Goal: Answer question/provide support: Share knowledge or assist other users

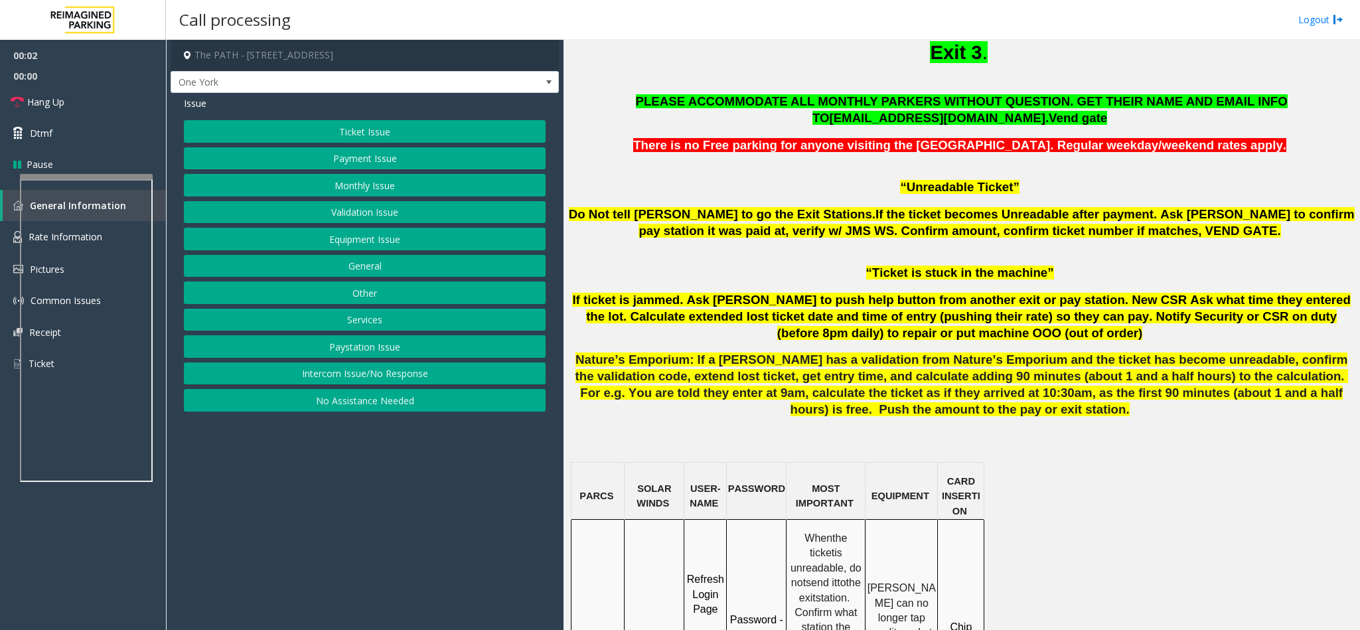
scroll to position [1095, 0]
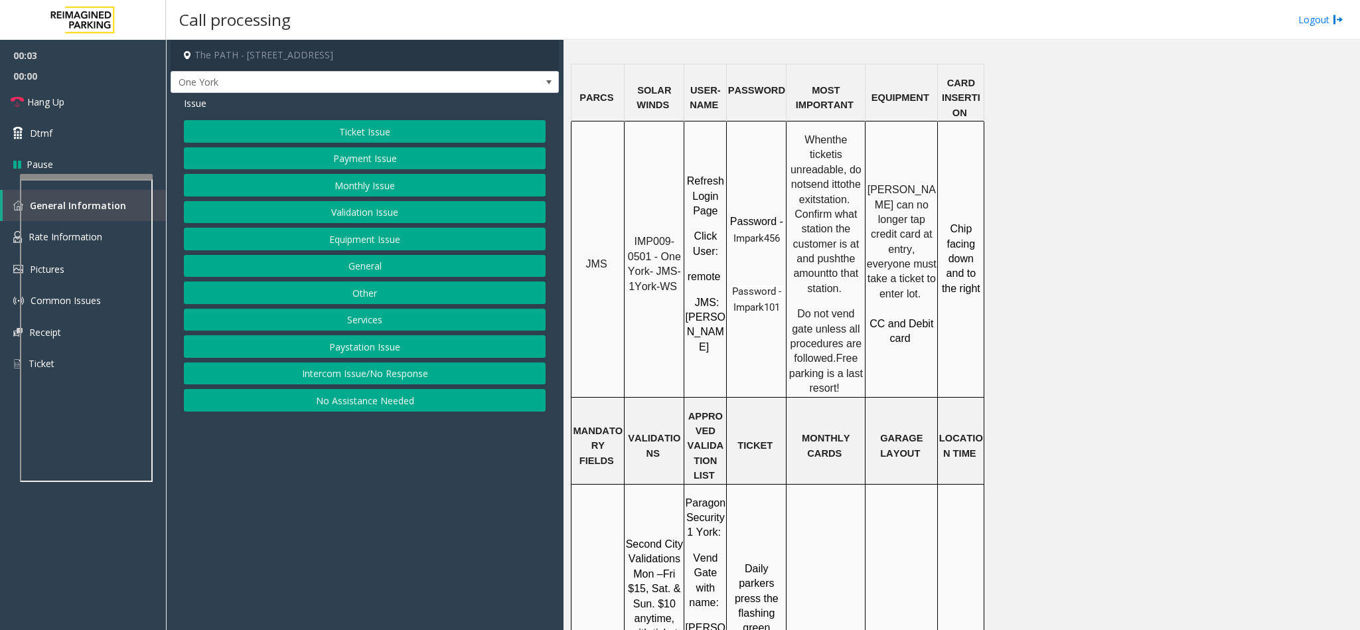
click at [664, 236] on span "IMP009-0501 - One York- JMS-1York-WS" at bounding box center [656, 264] width 56 height 56
copy p "IMP009-0501 - One York- JMS-1York-WS"
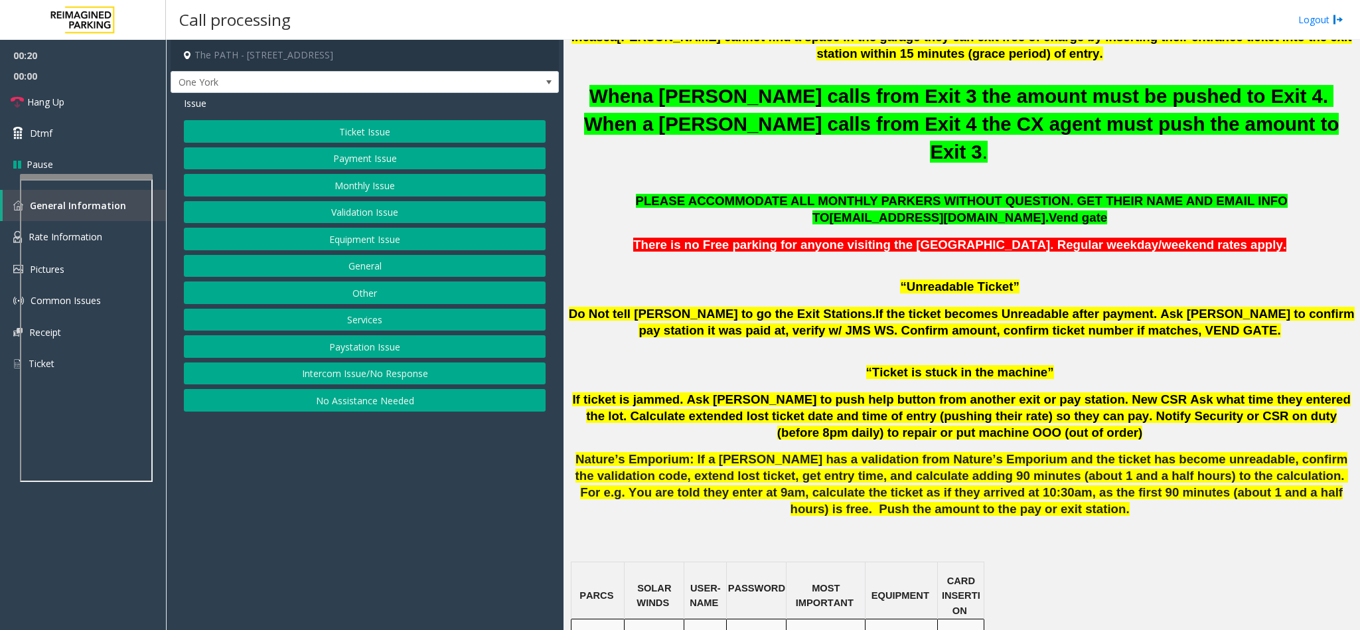
scroll to position [299, 0]
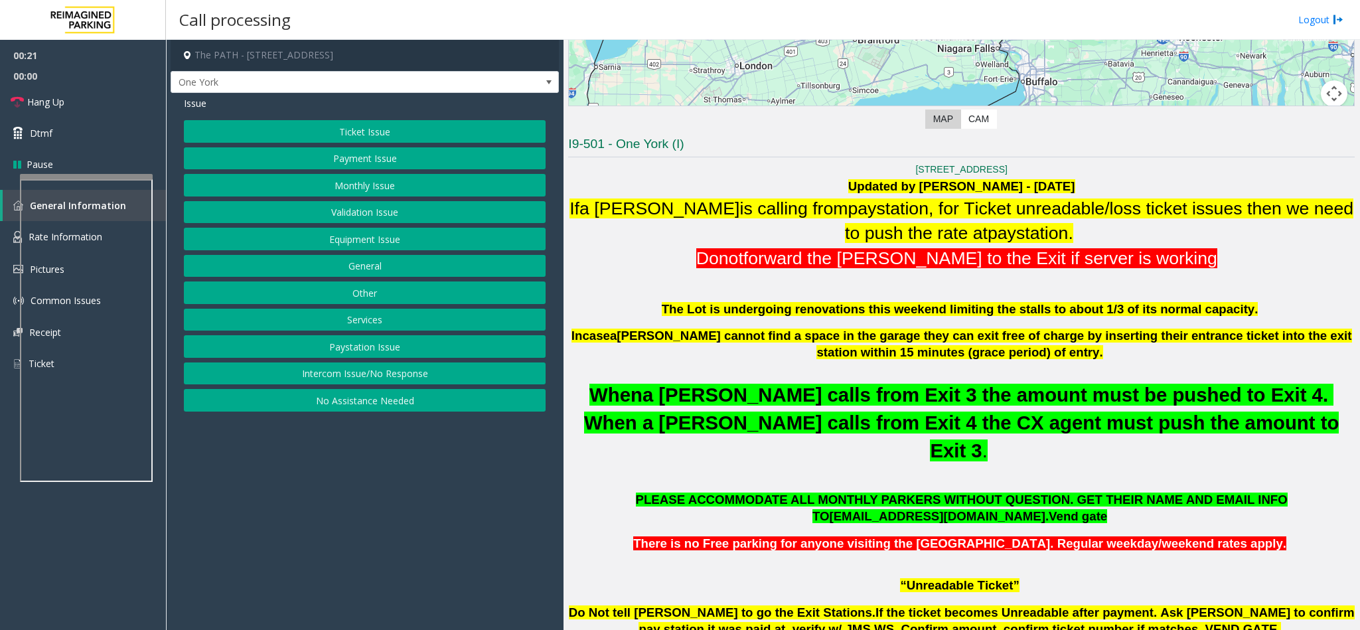
click at [380, 130] on button "Ticket Issue" at bounding box center [365, 131] width 362 height 23
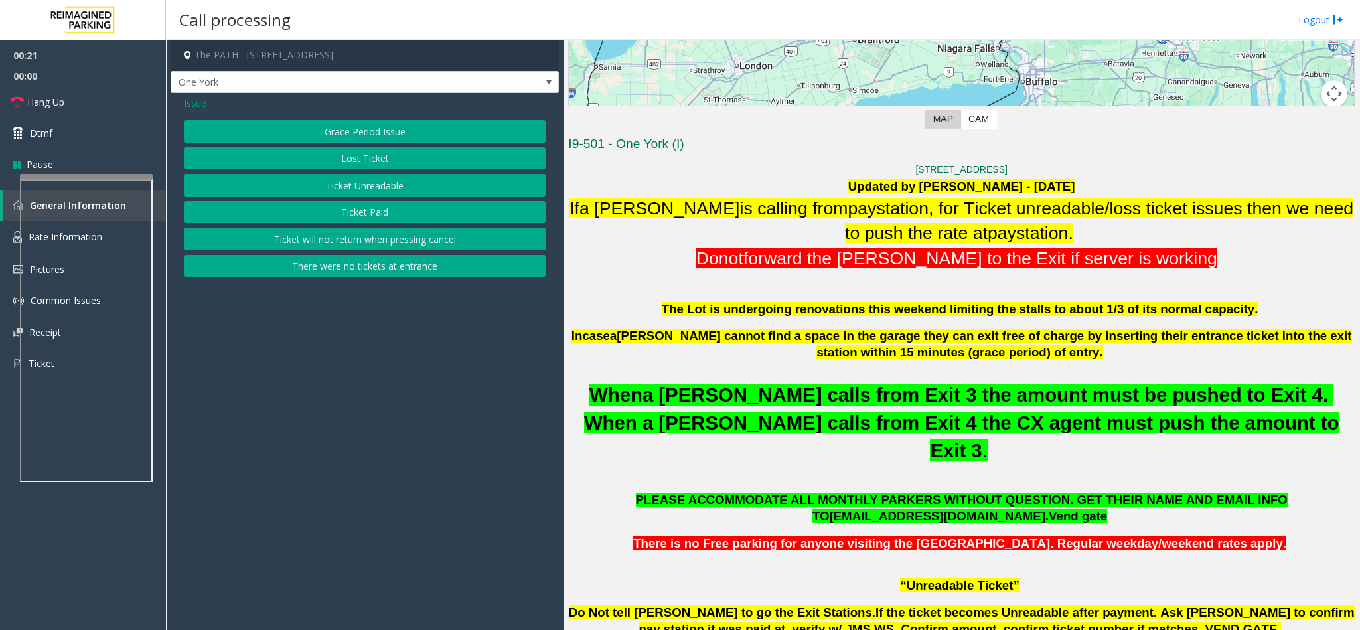
click at [420, 193] on button "Ticket Unreadable" at bounding box center [365, 185] width 362 height 23
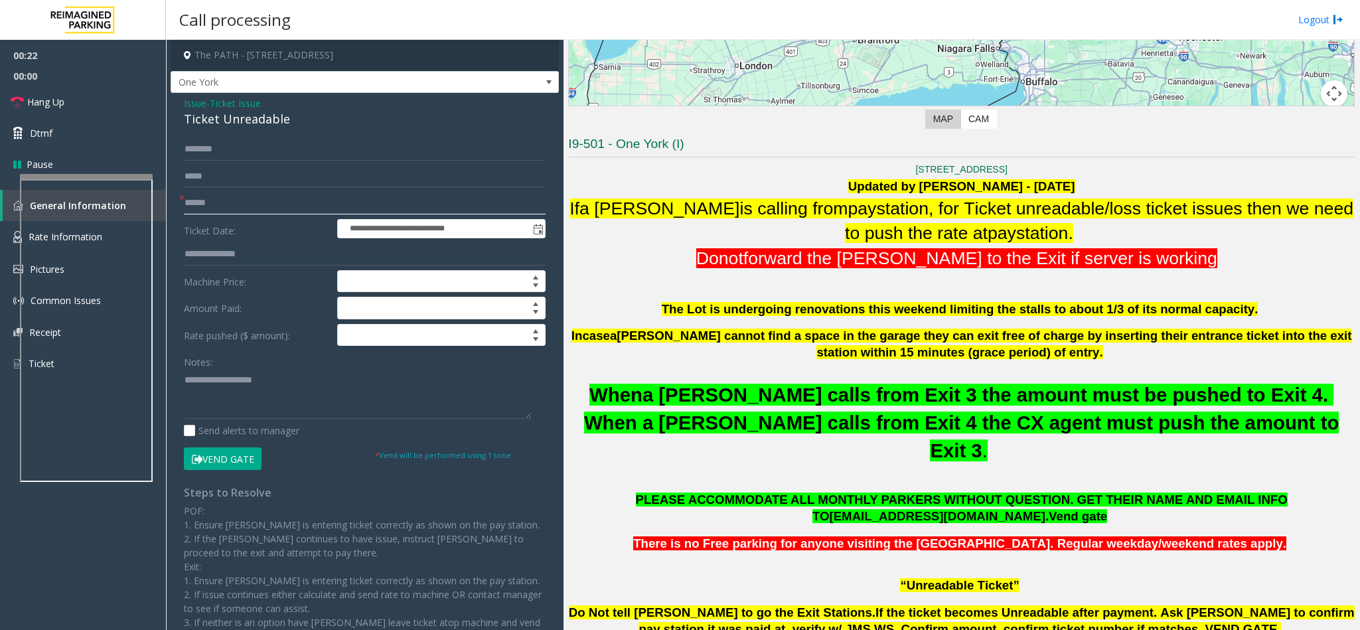
click at [230, 201] on input "text" at bounding box center [365, 203] width 362 height 23
click at [267, 199] on input "text" at bounding box center [365, 203] width 362 height 23
click at [235, 206] on input "text" at bounding box center [365, 203] width 362 height 23
click at [206, 200] on input "text" at bounding box center [365, 203] width 362 height 23
type input "********"
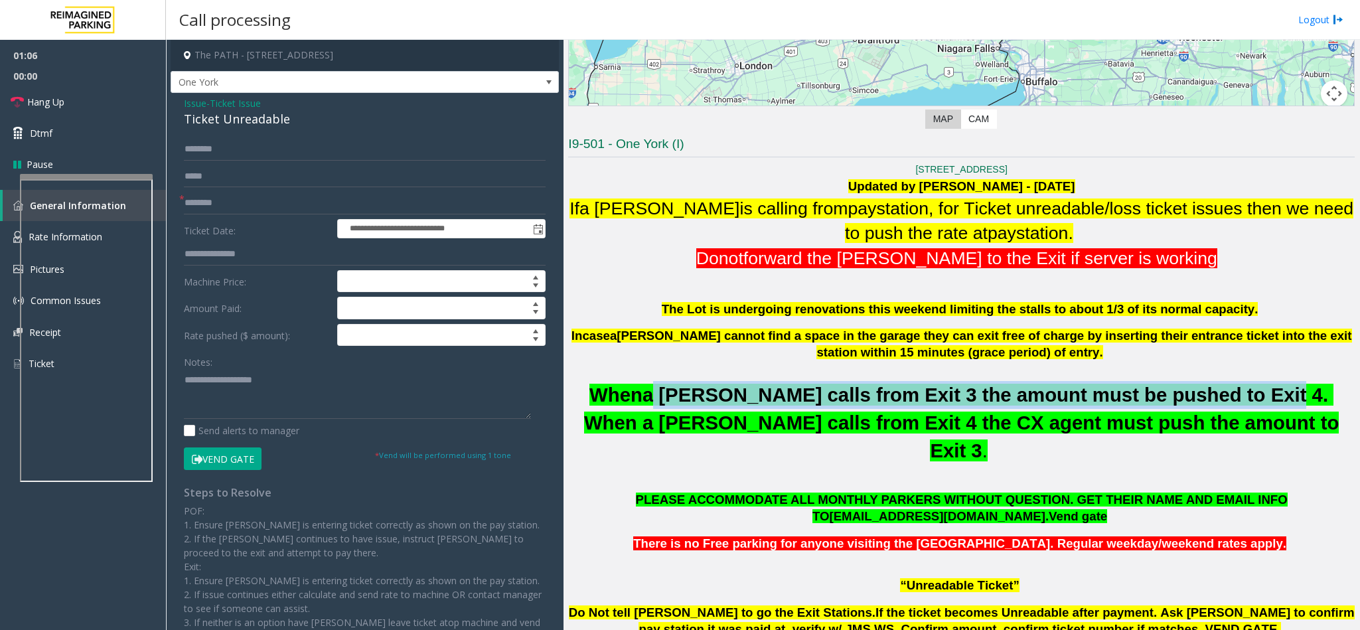
drag, startPoint x: 625, startPoint y: 396, endPoint x: 1151, endPoint y: 400, distance: 525.6
click at [1151, 400] on span "a [PERSON_NAME] calls from Exit 3 the amount must be pushed to Exit 4. When a […" at bounding box center [961, 423] width 755 height 78
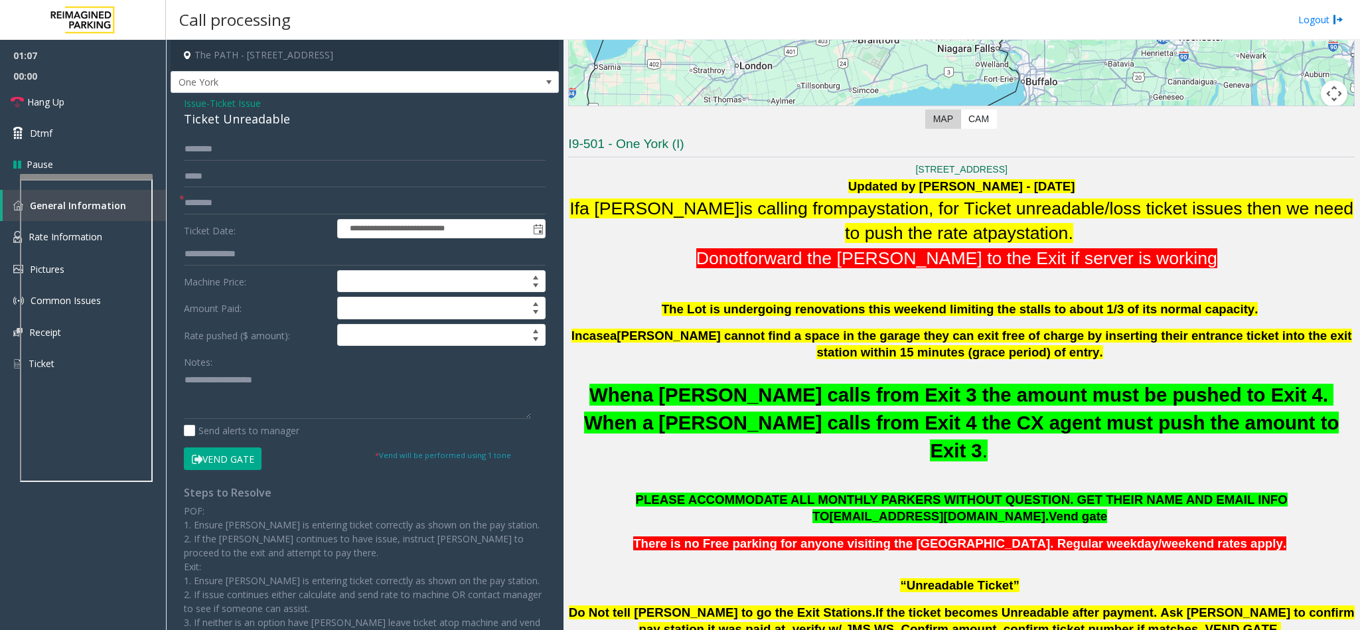
click at [1202, 393] on span "a [PERSON_NAME] calls from Exit 3 the amount must be pushed to Exit 4. When a […" at bounding box center [961, 423] width 755 height 78
click at [60, 104] on span "Hang Up" at bounding box center [45, 102] width 37 height 14
click at [255, 123] on div "Ticket Unreadable" at bounding box center [365, 119] width 362 height 18
click at [255, 133] on div "**********" at bounding box center [365, 395] width 388 height 605
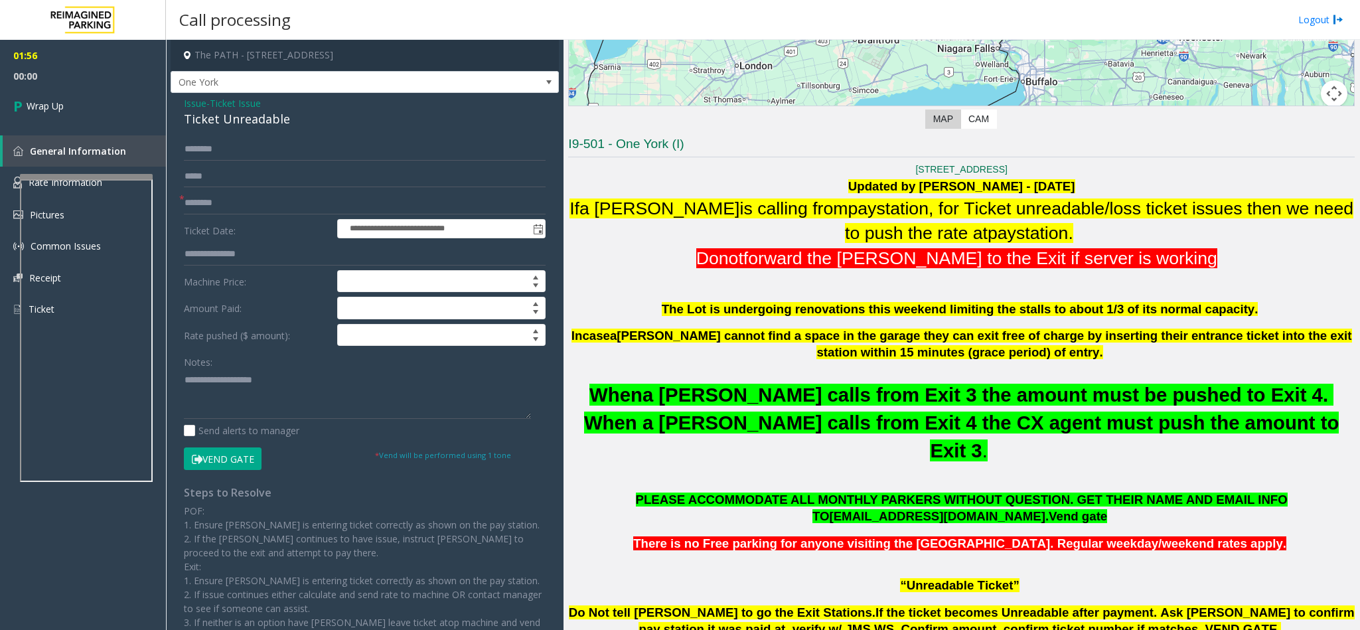
click at [255, 117] on div "Ticket Unreadable" at bounding box center [365, 119] width 362 height 18
copy div "Ticket Unreadable"
click at [263, 390] on textarea at bounding box center [357, 394] width 347 height 50
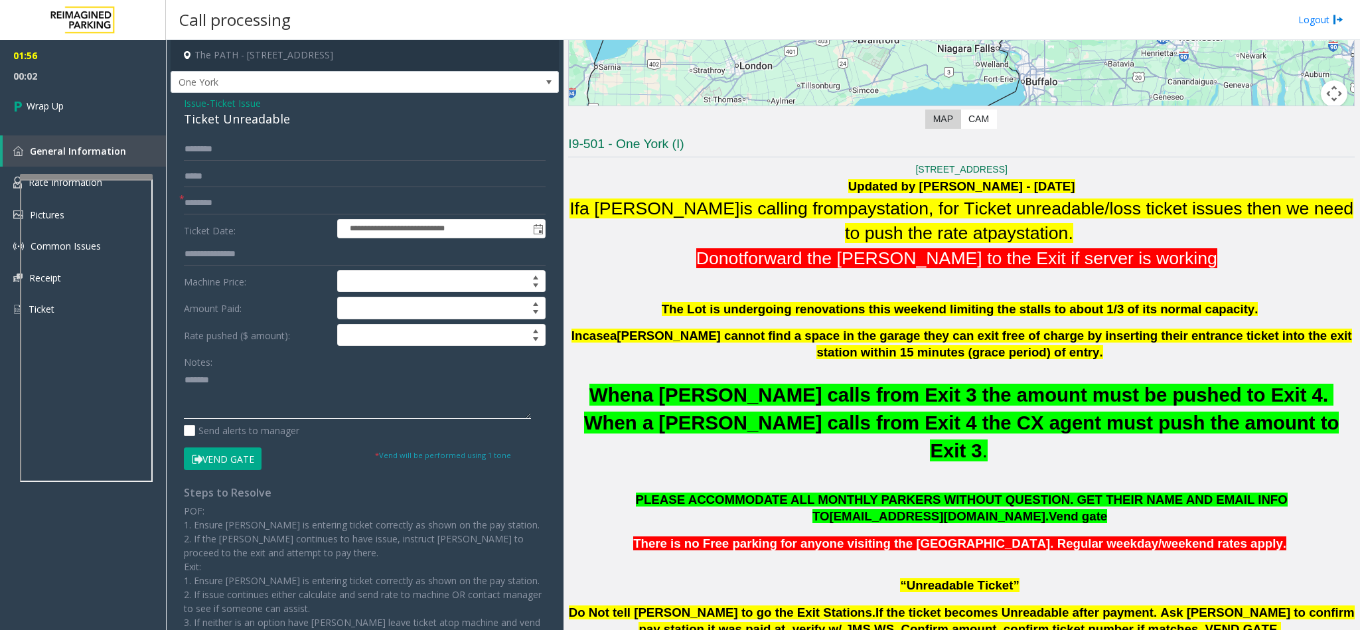
paste textarea "**********"
click at [349, 408] on textarea at bounding box center [357, 394] width 347 height 50
type textarea "**********"
click at [78, 106] on link "Wrap Up" at bounding box center [83, 105] width 166 height 39
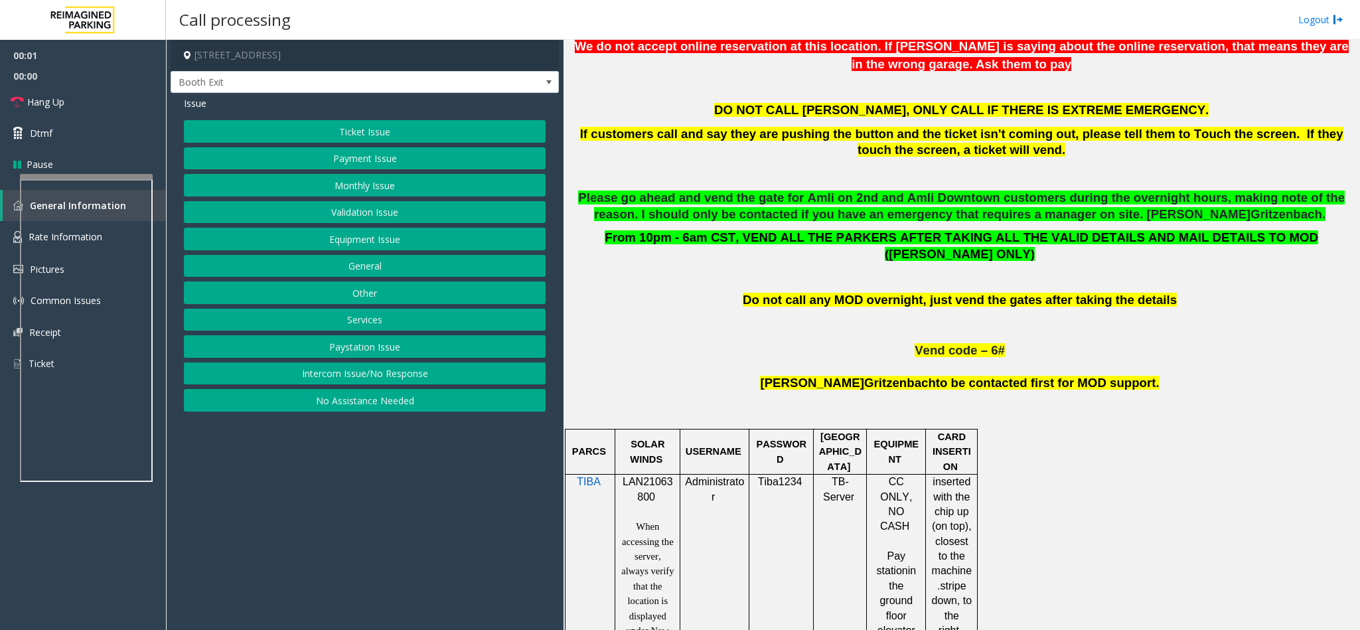
scroll to position [597, 0]
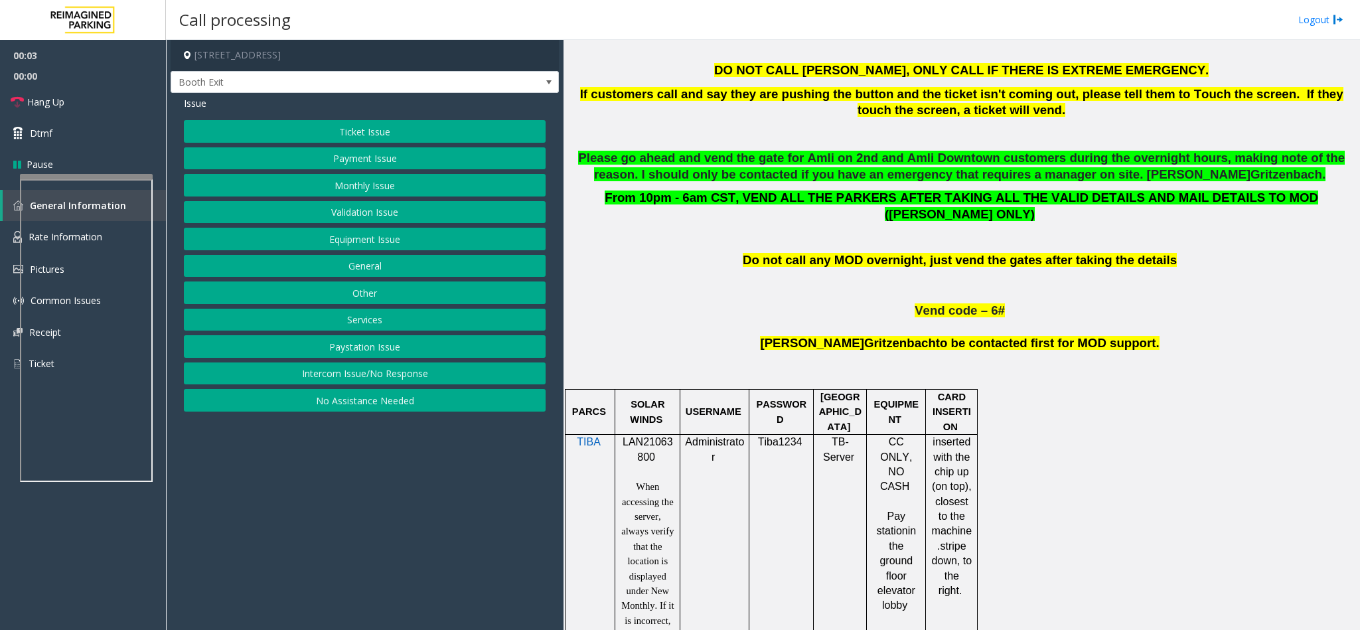
click at [642, 445] on span "LAN21063800" at bounding box center [647, 449] width 50 height 26
copy p "LAN21063800"
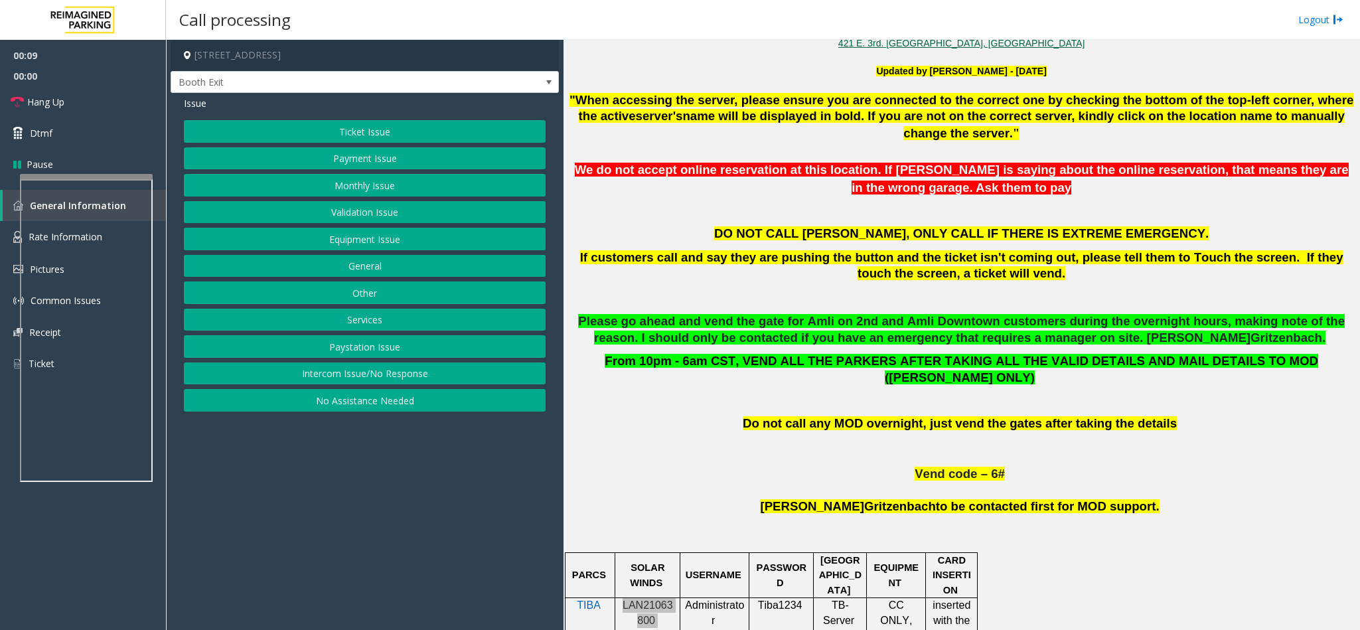
scroll to position [199, 0]
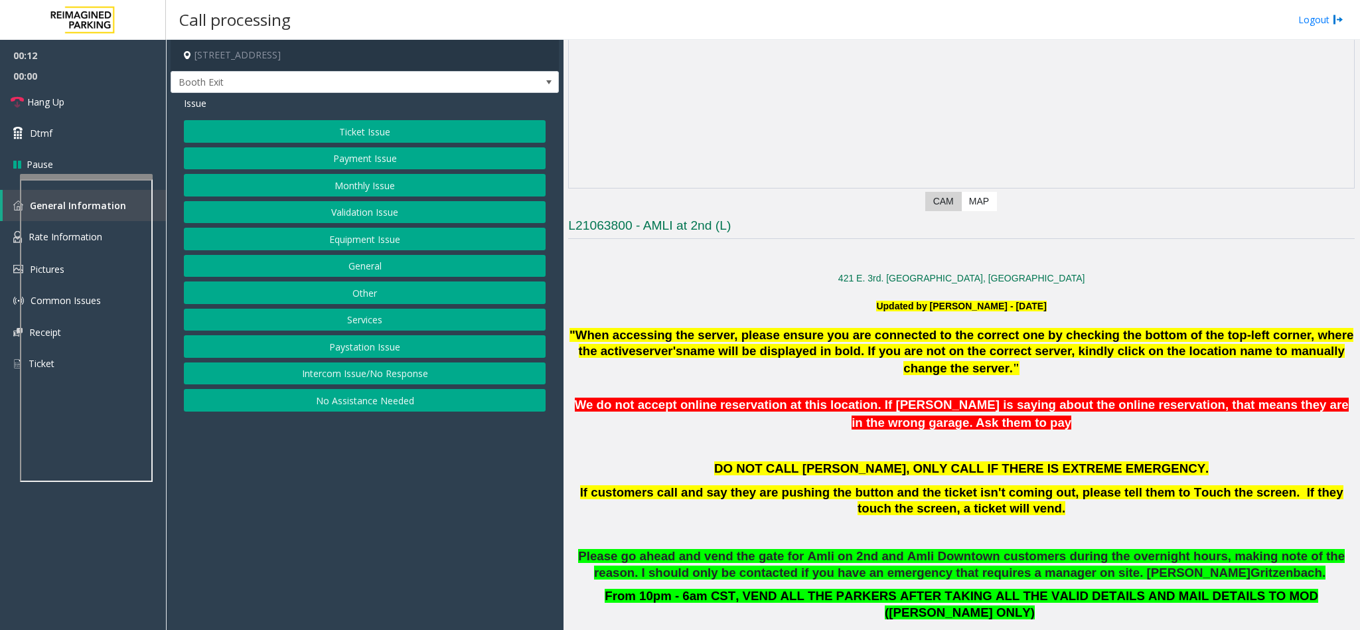
click at [394, 211] on button "Validation Issue" at bounding box center [365, 212] width 362 height 23
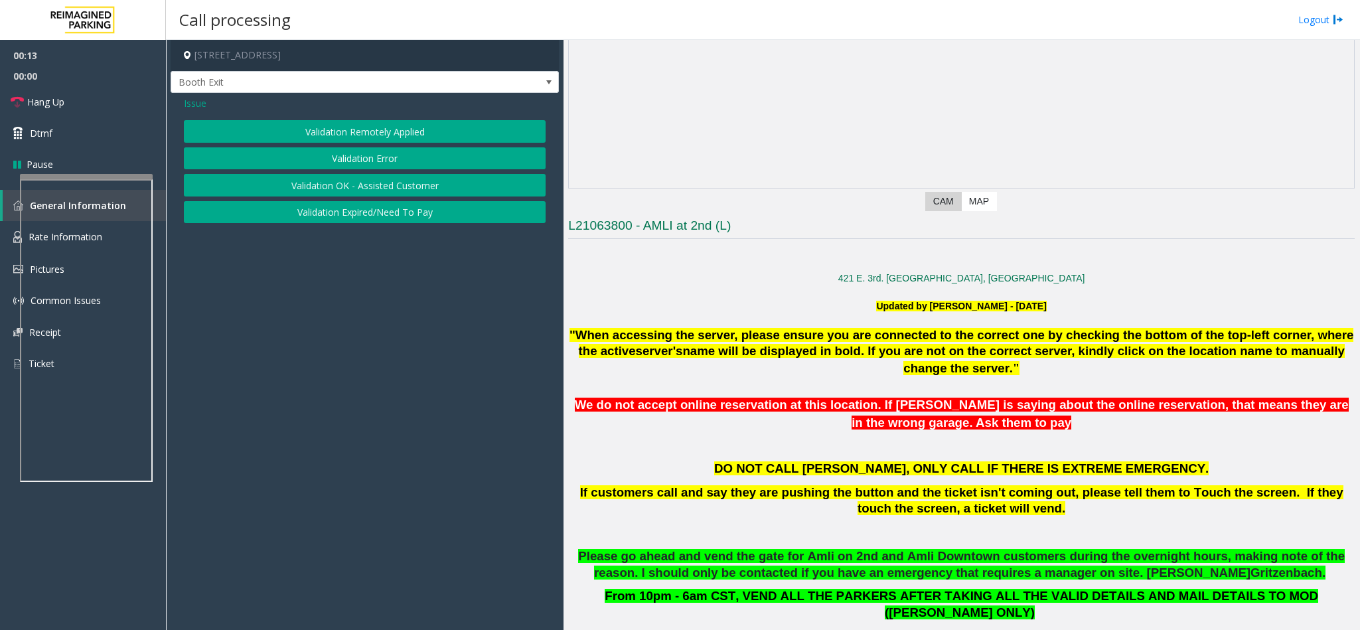
click at [382, 159] on button "Validation Error" at bounding box center [365, 158] width 362 height 23
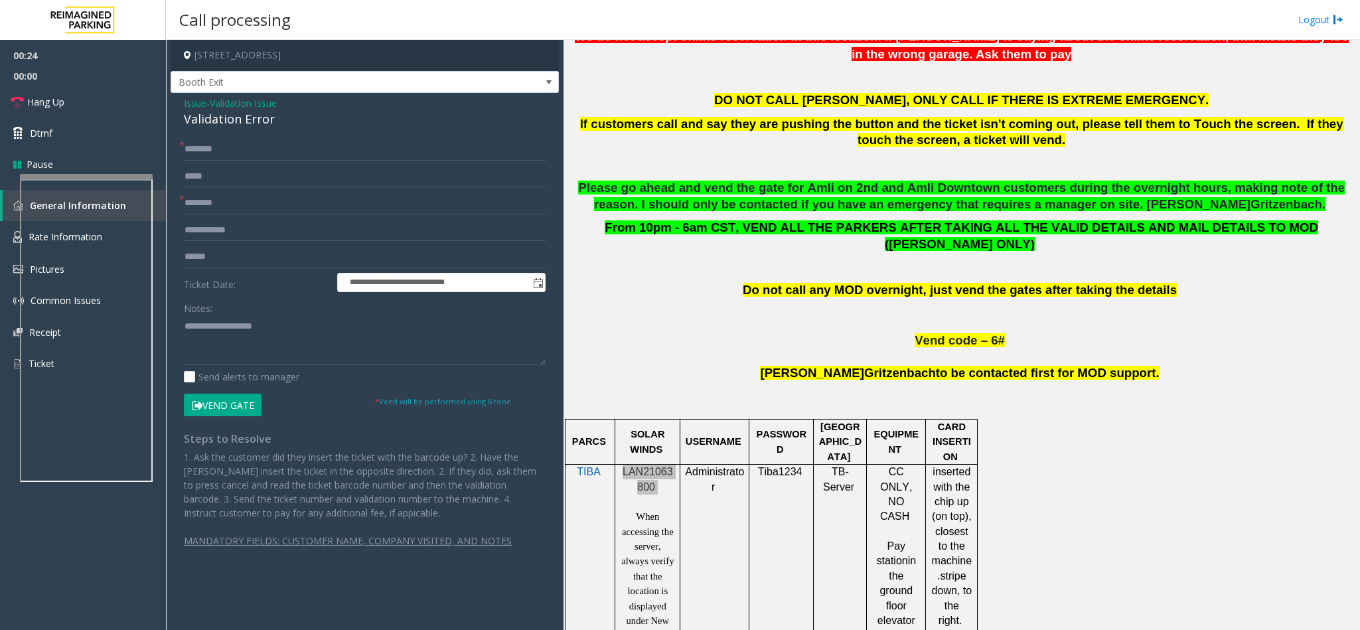
scroll to position [796, 0]
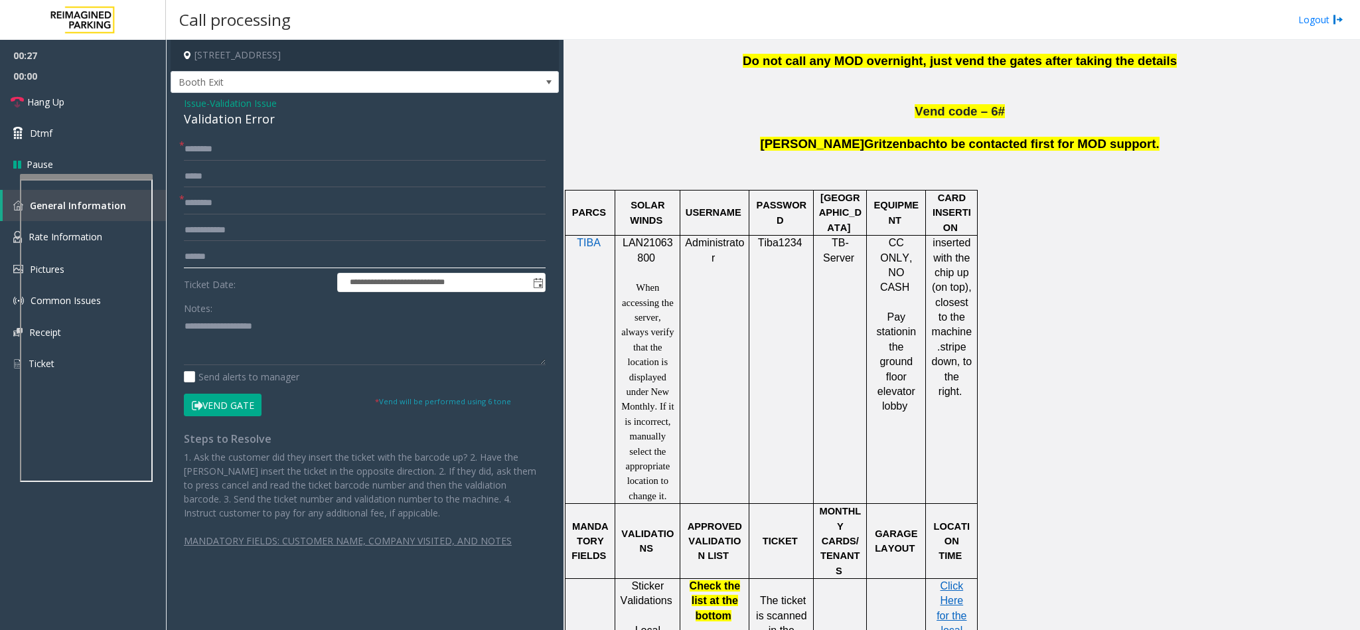
click at [223, 259] on input "text" at bounding box center [365, 257] width 362 height 23
click at [237, 257] on input "text" at bounding box center [365, 257] width 362 height 23
click at [209, 261] on input "text" at bounding box center [365, 257] width 362 height 23
type input "*******"
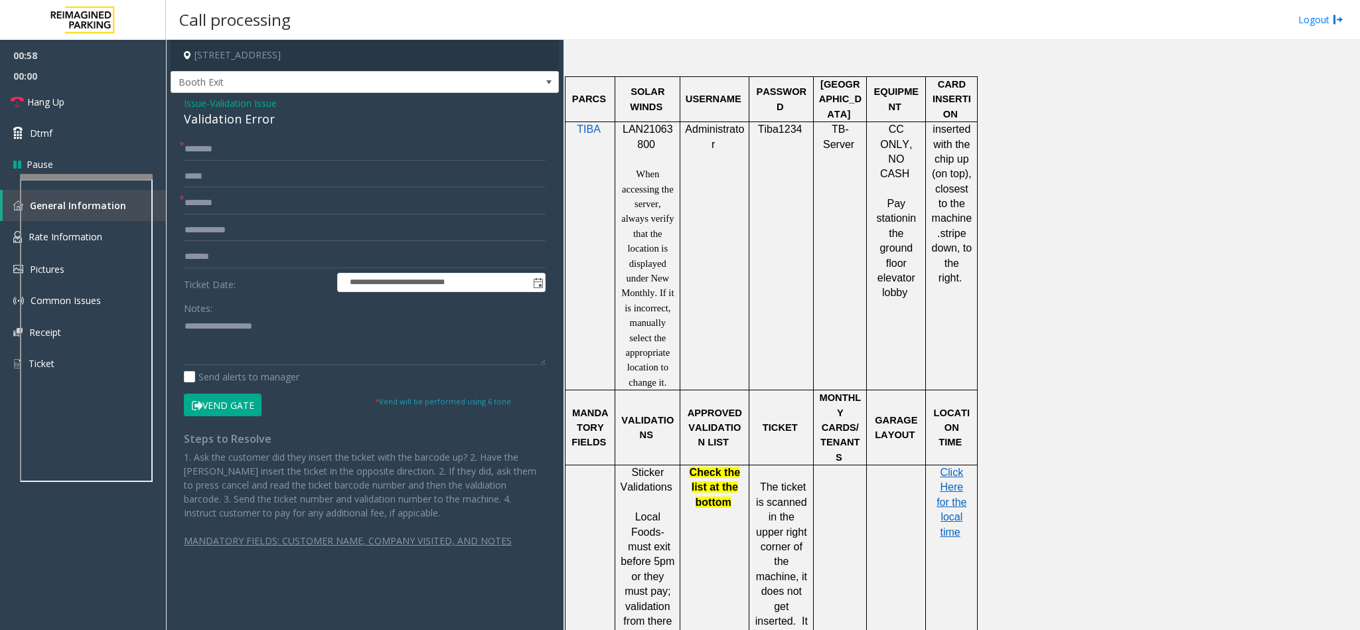
scroll to position [1194, 0]
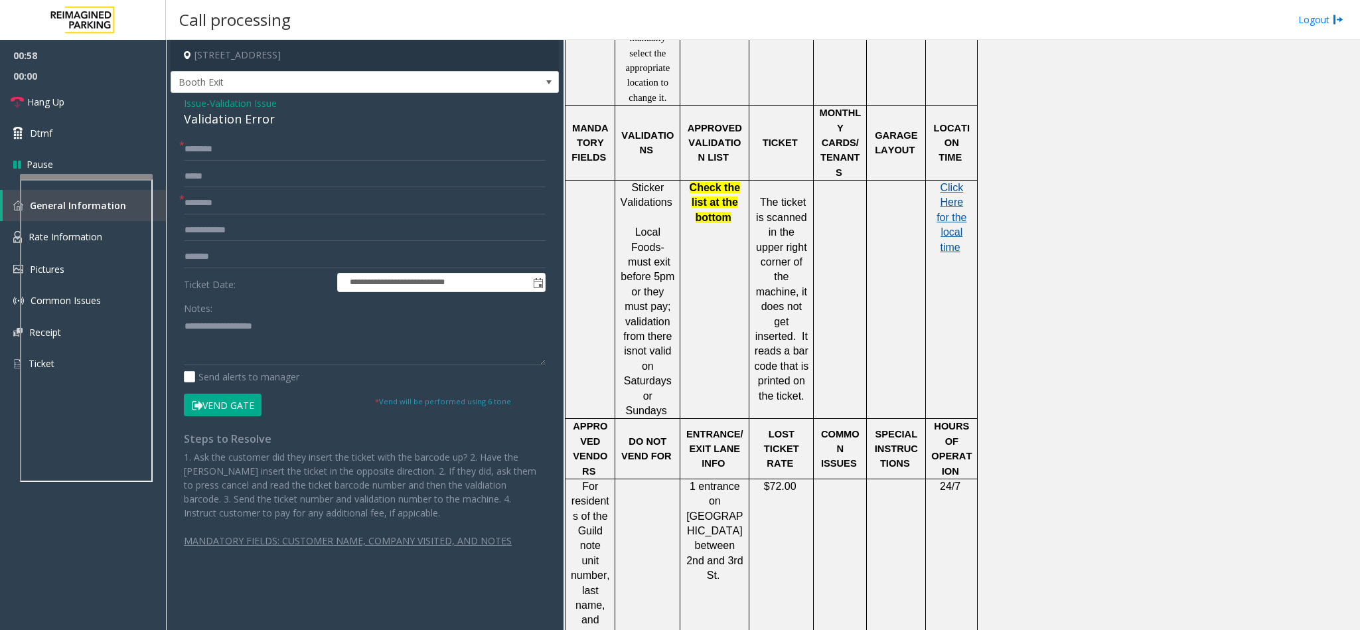
click at [950, 187] on span "Click Here for the local time" at bounding box center [951, 217] width 30 height 71
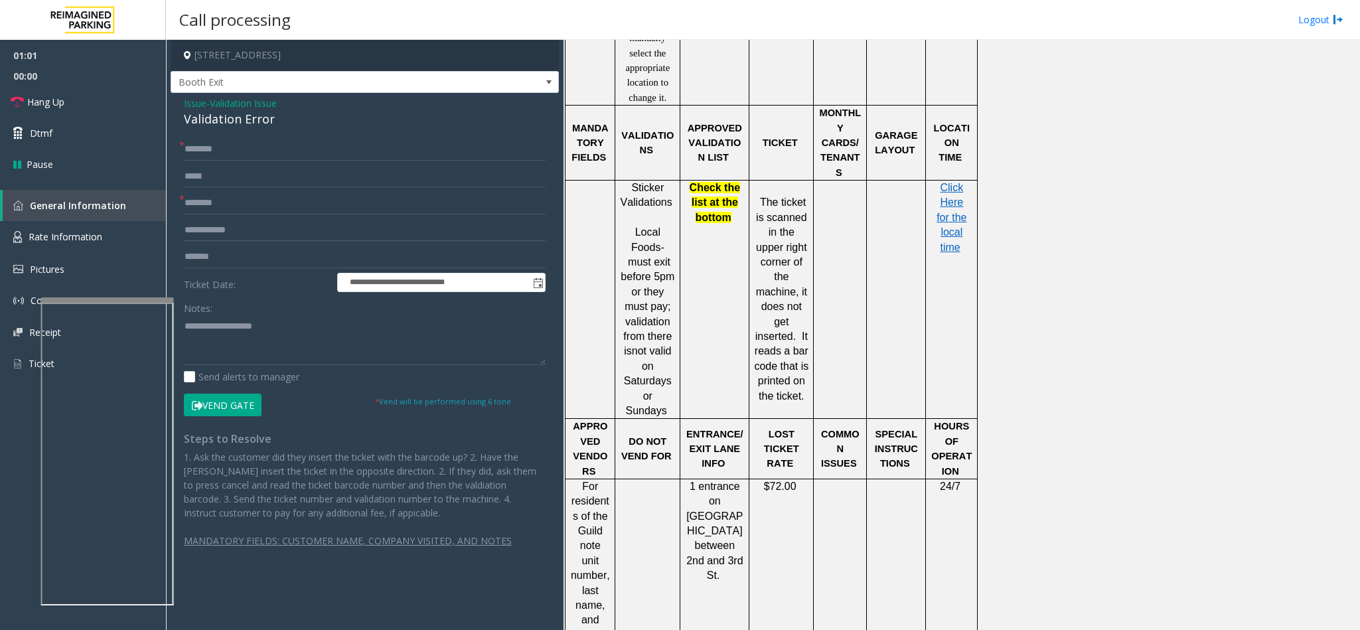
click at [102, 301] on div at bounding box center [107, 299] width 133 height 5
click at [224, 118] on div "Validation Error" at bounding box center [365, 119] width 362 height 18
copy div "Validation Error"
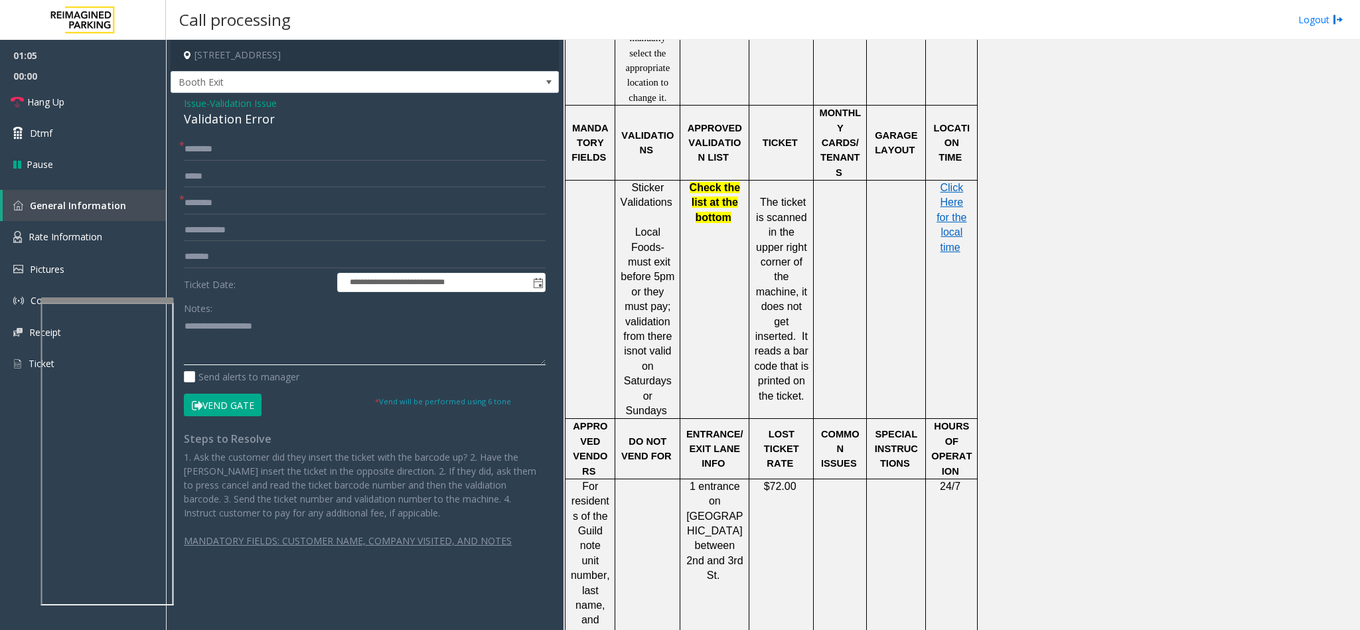
click at [210, 339] on textarea at bounding box center [365, 340] width 362 height 50
paste textarea "**********"
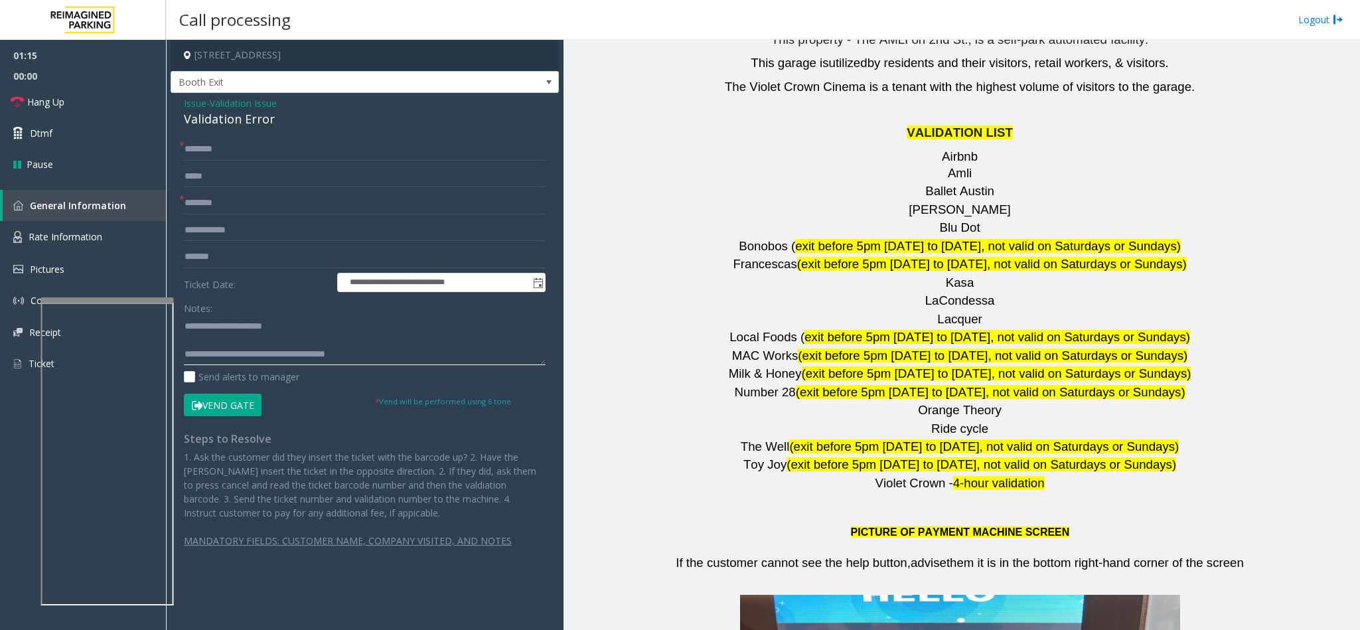
scroll to position [1792, 0]
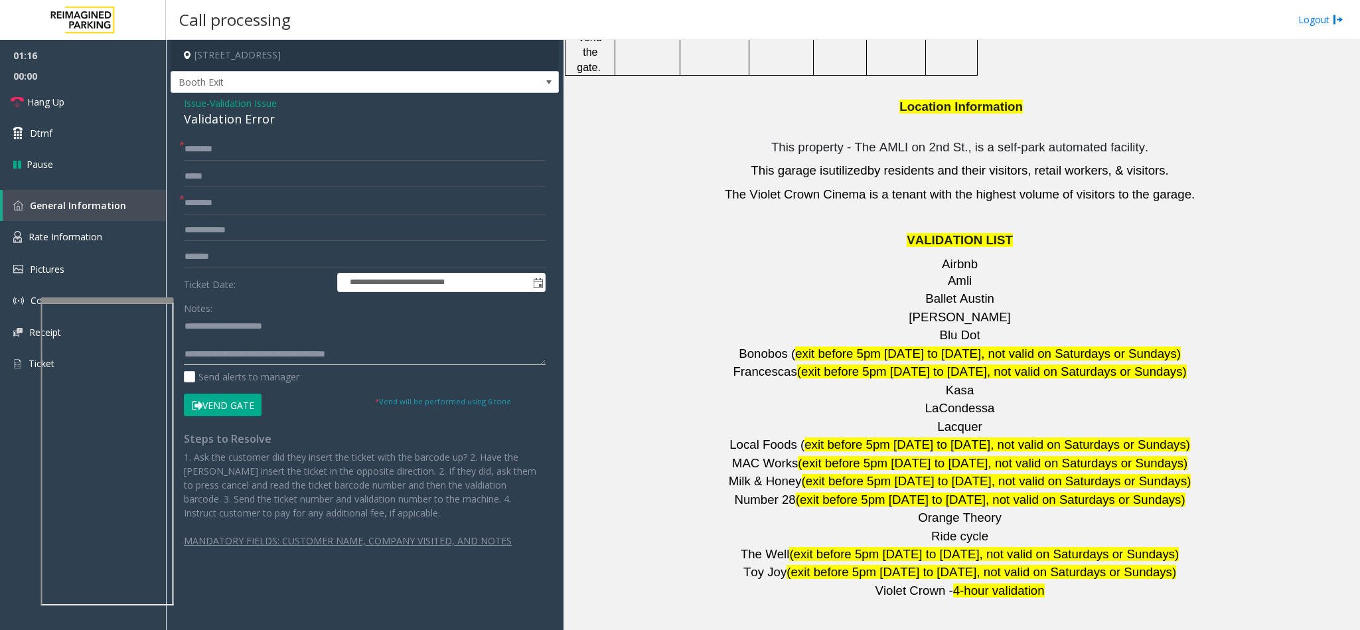
type textarea "**********"
click at [952, 310] on span "[PERSON_NAME]" at bounding box center [959, 317] width 102 height 14
copy p "[PERSON_NAME]"
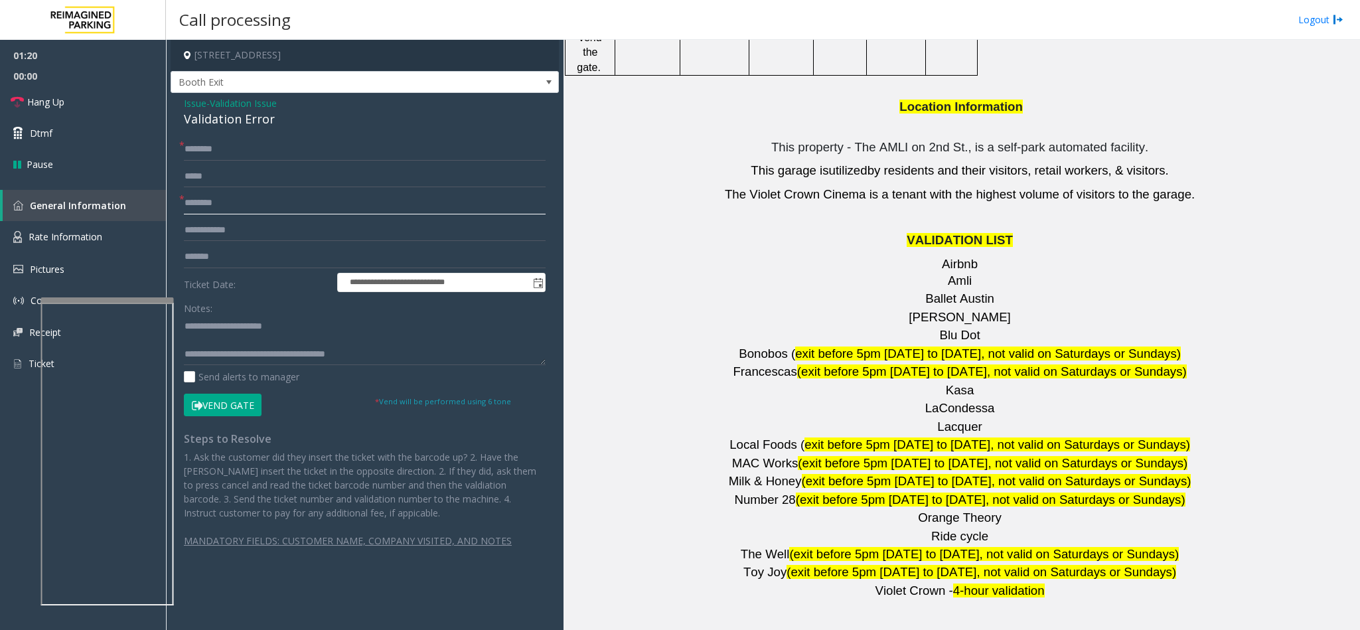
paste input "*******"
type input "*******"
click at [216, 155] on input "text" at bounding box center [365, 149] width 362 height 23
click at [227, 147] on input "text" at bounding box center [365, 149] width 362 height 23
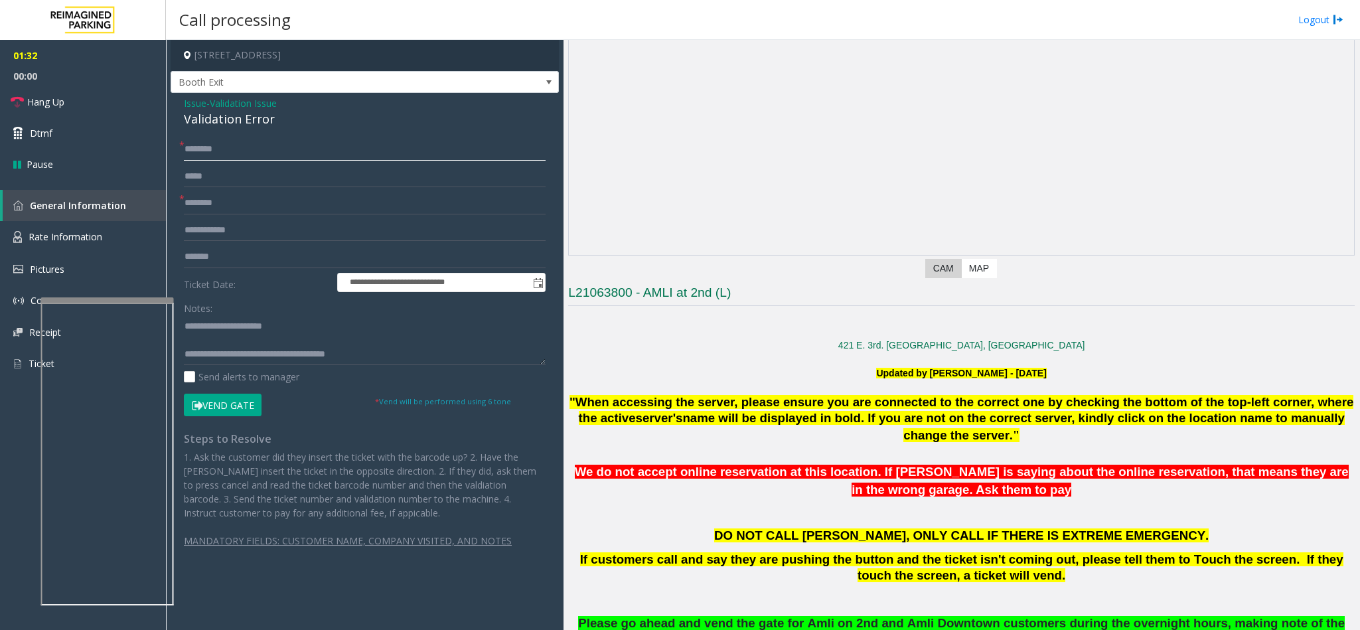
scroll to position [0, 0]
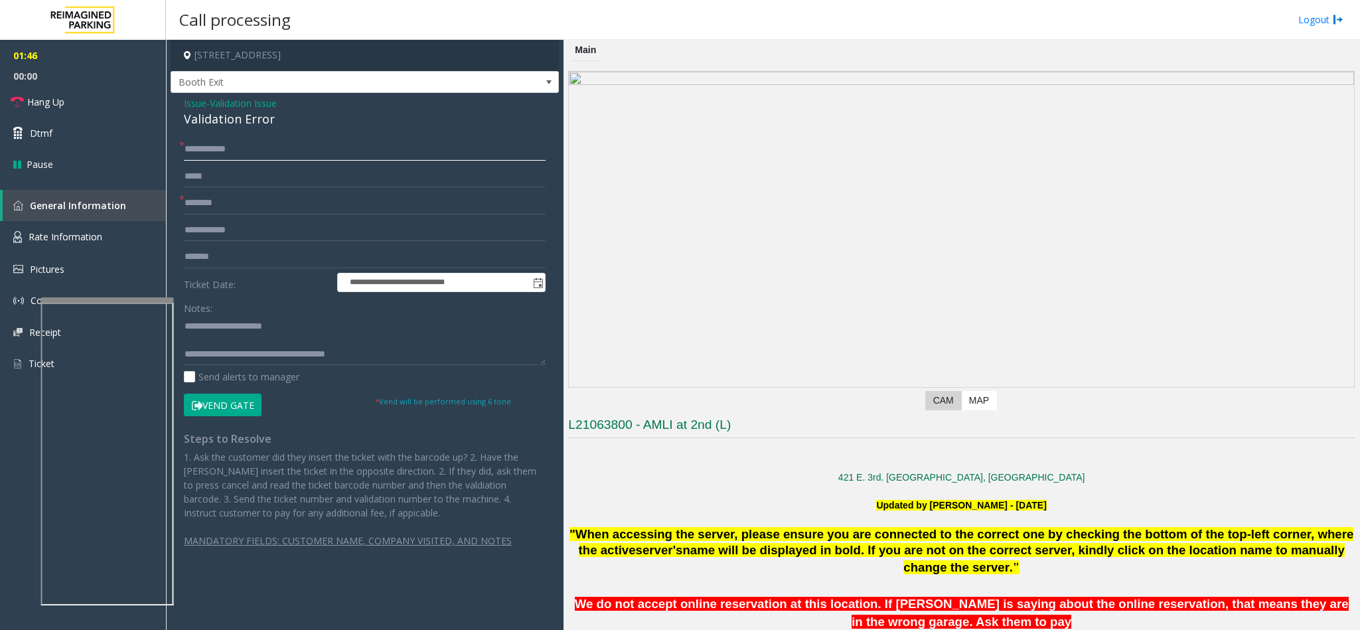
click at [200, 151] on input "**********" at bounding box center [365, 149] width 362 height 23
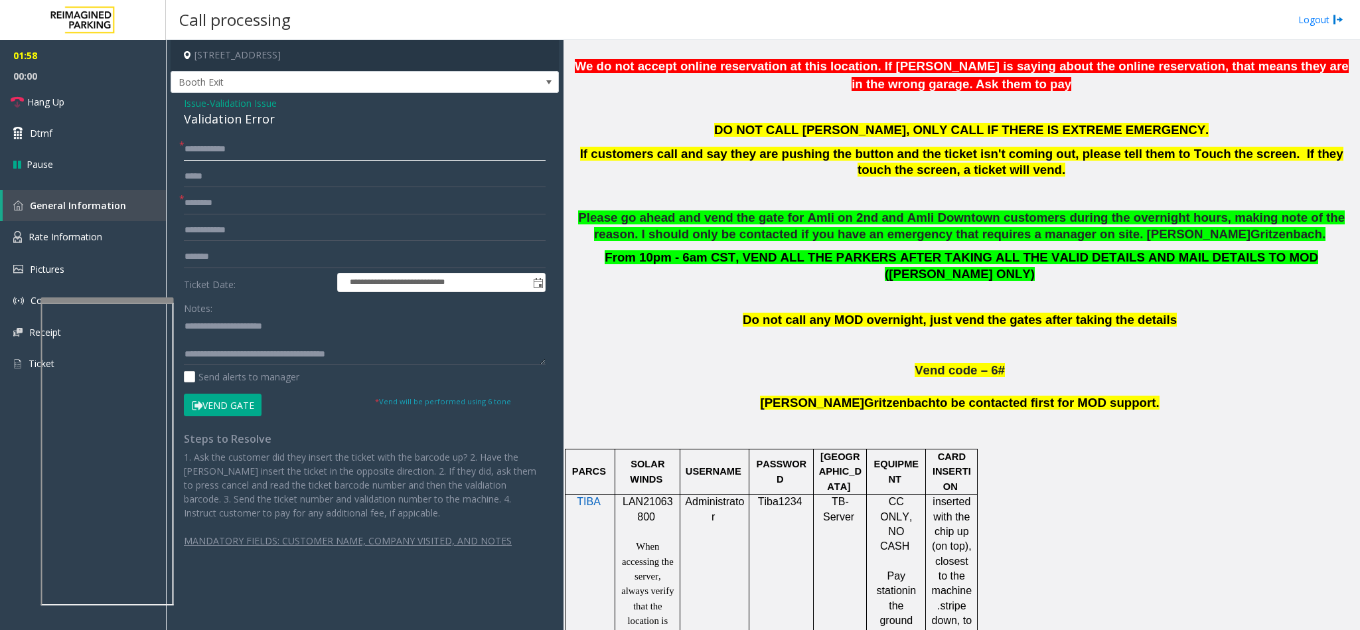
scroll to position [597, 0]
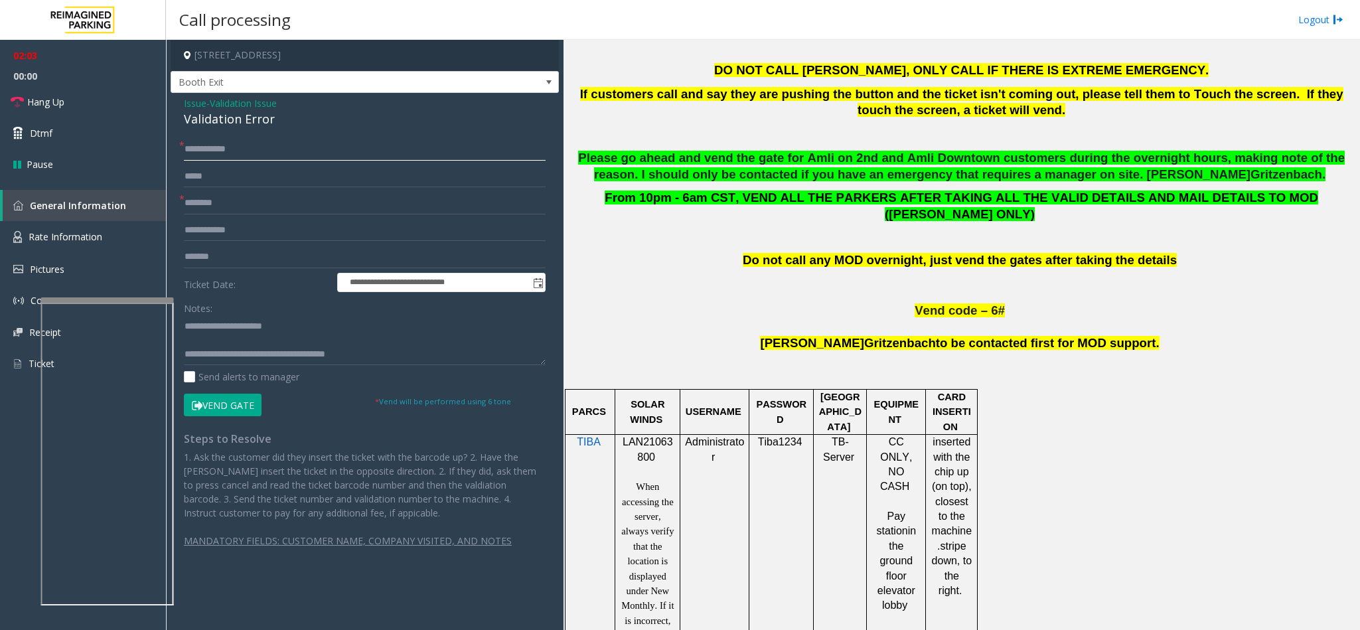
click at [195, 153] on input "**********" at bounding box center [365, 149] width 362 height 23
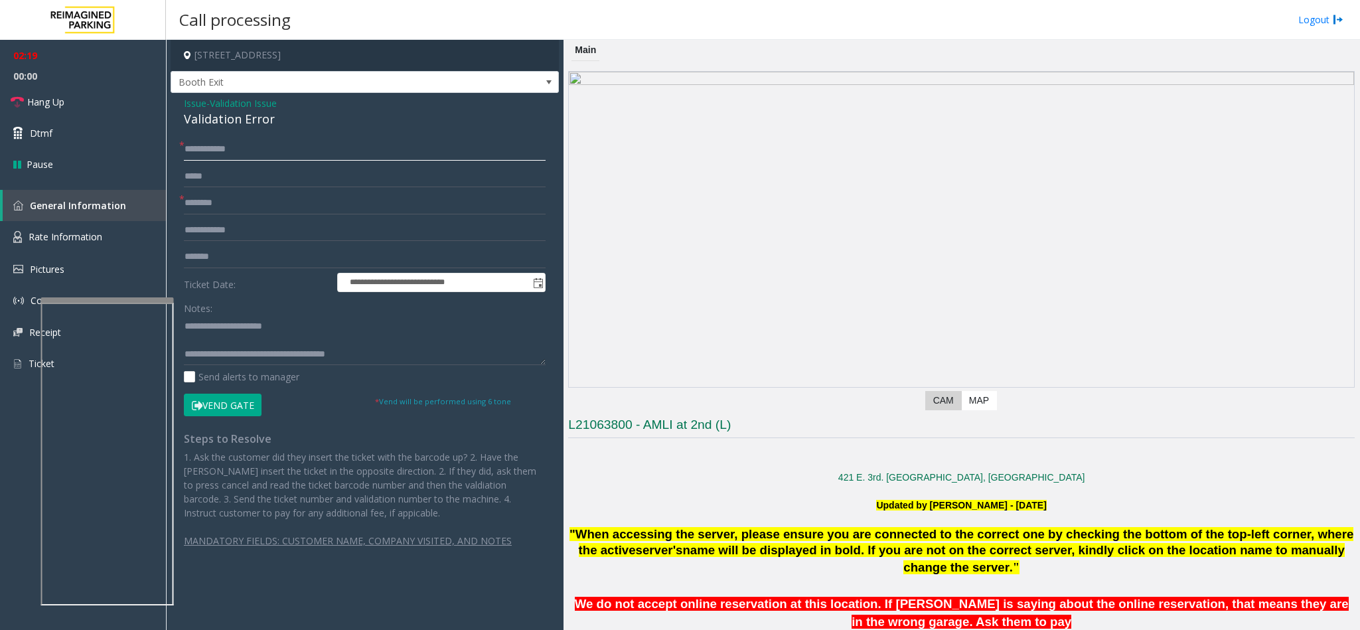
type input "**********"
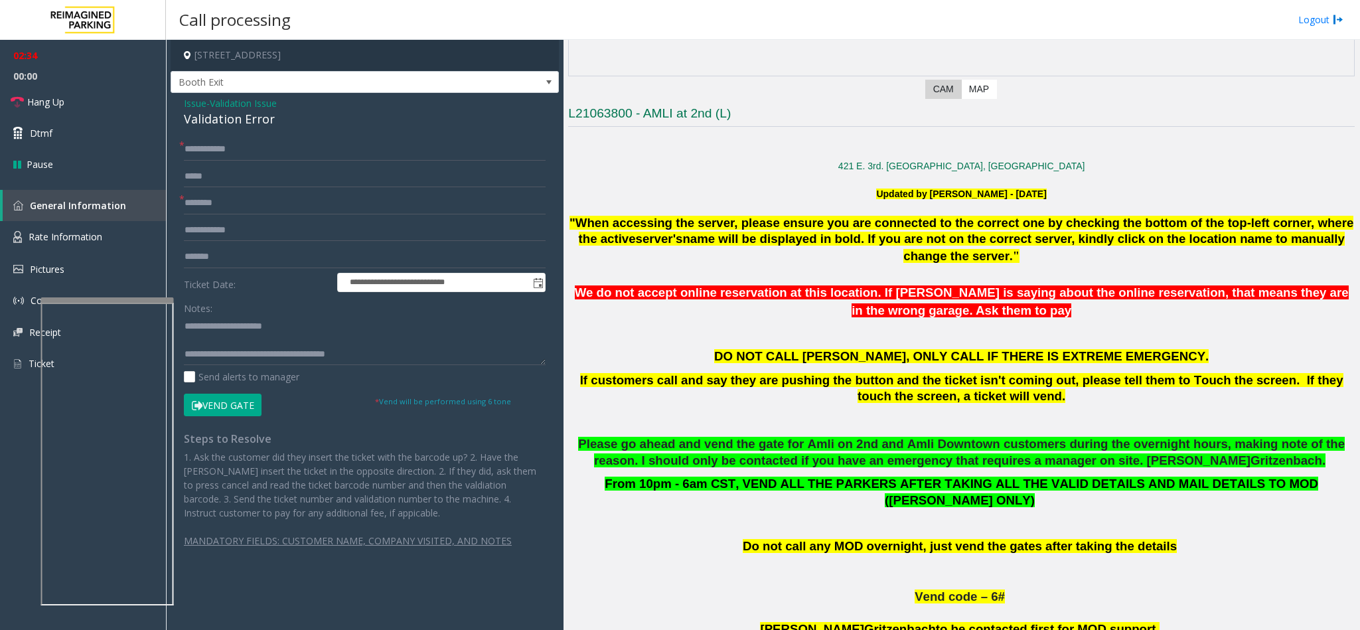
scroll to position [100, 0]
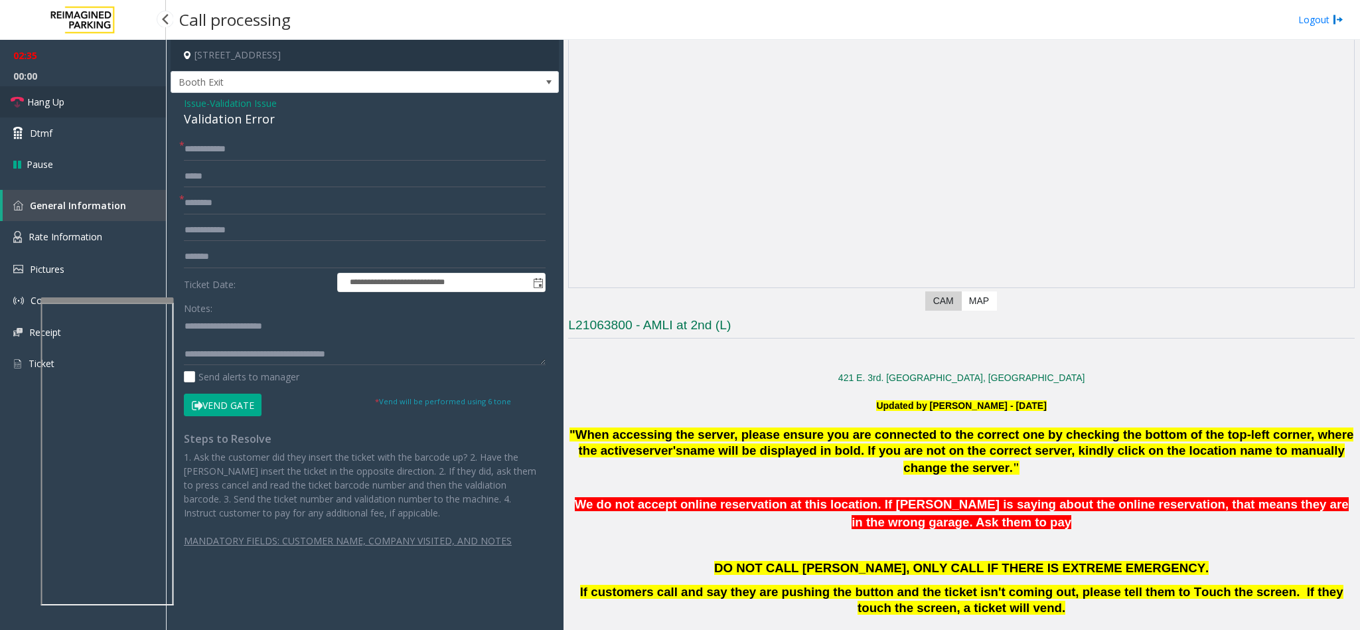
click at [74, 92] on link "Hang Up" at bounding box center [83, 101] width 166 height 31
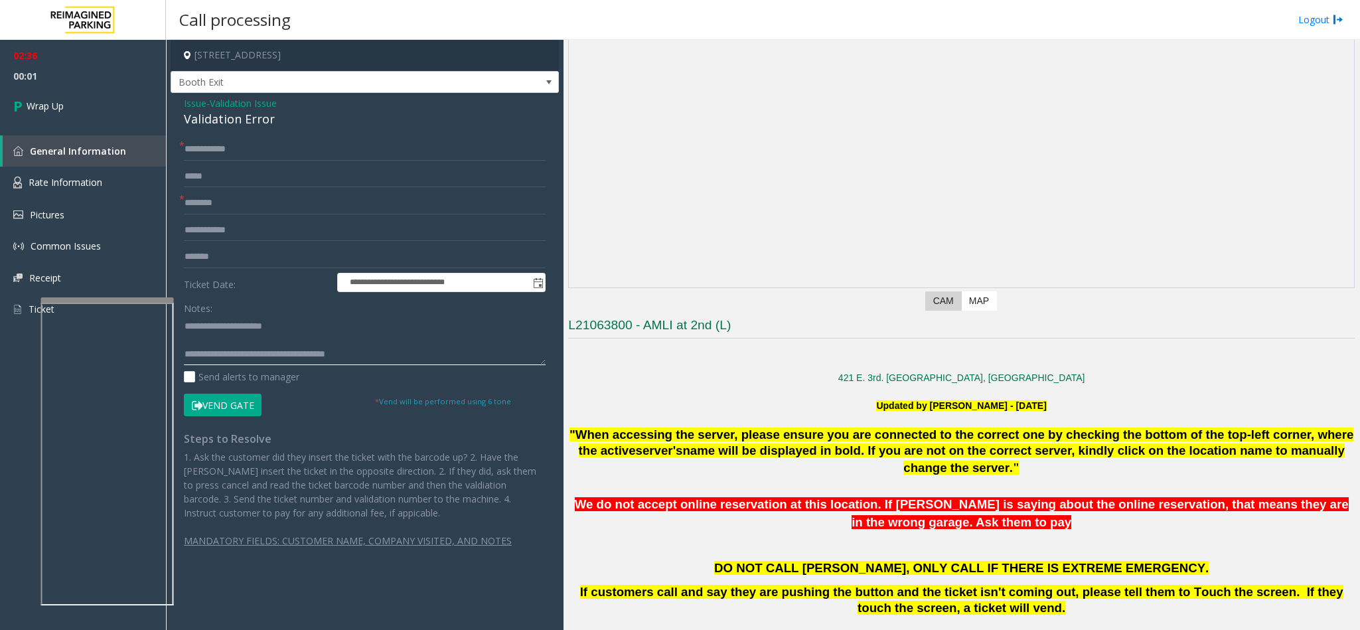
click at [401, 365] on textarea at bounding box center [365, 340] width 362 height 50
type textarea "**********"
click at [94, 104] on link "Wrap Up" at bounding box center [83, 105] width 166 height 39
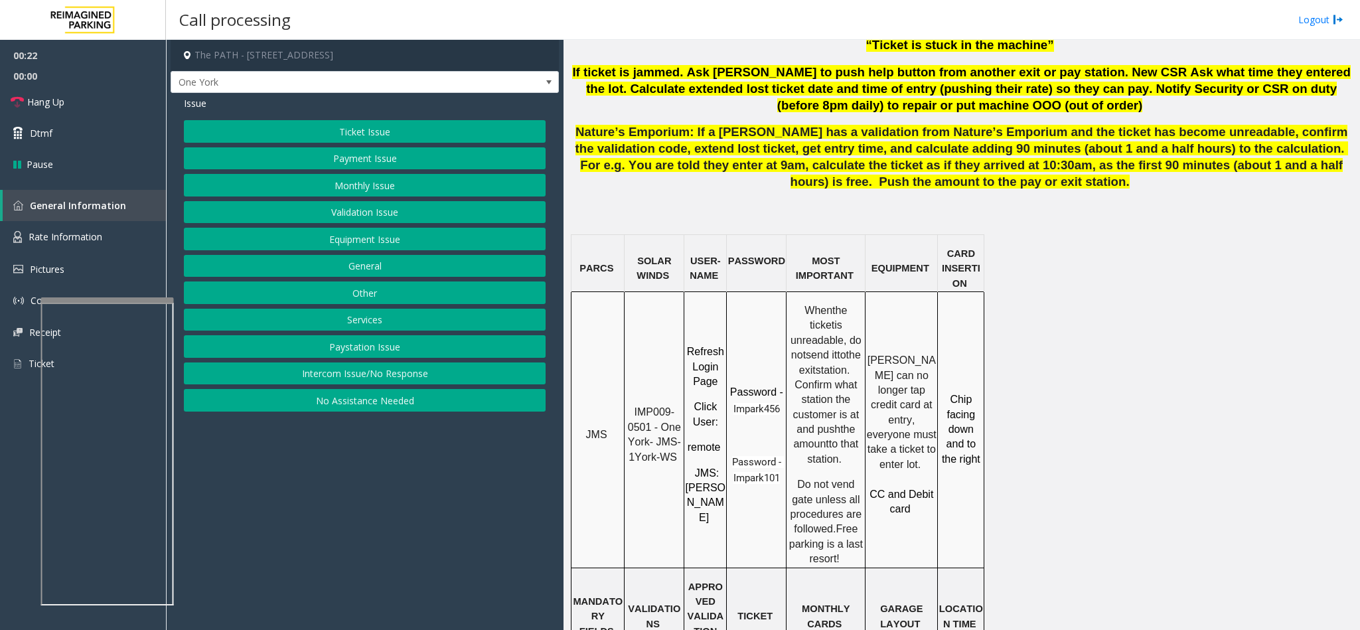
scroll to position [926, 0]
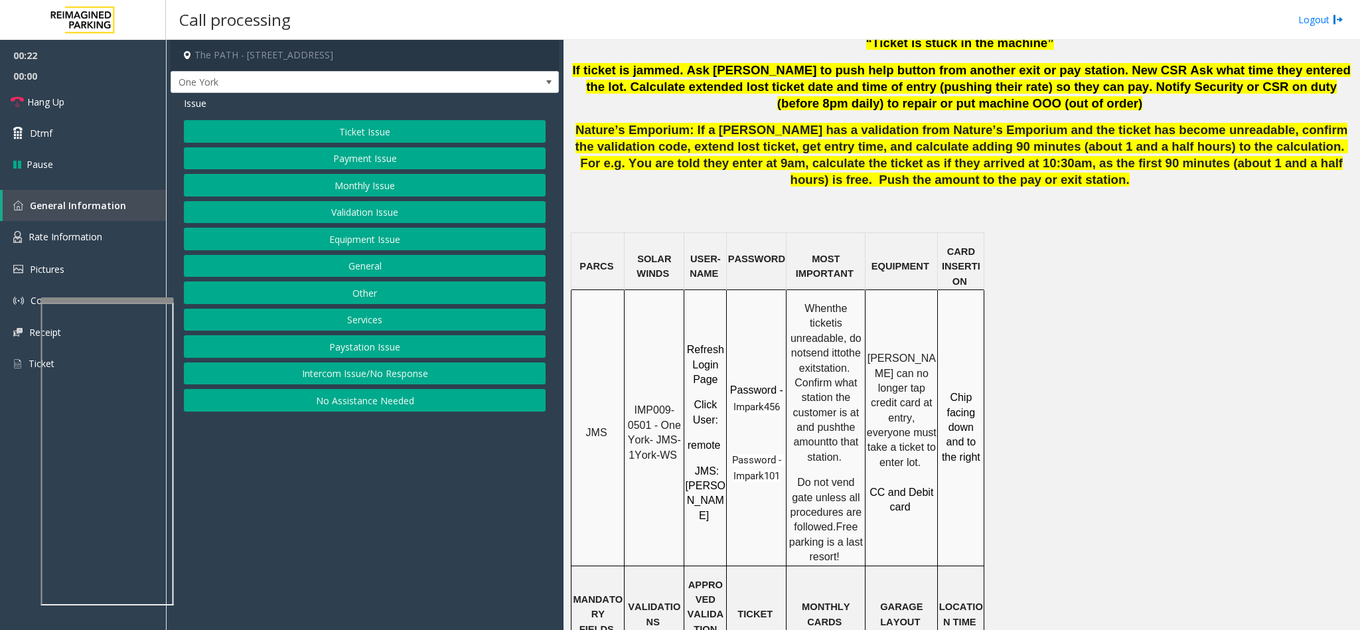
click at [637, 403] on p "IMP009-0501 - One York- JMS-1York-WS" at bounding box center [654, 433] width 58 height 60
copy p "IMP009-0501 - One York- JMS-1York-WS"
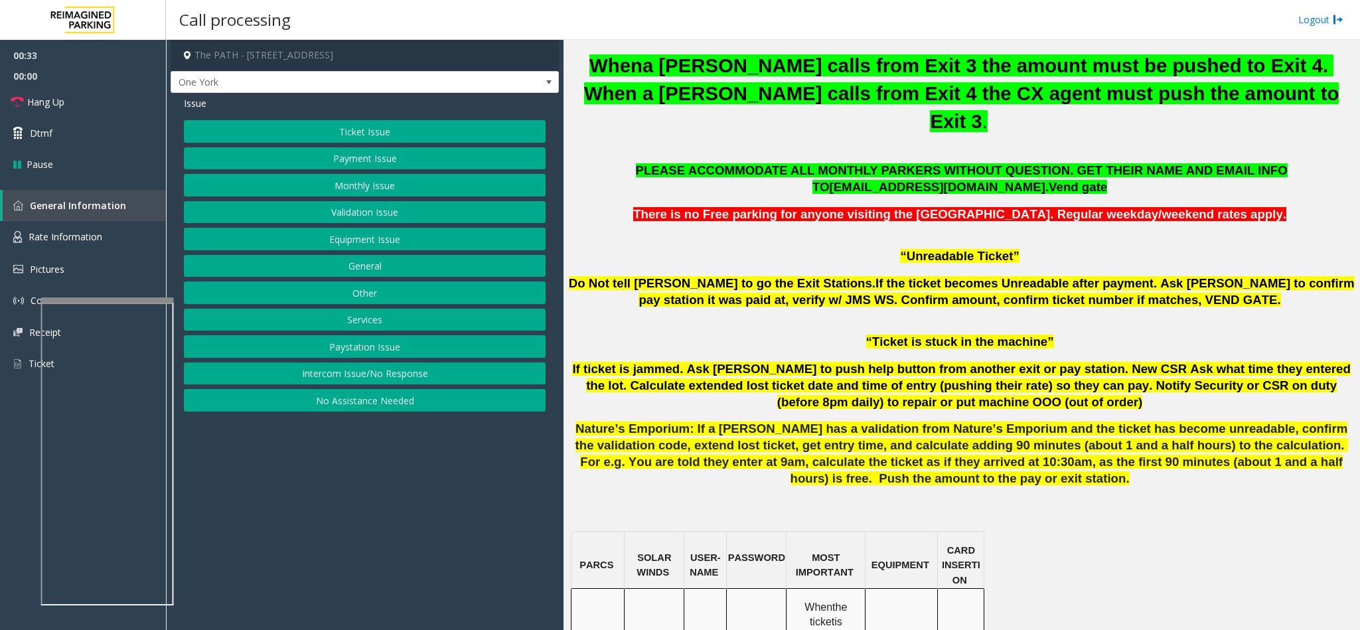
click at [384, 133] on button "Ticket Issue" at bounding box center [365, 131] width 362 height 23
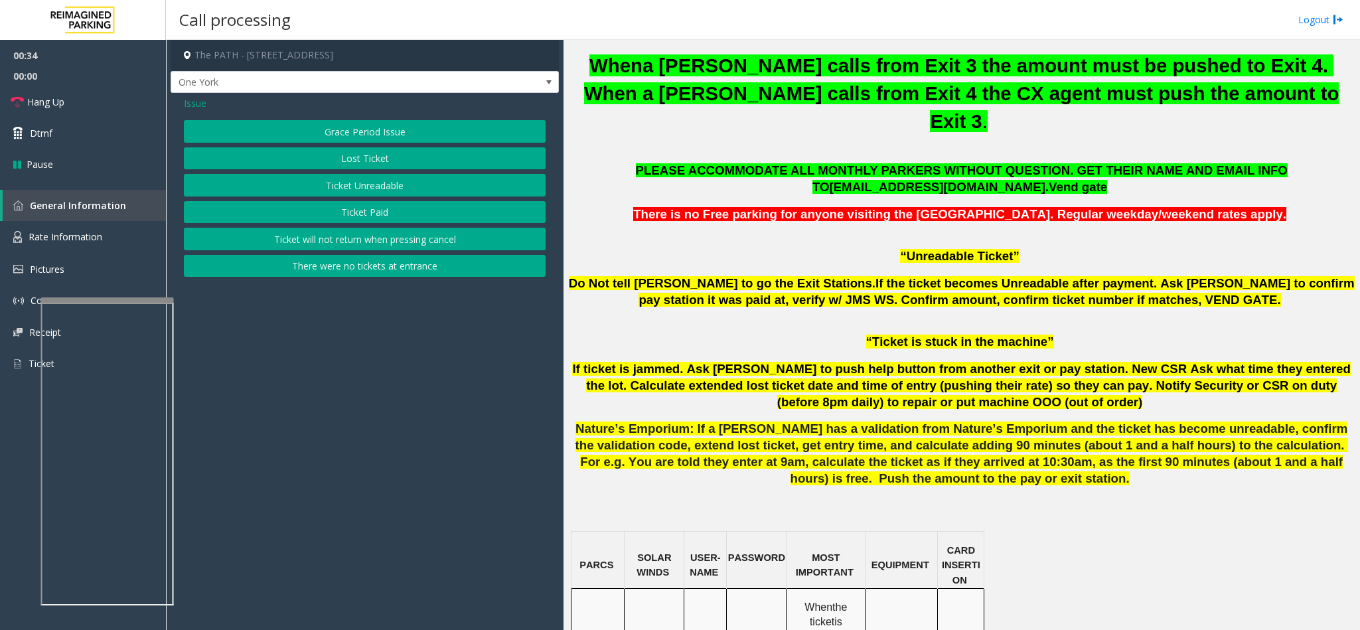
click at [394, 186] on button "Ticket Unreadable" at bounding box center [365, 185] width 362 height 23
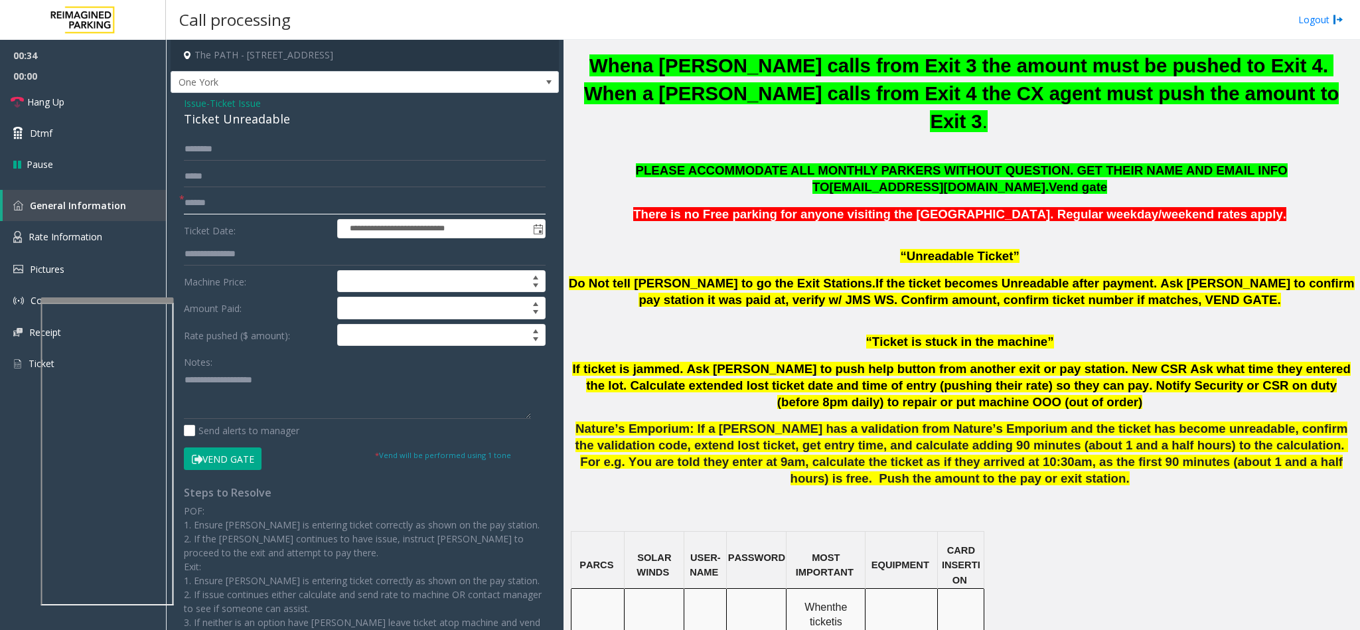
click at [267, 205] on input "text" at bounding box center [365, 203] width 362 height 23
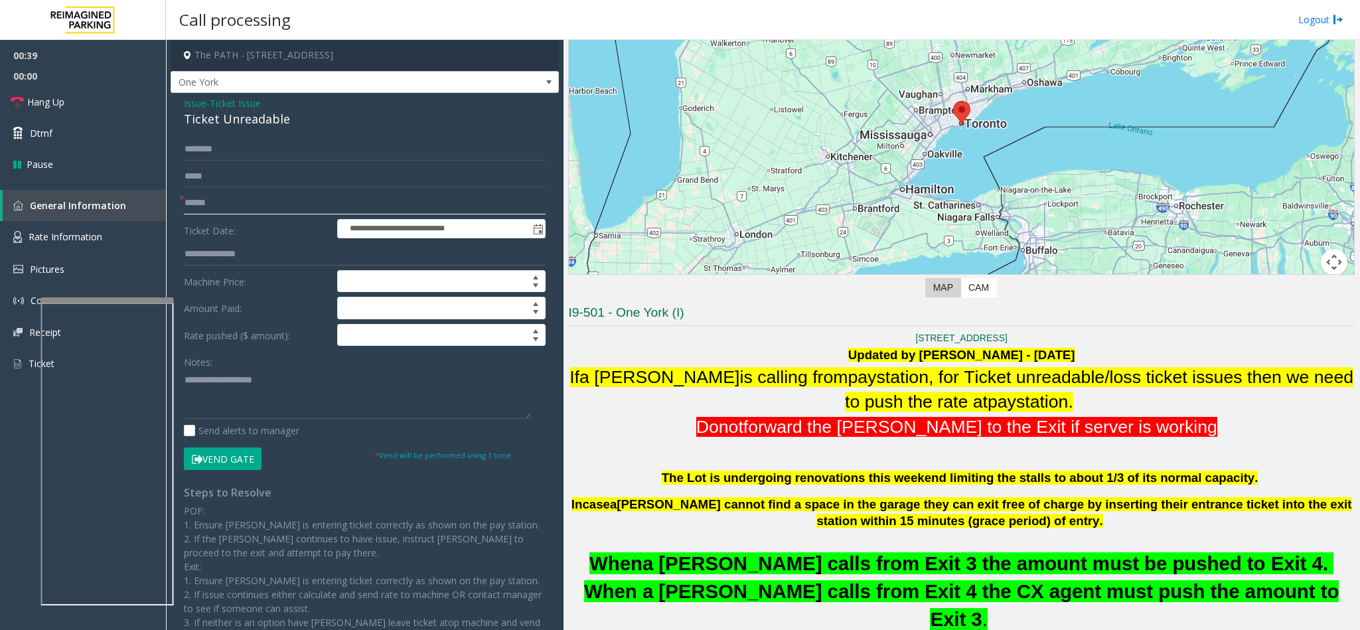
click at [207, 209] on input "text" at bounding box center [365, 203] width 362 height 23
click at [259, 201] on input "text" at bounding box center [365, 203] width 362 height 23
click at [207, 203] on input "*******" at bounding box center [365, 203] width 362 height 23
type input "********"
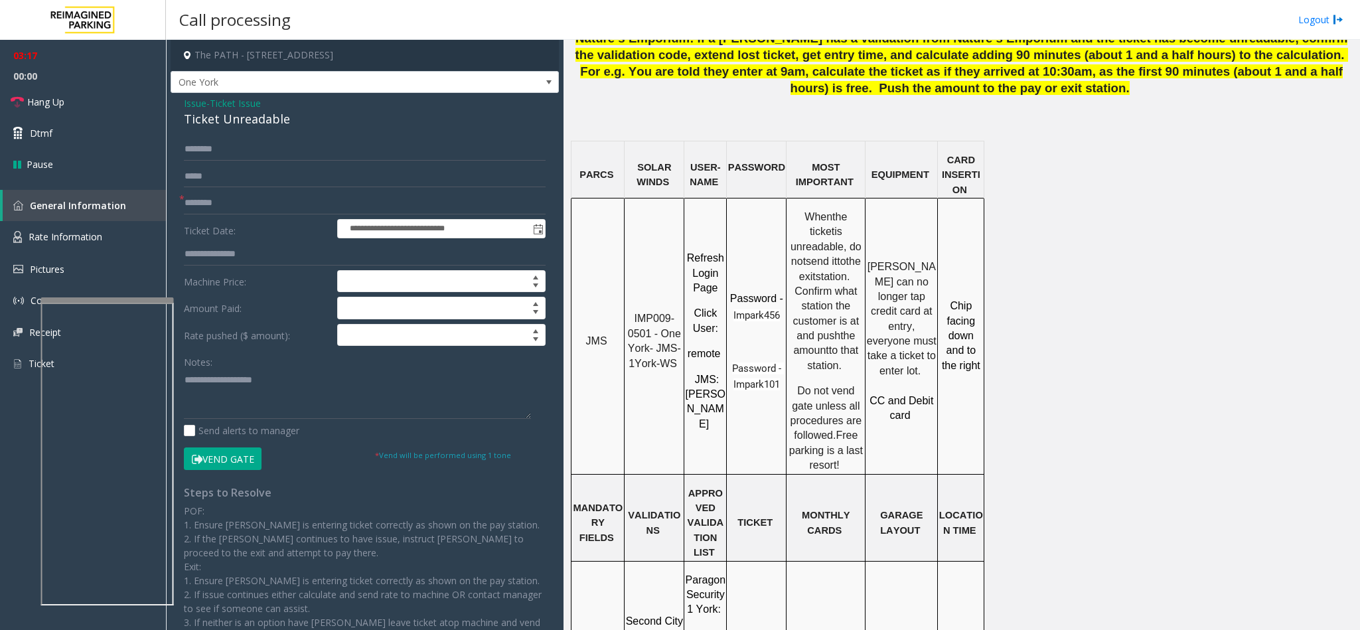
scroll to position [926, 0]
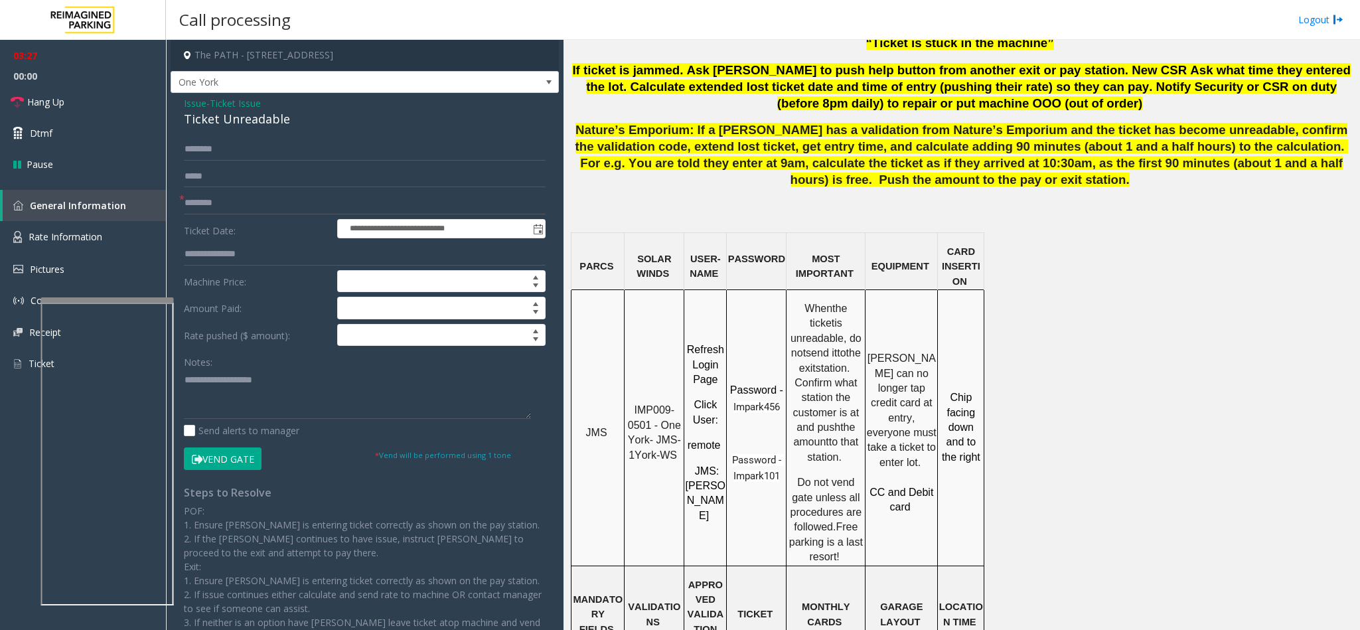
click at [275, 118] on div "Ticket Unreadable" at bounding box center [365, 119] width 362 height 18
copy div "Ticket Unreadable"
click at [285, 391] on textarea at bounding box center [357, 394] width 347 height 50
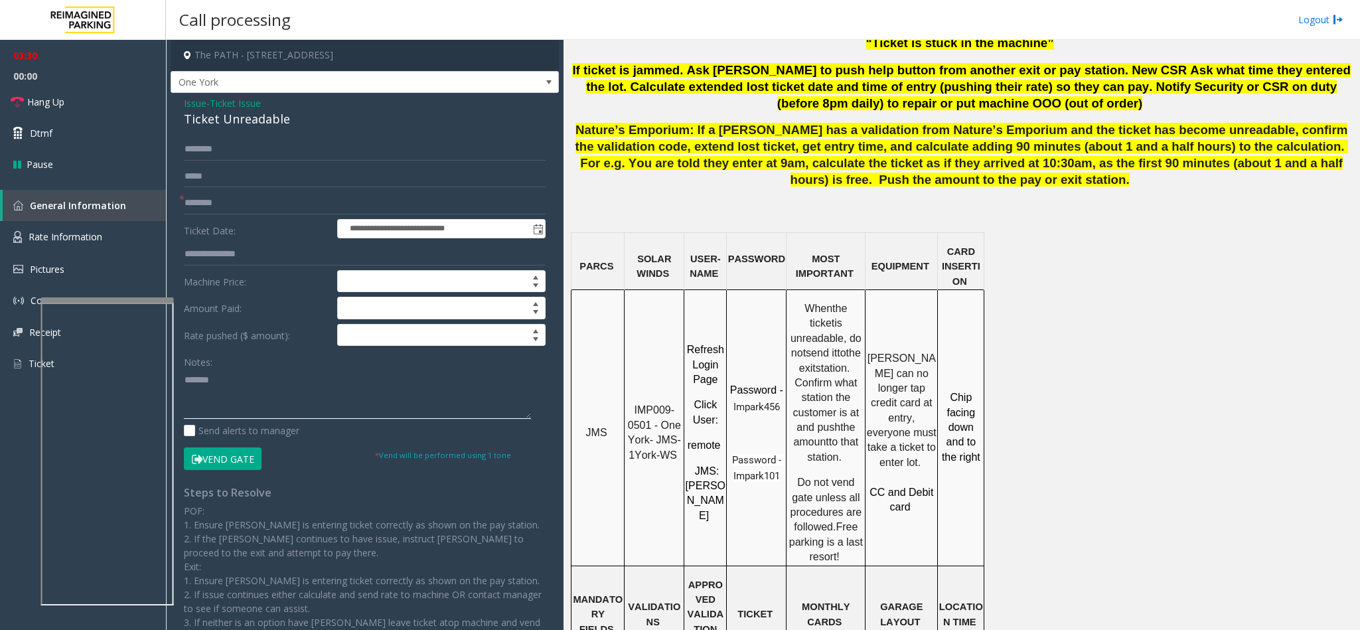
paste textarea "**********"
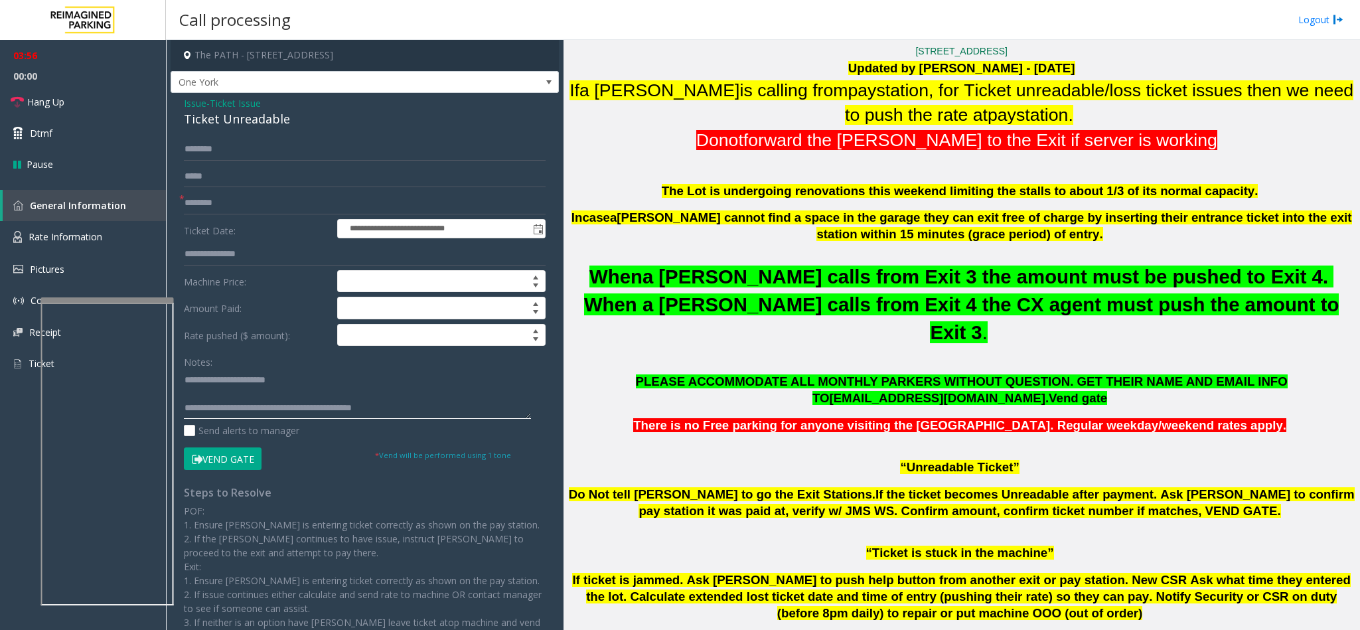
scroll to position [0, 0]
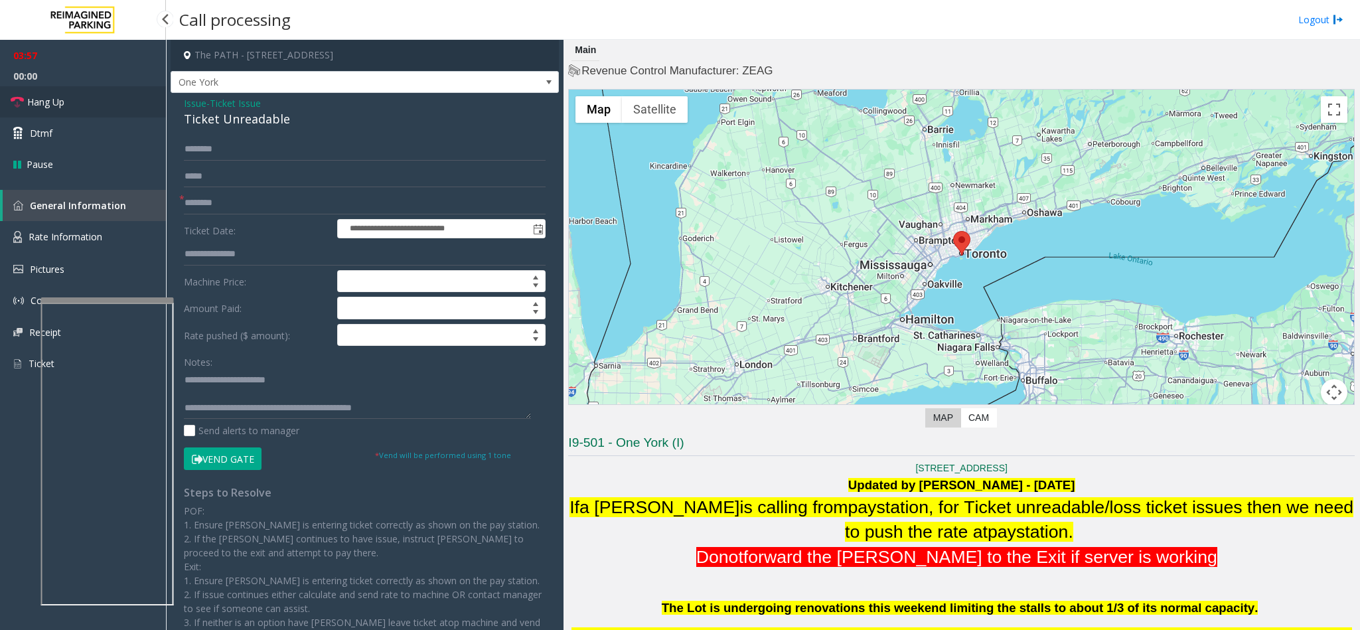
click at [72, 104] on link "Hang Up" at bounding box center [83, 101] width 166 height 31
click at [451, 404] on textarea at bounding box center [357, 394] width 347 height 50
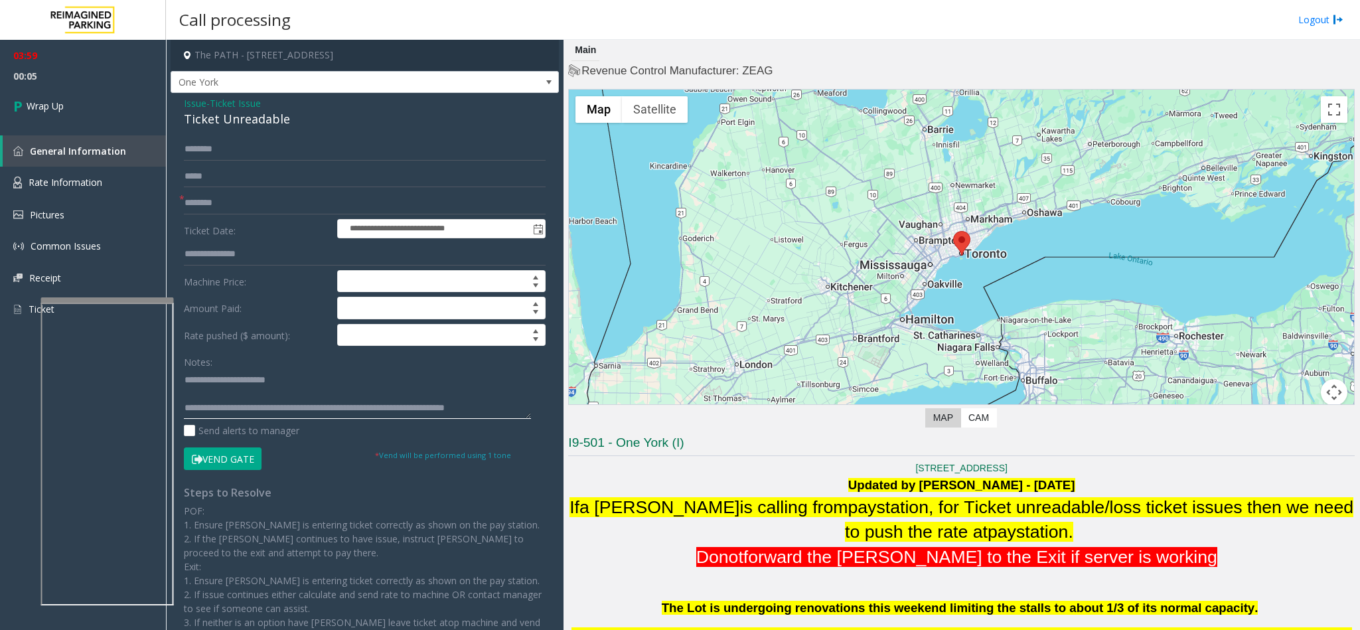
scroll to position [10, 0]
type textarea "**********"
click at [42, 94] on link "Wrap Up" at bounding box center [83, 105] width 166 height 39
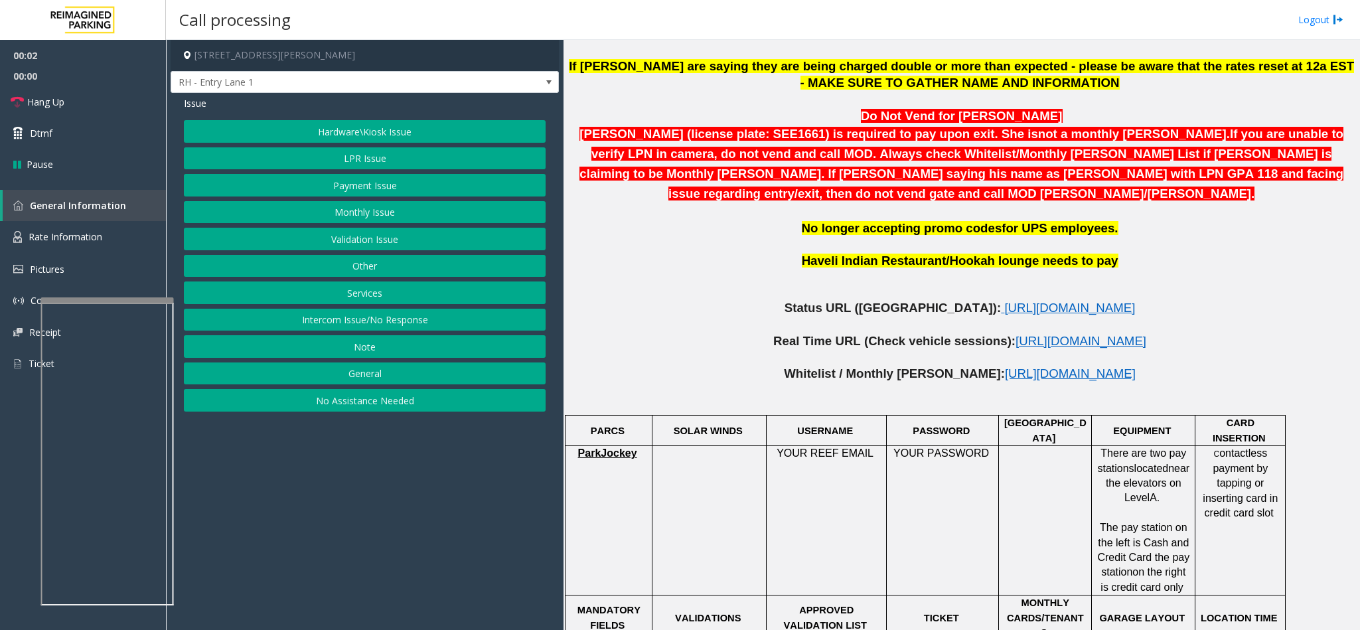
scroll to position [597, 0]
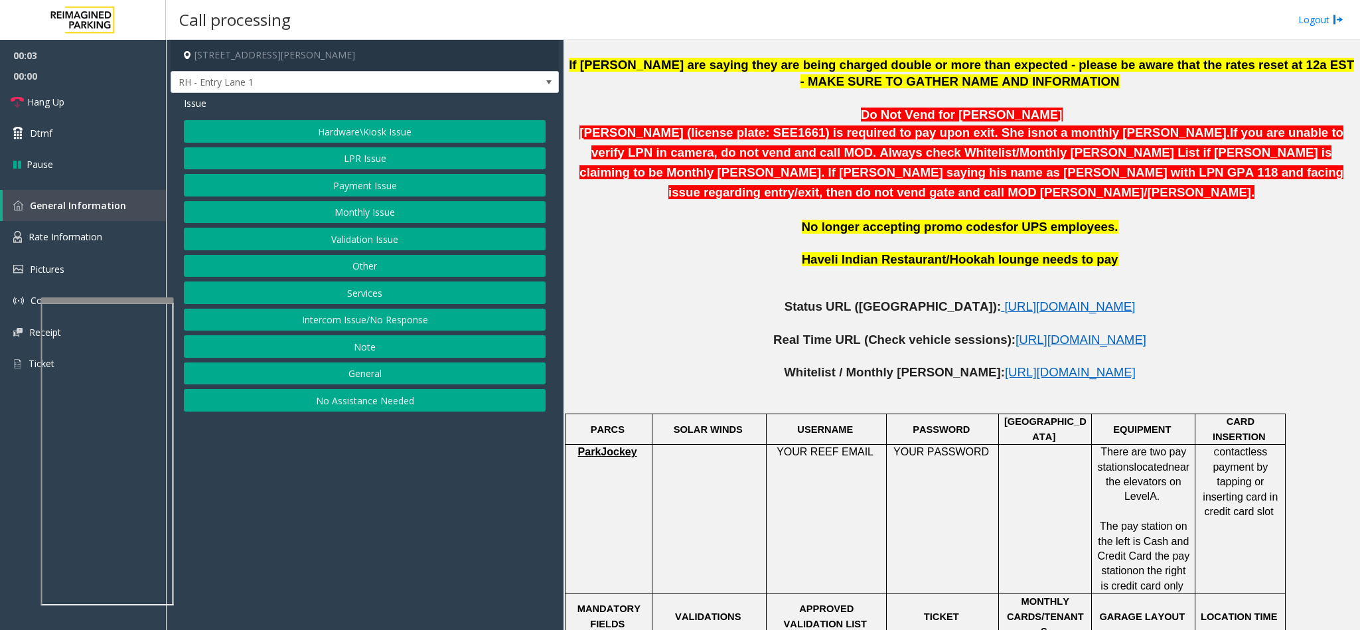
drag, startPoint x: 405, startPoint y: 325, endPoint x: 404, endPoint y: 293, distance: 31.2
click at [405, 325] on button "Intercom Issue/No Response" at bounding box center [365, 320] width 362 height 23
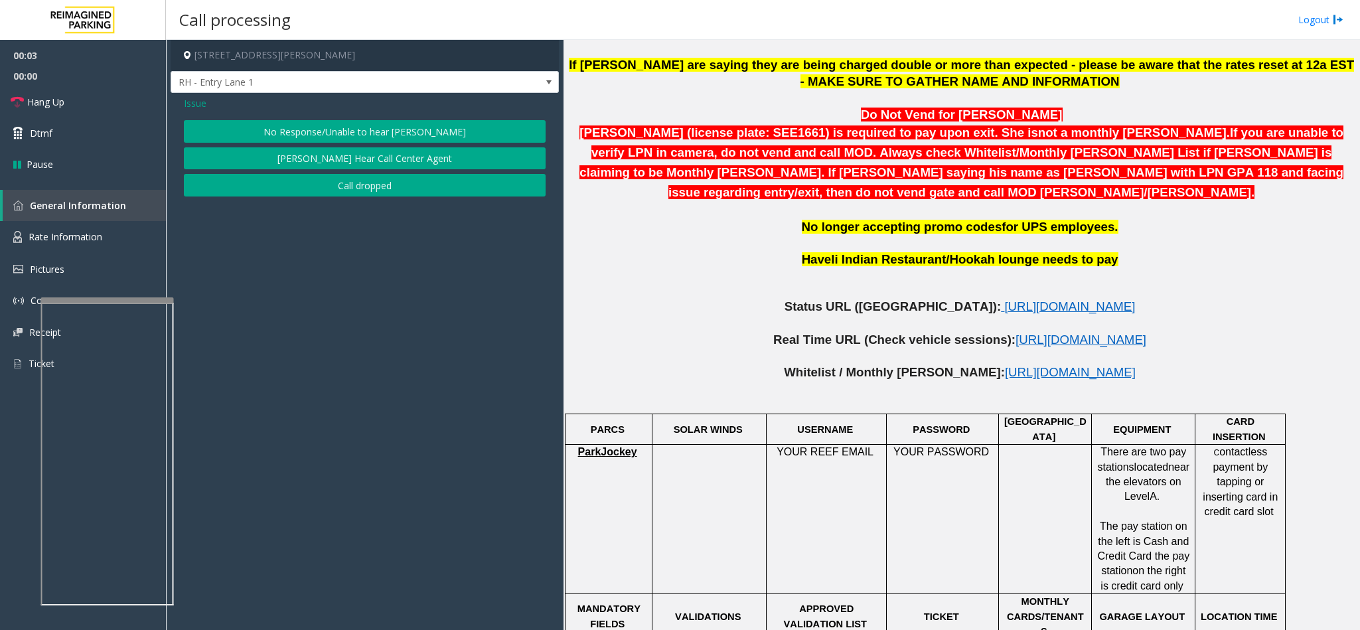
click at [332, 110] on div "Issue" at bounding box center [365, 103] width 362 height 14
click at [336, 125] on button "No Response/Unable to hear [PERSON_NAME]" at bounding box center [365, 131] width 362 height 23
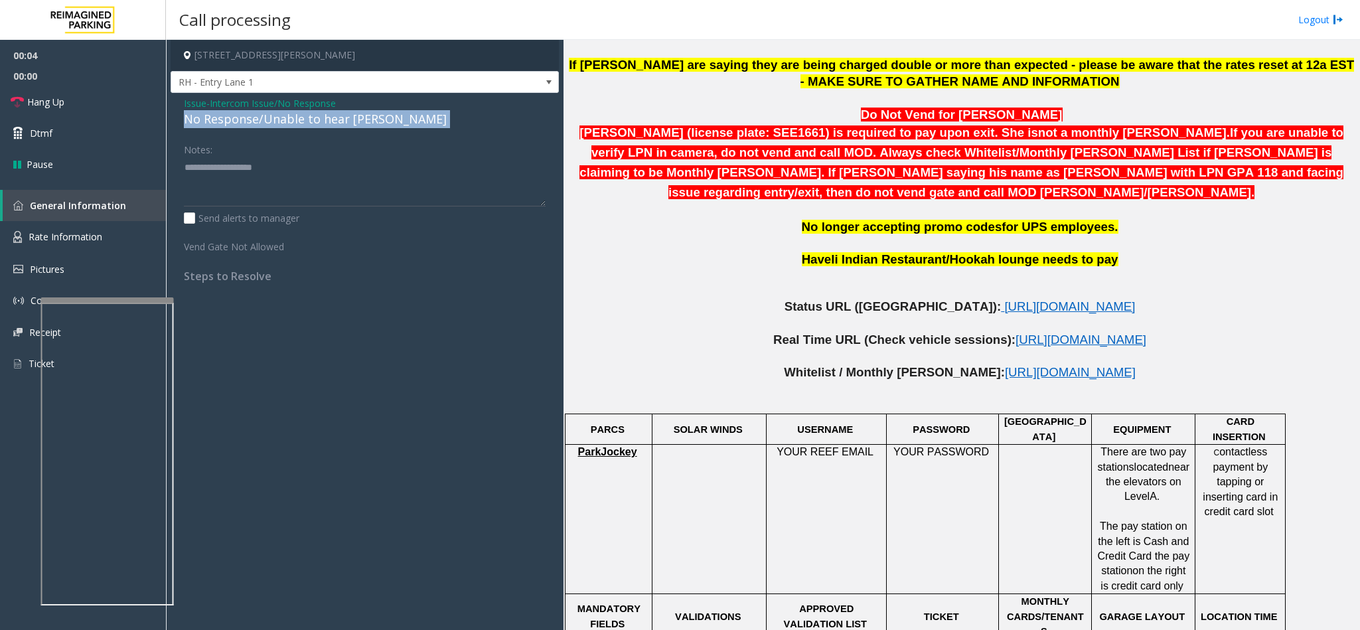
click at [336, 125] on div "No Response/Unable to hear [PERSON_NAME]" at bounding box center [365, 119] width 362 height 18
click at [341, 151] on div "Notes:" at bounding box center [365, 172] width 362 height 68
click at [343, 156] on div "Notes:" at bounding box center [365, 172] width 362 height 68
paste textarea "**********"
click at [343, 165] on textarea at bounding box center [365, 182] width 362 height 50
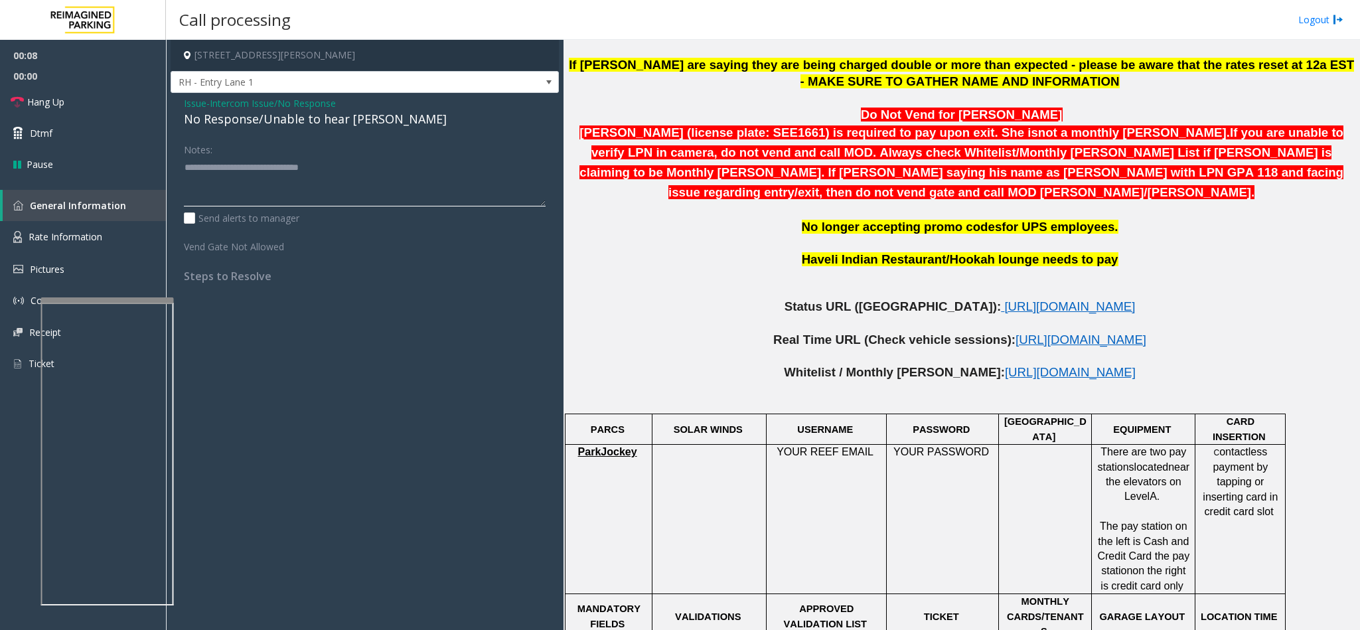
type textarea "**********"
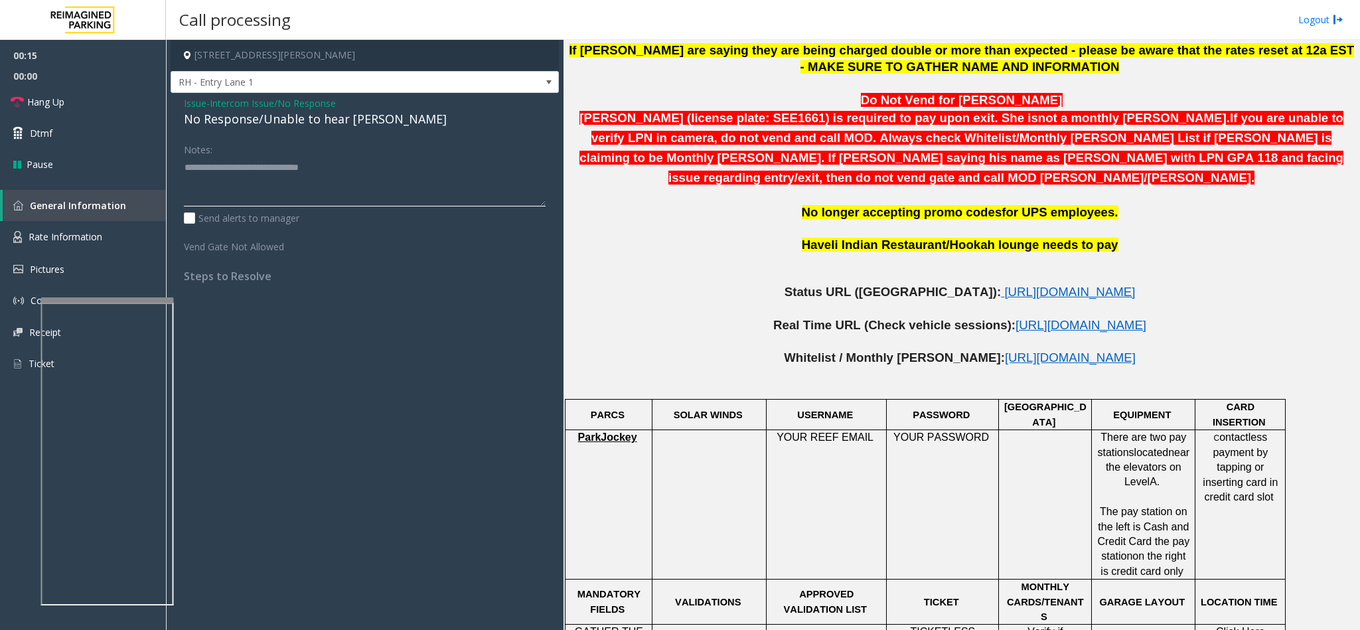
scroll to position [0, 0]
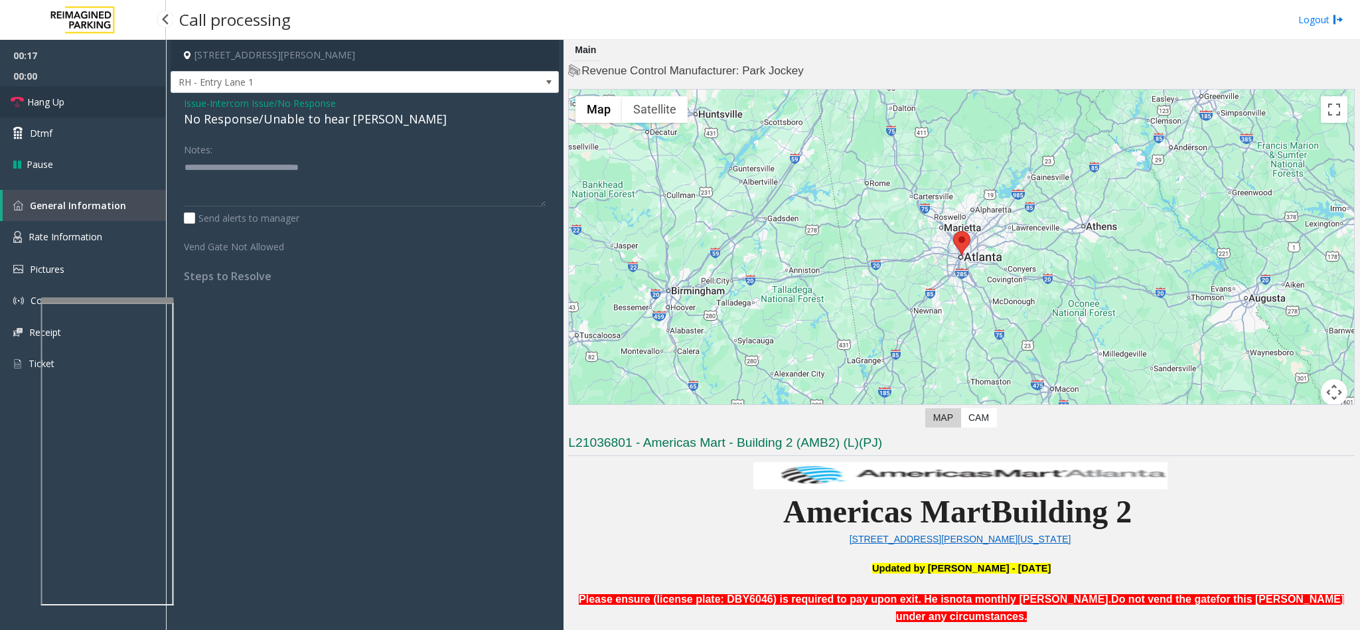
click at [24, 106] on link "Hang Up" at bounding box center [83, 101] width 166 height 31
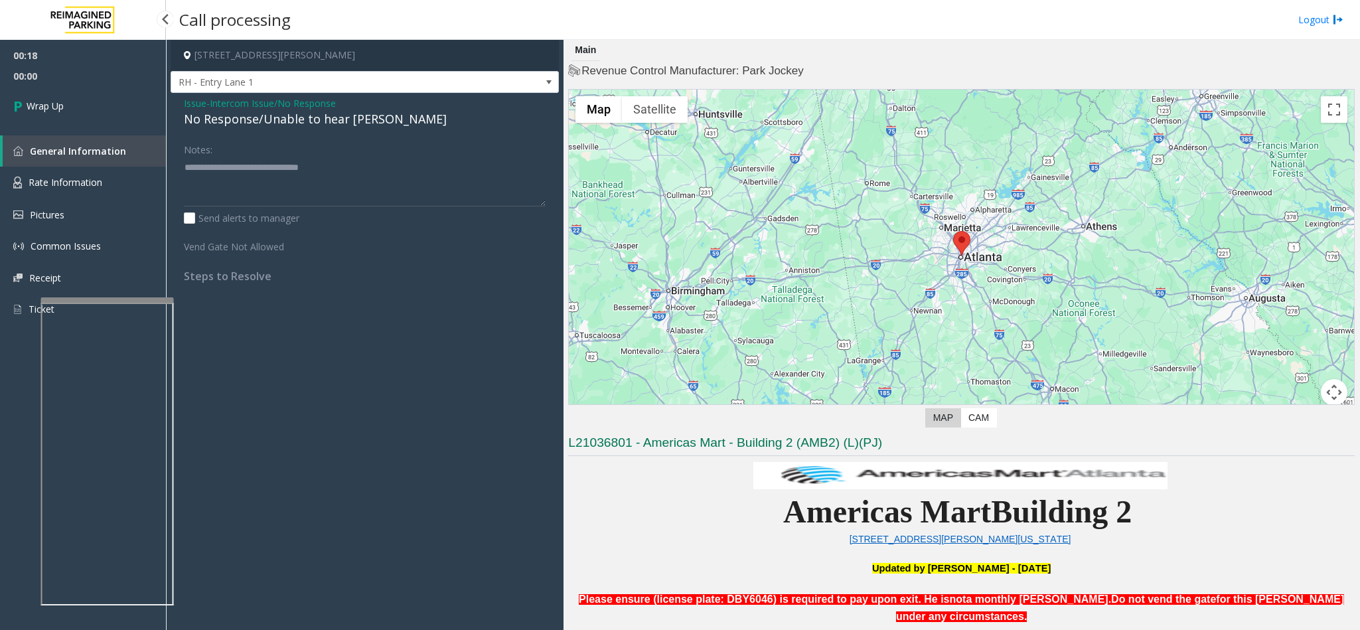
click at [24, 106] on icon at bounding box center [19, 106] width 13 height 22
click at [24, 106] on div "00:18 00:00 Wrap Up General Information Rate Information Pictures Common Issues…" at bounding box center [83, 188] width 166 height 296
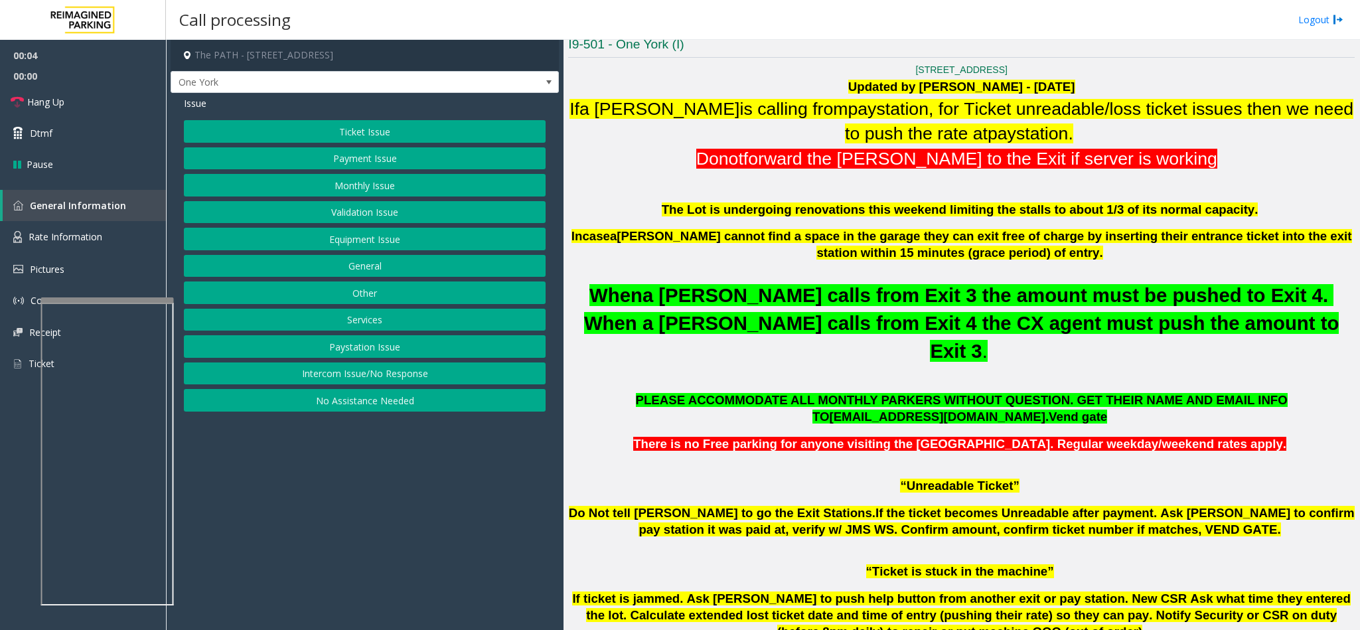
scroll to position [498, 0]
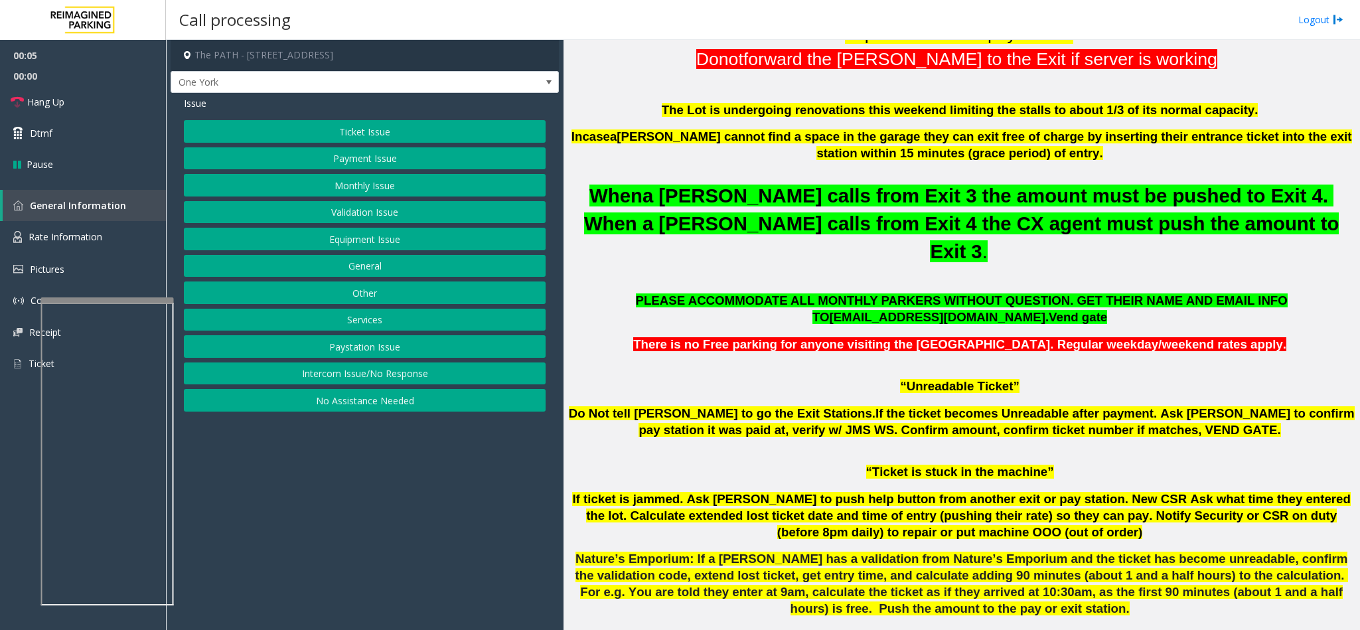
click at [364, 319] on button "Services" at bounding box center [365, 320] width 362 height 23
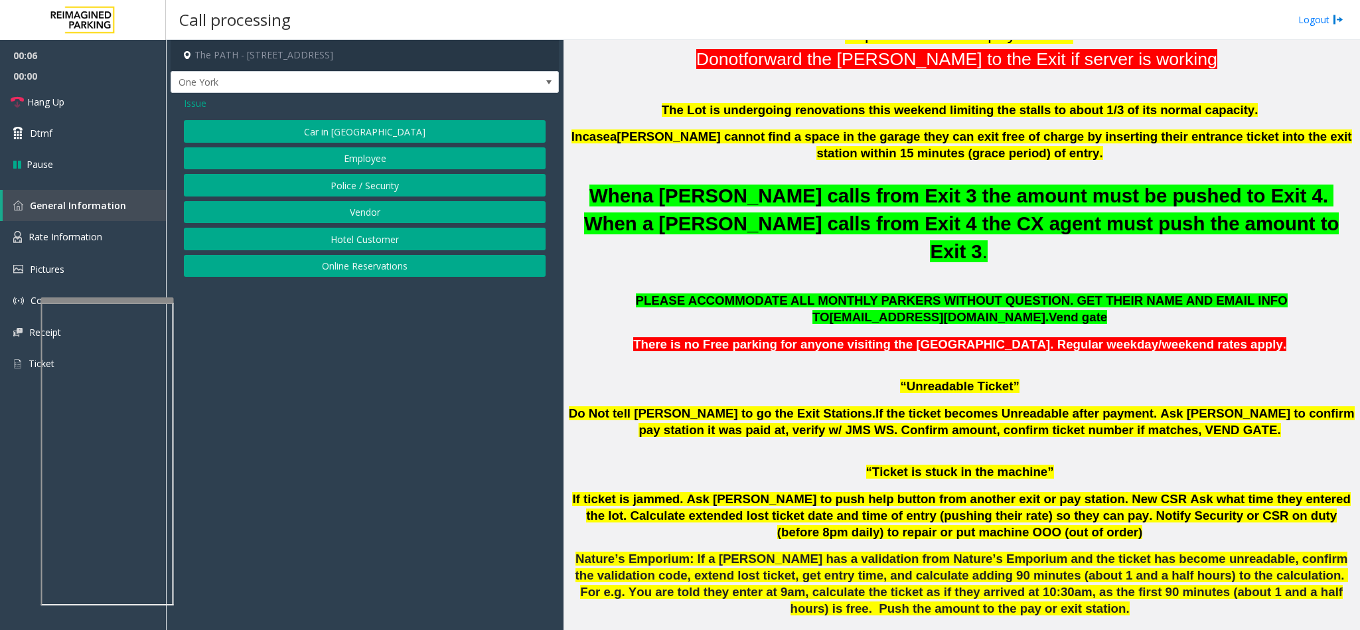
click at [395, 181] on button "Police / Security" at bounding box center [365, 185] width 362 height 23
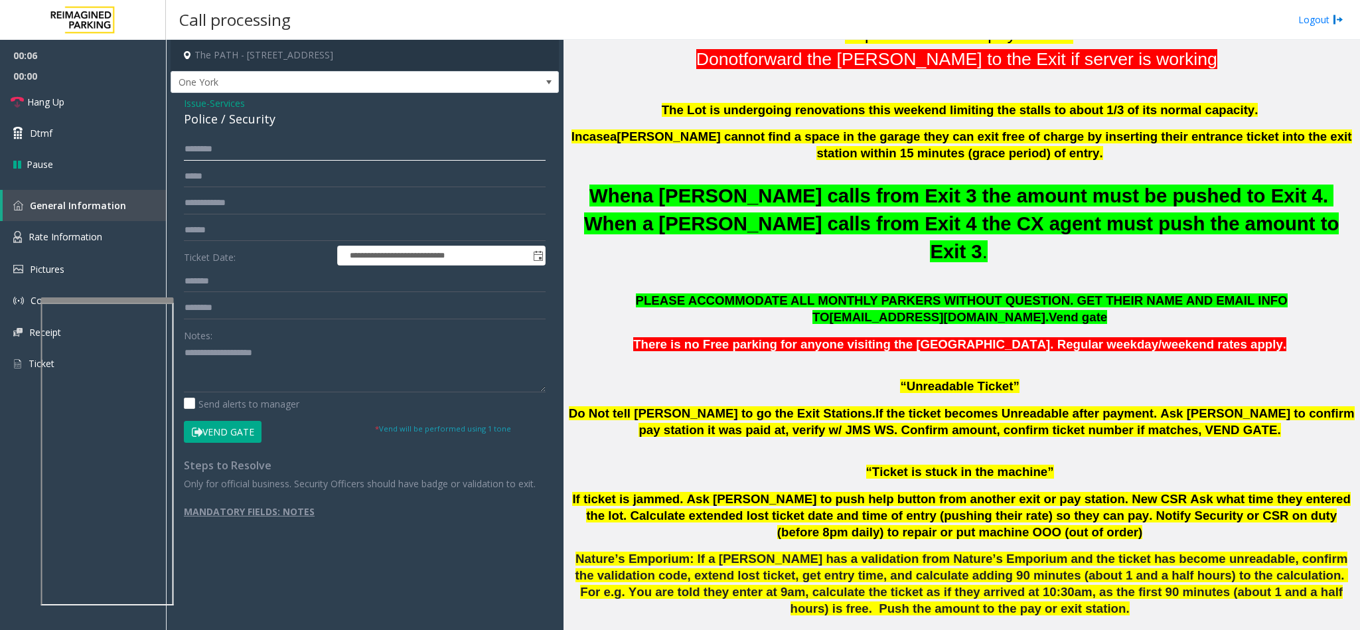
click at [205, 148] on input "text" at bounding box center [365, 149] width 362 height 23
type input "*"
type input "********"
click at [234, 363] on textarea at bounding box center [365, 367] width 362 height 50
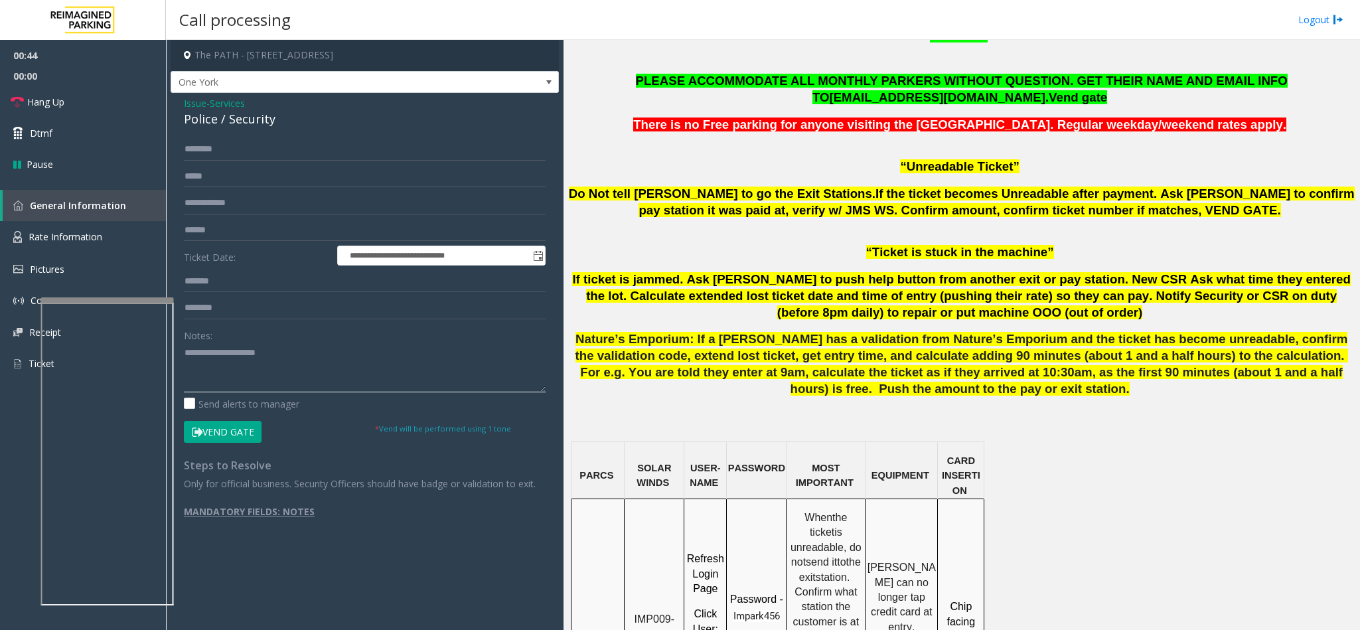
scroll to position [1114, 0]
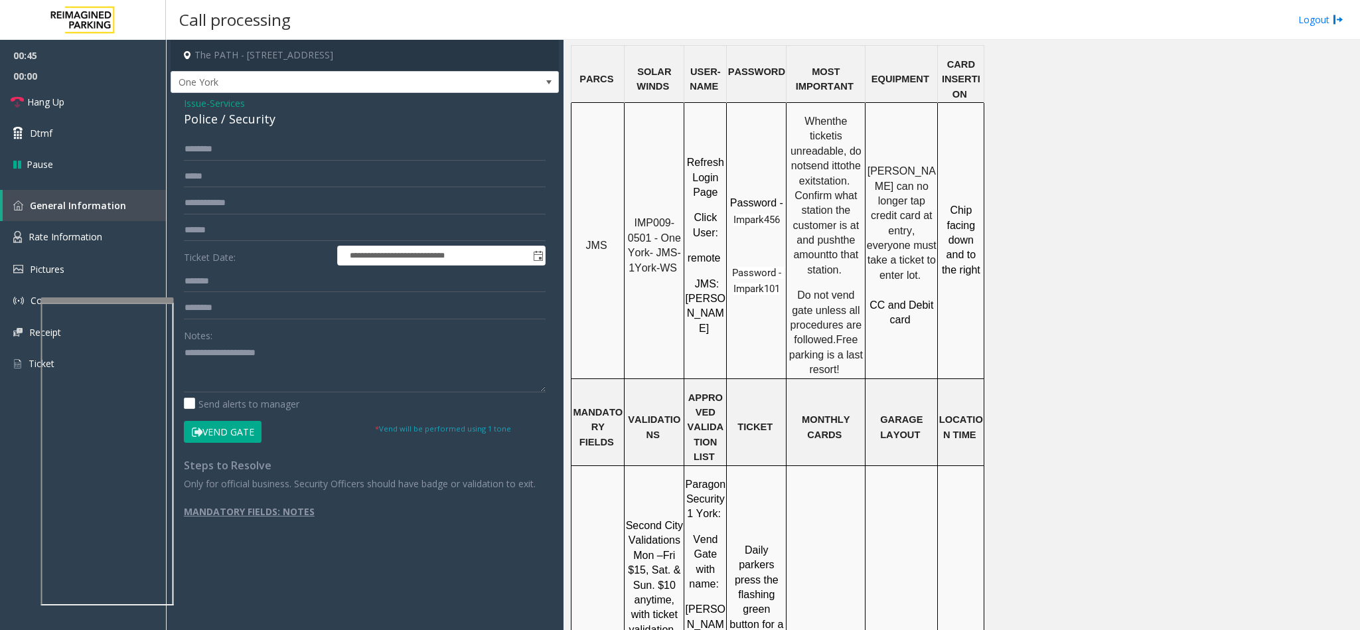
click at [248, 430] on button "Vend Gate" at bounding box center [223, 432] width 78 height 23
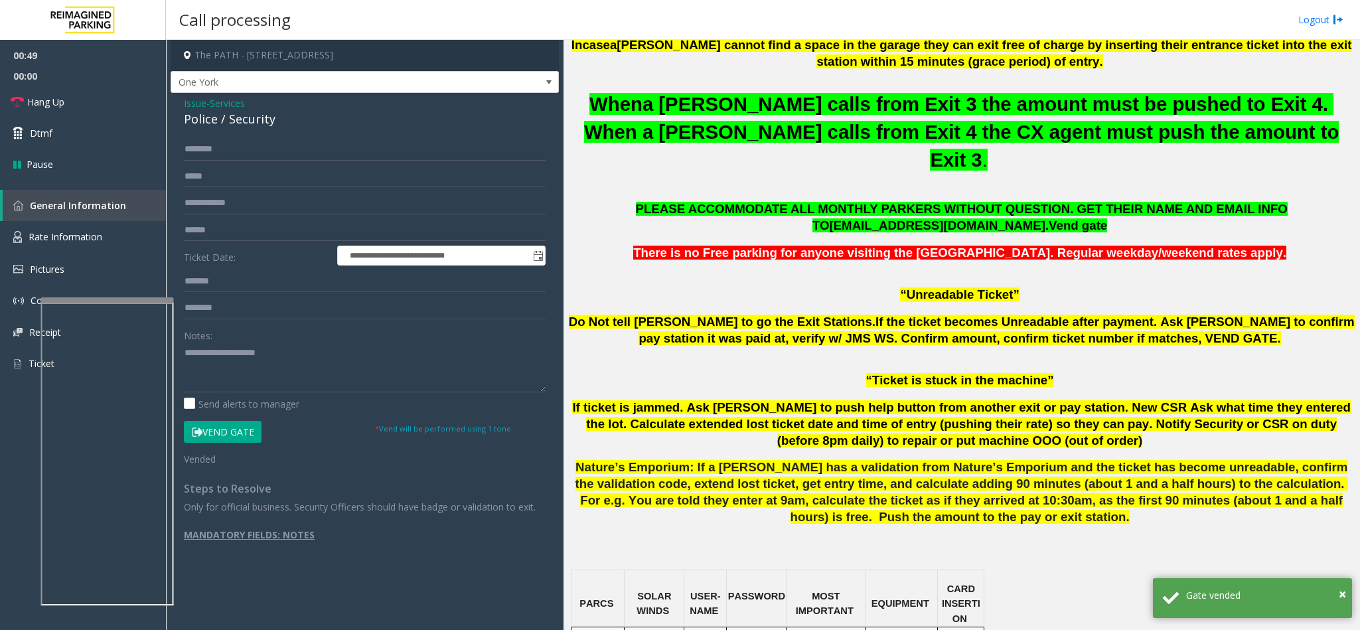
scroll to position [597, 0]
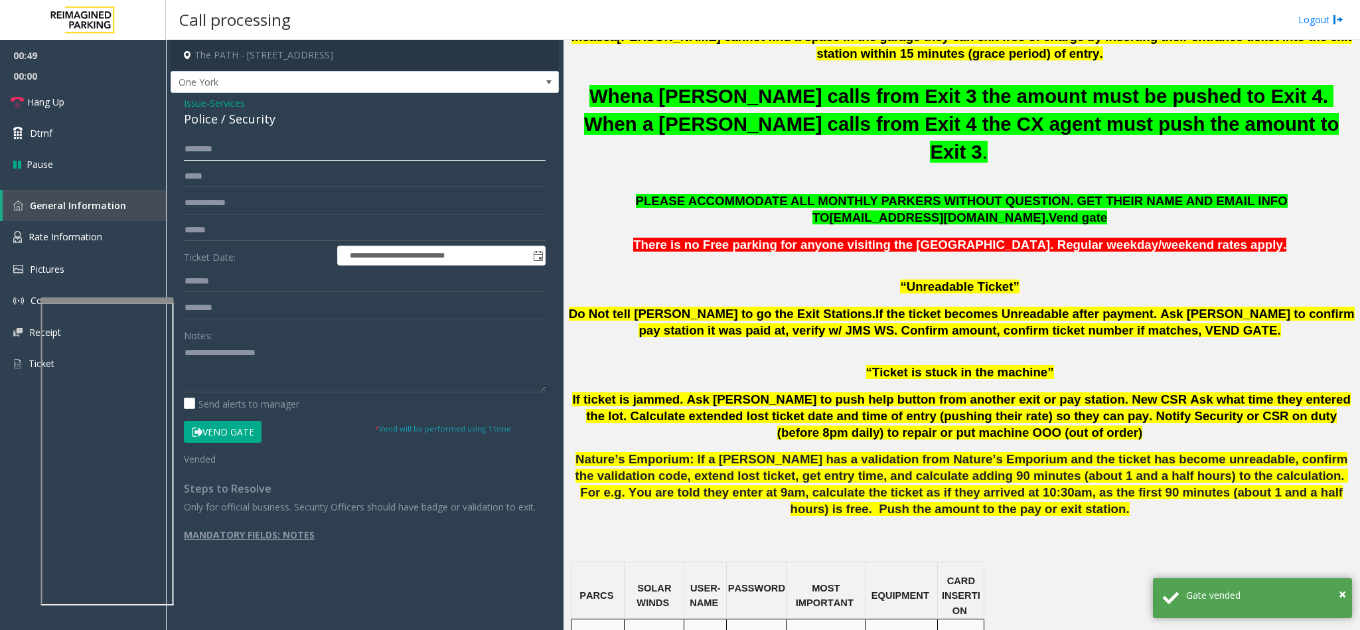
click at [189, 148] on input "********" at bounding box center [365, 149] width 362 height 23
click at [233, 126] on div "Police / Security" at bounding box center [365, 119] width 362 height 18
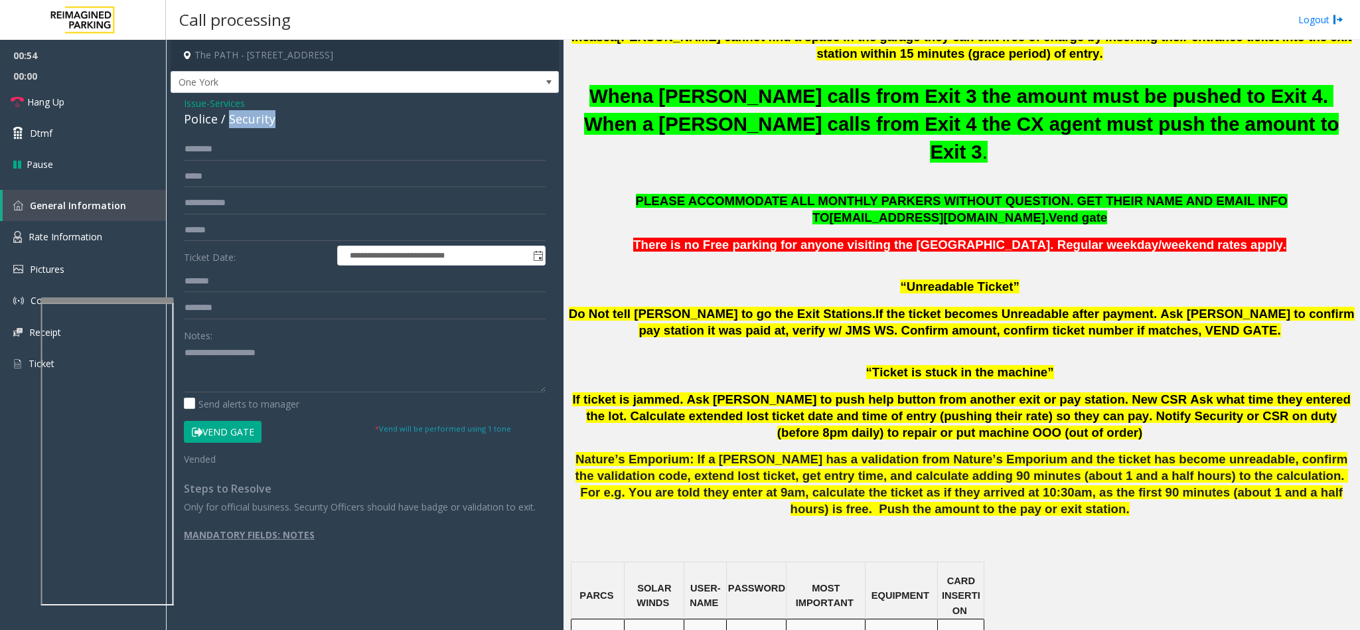
drag, startPoint x: 275, startPoint y: 113, endPoint x: 229, endPoint y: 120, distance: 46.9
click at [229, 120] on div "Police / Security" at bounding box center [365, 119] width 362 height 18
drag, startPoint x: 227, startPoint y: 119, endPoint x: 269, endPoint y: 123, distance: 42.0
click at [269, 123] on div "Police / Security" at bounding box center [365, 119] width 362 height 18
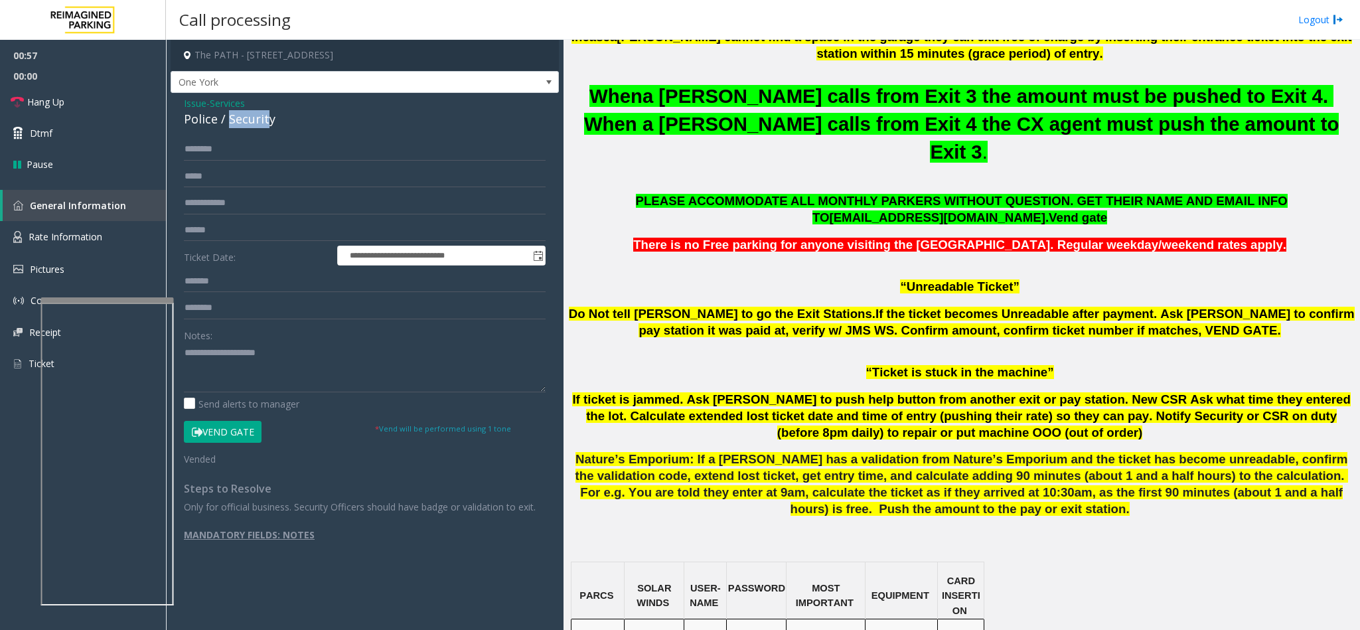
copy div "Securit"
click at [357, 353] on textarea at bounding box center [365, 367] width 362 height 50
paste textarea "*******"
click at [56, 112] on link "Hang Up" at bounding box center [83, 101] width 166 height 31
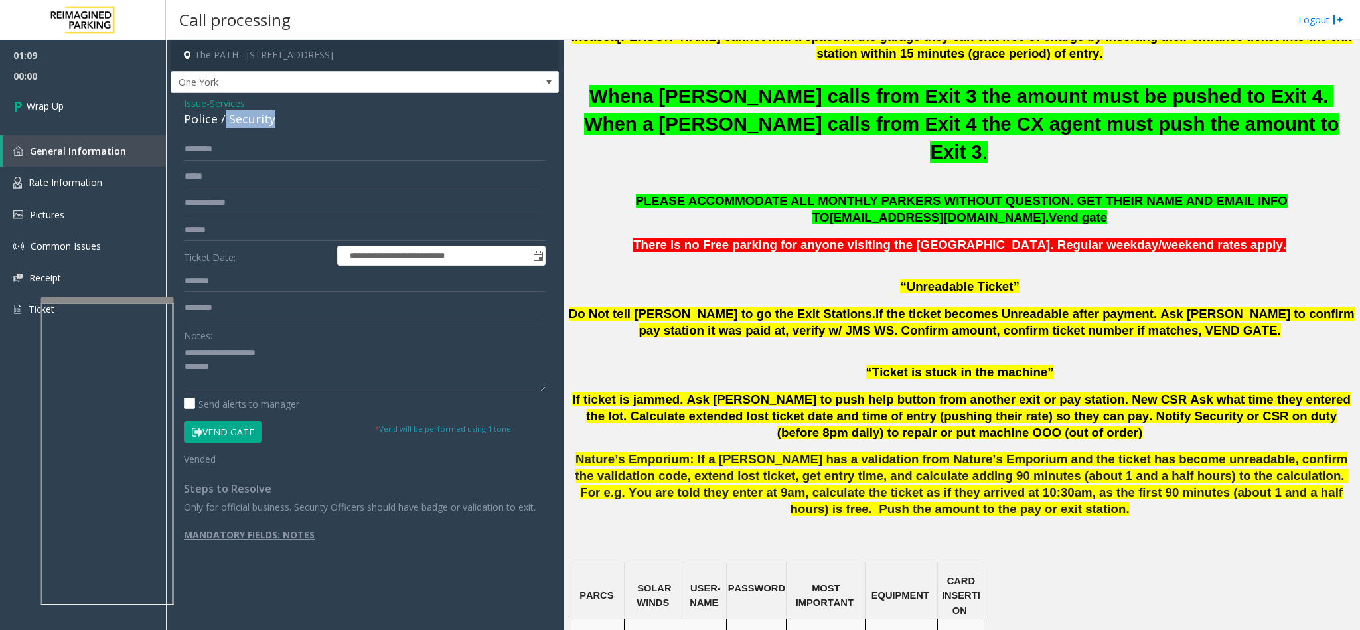
drag, startPoint x: 225, startPoint y: 120, endPoint x: 273, endPoint y: 120, distance: 47.8
click at [273, 120] on div "Police / Security" at bounding box center [365, 119] width 362 height 18
copy div "Security"
click at [225, 379] on textarea at bounding box center [365, 367] width 362 height 50
paste textarea "*********"
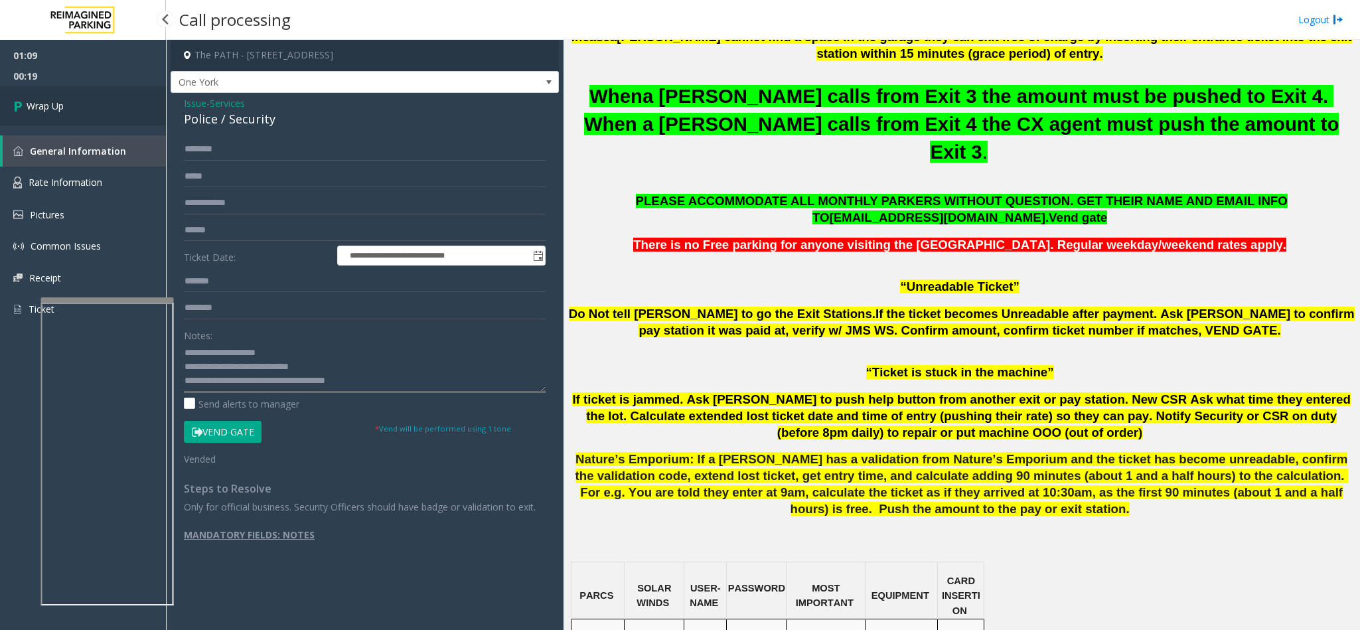
type textarea "**********"
click at [58, 122] on link "Wrap Up" at bounding box center [83, 105] width 166 height 39
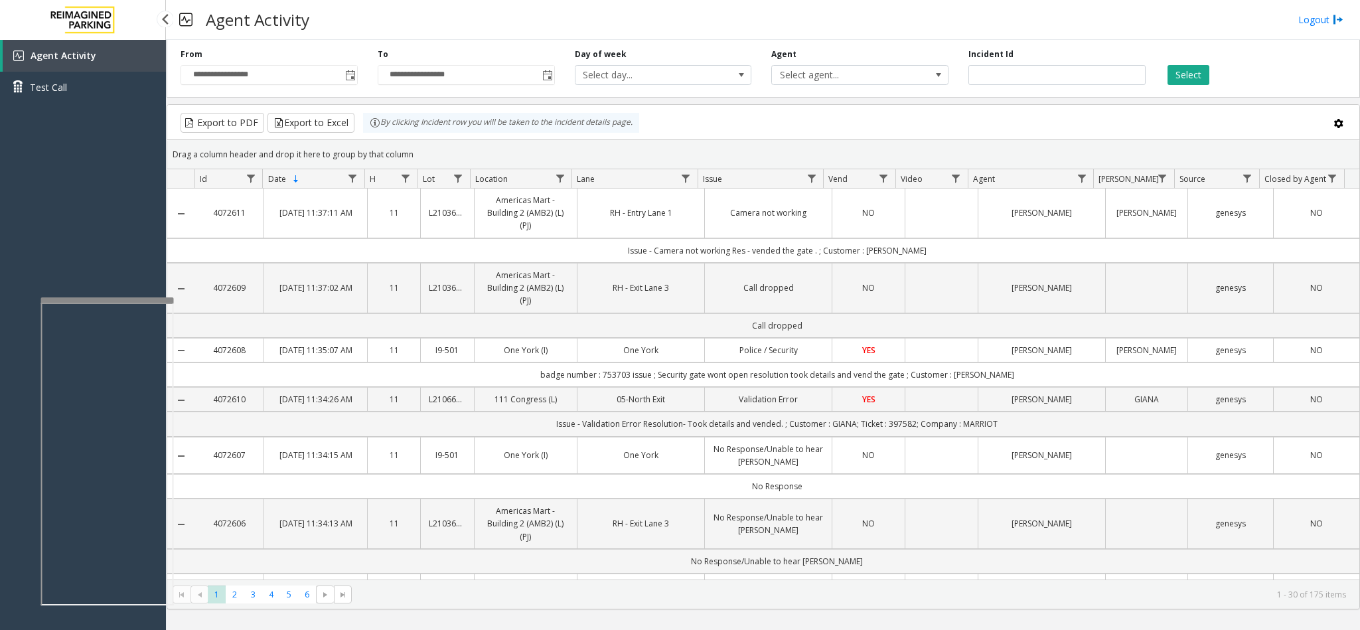
drag, startPoint x: 82, startPoint y: 301, endPoint x: 68, endPoint y: 255, distance: 48.1
click at [68, 255] on app-root "**********" at bounding box center [680, 315] width 1360 height 630
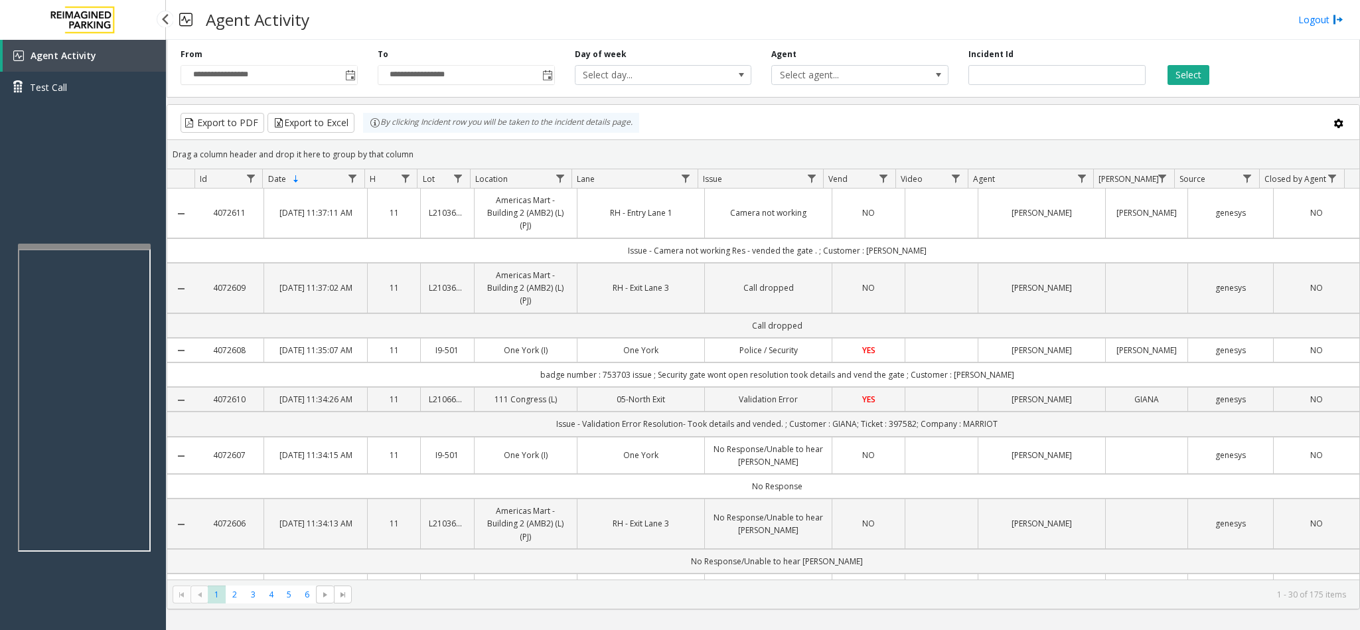
click at [80, 244] on div at bounding box center [84, 246] width 133 height 5
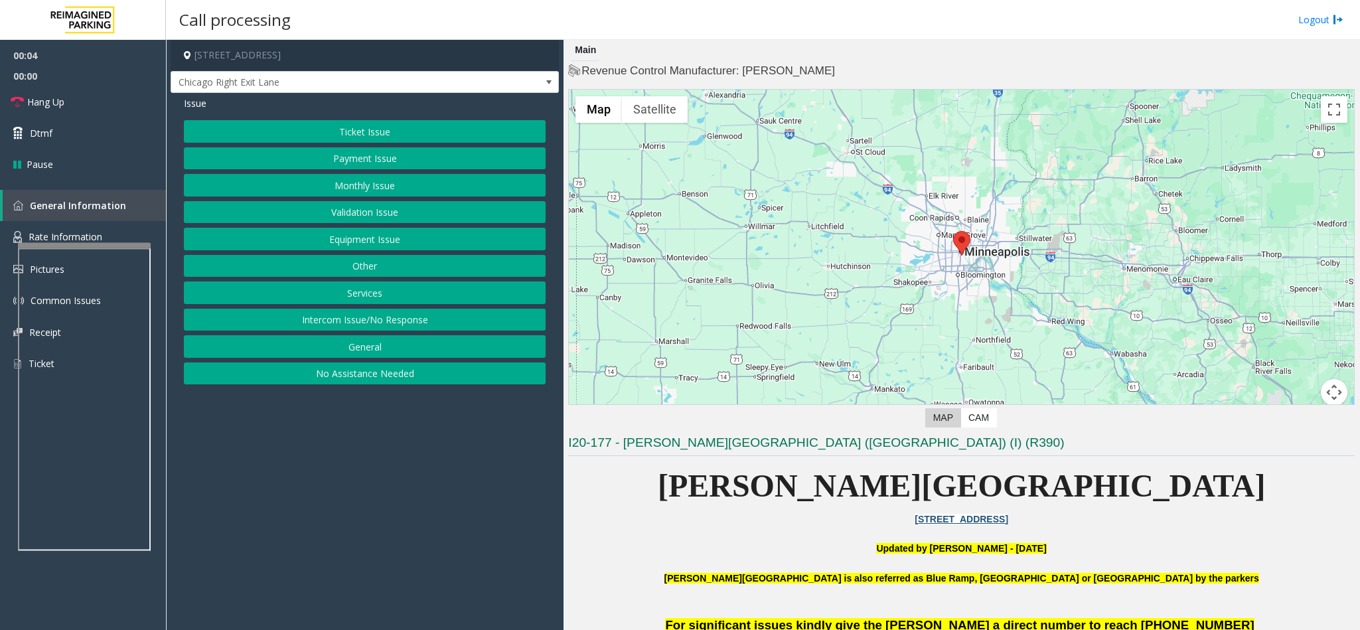
scroll to position [398, 0]
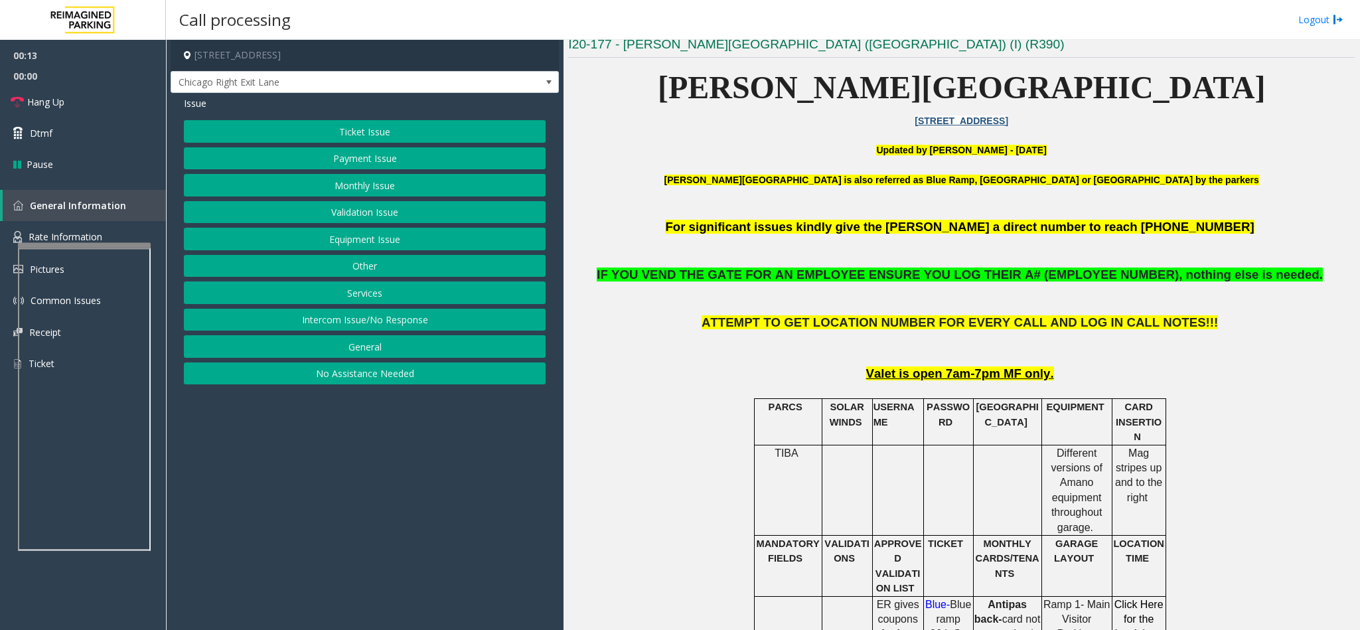
click at [348, 120] on button "Ticket Issue" at bounding box center [365, 131] width 362 height 23
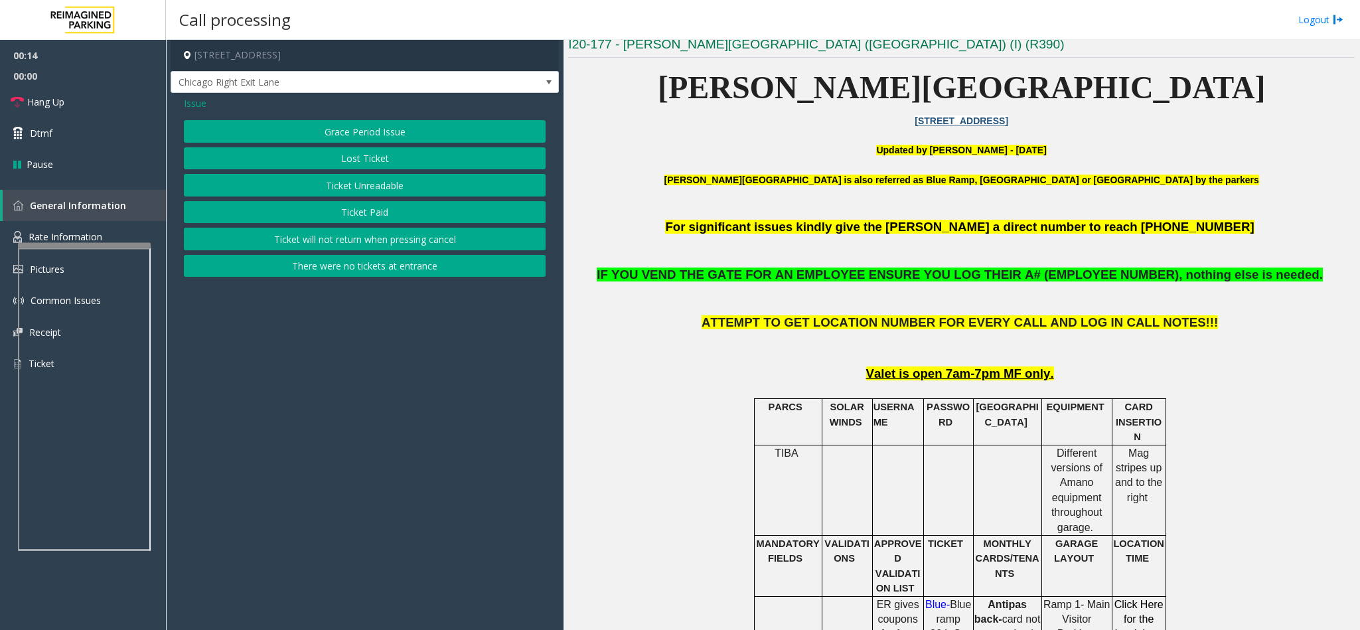
click at [381, 178] on button "Ticket Unreadable" at bounding box center [365, 185] width 362 height 23
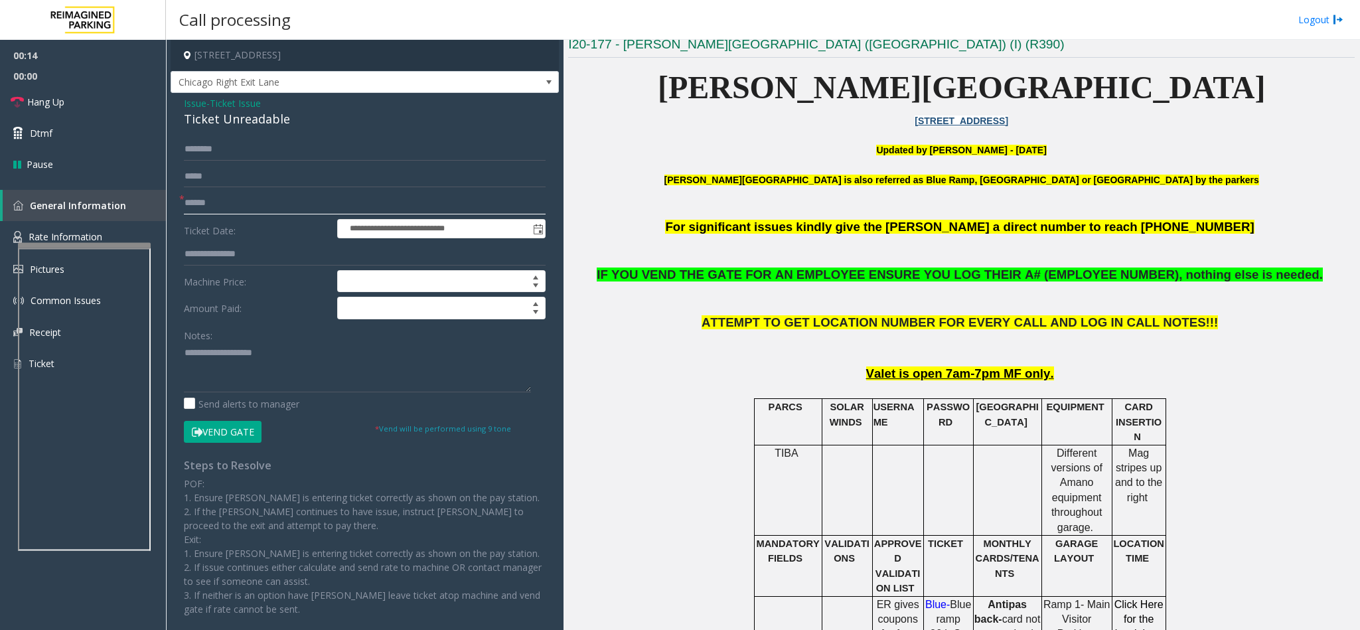
click at [261, 209] on input "text" at bounding box center [365, 203] width 362 height 23
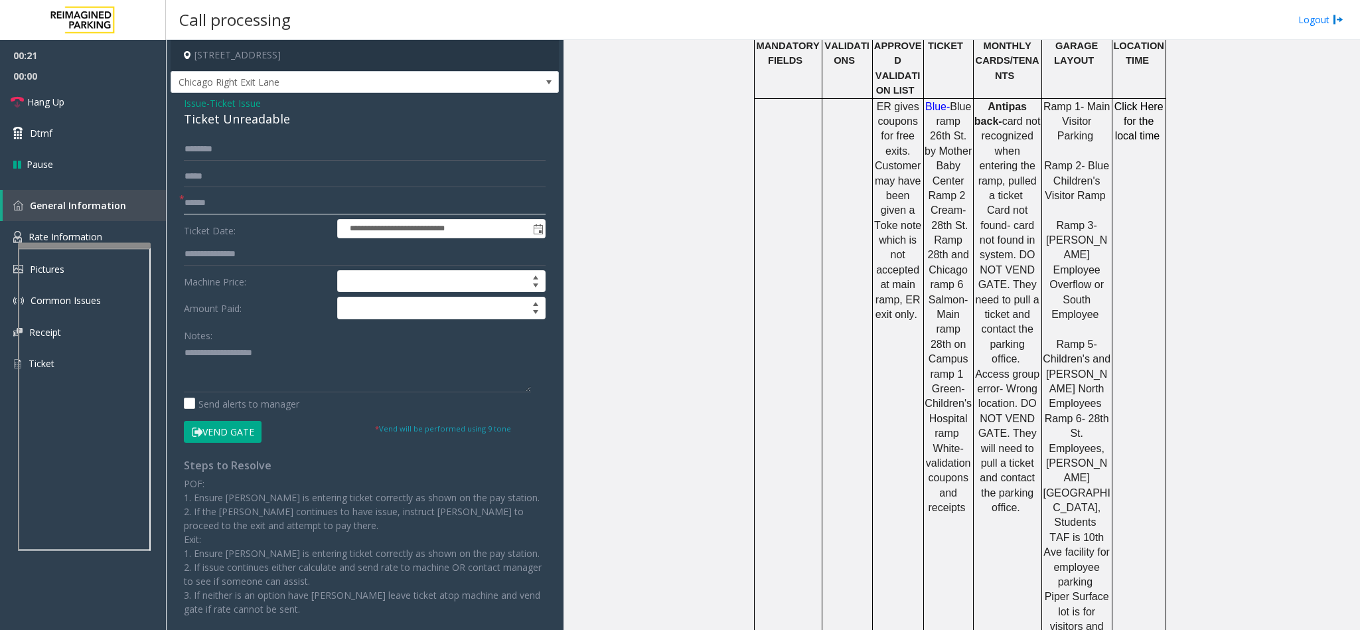
scroll to position [199, 0]
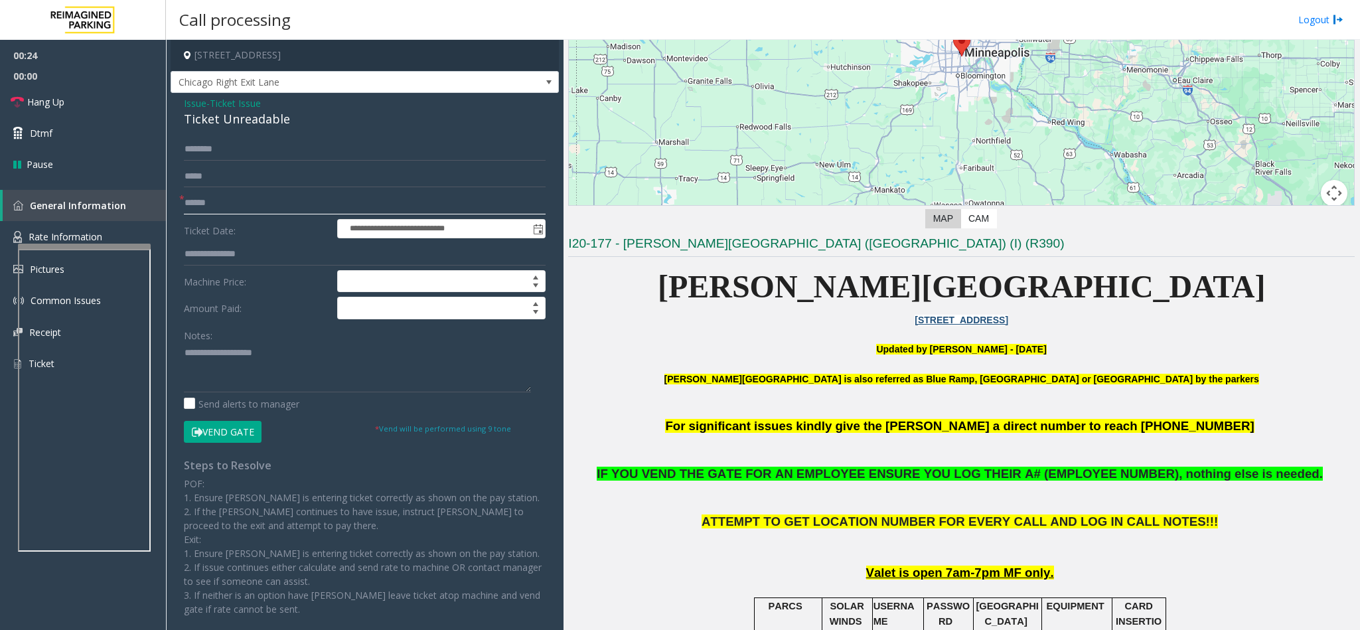
click at [60, 249] on div at bounding box center [84, 246] width 133 height 5
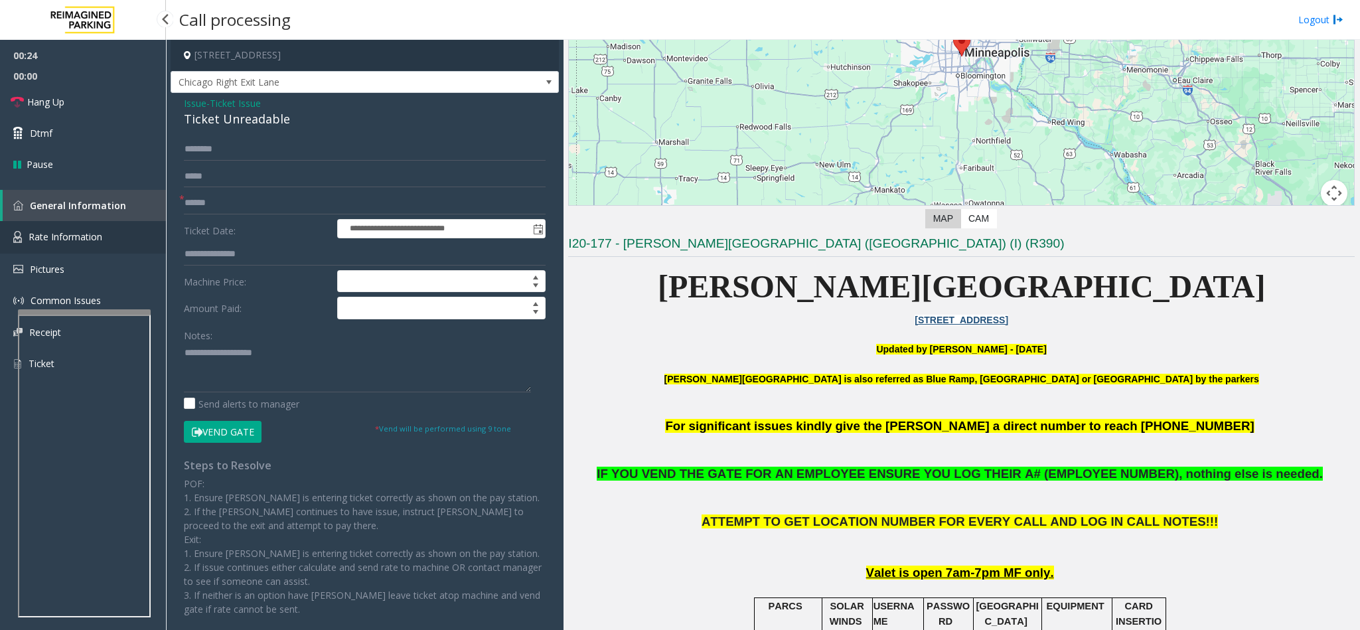
click at [58, 239] on span "Rate Information" at bounding box center [66, 236] width 74 height 13
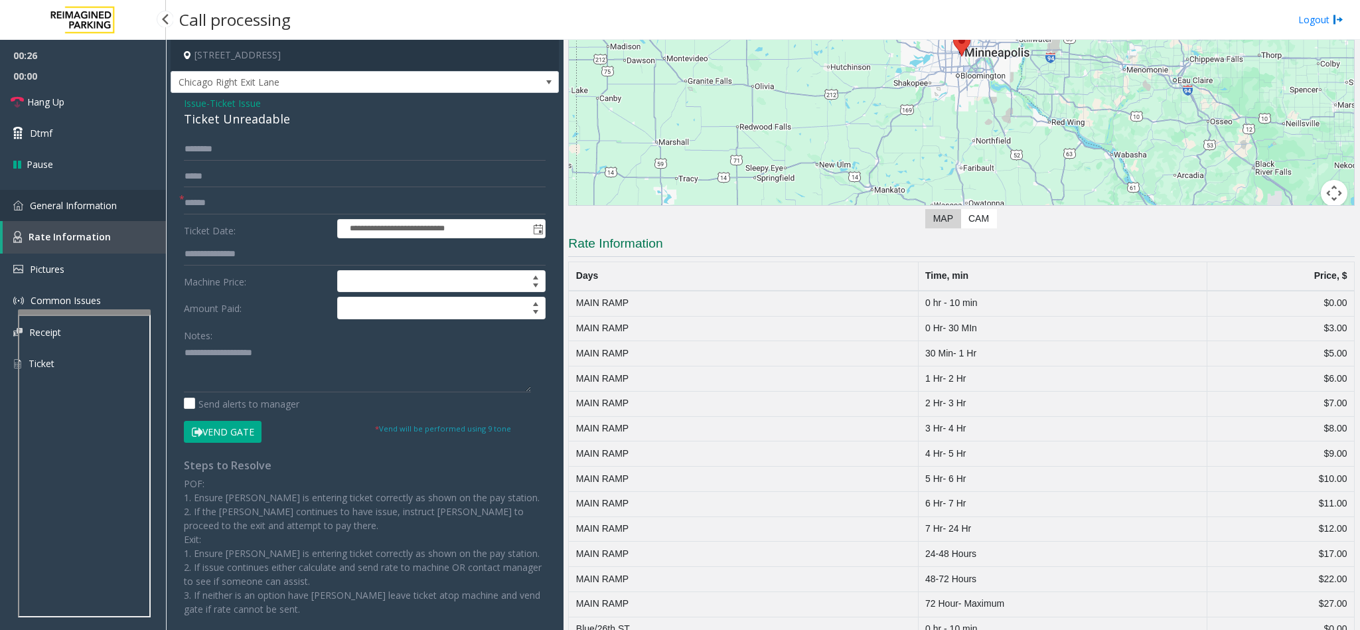
click at [92, 211] on link "General Information" at bounding box center [83, 205] width 166 height 31
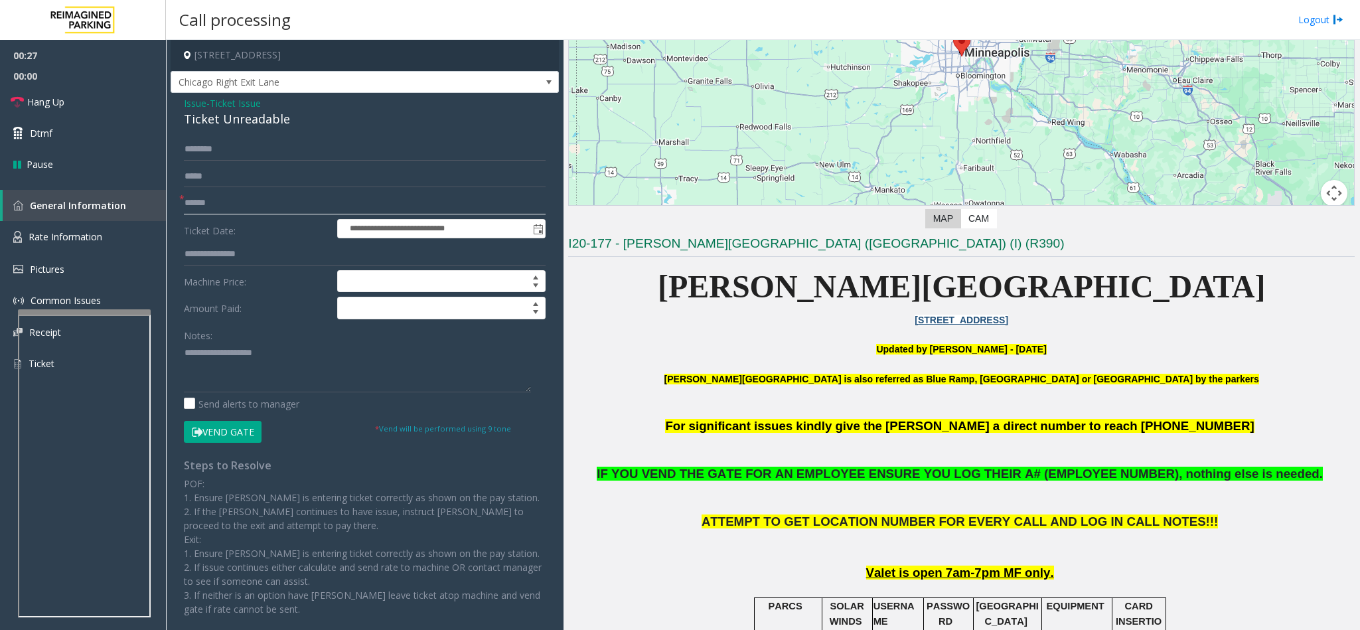
click at [210, 203] on input "text" at bounding box center [365, 203] width 362 height 23
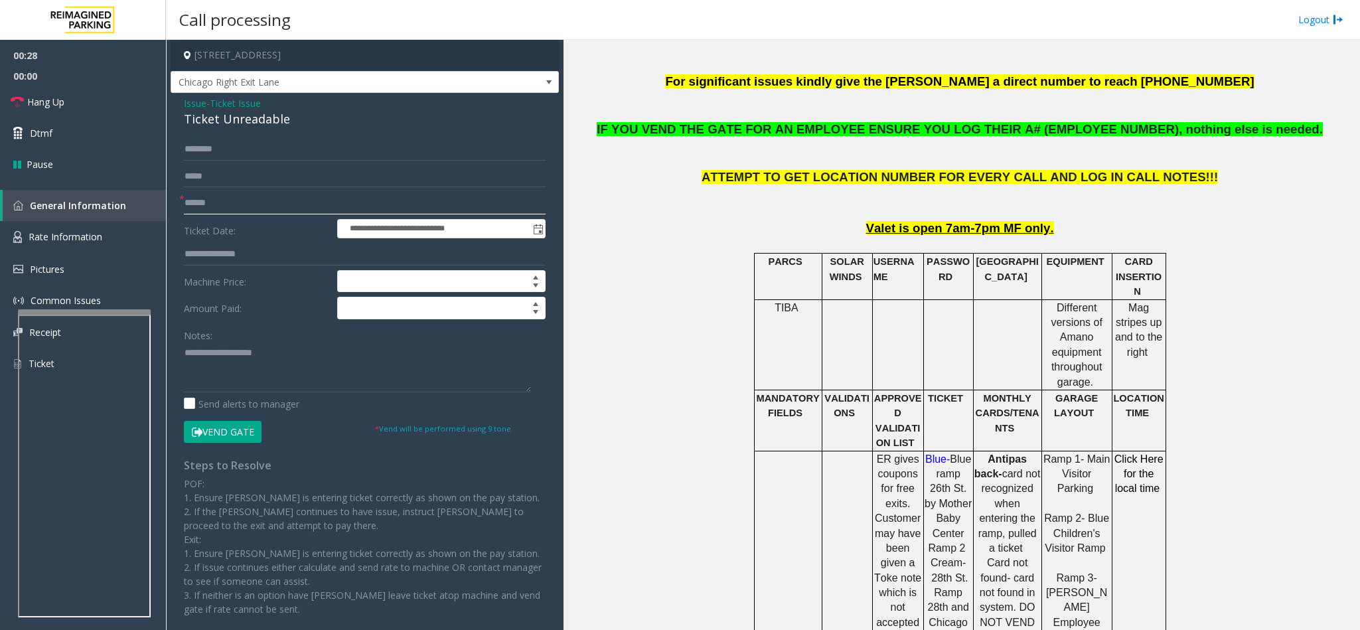
scroll to position [299, 0]
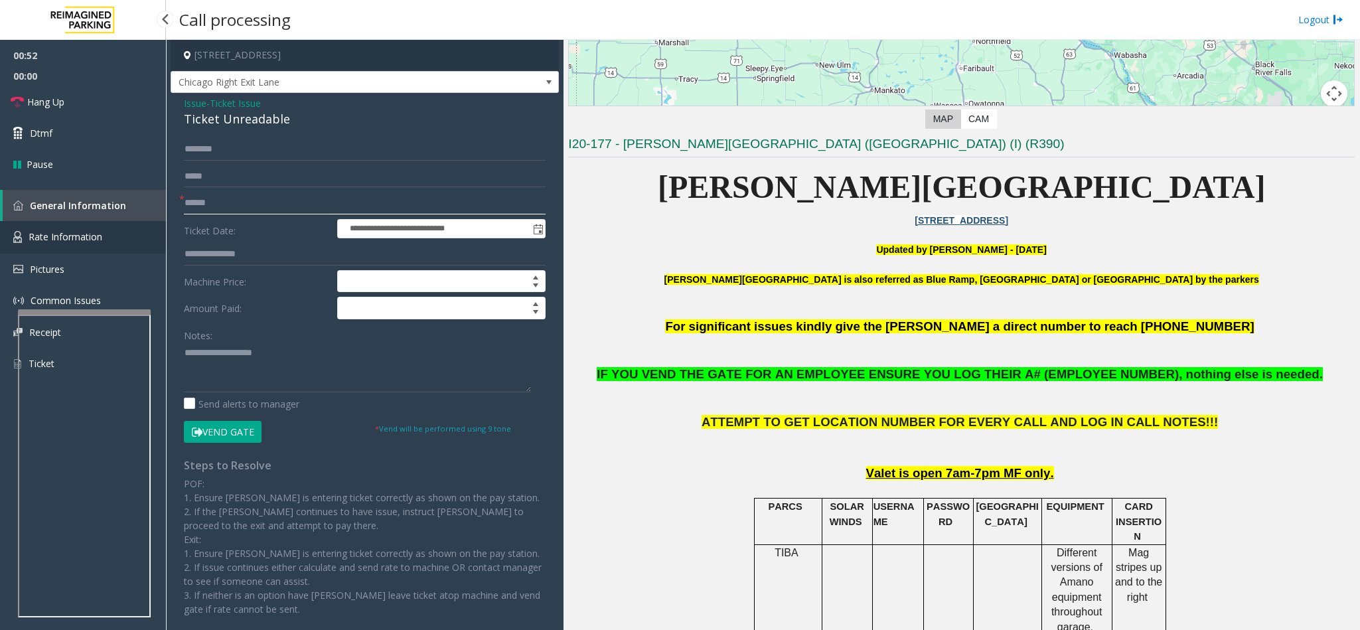
type input "******"
click at [78, 239] on span "Rate Information" at bounding box center [66, 236] width 74 height 13
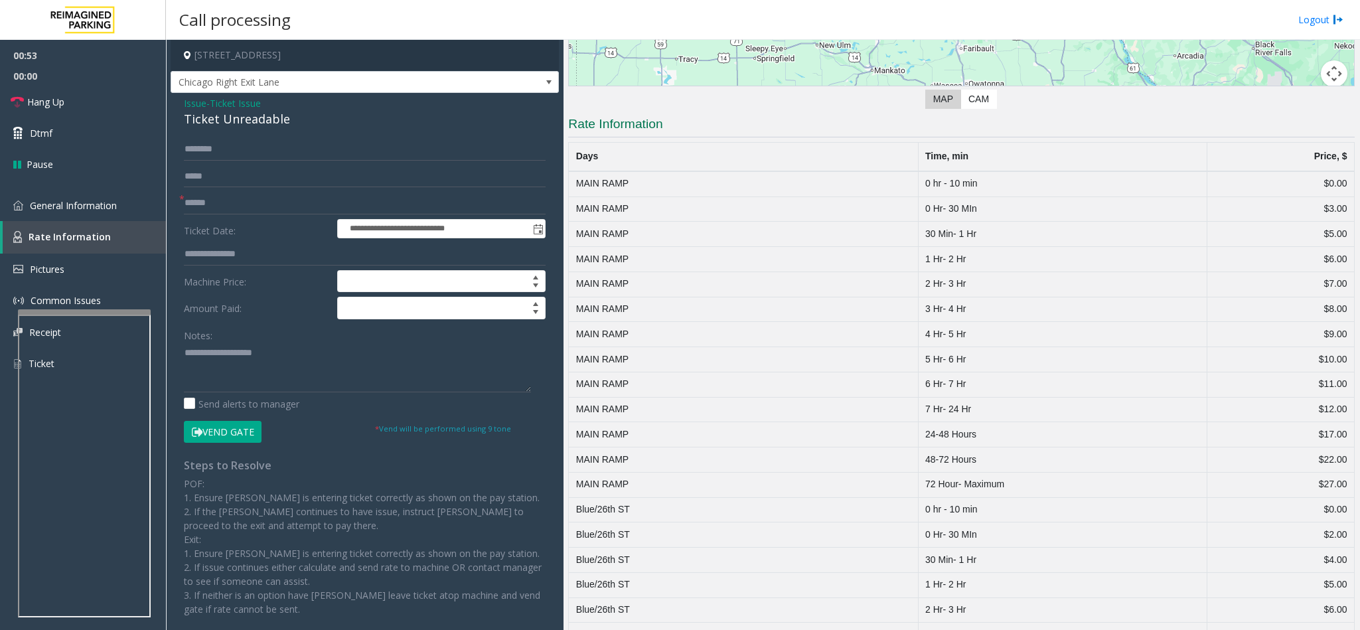
scroll to position [199, 0]
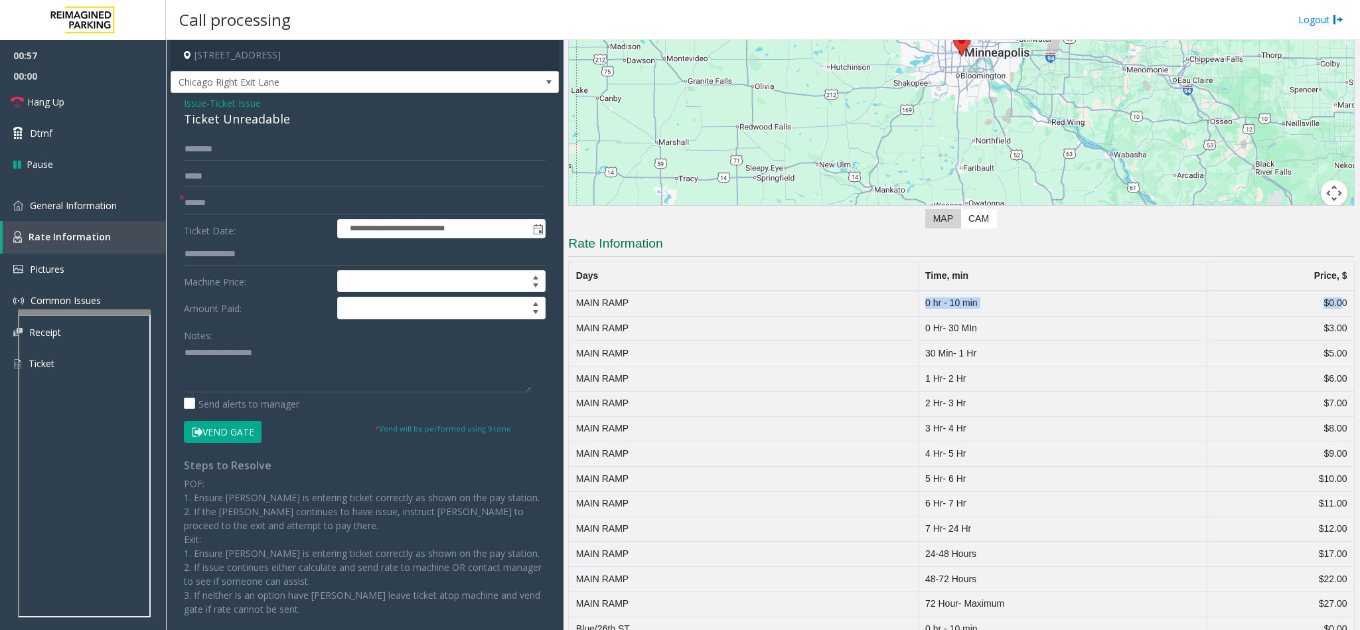
drag, startPoint x: 912, startPoint y: 299, endPoint x: 1329, endPoint y: 297, distance: 416.1
click at [1329, 297] on tr "MAIN RAMP 0 hr - 10 min $0.00" at bounding box center [962, 303] width 786 height 25
click at [78, 209] on span "General Information" at bounding box center [73, 205] width 87 height 13
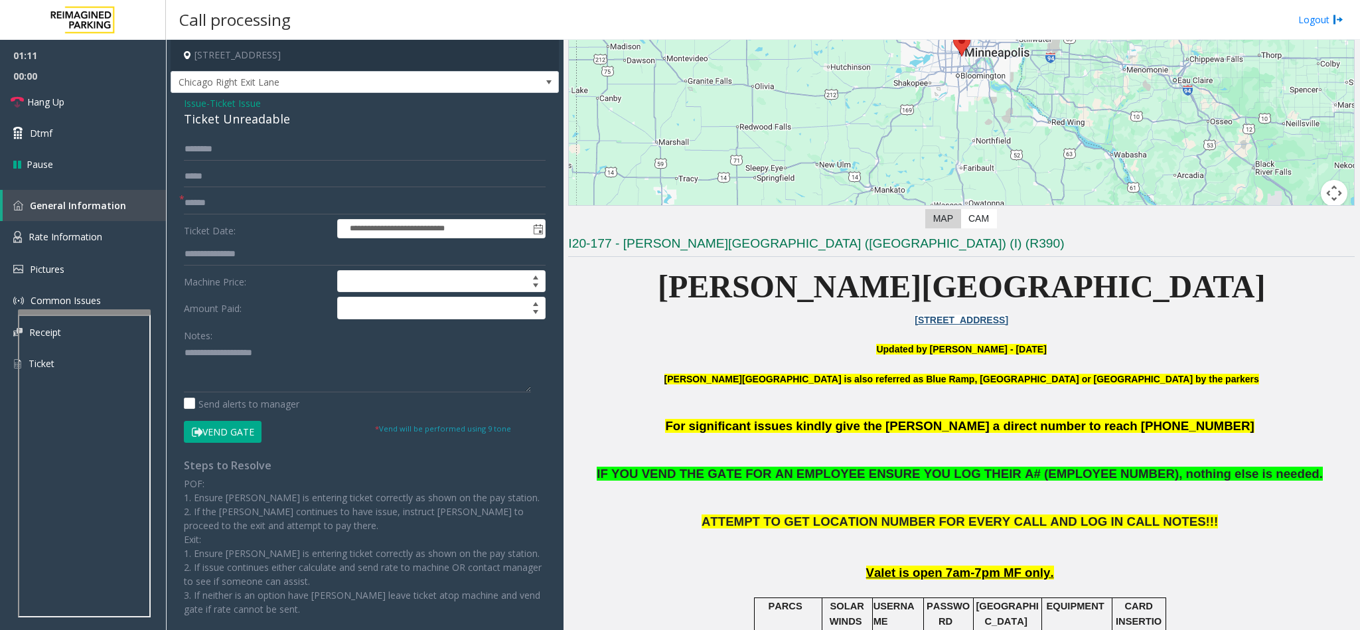
click at [236, 426] on button "Vend Gate" at bounding box center [223, 432] width 78 height 23
click at [225, 123] on div "Ticket Unreadable" at bounding box center [365, 119] width 362 height 18
copy div "Ticket Unreadable"
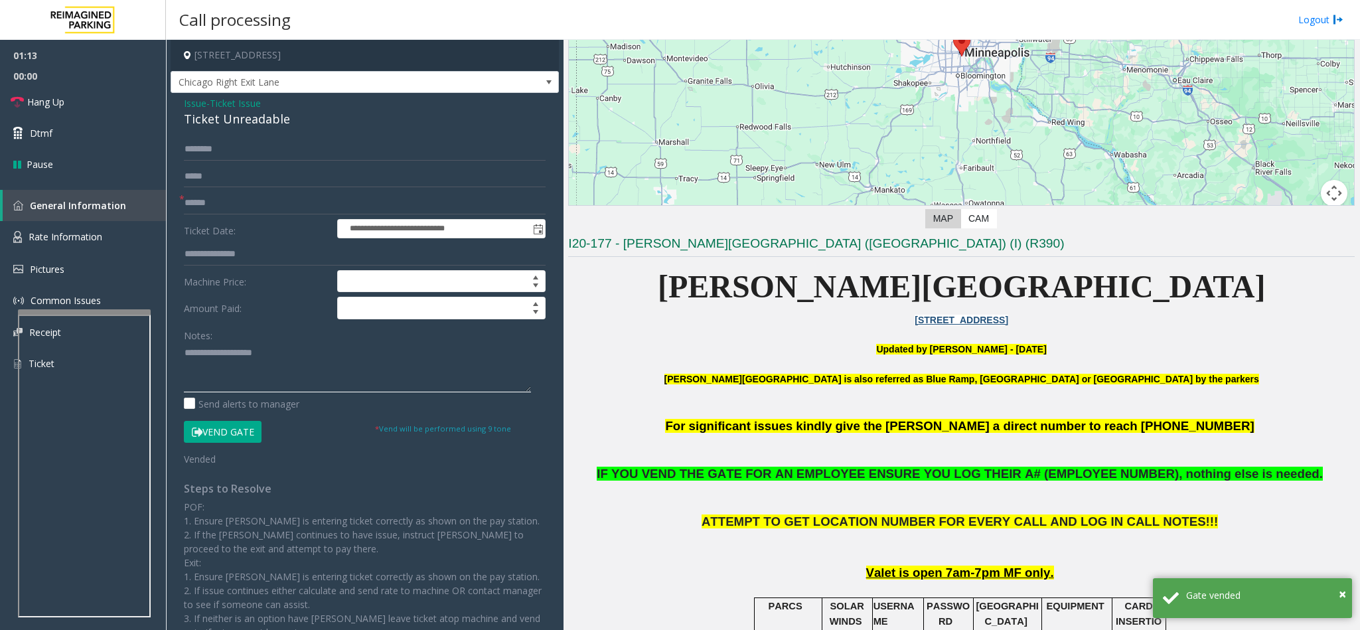
click at [259, 374] on textarea at bounding box center [357, 367] width 347 height 50
paste textarea "**********"
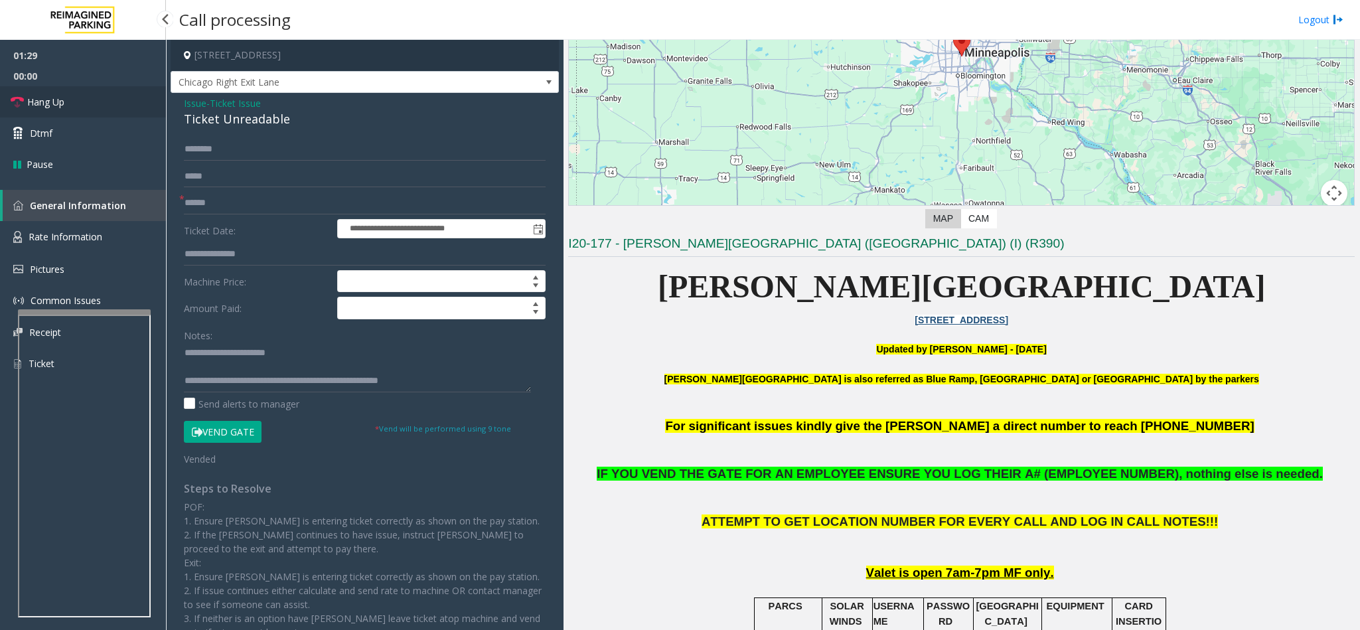
click at [92, 102] on link "Hang Up" at bounding box center [83, 101] width 166 height 31
click at [307, 379] on textarea at bounding box center [357, 367] width 347 height 50
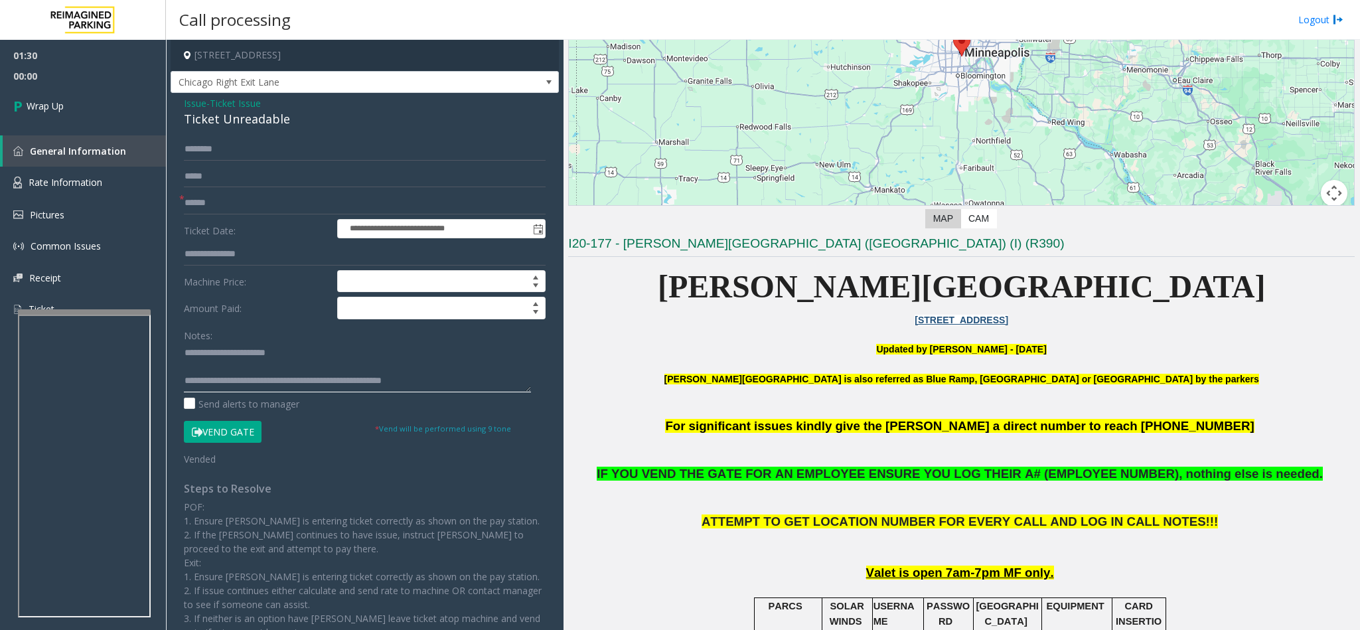
click at [350, 387] on textarea at bounding box center [357, 367] width 347 height 50
click at [453, 391] on textarea at bounding box center [357, 367] width 347 height 50
type textarea "**********"
click at [36, 111] on span "Wrap Up" at bounding box center [45, 106] width 37 height 14
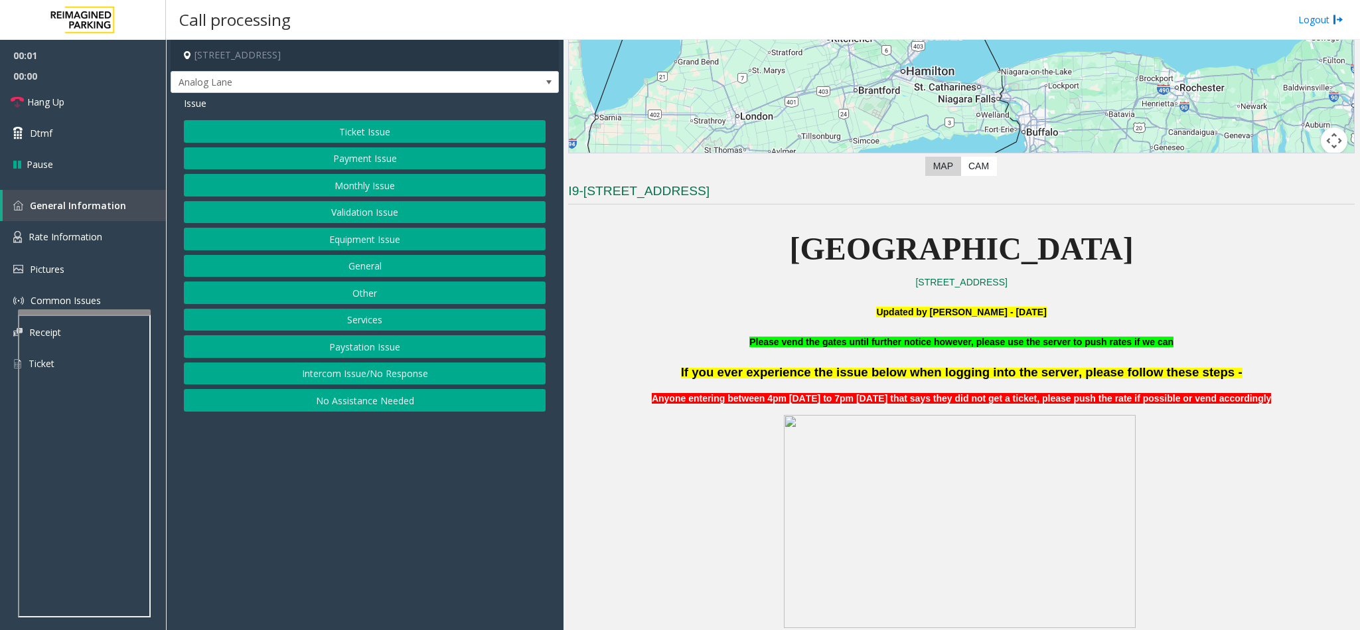
scroll to position [597, 0]
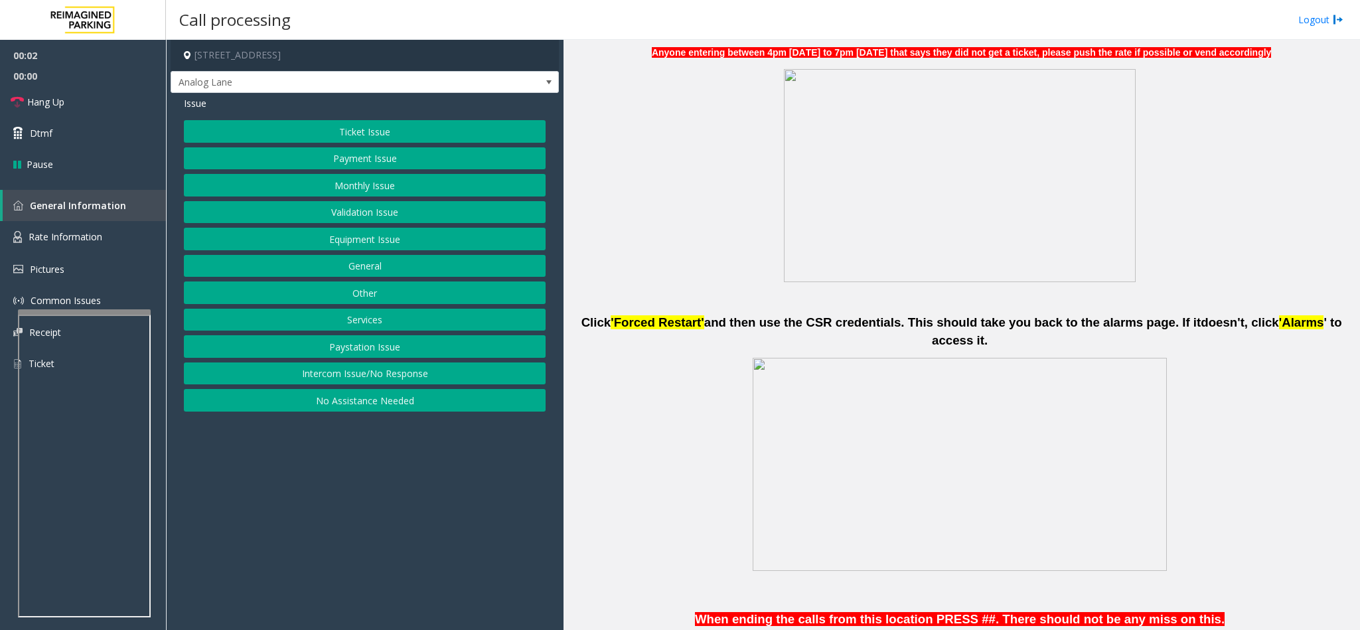
click at [391, 139] on button "Ticket Issue" at bounding box center [365, 131] width 362 height 23
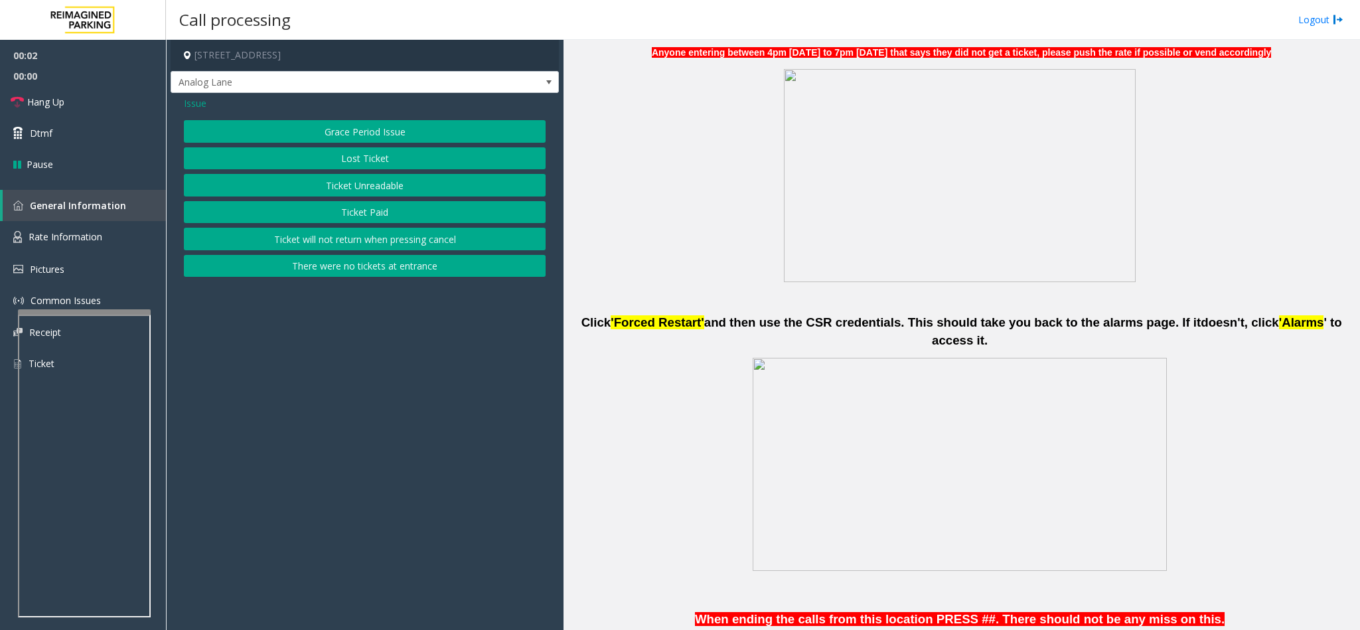
click at [373, 159] on button "Lost Ticket" at bounding box center [365, 158] width 362 height 23
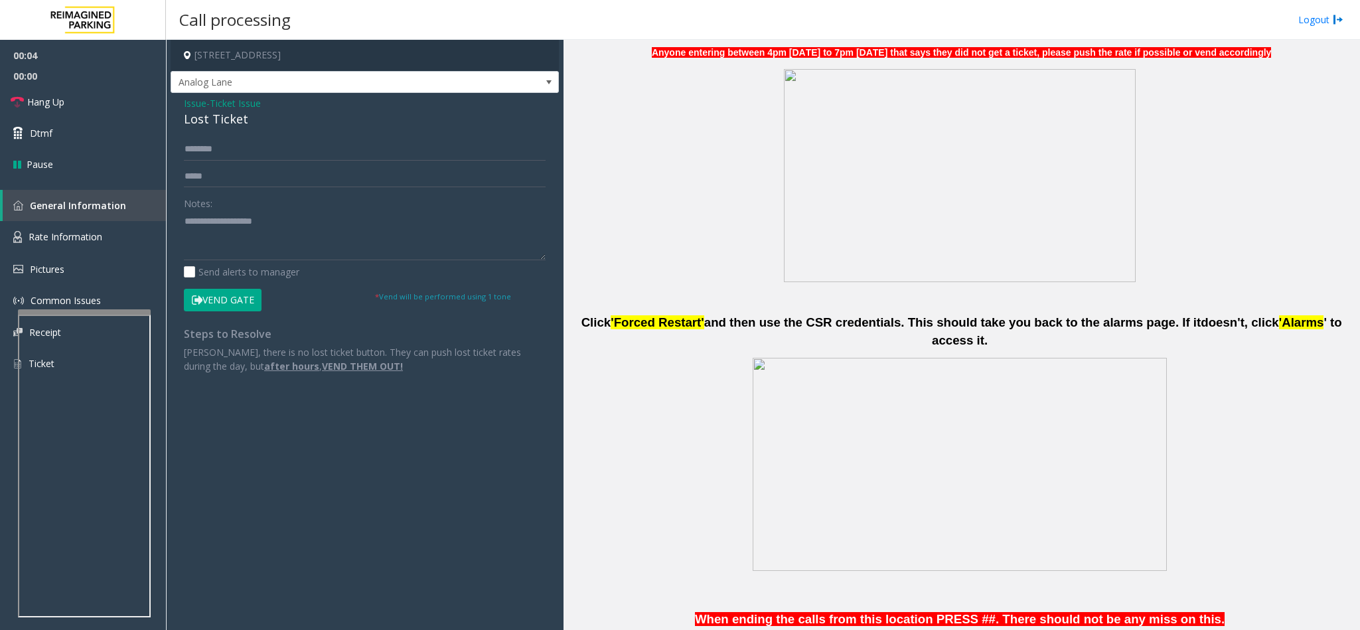
scroll to position [0, 0]
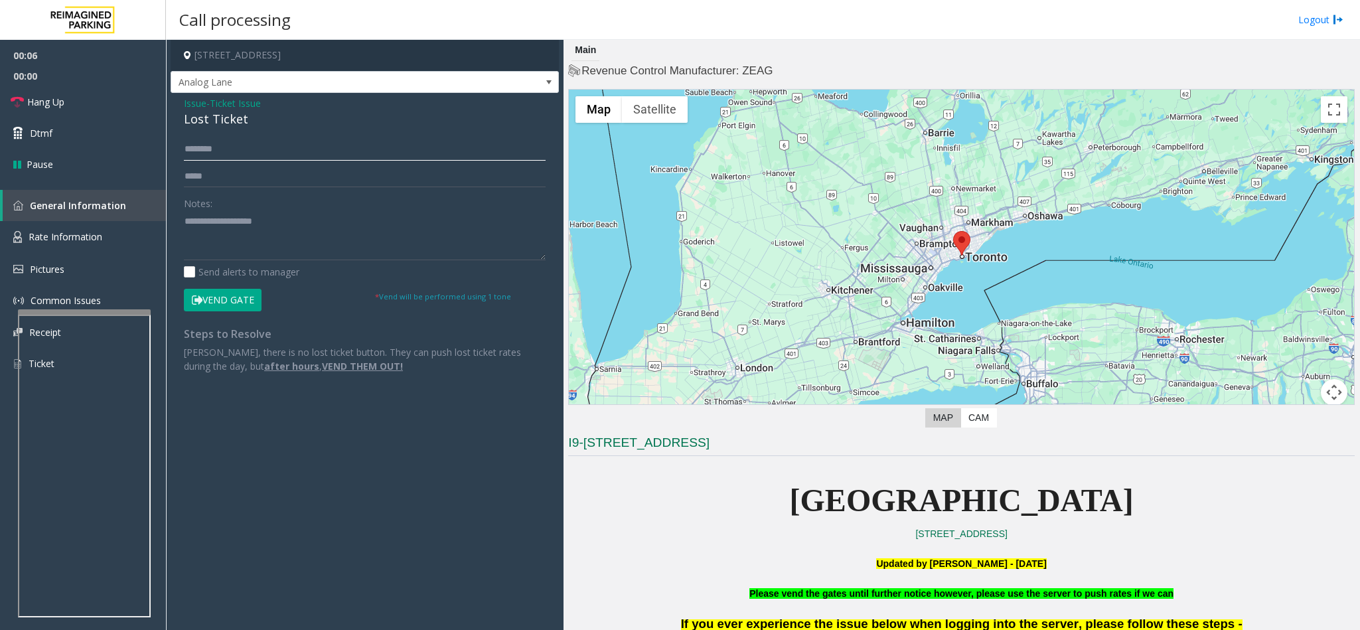
click at [225, 149] on input "text" at bounding box center [365, 149] width 362 height 23
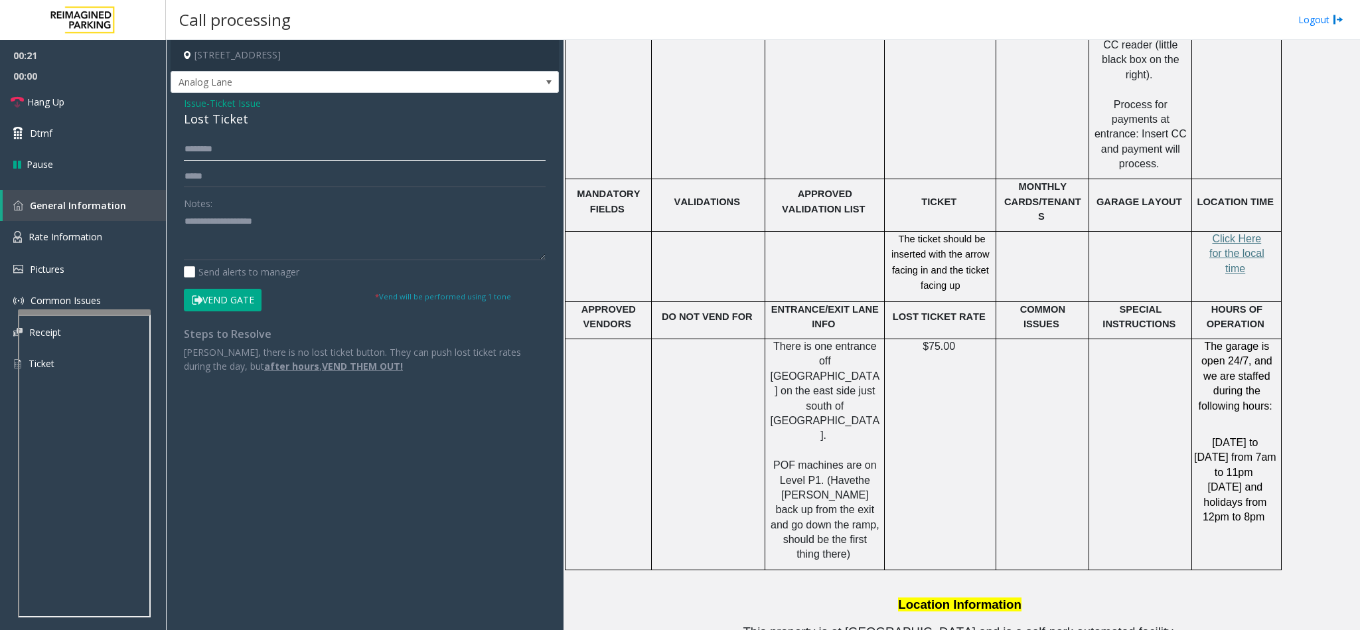
scroll to position [2194, 0]
type input "*******"
drag, startPoint x: 918, startPoint y: 289, endPoint x: 978, endPoint y: 297, distance: 60.9
click at [978, 337] on p "$75.00" at bounding box center [940, 344] width 102 height 15
click at [974, 336] on td "$75.00" at bounding box center [940, 451] width 111 height 231
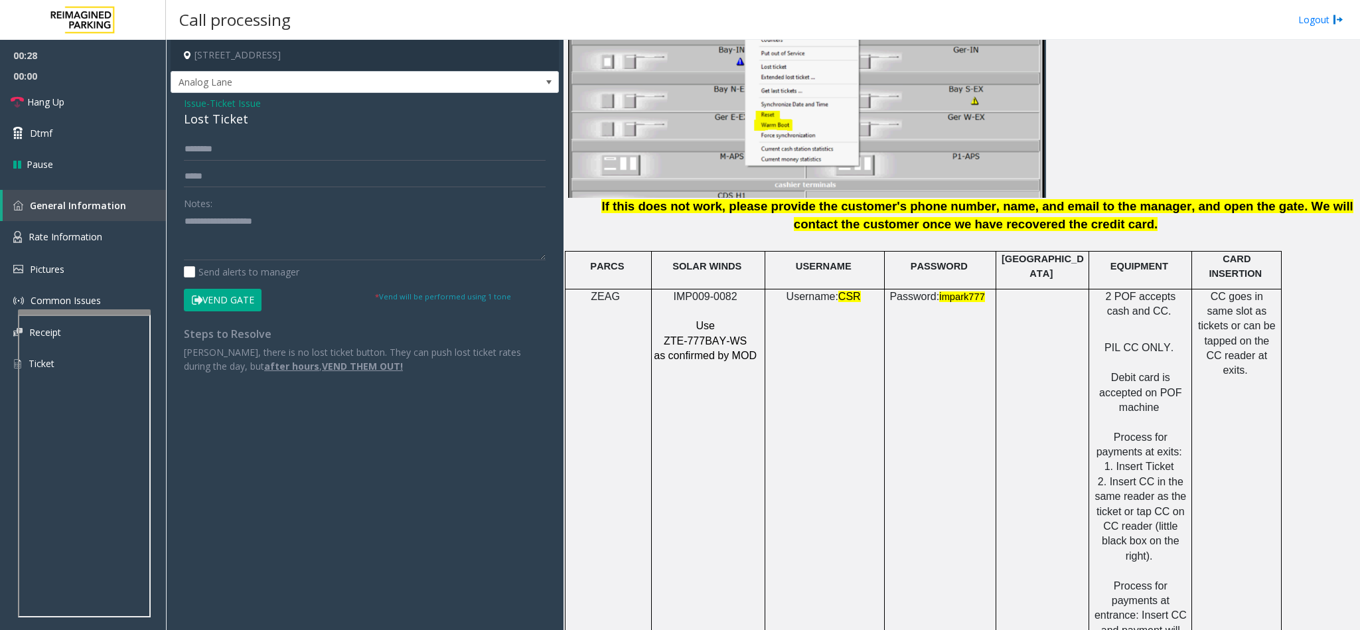
scroll to position [1696, 0]
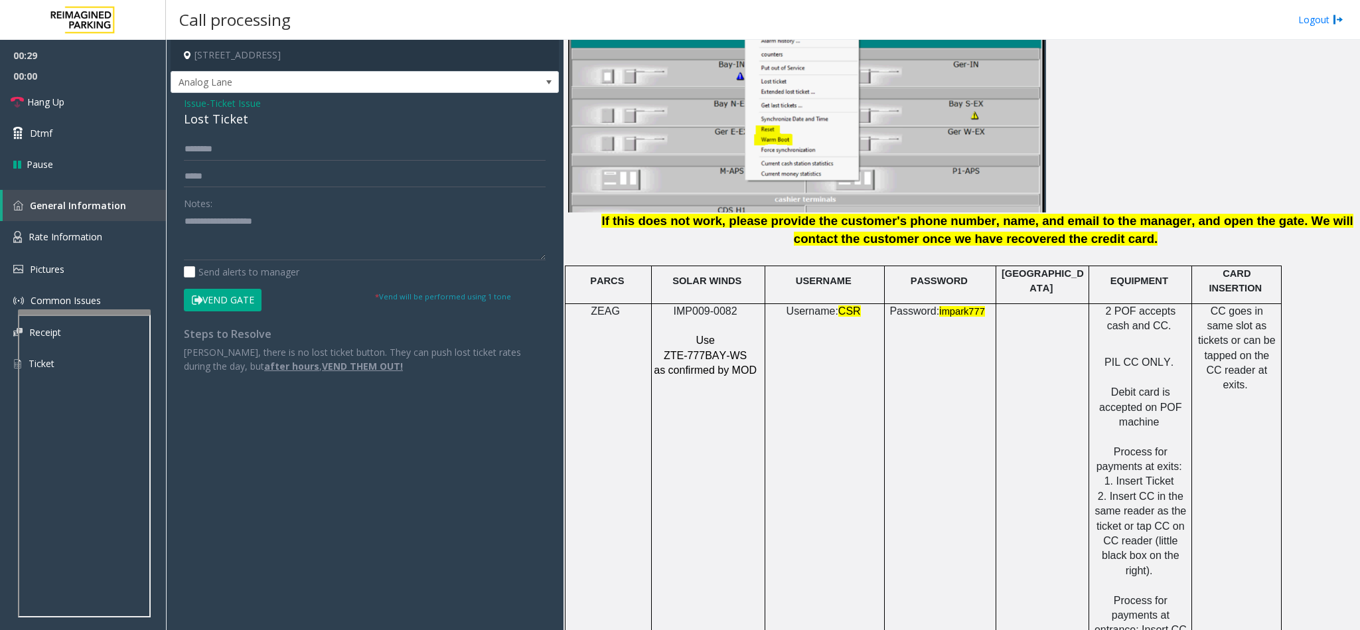
click at [727, 350] on span "ZTE-777BAY-WS" at bounding box center [705, 355] width 83 height 11
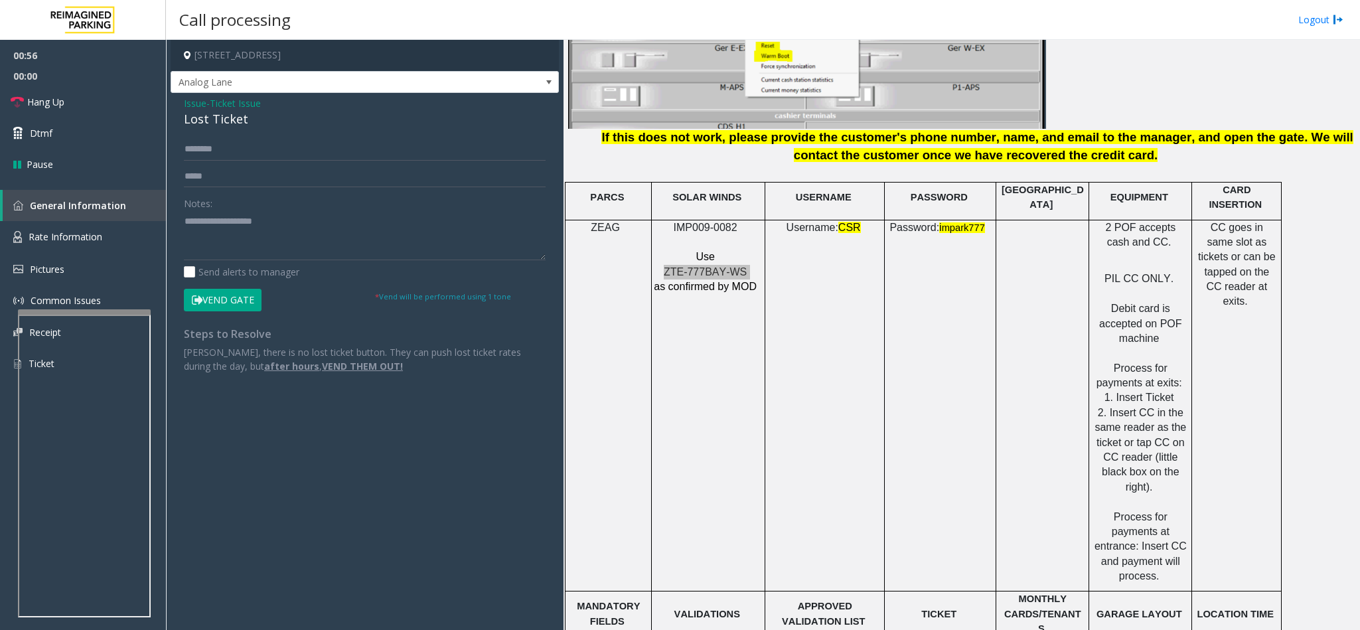
scroll to position [1555, 0]
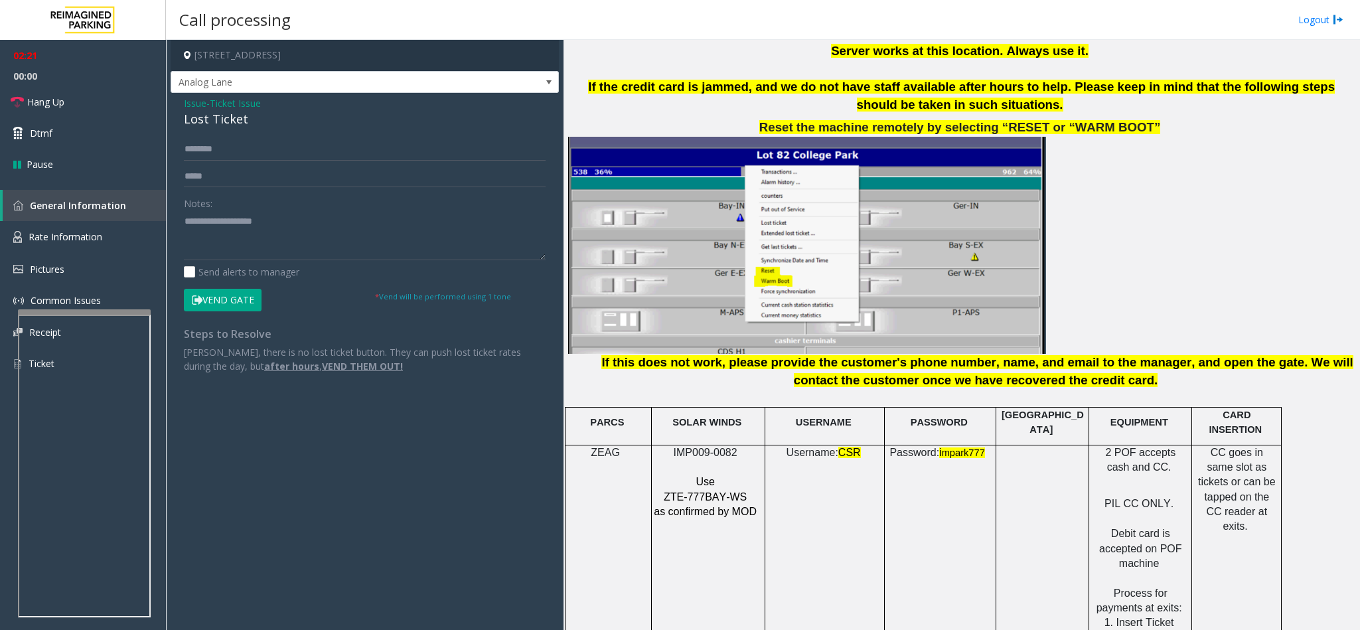
click at [1171, 224] on p at bounding box center [961, 245] width 786 height 217
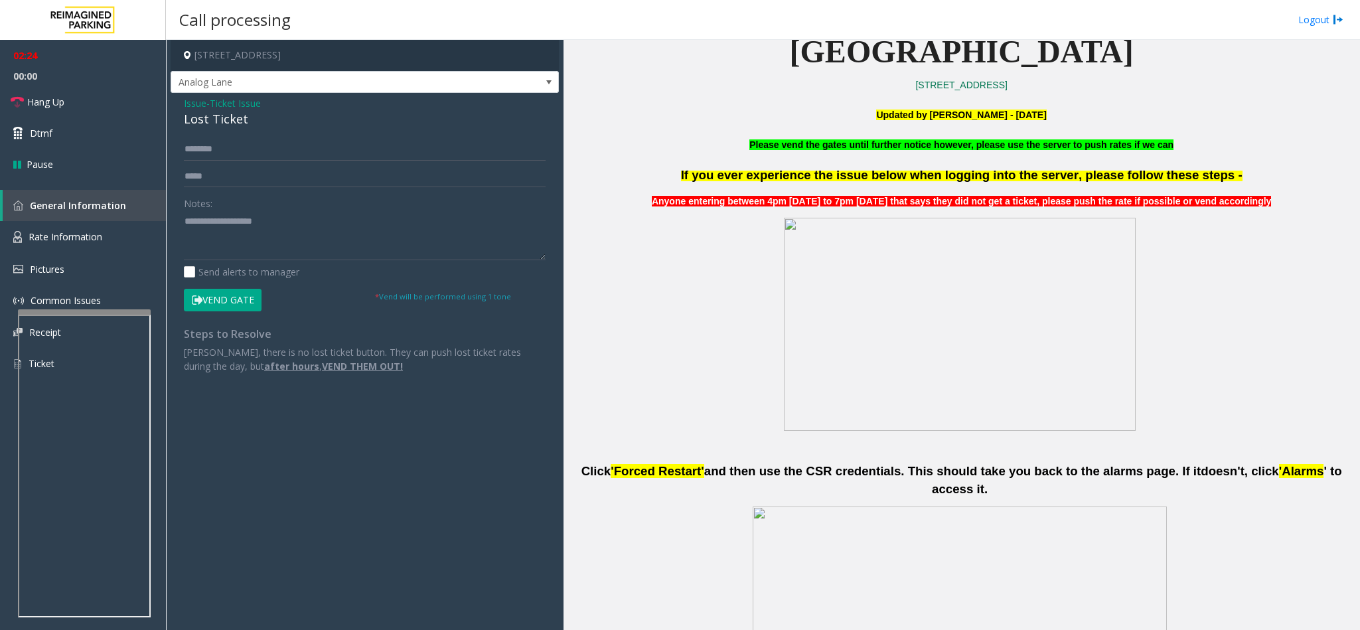
scroll to position [261, 0]
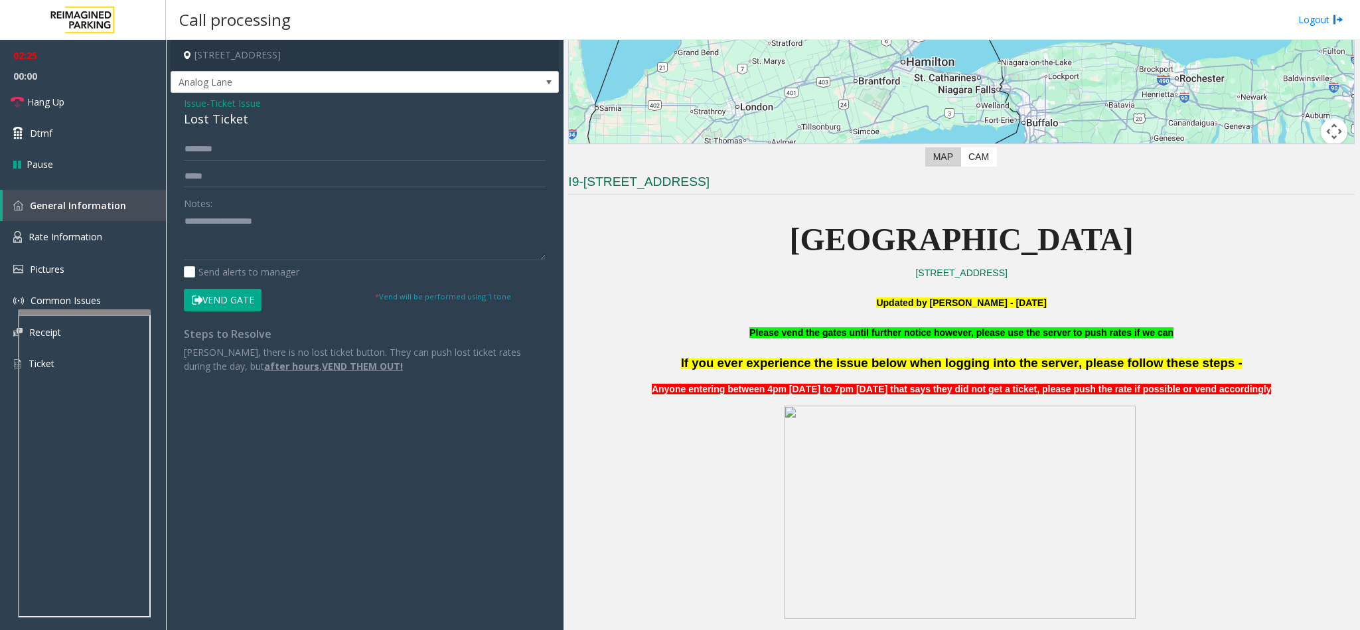
click at [210, 126] on div "Lost Ticket" at bounding box center [365, 119] width 362 height 18
click at [257, 230] on textarea at bounding box center [365, 235] width 362 height 50
paste textarea "**********"
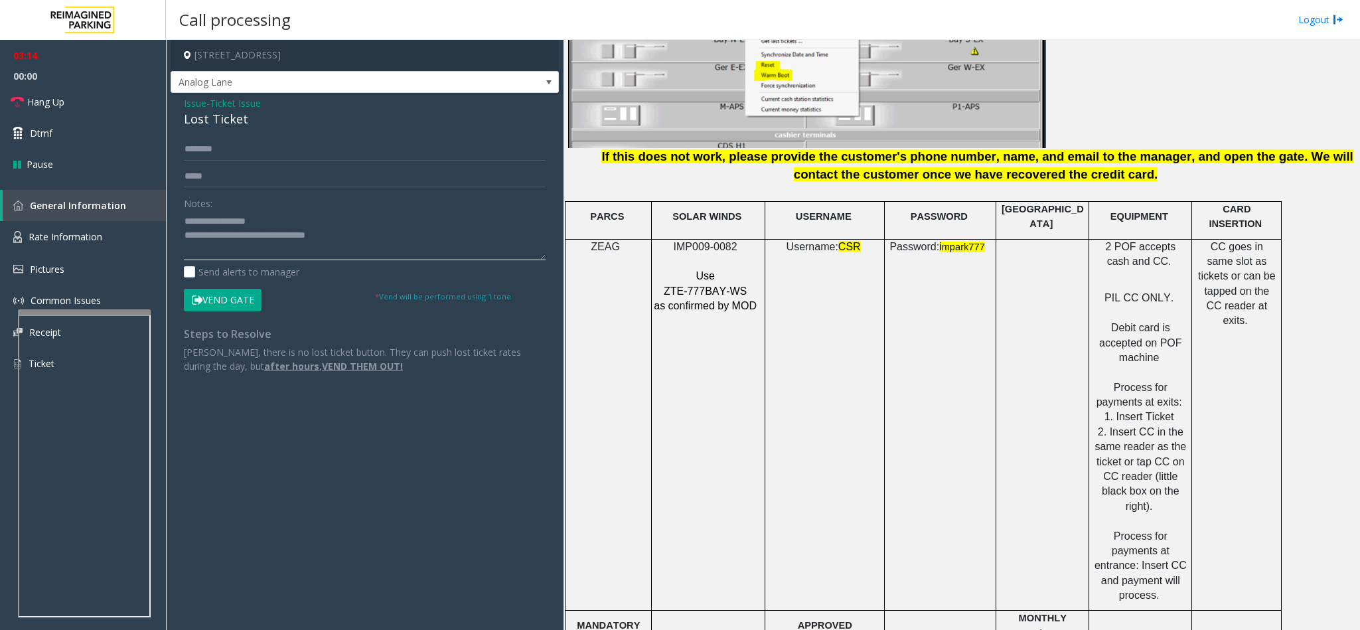
scroll to position [1654, 0]
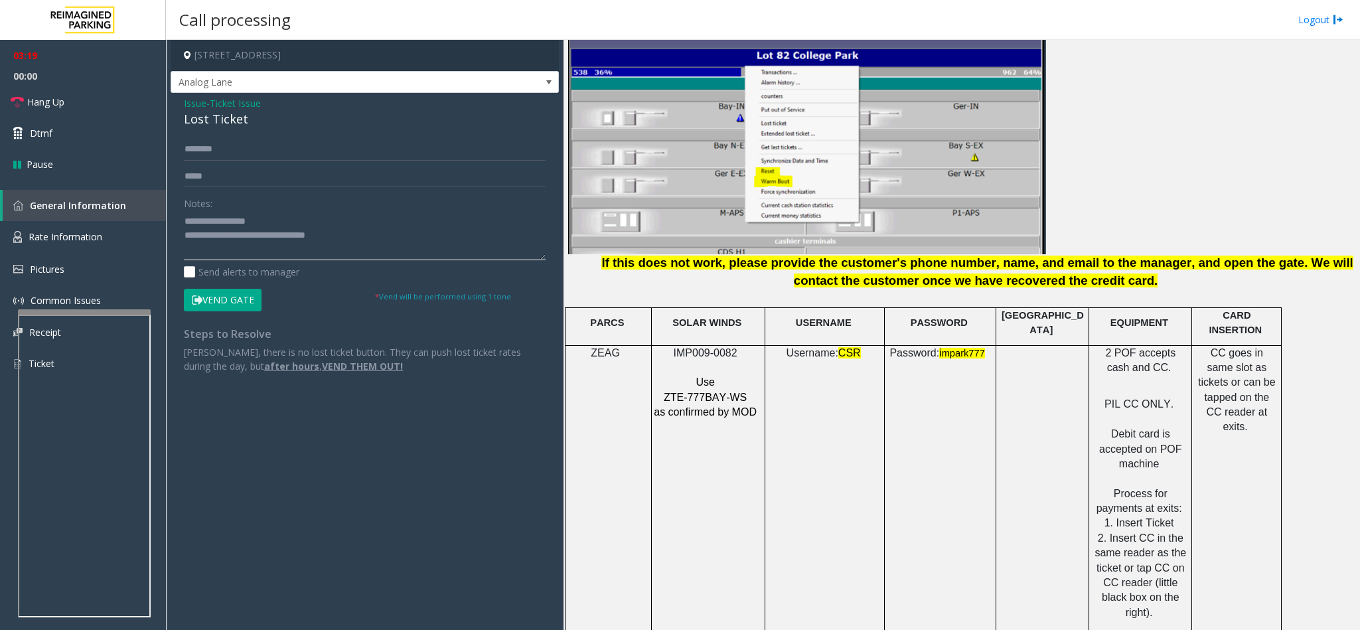
type textarea "**********"
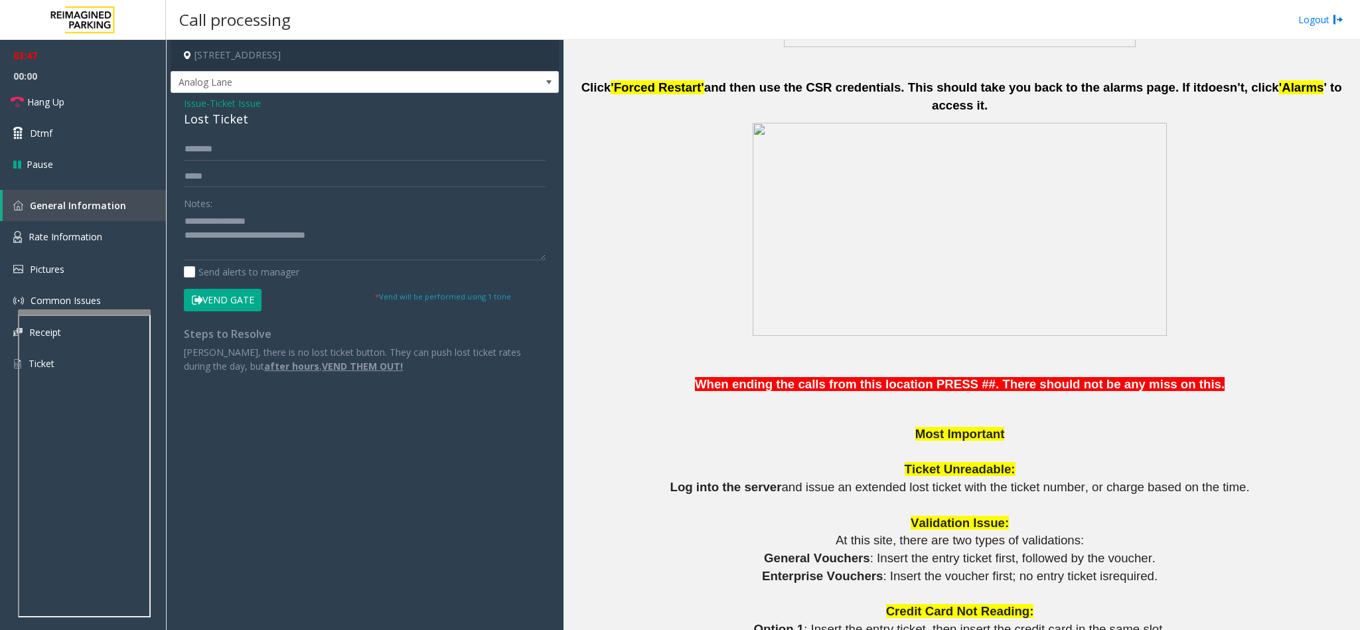
scroll to position [1356, 0]
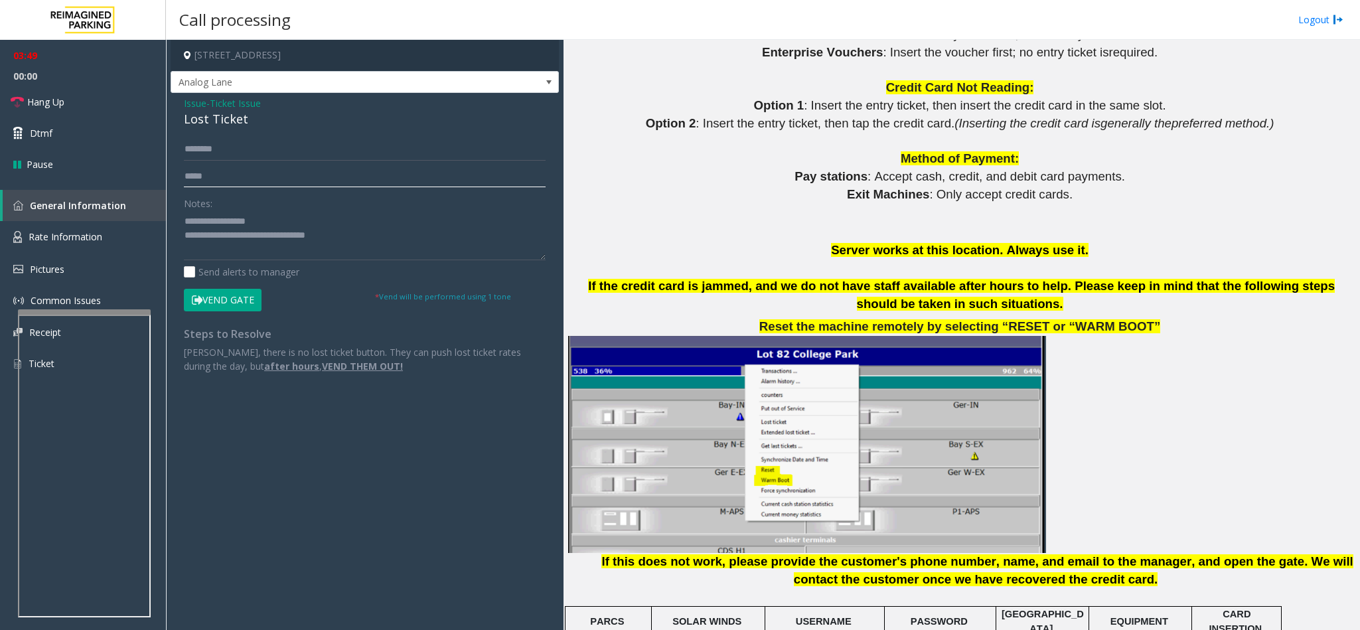
click at [225, 183] on input "text" at bounding box center [365, 176] width 362 height 23
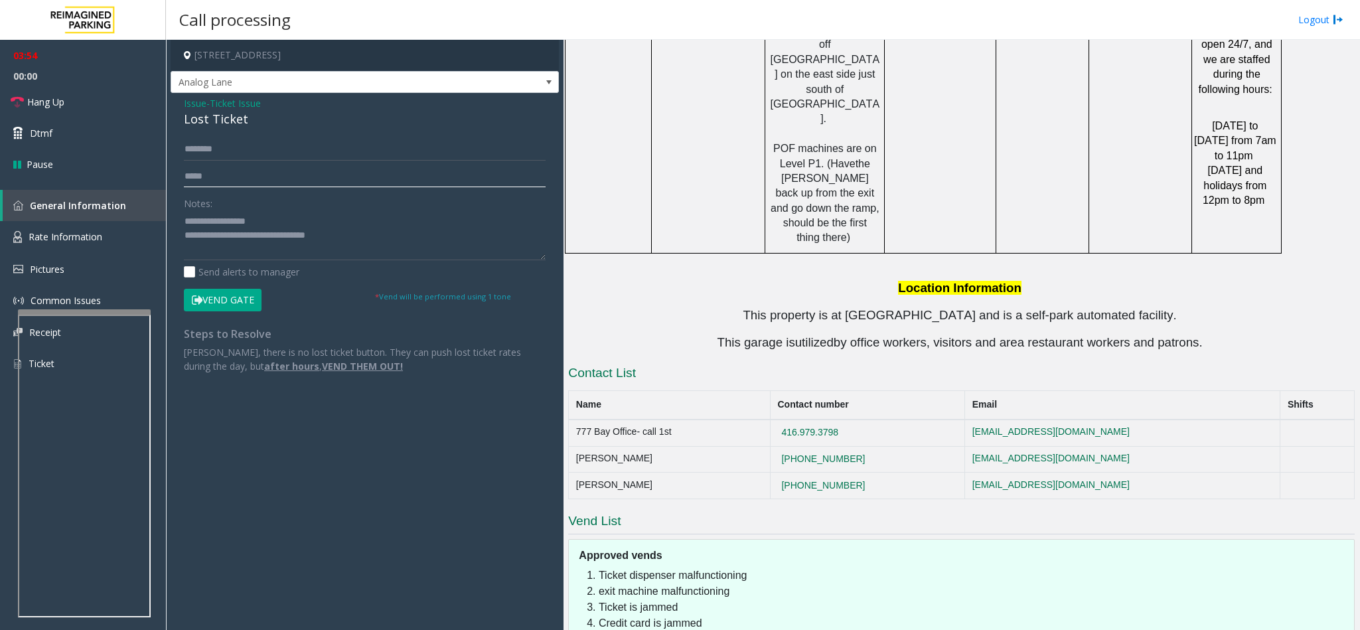
scroll to position [2650, 0]
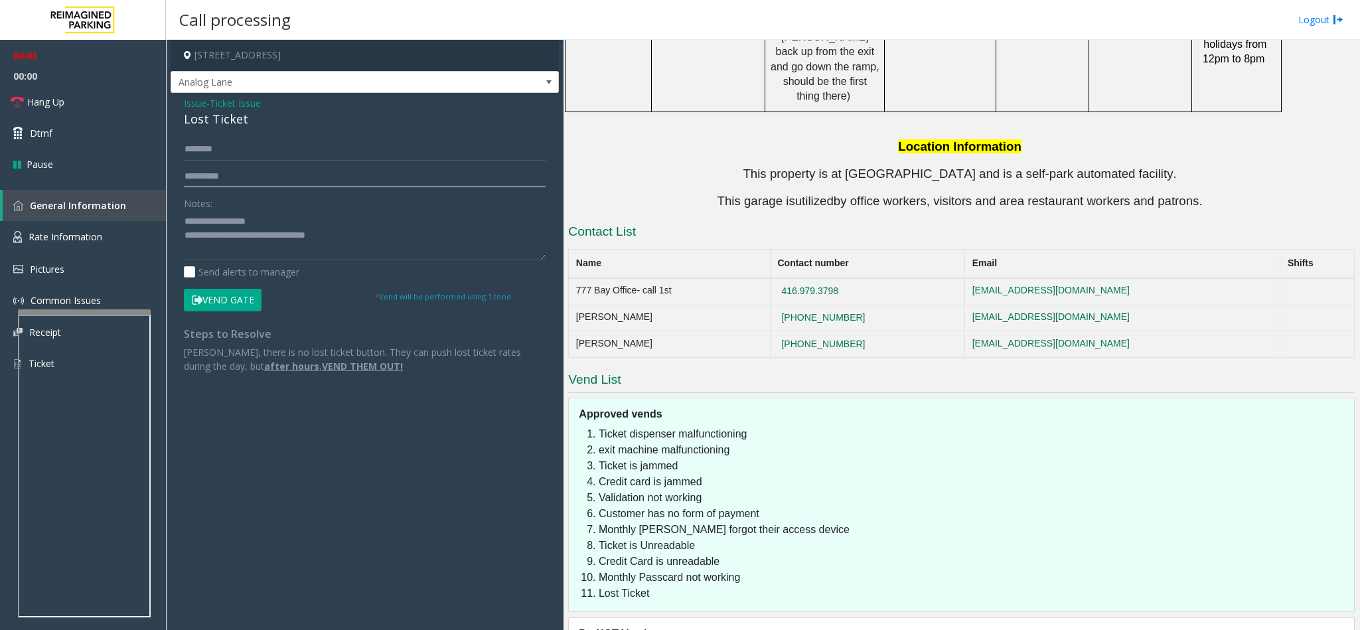
type input "**********"
click at [352, 236] on textarea at bounding box center [365, 235] width 362 height 50
click at [32, 108] on span "Hang Up" at bounding box center [45, 102] width 37 height 14
click at [283, 235] on textarea at bounding box center [365, 235] width 362 height 50
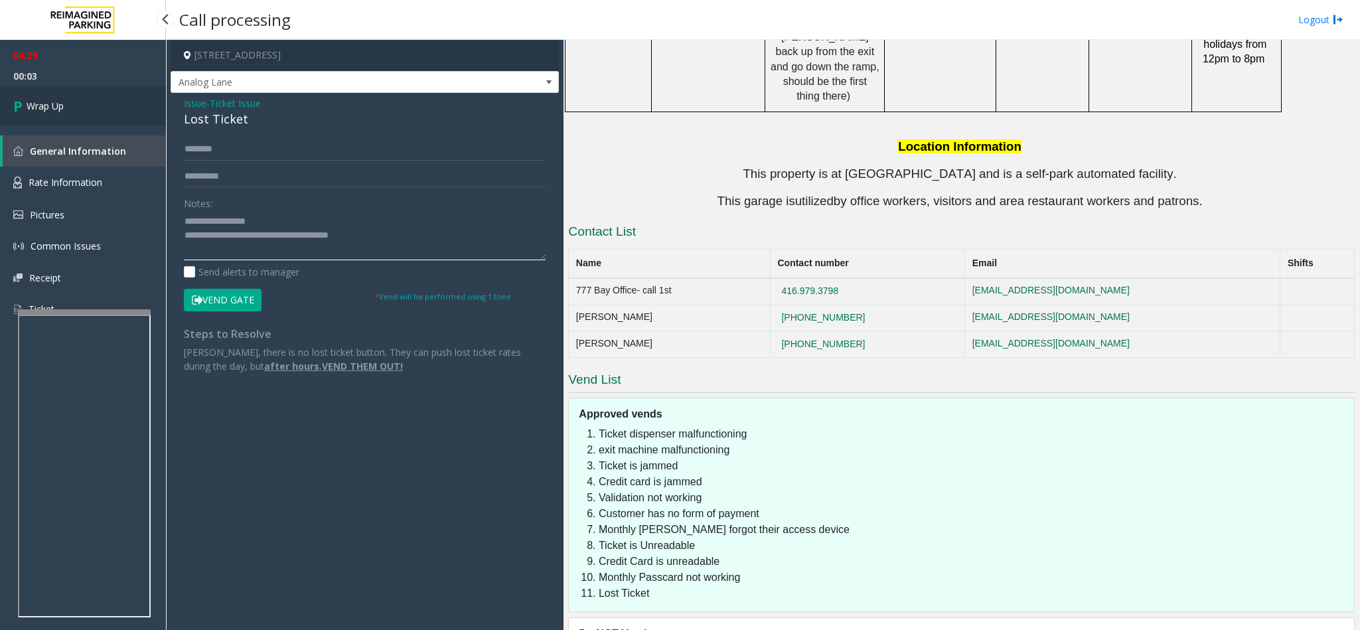
type textarea "**********"
click at [90, 94] on link "Wrap Up" at bounding box center [83, 105] width 166 height 39
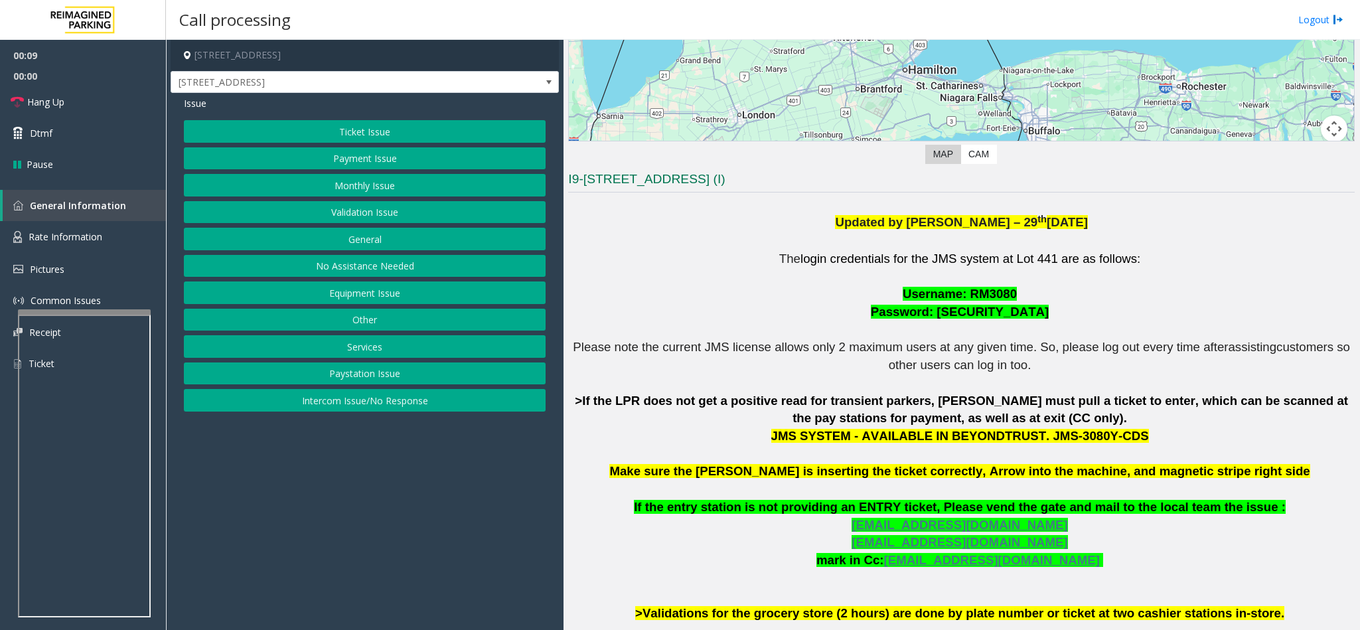
scroll to position [299, 0]
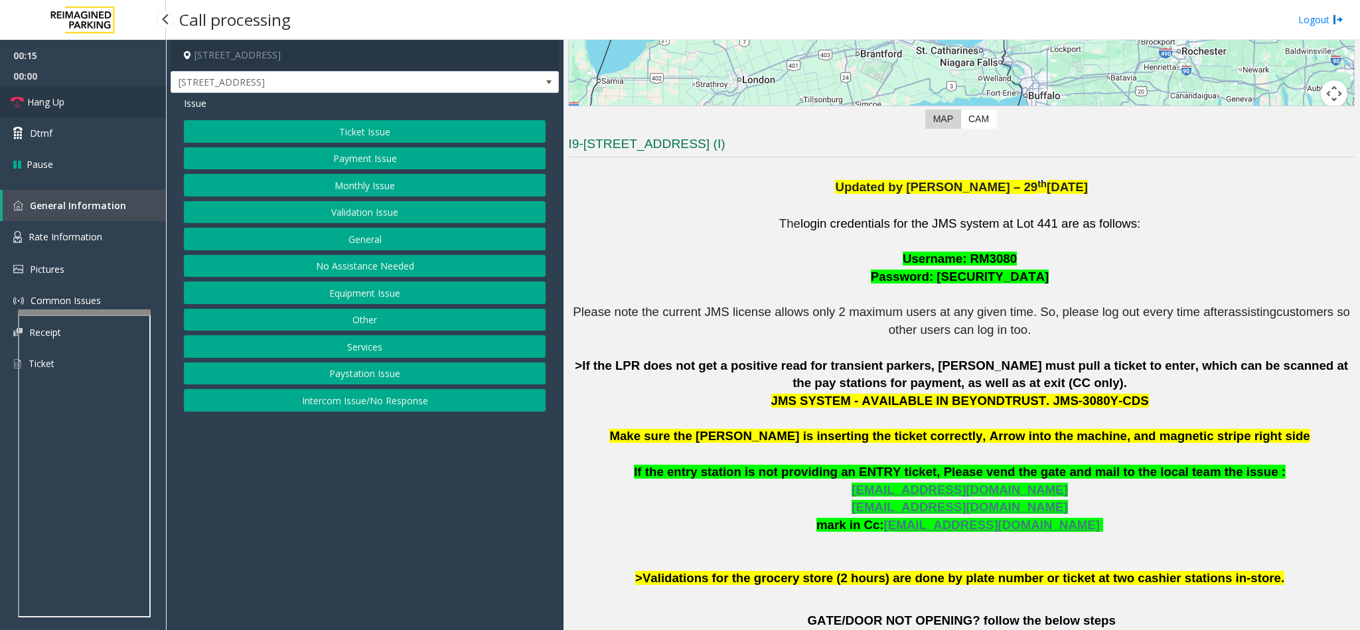
click at [60, 100] on span "Hang Up" at bounding box center [45, 102] width 37 height 14
click at [337, 411] on button "Intercom Issue/No Response" at bounding box center [365, 400] width 362 height 23
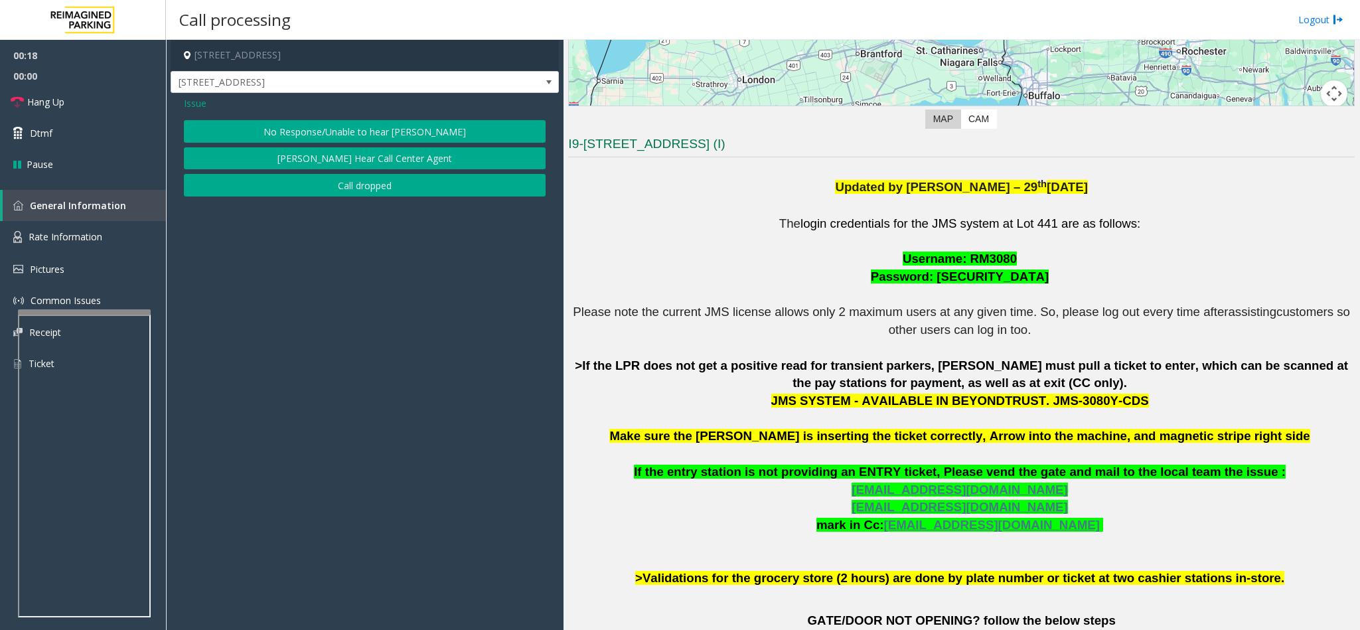
click at [295, 128] on button "No Response/Unable to hear [PERSON_NAME]" at bounding box center [365, 131] width 362 height 23
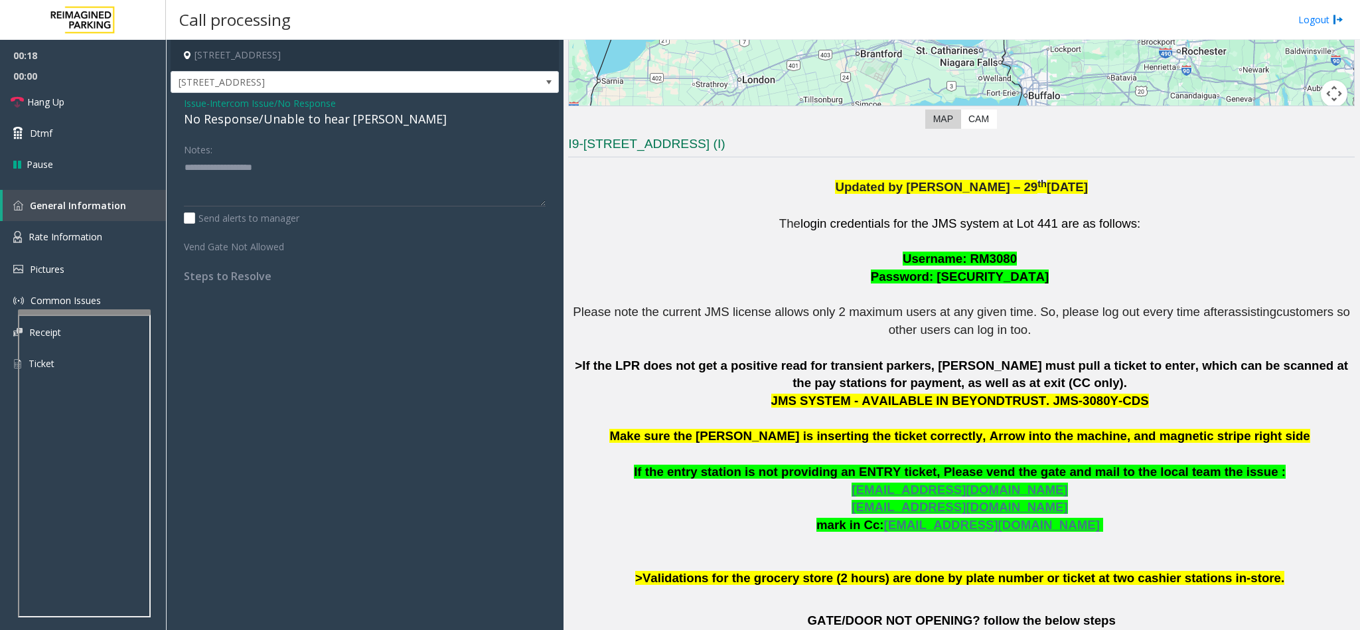
click at [279, 120] on div "No Response/Unable to hear [PERSON_NAME]" at bounding box center [365, 119] width 362 height 18
paste textarea "**********"
click at [283, 179] on textarea at bounding box center [365, 182] width 362 height 50
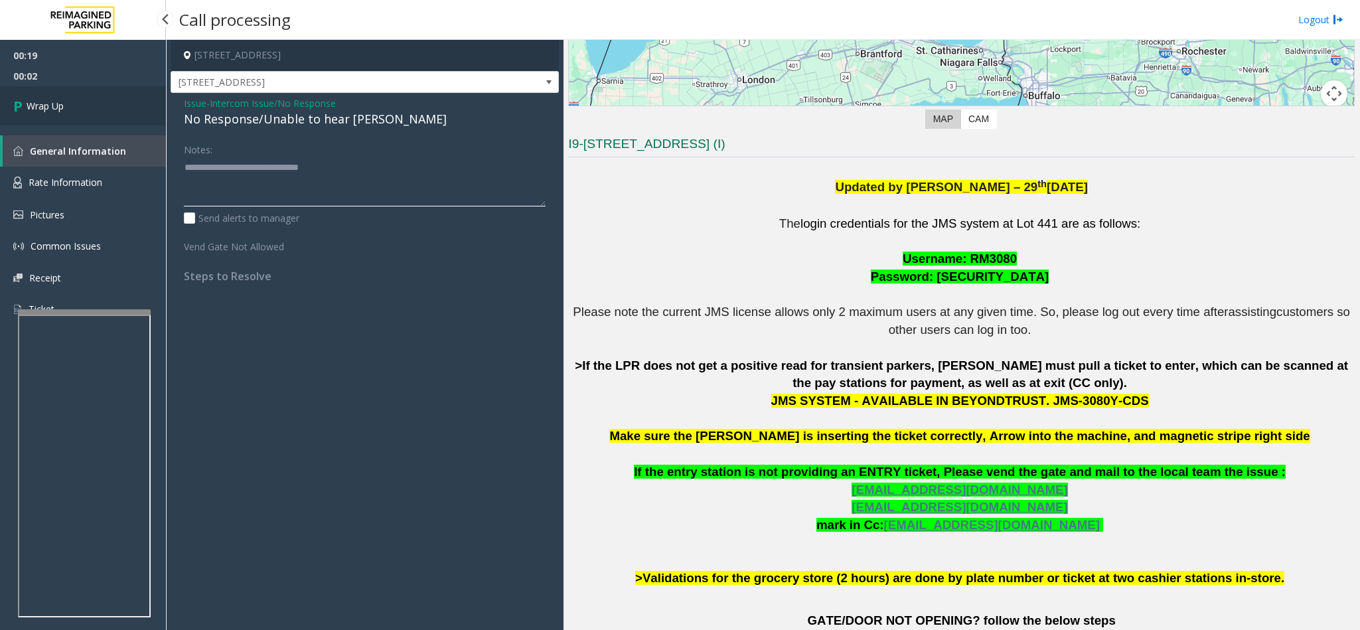
type textarea "**********"
click at [32, 100] on span "Wrap Up" at bounding box center [45, 106] width 37 height 14
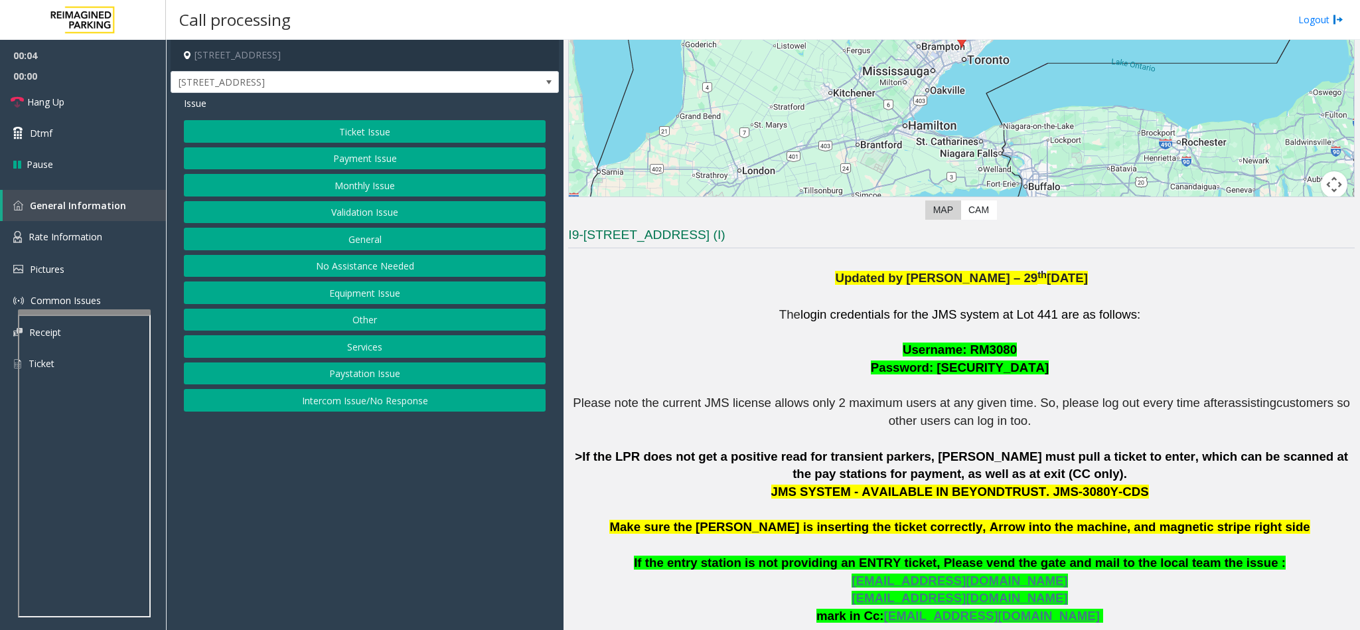
scroll to position [407, 0]
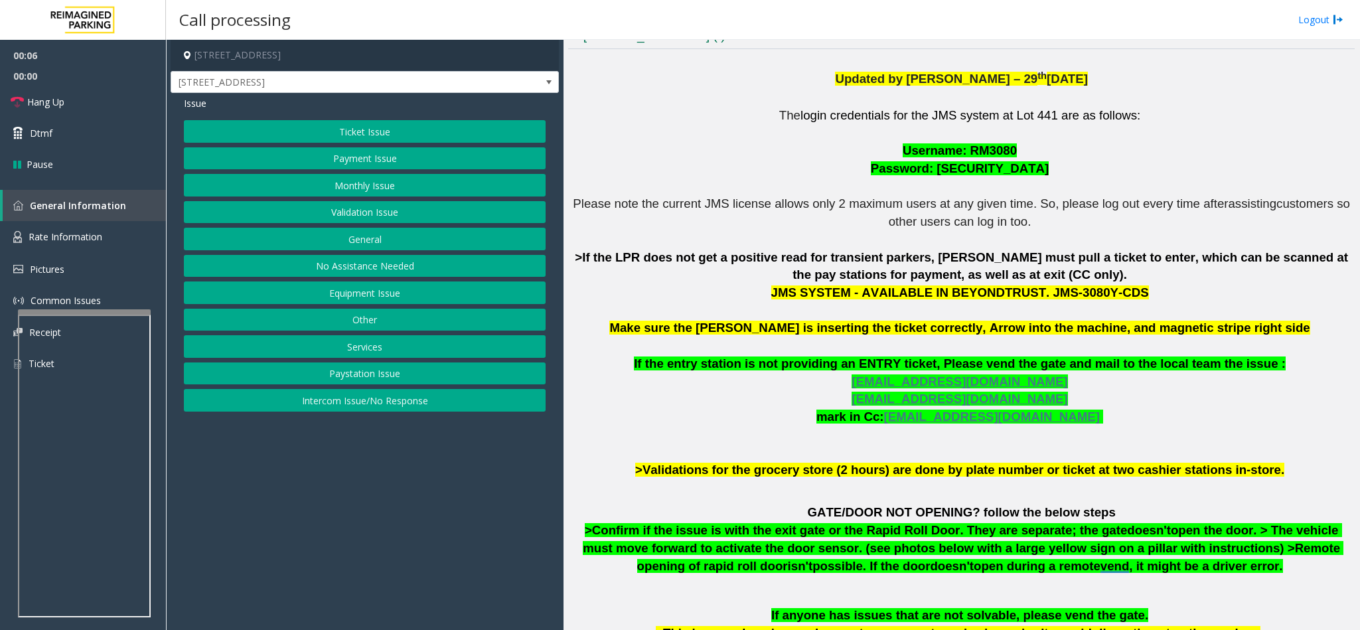
click at [977, 153] on span "Username: RM3080" at bounding box center [960, 150] width 114 height 14
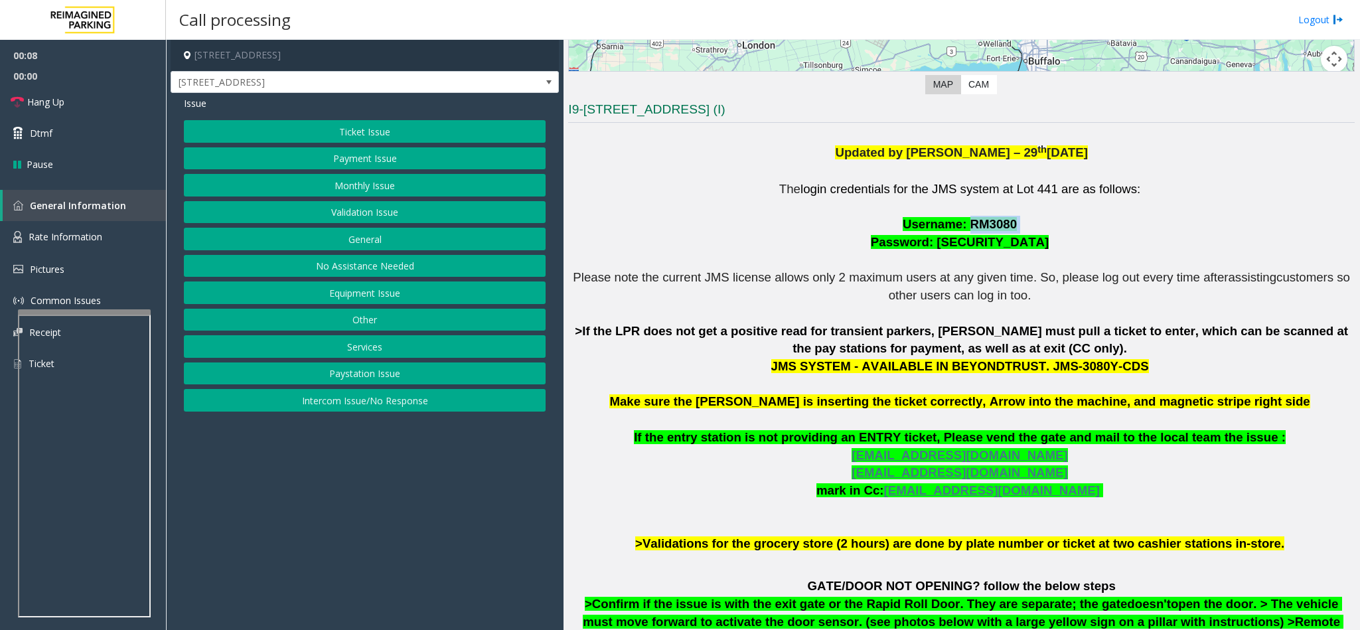
scroll to position [208, 0]
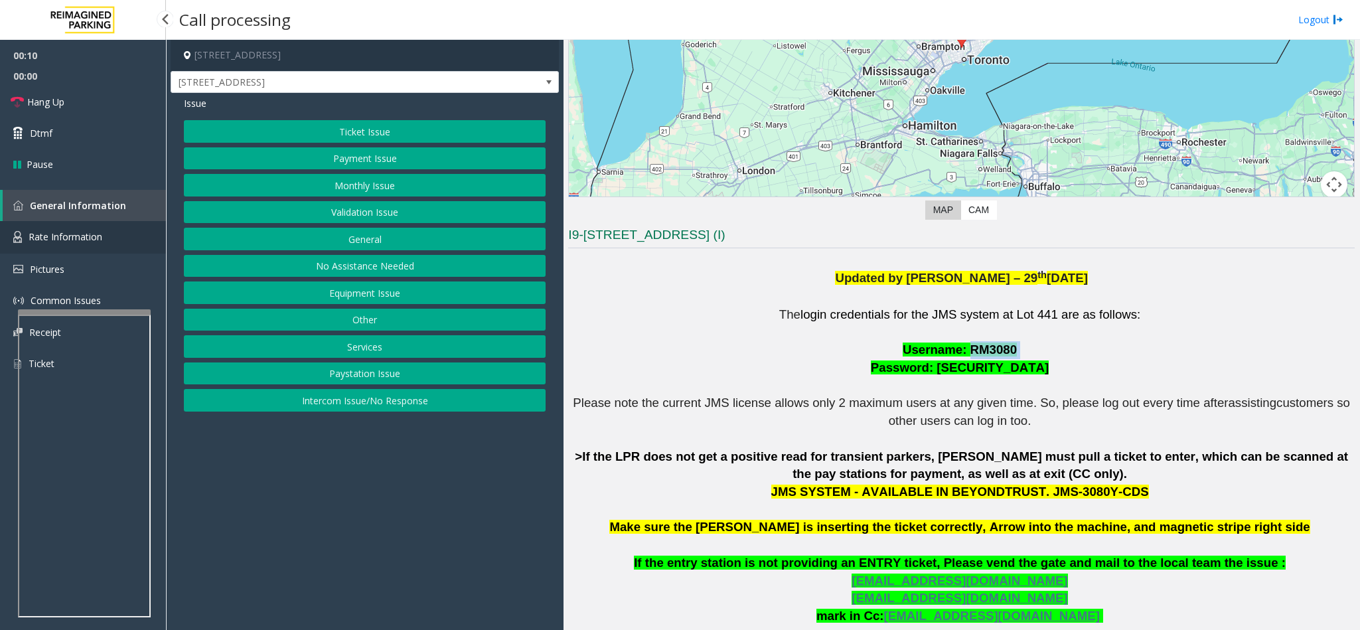
click at [106, 232] on link "Rate Information" at bounding box center [83, 237] width 166 height 33
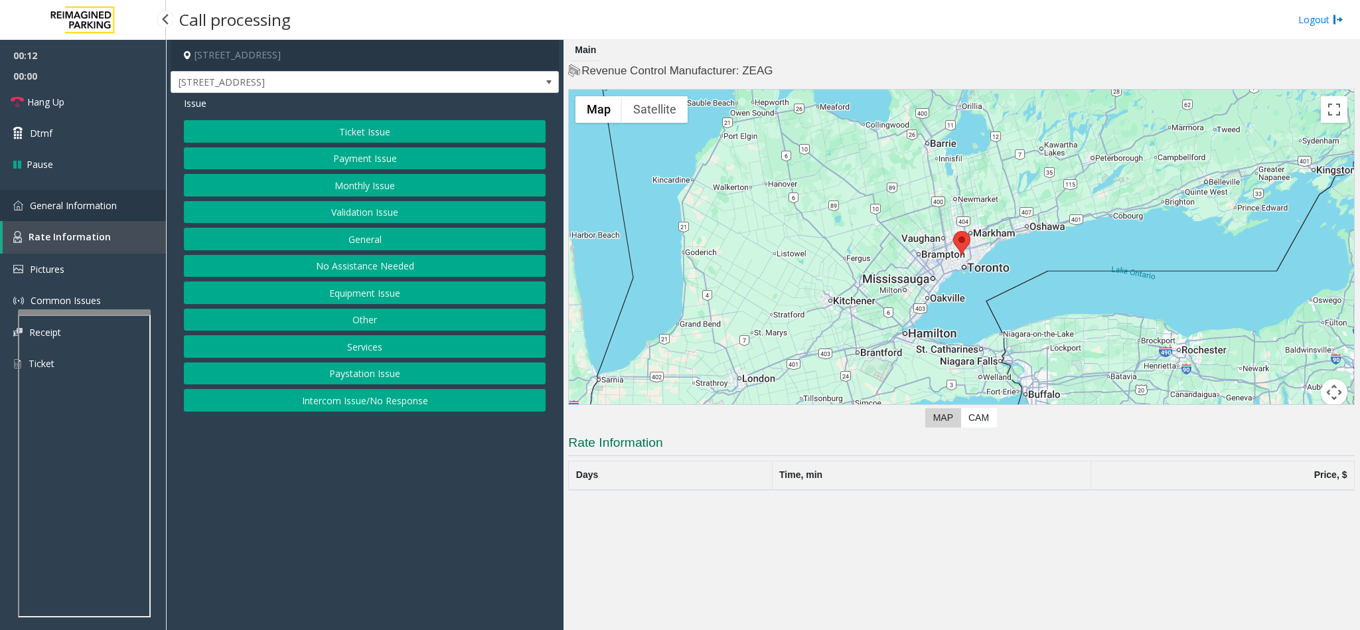
click at [115, 206] on span "General Information" at bounding box center [73, 205] width 87 height 13
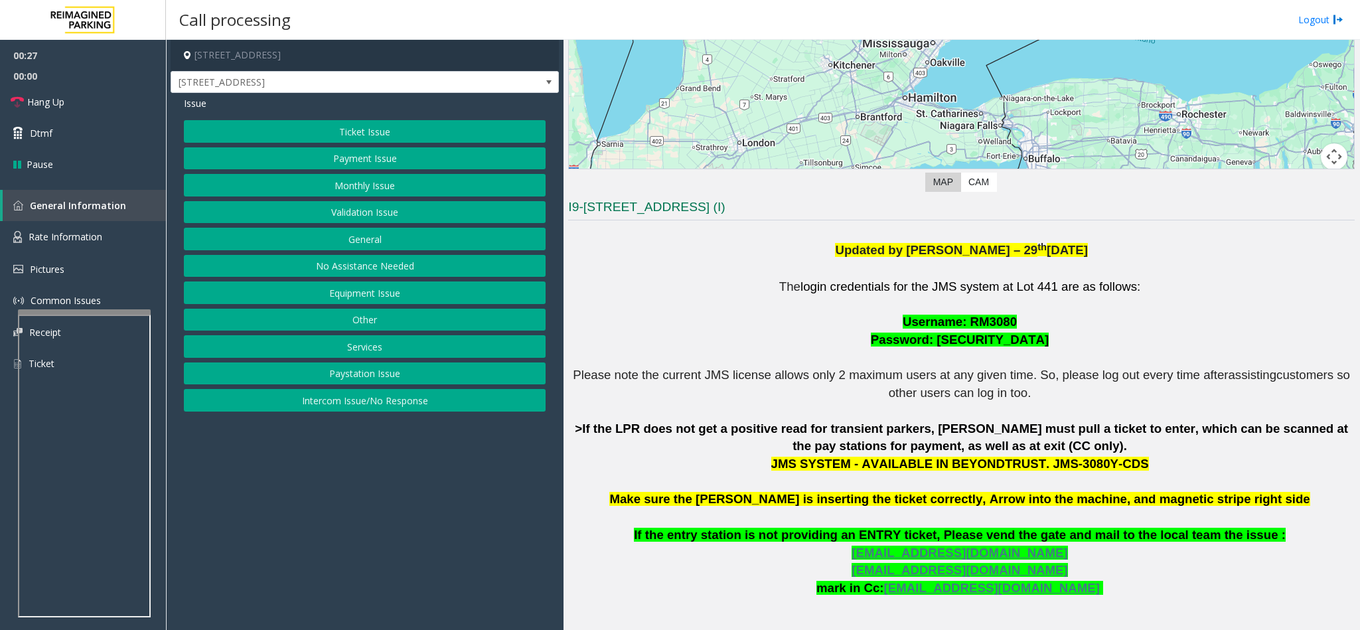
scroll to position [130, 0]
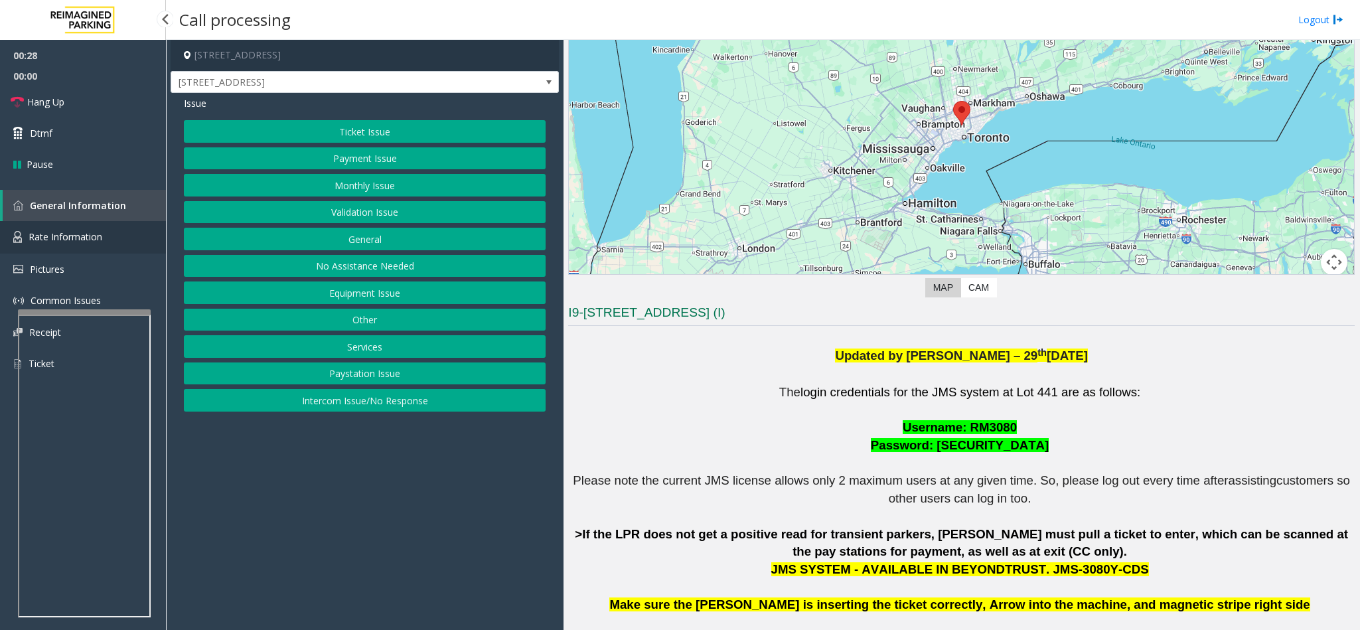
click at [108, 231] on link "Rate Information" at bounding box center [83, 237] width 166 height 33
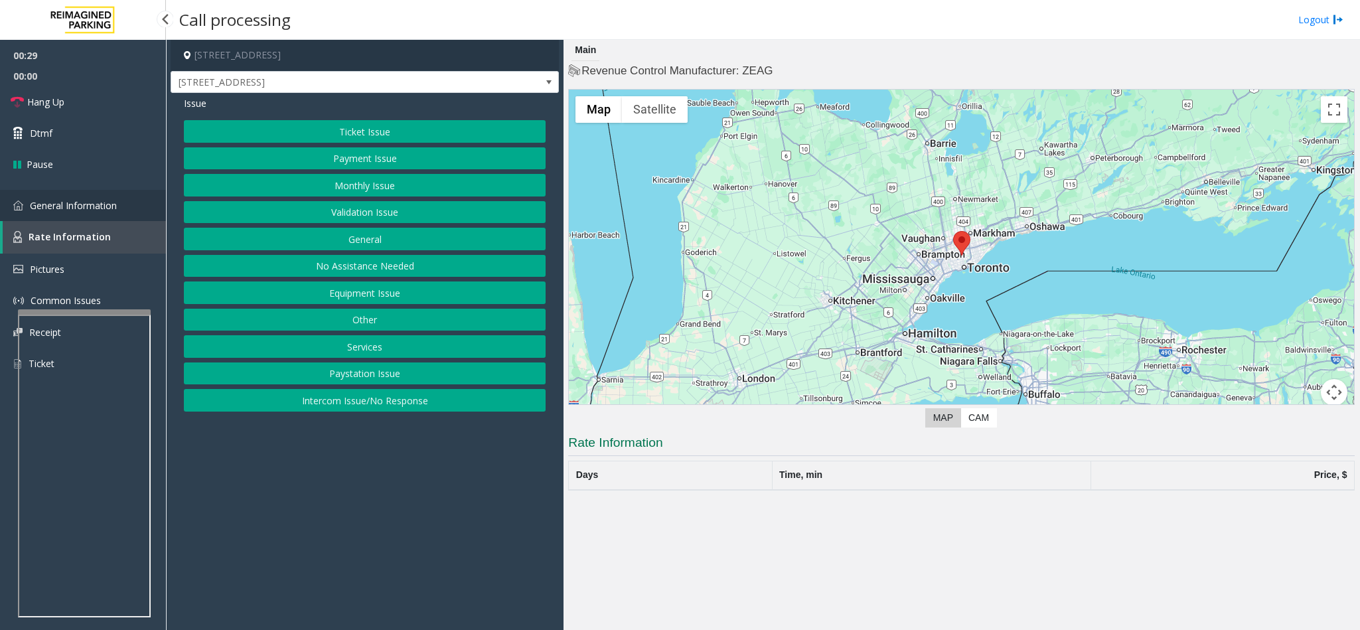
click at [96, 201] on span "General Information" at bounding box center [73, 205] width 87 height 13
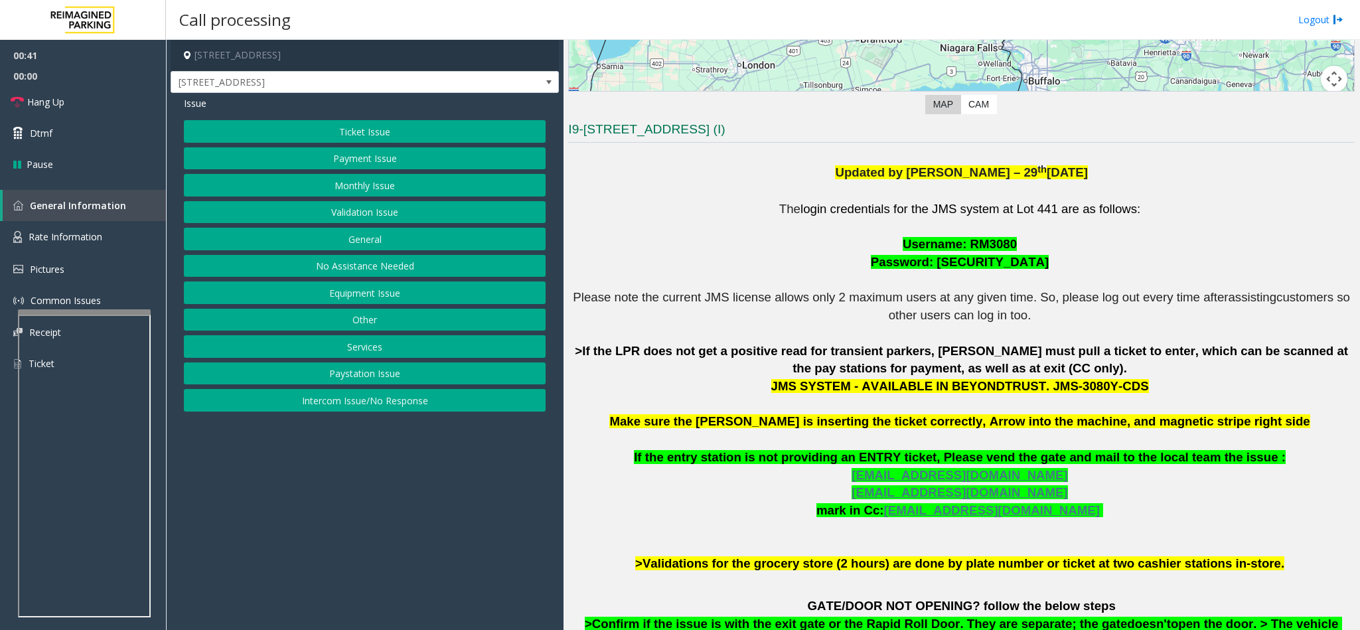
scroll to position [307, 0]
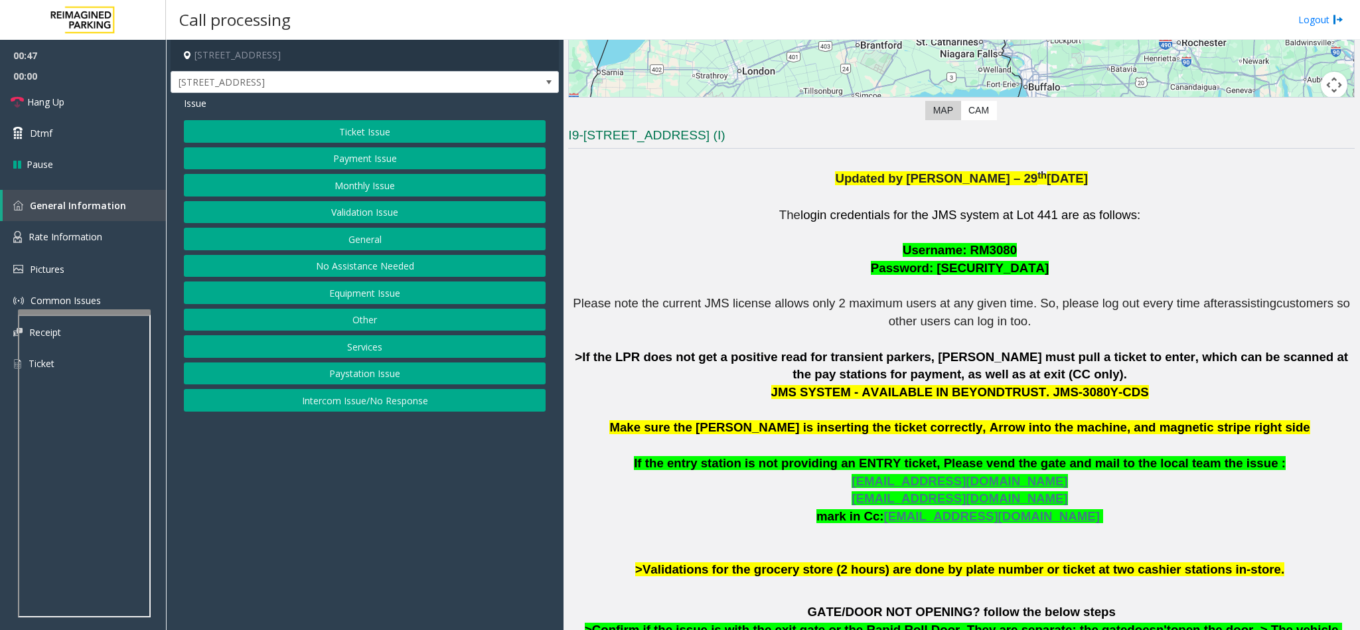
click at [356, 297] on button "Equipment Issue" at bounding box center [365, 292] width 362 height 23
click at [364, 243] on button "Gate / Door Won't Open" at bounding box center [365, 239] width 362 height 23
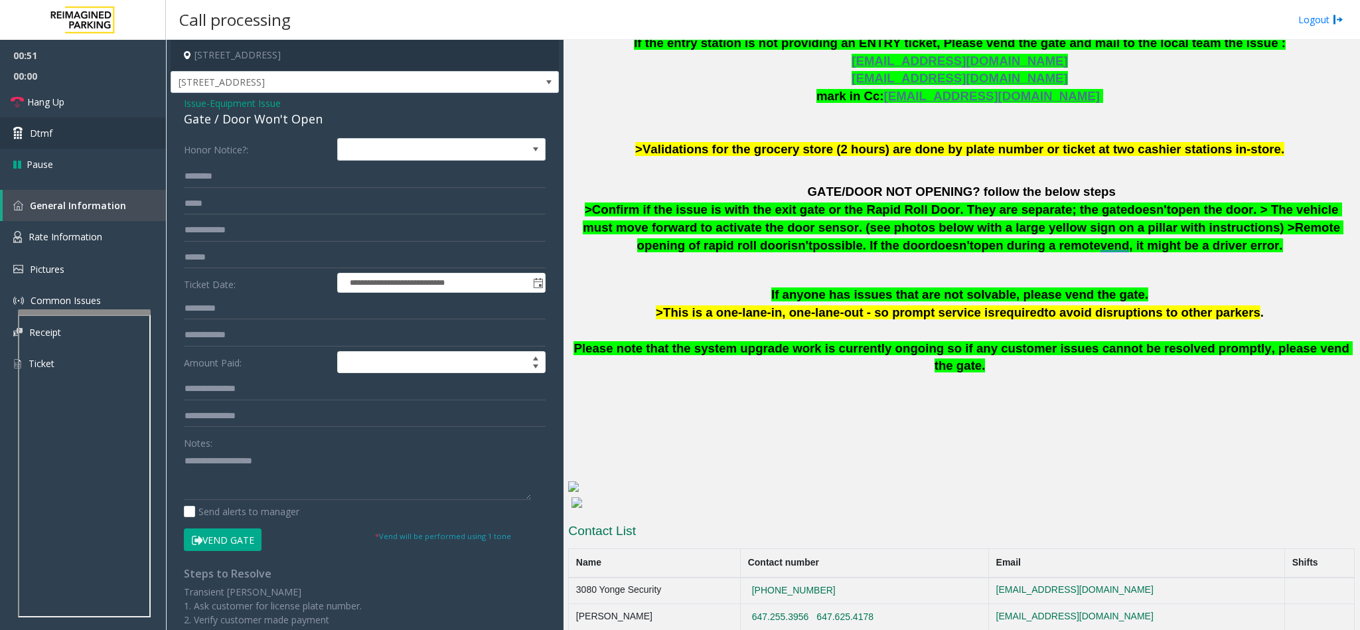
scroll to position [31, 0]
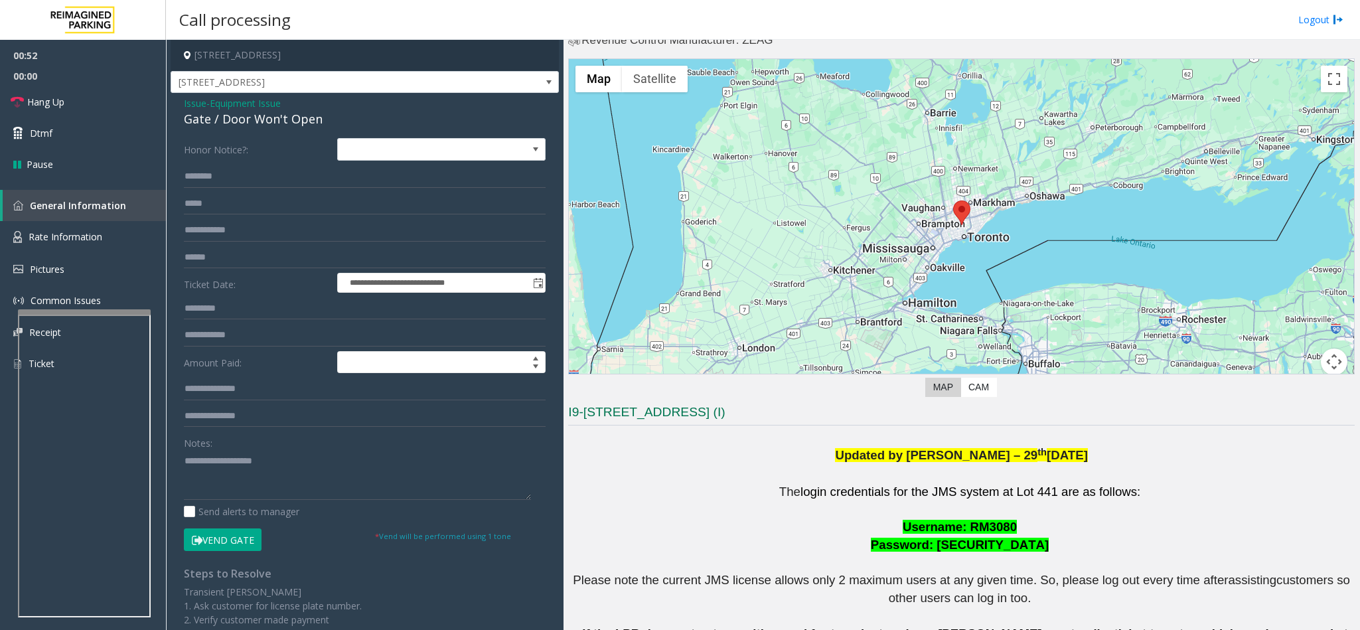
click at [246, 126] on div "Gate / Door Won't Open" at bounding box center [365, 119] width 362 height 18
click at [279, 459] on textarea at bounding box center [357, 475] width 347 height 50
paste textarea "**********"
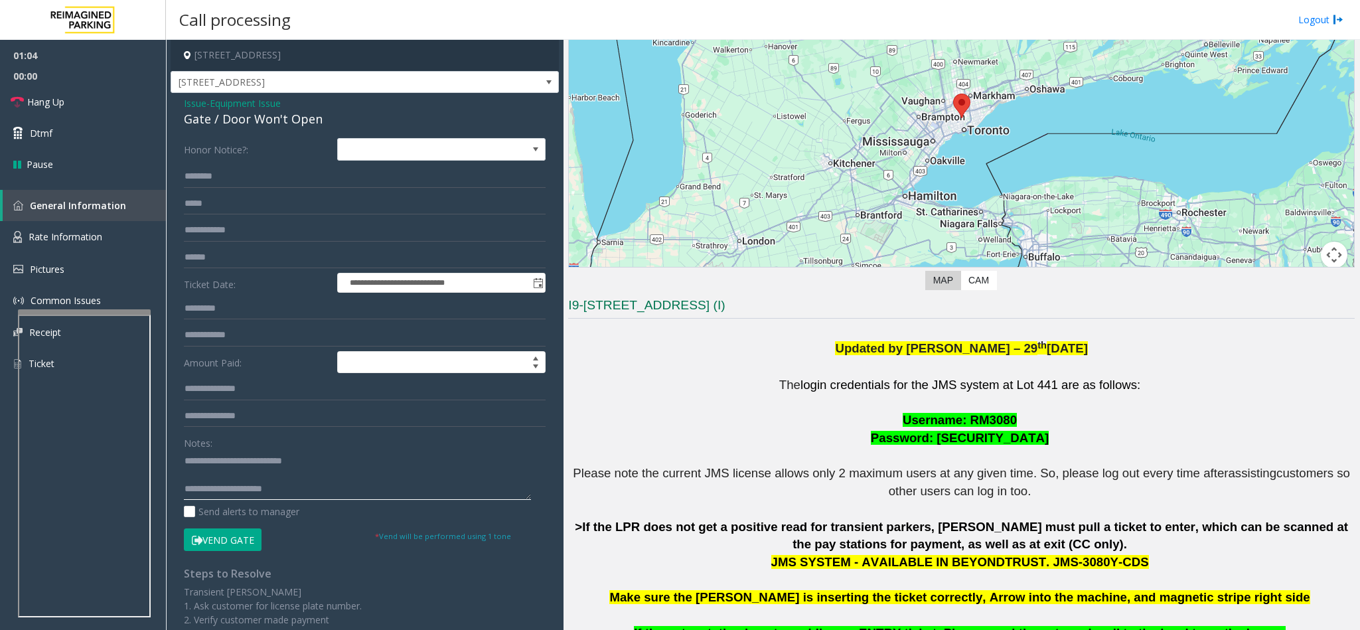
scroll to position [0, 0]
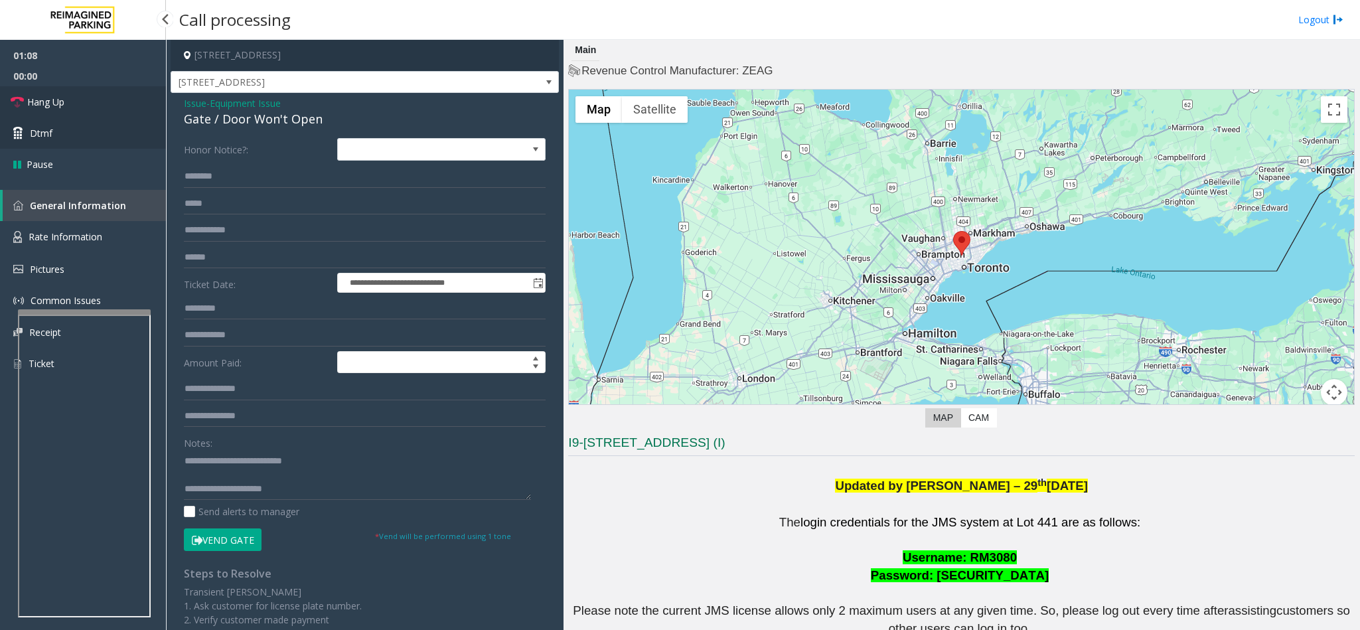
drag, startPoint x: 52, startPoint y: 106, endPoint x: 76, endPoint y: 120, distance: 27.1
click at [52, 106] on span "Hang Up" at bounding box center [45, 102] width 37 height 14
click at [299, 490] on textarea at bounding box center [357, 475] width 347 height 50
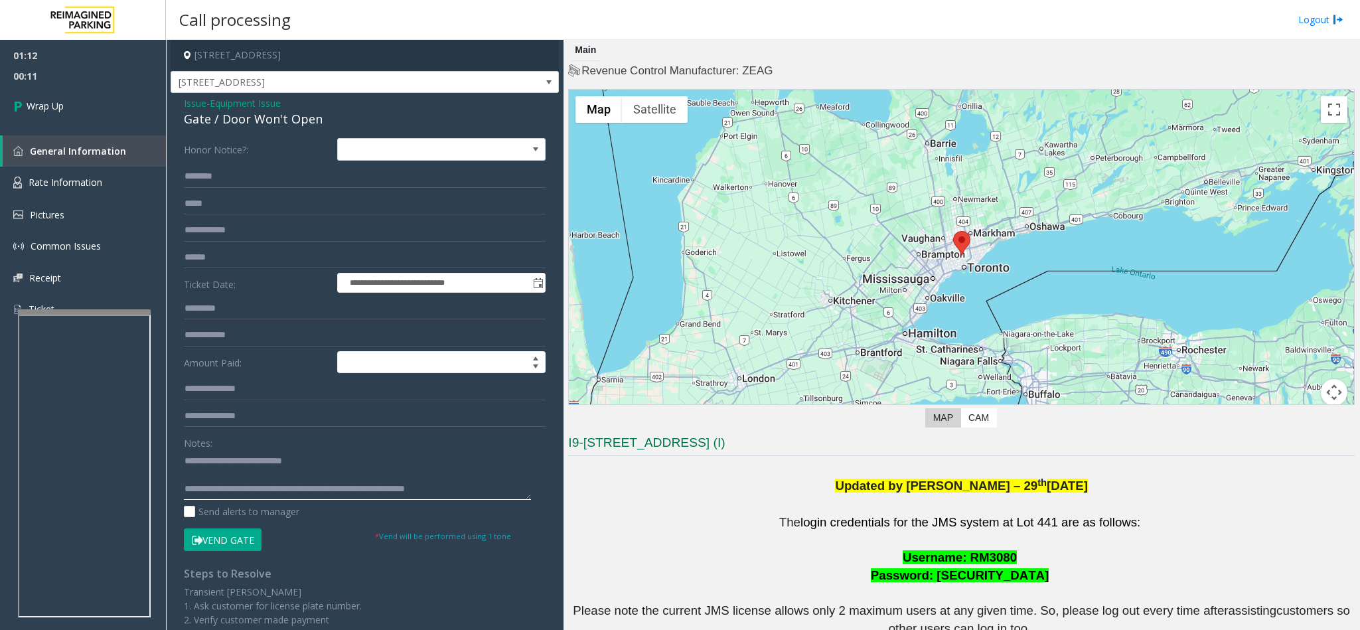
drag, startPoint x: 238, startPoint y: 488, endPoint x: 484, endPoint y: 496, distance: 246.3
click at [484, 496] on textarea at bounding box center [357, 475] width 347 height 50
type textarea "**********"
click at [74, 124] on link "Wrap Up" at bounding box center [83, 105] width 166 height 39
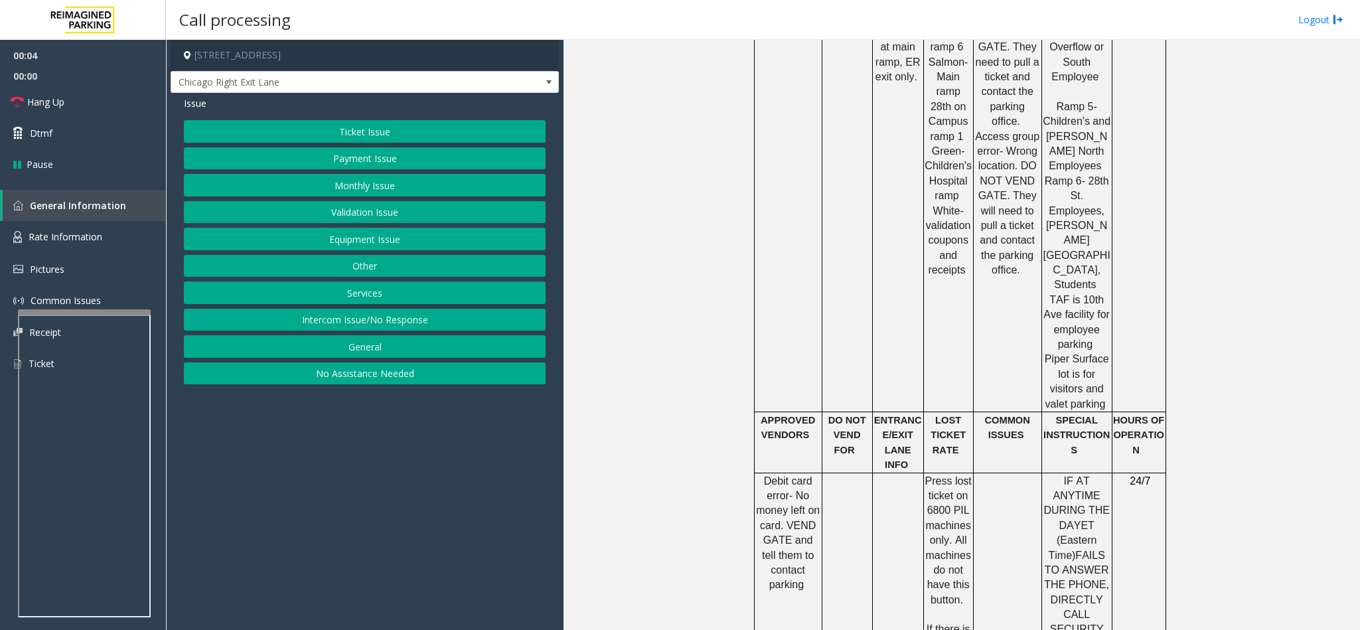
scroll to position [1294, 0]
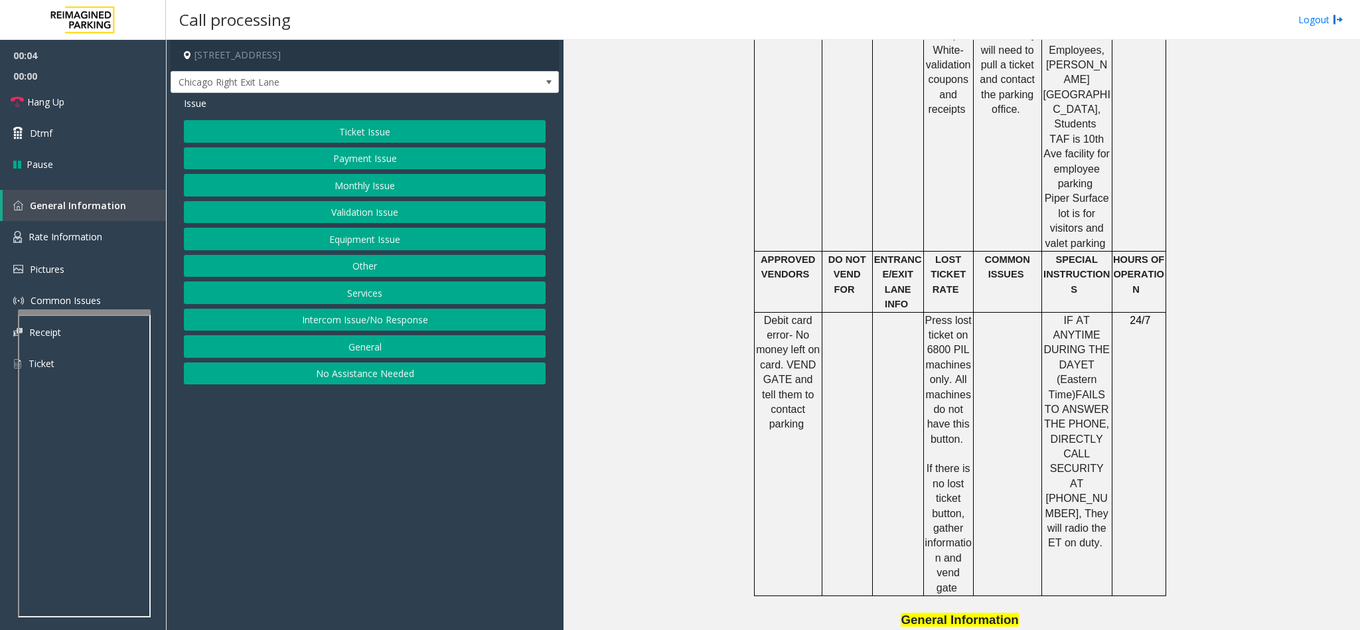
click at [362, 186] on button "Monthly Issue" at bounding box center [365, 185] width 362 height 23
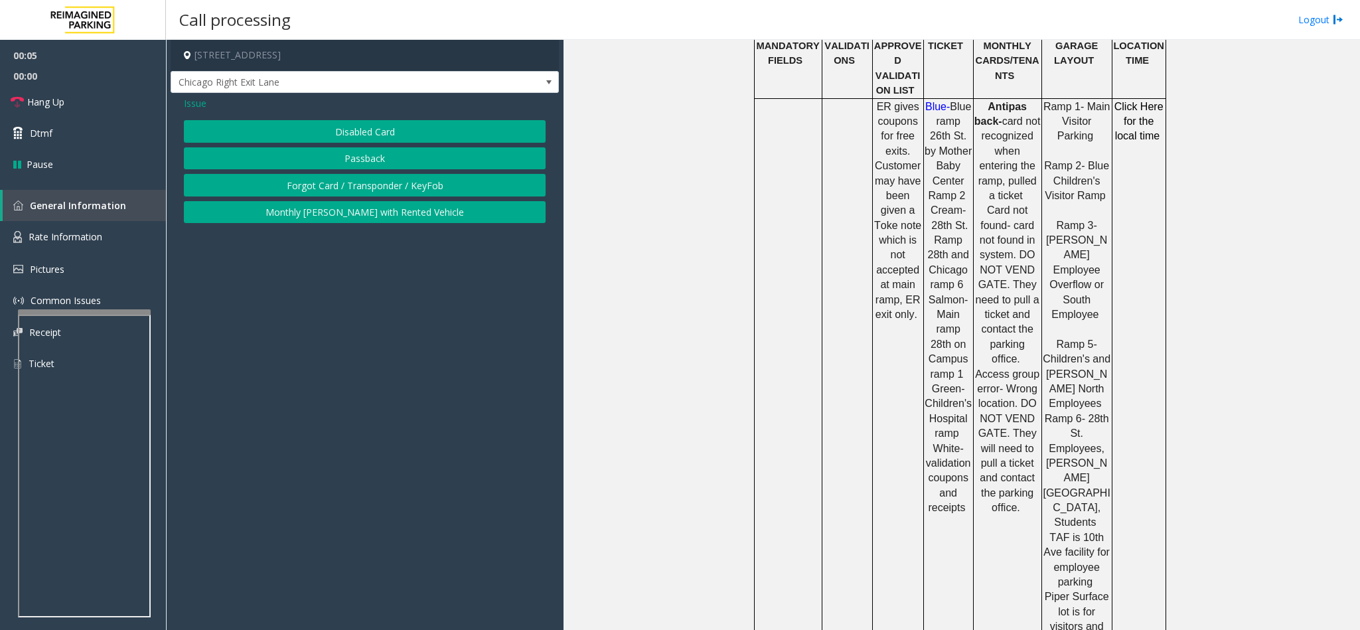
scroll to position [398, 0]
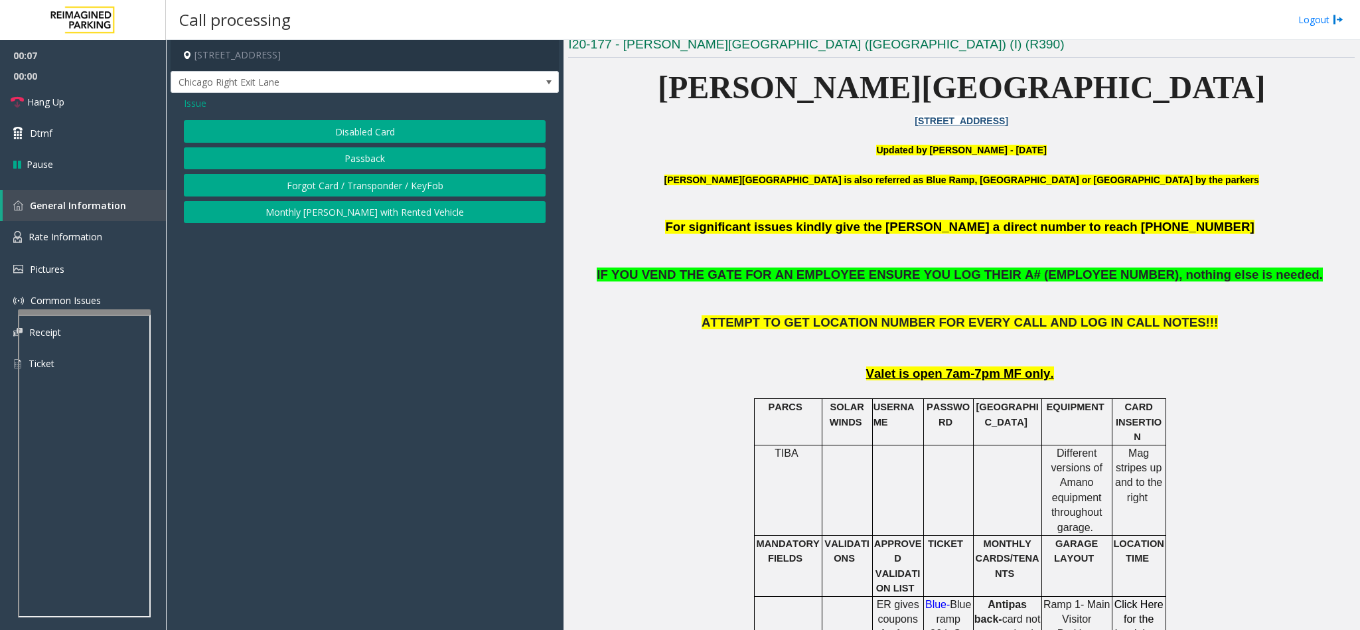
click at [386, 143] on button "Disabled Card" at bounding box center [365, 131] width 362 height 23
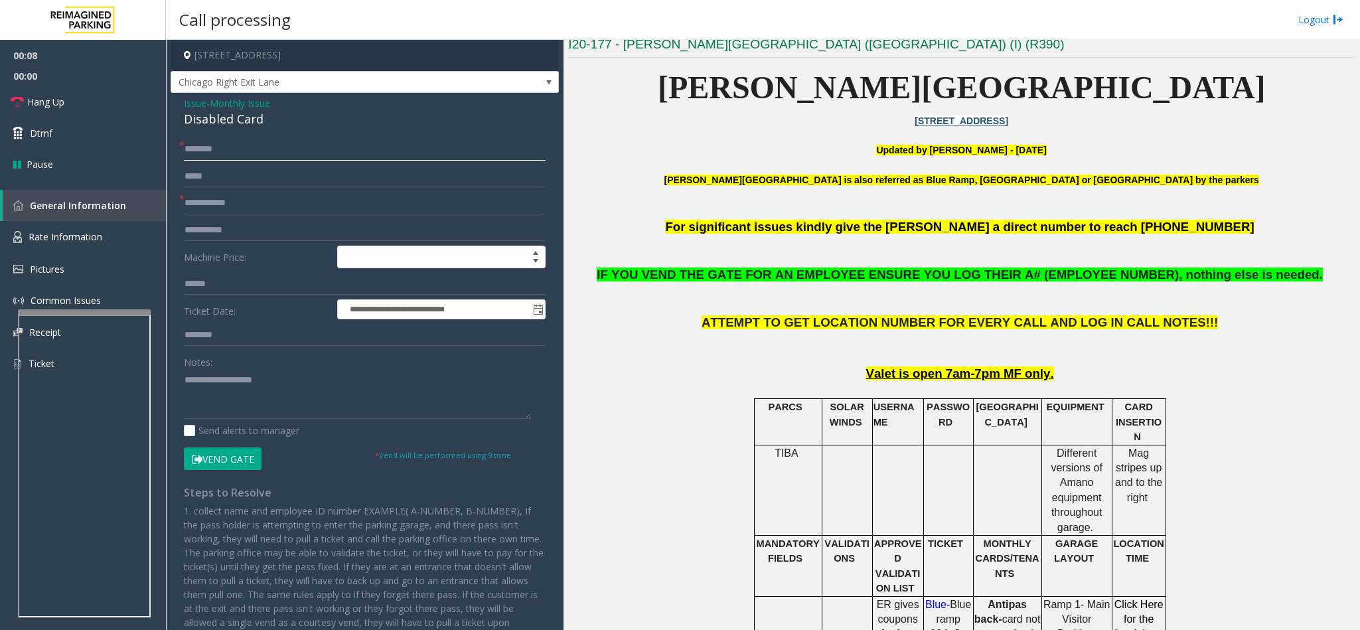
click at [263, 146] on input "text" at bounding box center [365, 149] width 362 height 23
type input "**"
click at [232, 102] on span "Monthly Issue" at bounding box center [240, 103] width 60 height 14
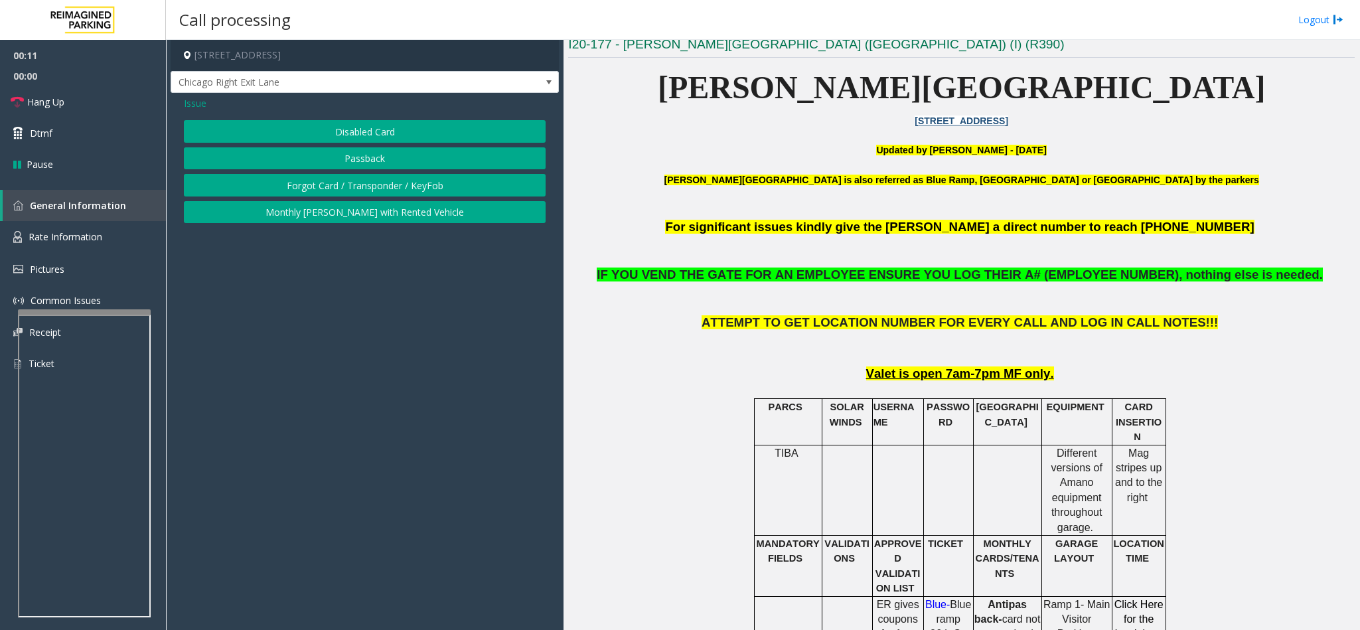
click at [307, 188] on button "Forgot Card / Transponder / KeyFob" at bounding box center [365, 185] width 362 height 23
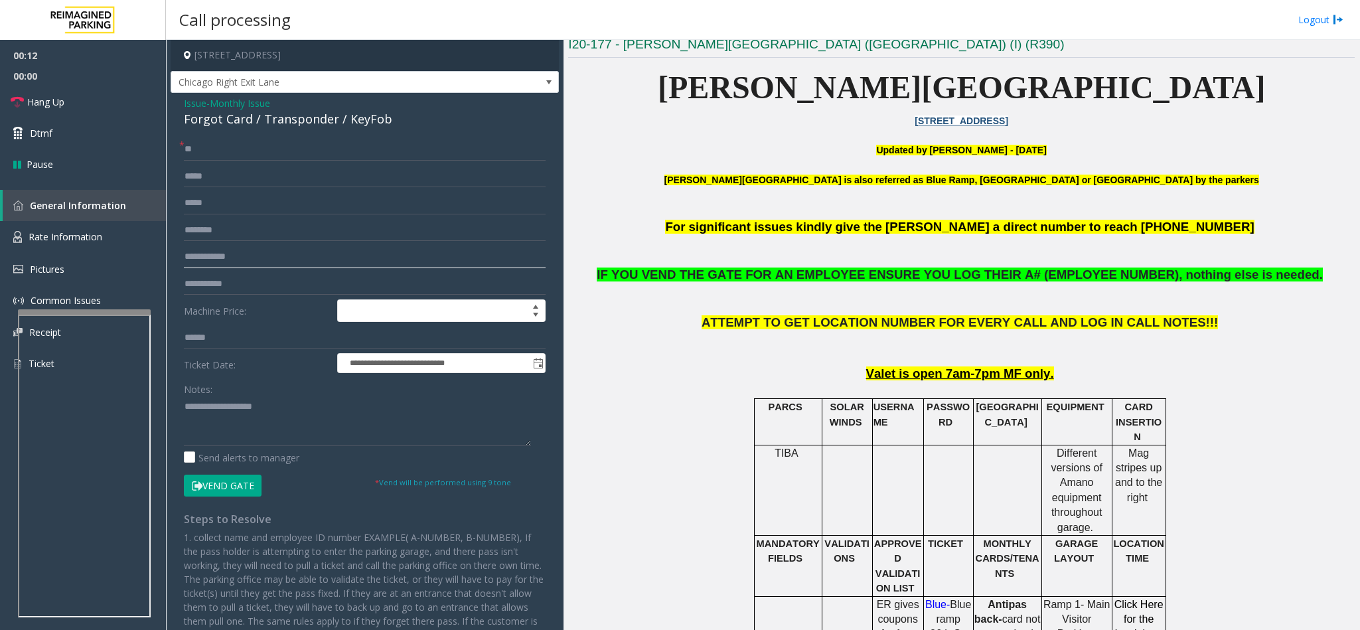
click at [238, 249] on input "text" at bounding box center [365, 257] width 362 height 23
type input "******"
drag, startPoint x: 250, startPoint y: 123, endPoint x: 178, endPoint y: 125, distance: 71.7
click at [174, 120] on div "**********" at bounding box center [365, 402] width 388 height 618
click at [231, 429] on textarea at bounding box center [357, 421] width 347 height 50
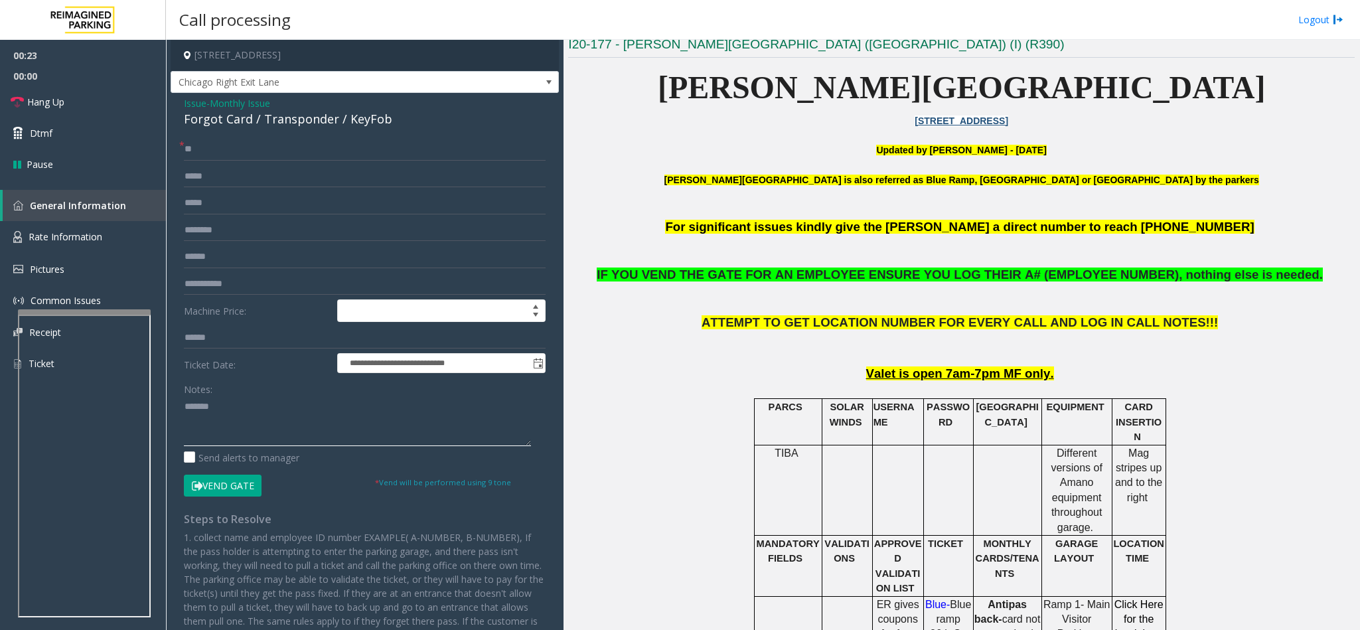
paste textarea "**********"
click at [66, 102] on link "Hang Up" at bounding box center [83, 101] width 166 height 31
click at [253, 427] on textarea at bounding box center [357, 421] width 347 height 50
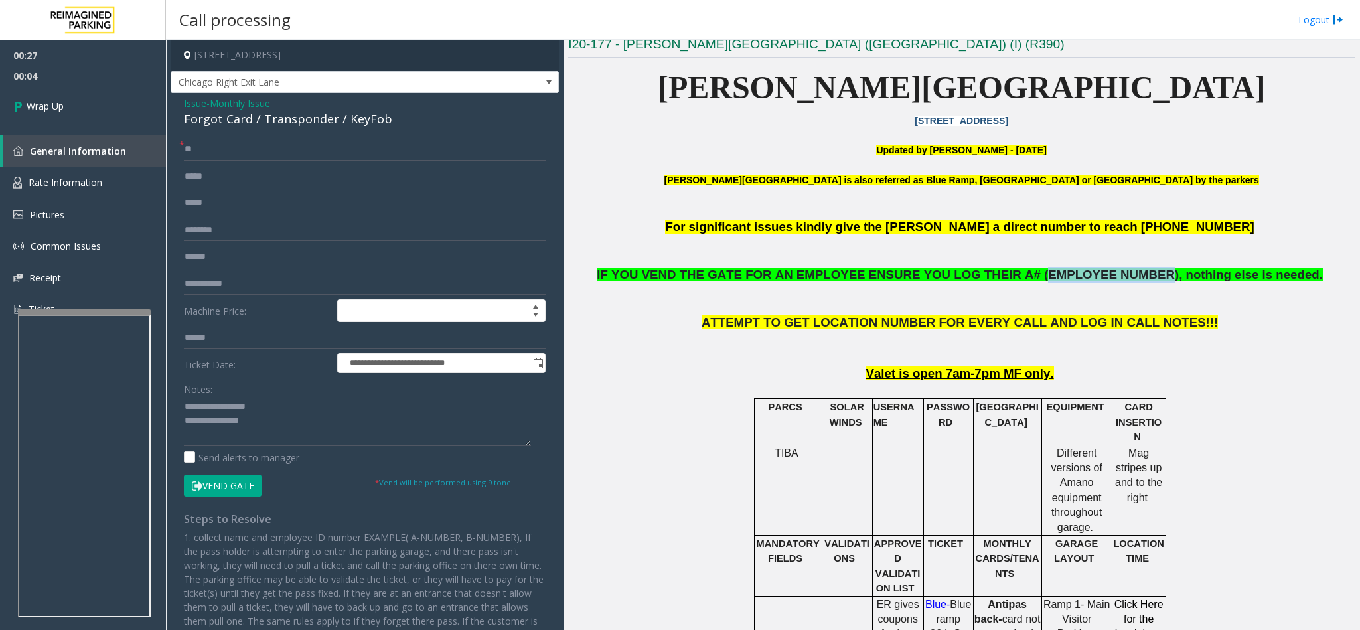
drag, startPoint x: 1022, startPoint y: 279, endPoint x: 1110, endPoint y: 279, distance: 87.6
click at [1121, 281] on span "IF YOU VEND THE GATE FOR AN EMPLOYEE ENSURE YOU LOG THEIR A# (EMPLOYEE NUMBER),…" at bounding box center [958, 274] width 722 height 14
click at [275, 419] on textarea at bounding box center [357, 421] width 347 height 50
click at [275, 424] on textarea at bounding box center [357, 421] width 347 height 50
paste textarea "**********"
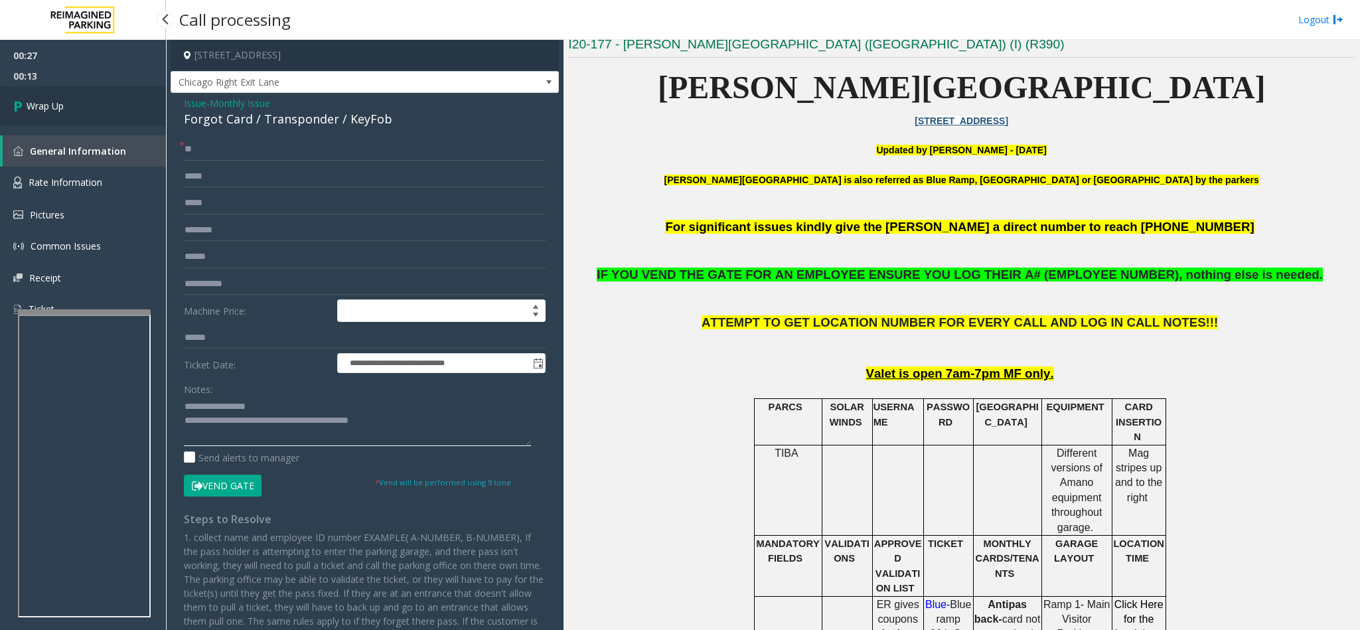
type textarea "**********"
click at [78, 120] on link "Wrap Up" at bounding box center [83, 105] width 166 height 39
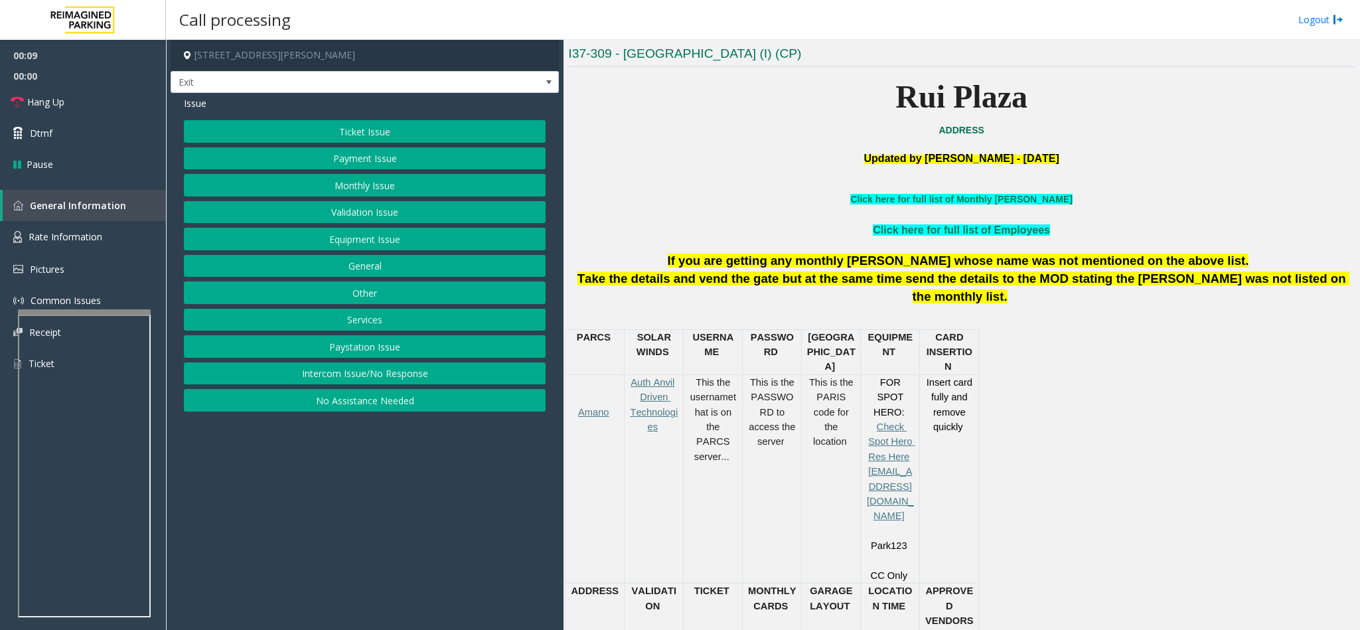
scroll to position [289, 0]
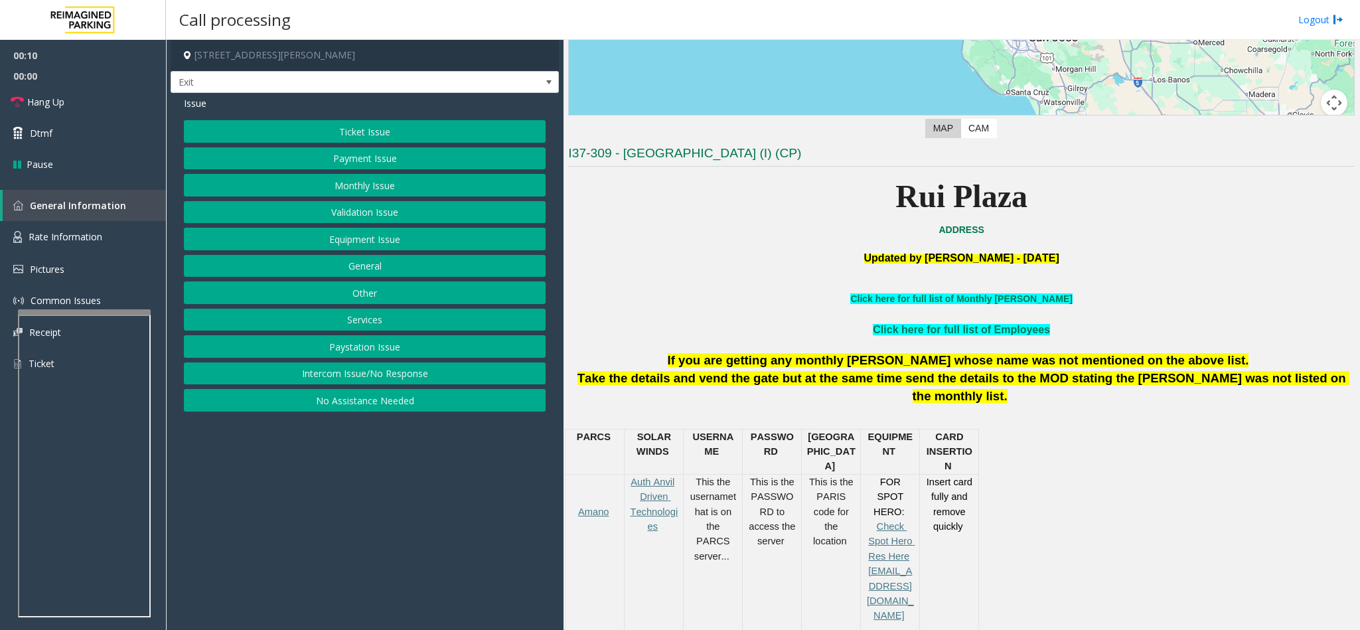
click at [346, 354] on button "Paystation Issue" at bounding box center [365, 346] width 362 height 23
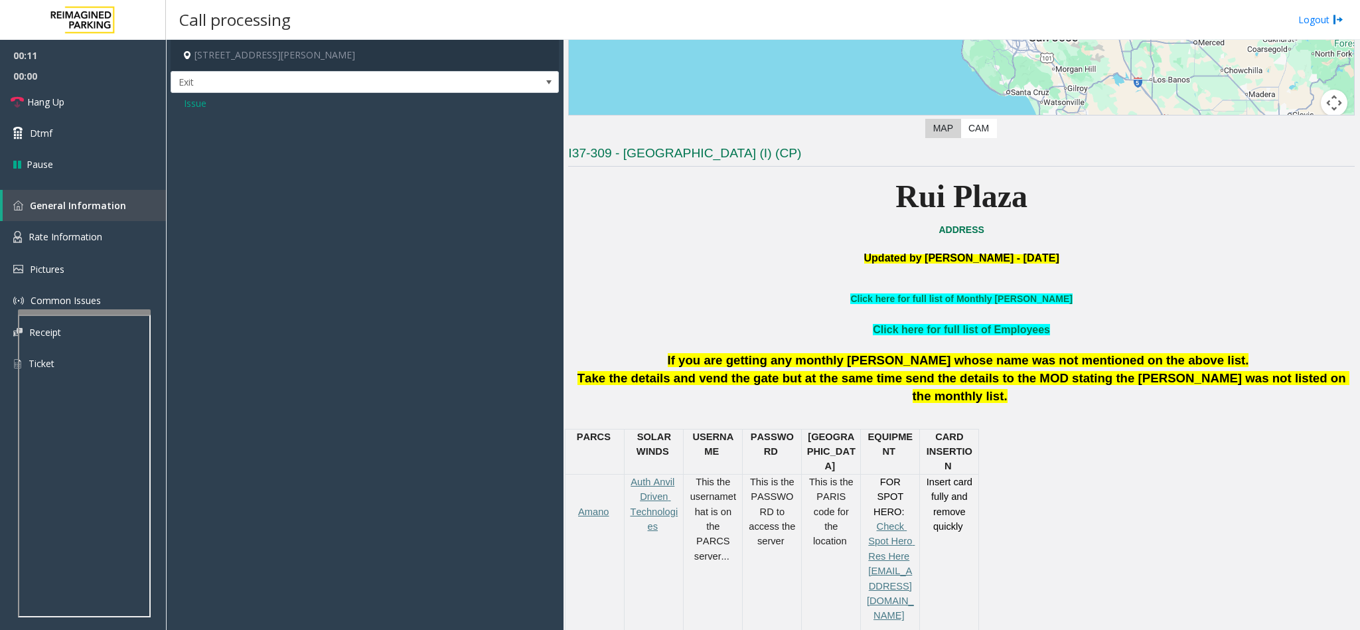
click at [192, 106] on span "Issue" at bounding box center [195, 103] width 23 height 14
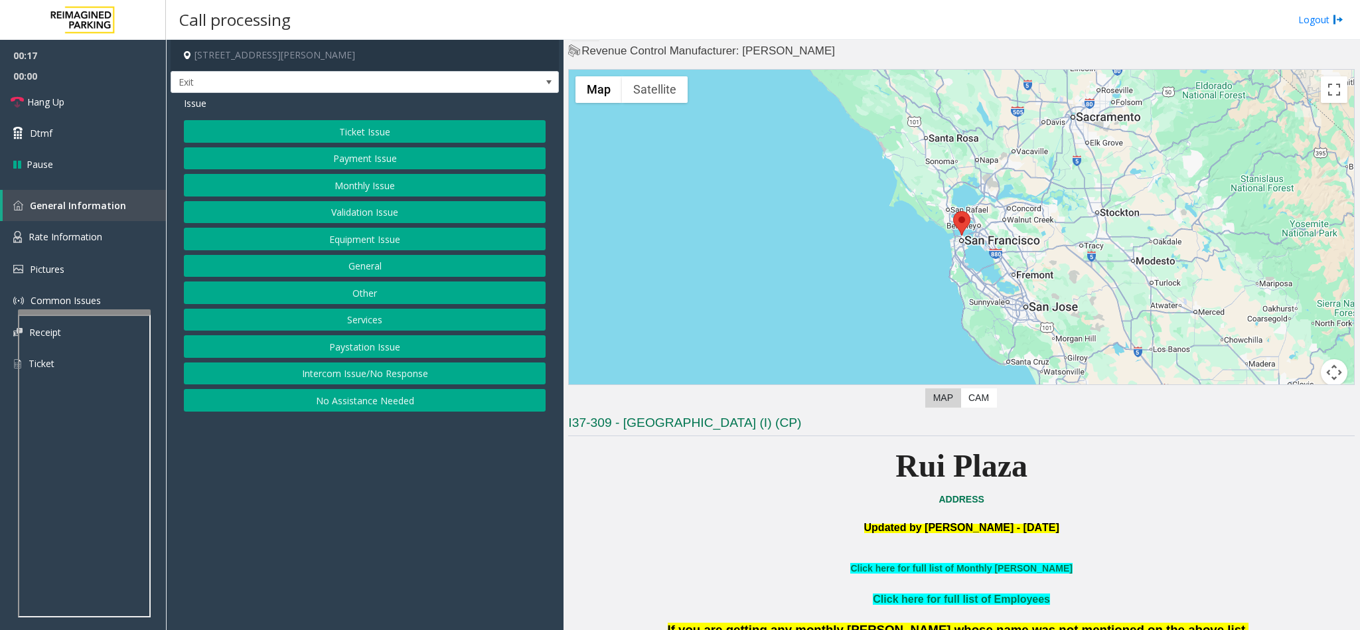
scroll to position [0, 0]
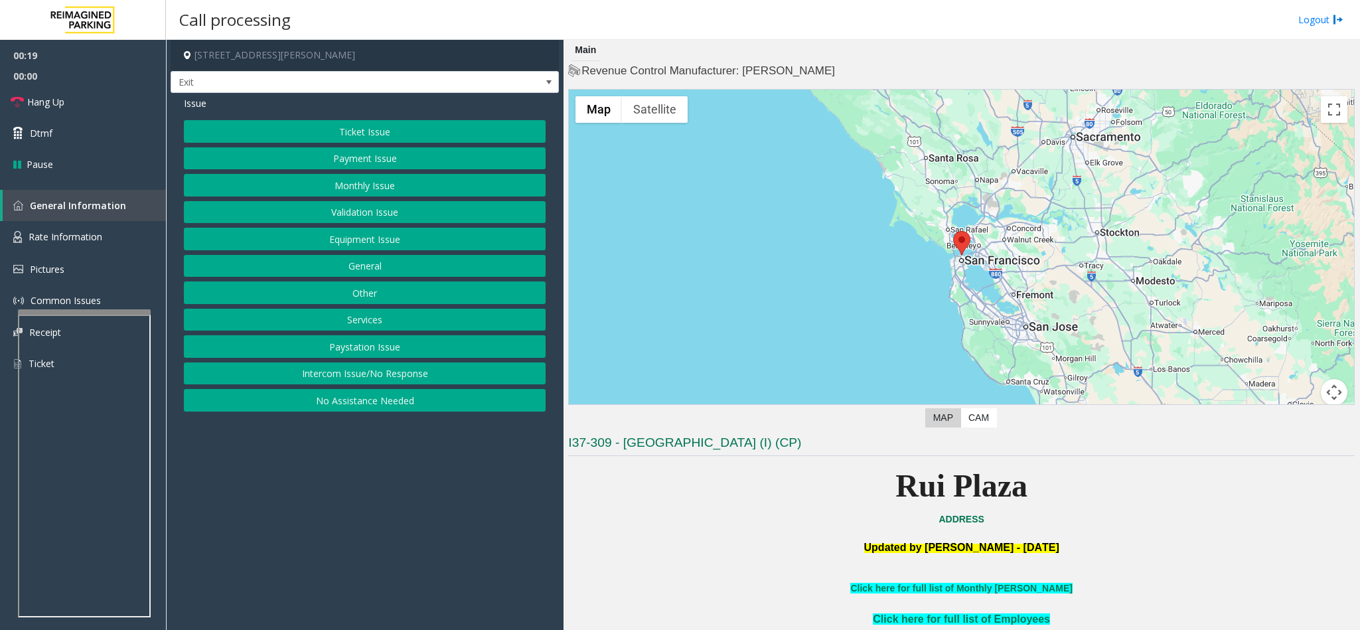
click at [403, 315] on button "Services" at bounding box center [365, 320] width 362 height 23
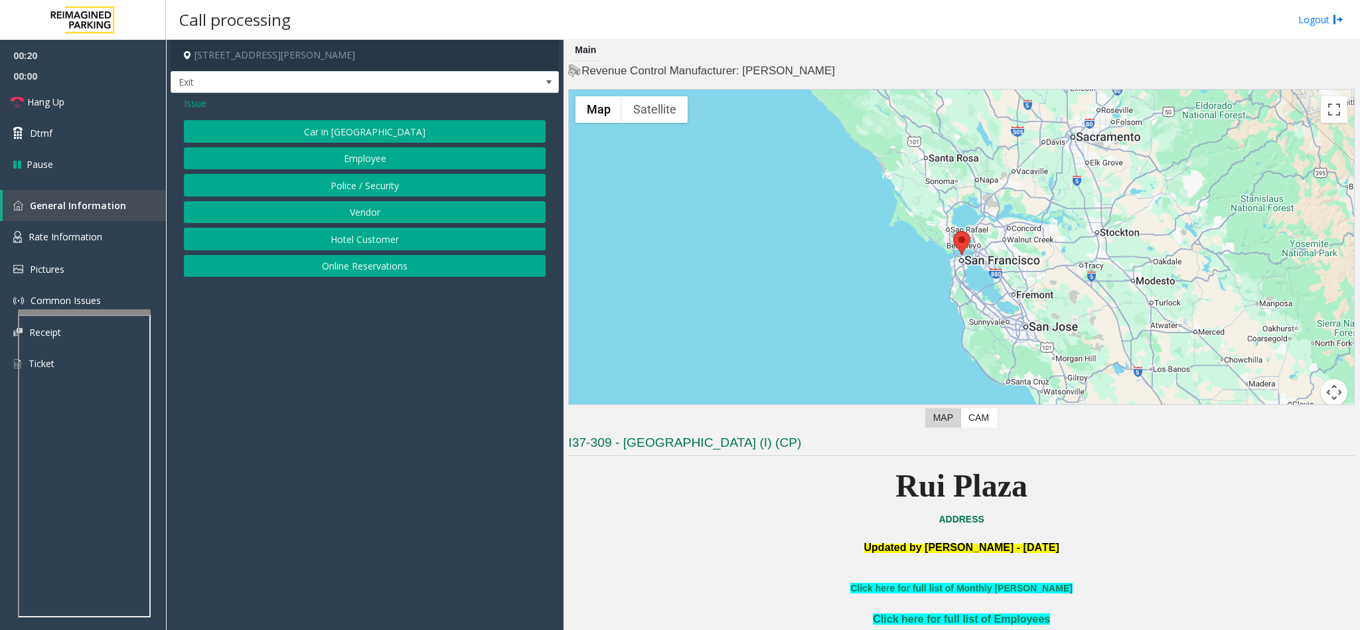
click at [377, 233] on button "Hotel Customer" at bounding box center [365, 239] width 362 height 23
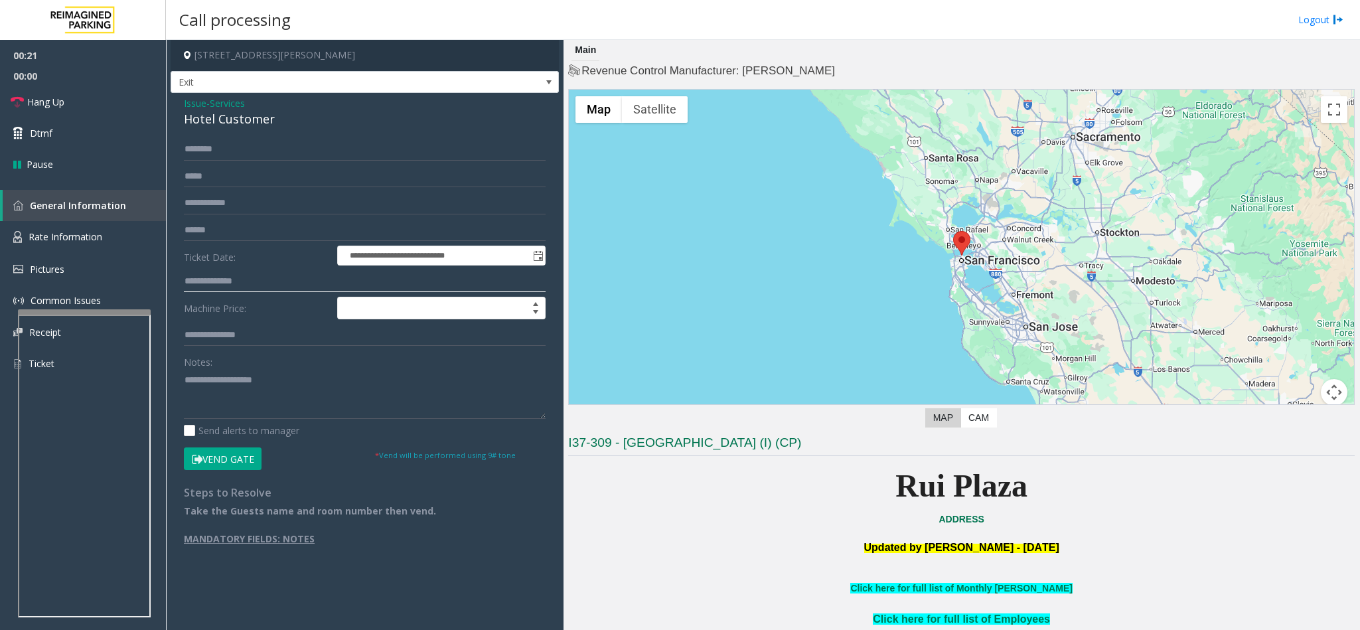
click at [238, 277] on input "text" at bounding box center [365, 281] width 362 height 23
click at [265, 279] on input "text" at bounding box center [365, 281] width 362 height 23
type input "*"
type input "****"
click at [202, 456] on icon at bounding box center [197, 459] width 11 height 9
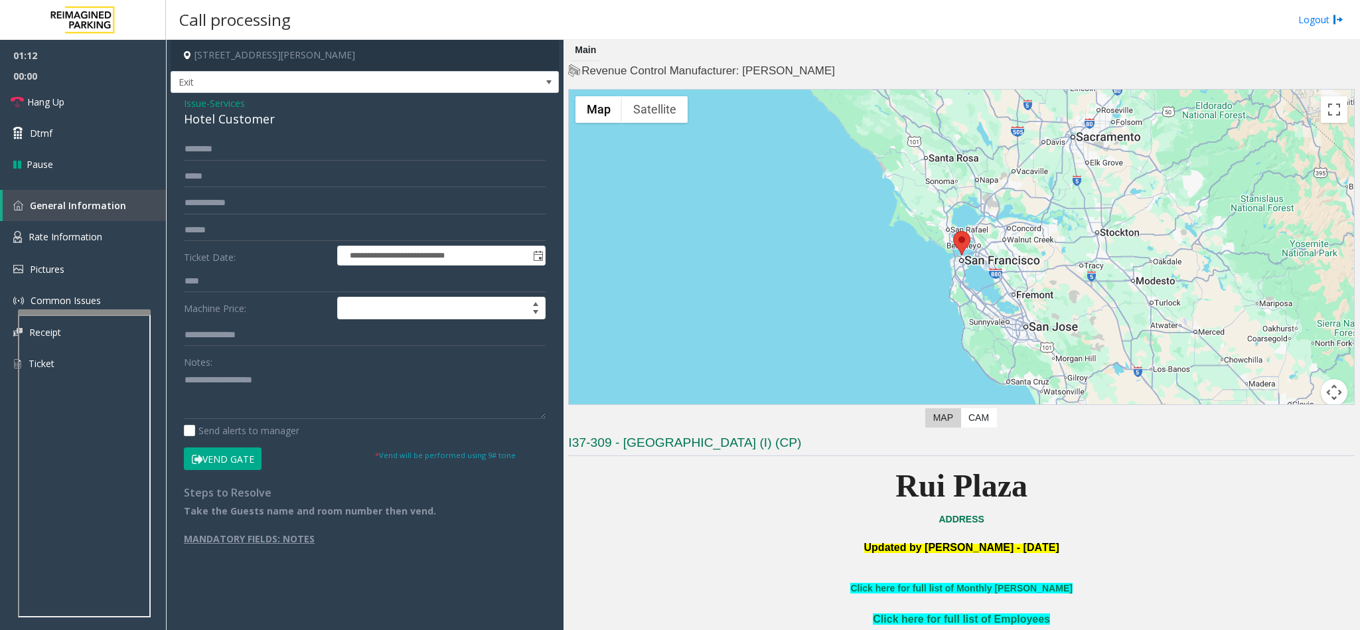
click at [225, 125] on div "Hotel Customer" at bounding box center [365, 119] width 362 height 18
click at [240, 393] on textarea at bounding box center [365, 394] width 362 height 50
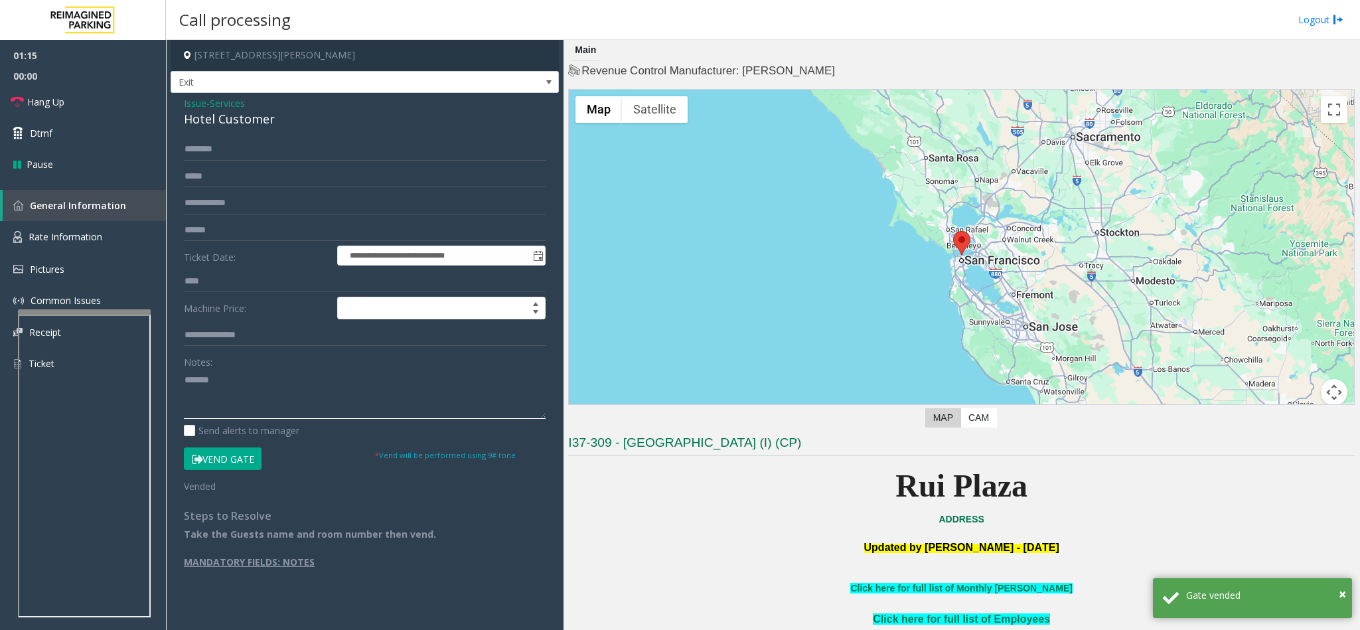
paste textarea "**********"
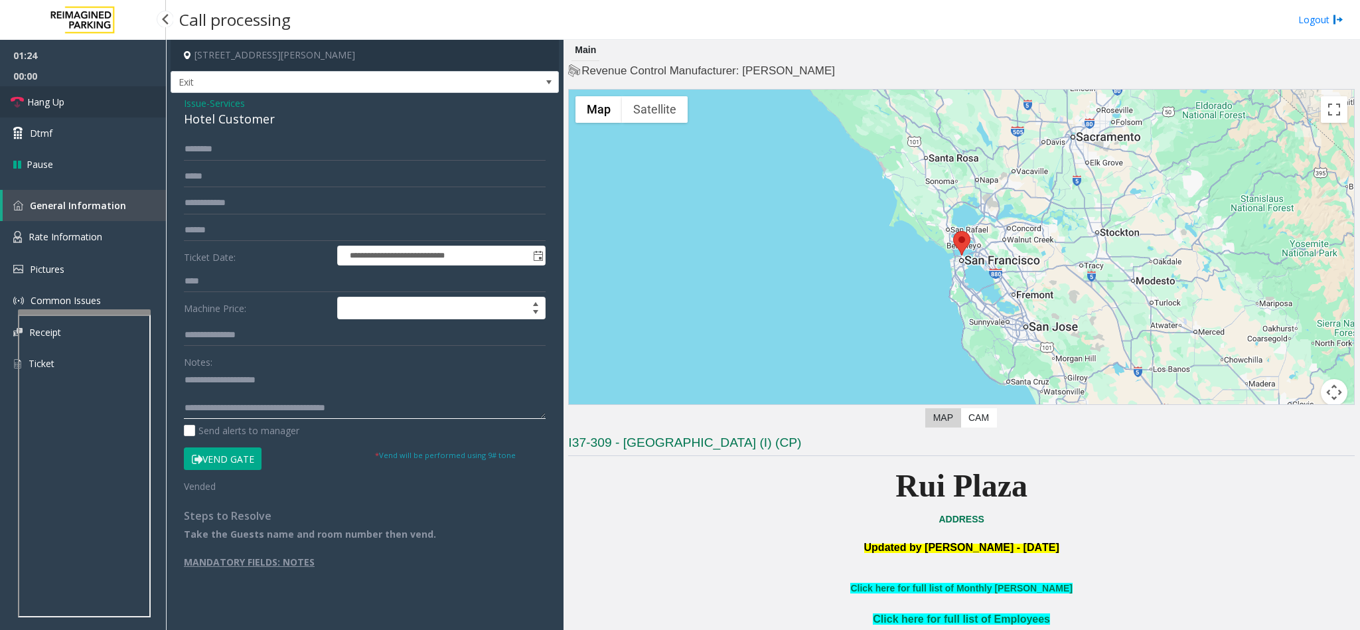
type textarea "**********"
click at [38, 92] on link "Hang Up" at bounding box center [83, 101] width 166 height 31
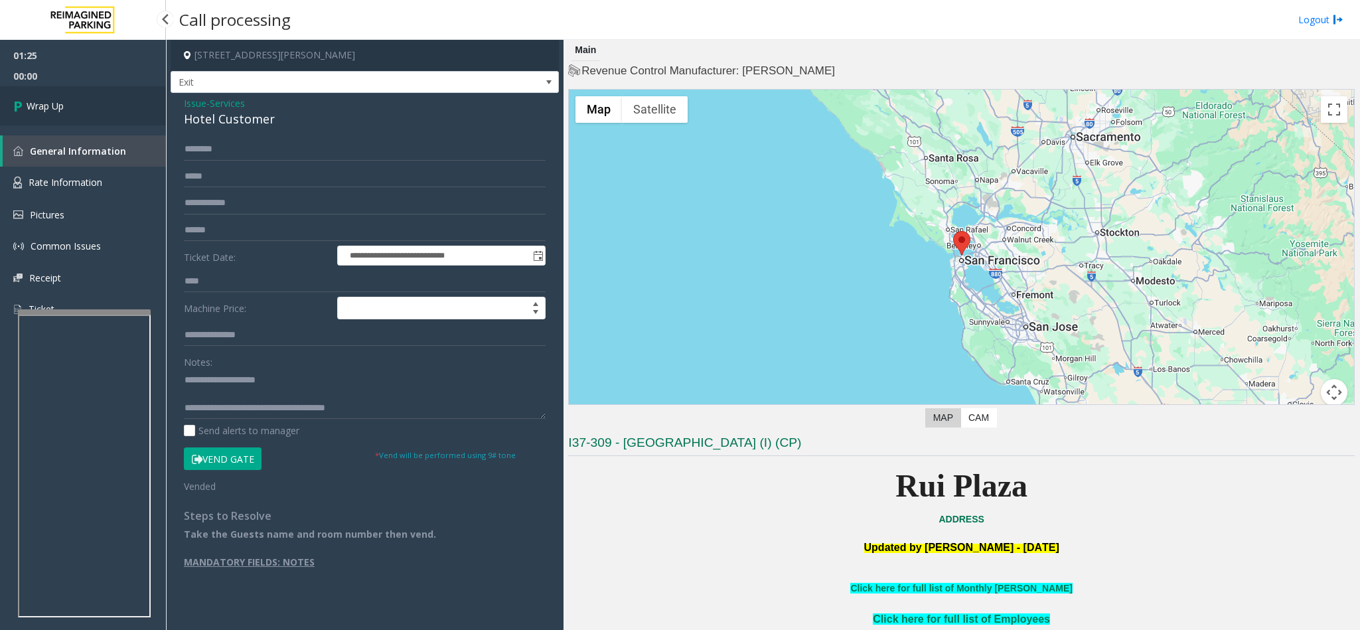
click at [38, 92] on link "Wrap Up" at bounding box center [83, 105] width 166 height 39
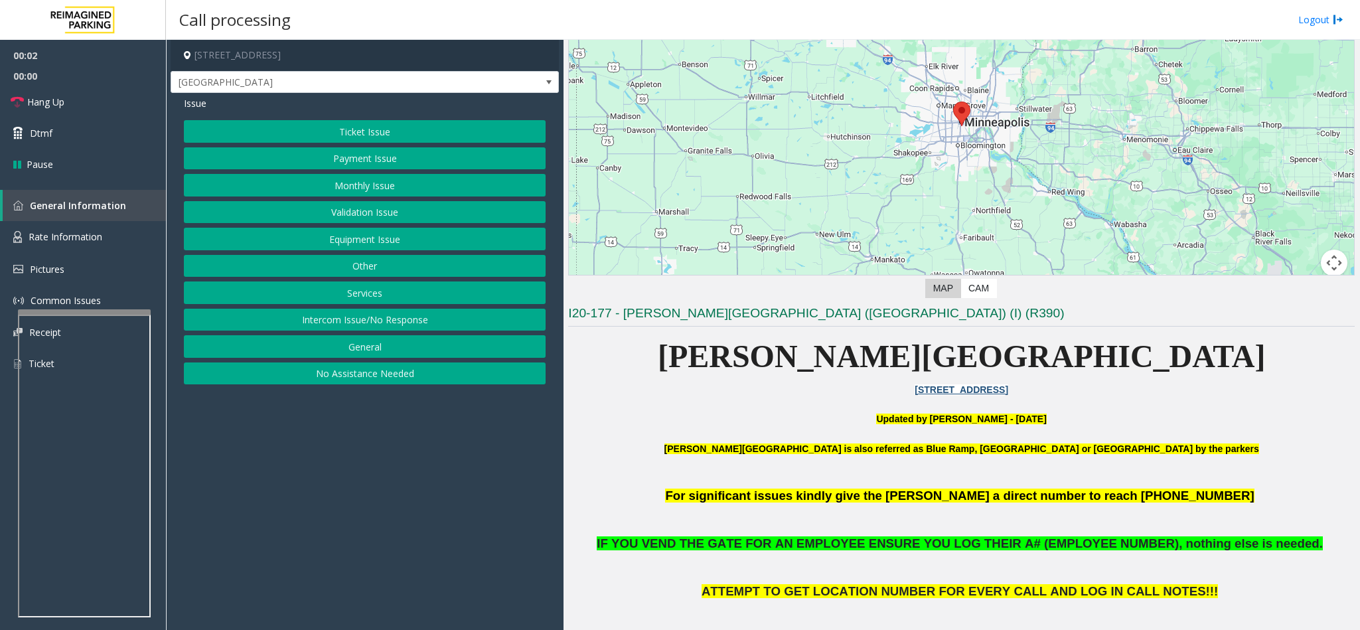
scroll to position [398, 0]
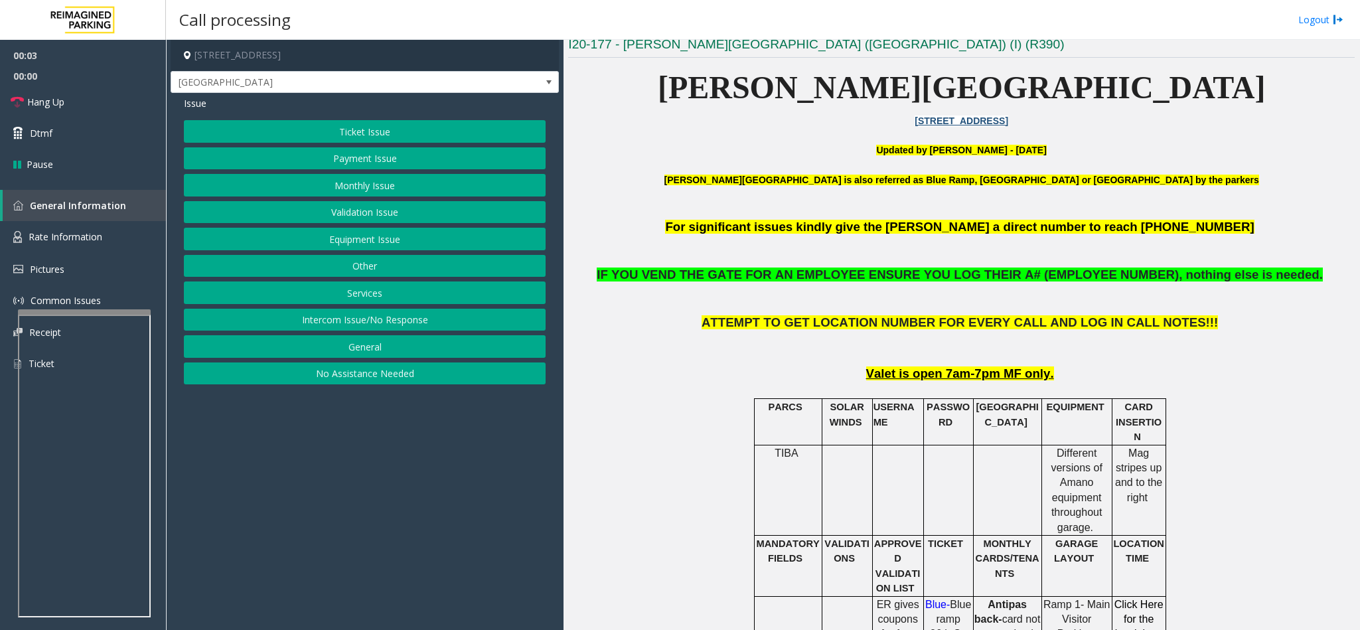
click at [323, 330] on button "Intercom Issue/No Response" at bounding box center [365, 320] width 362 height 23
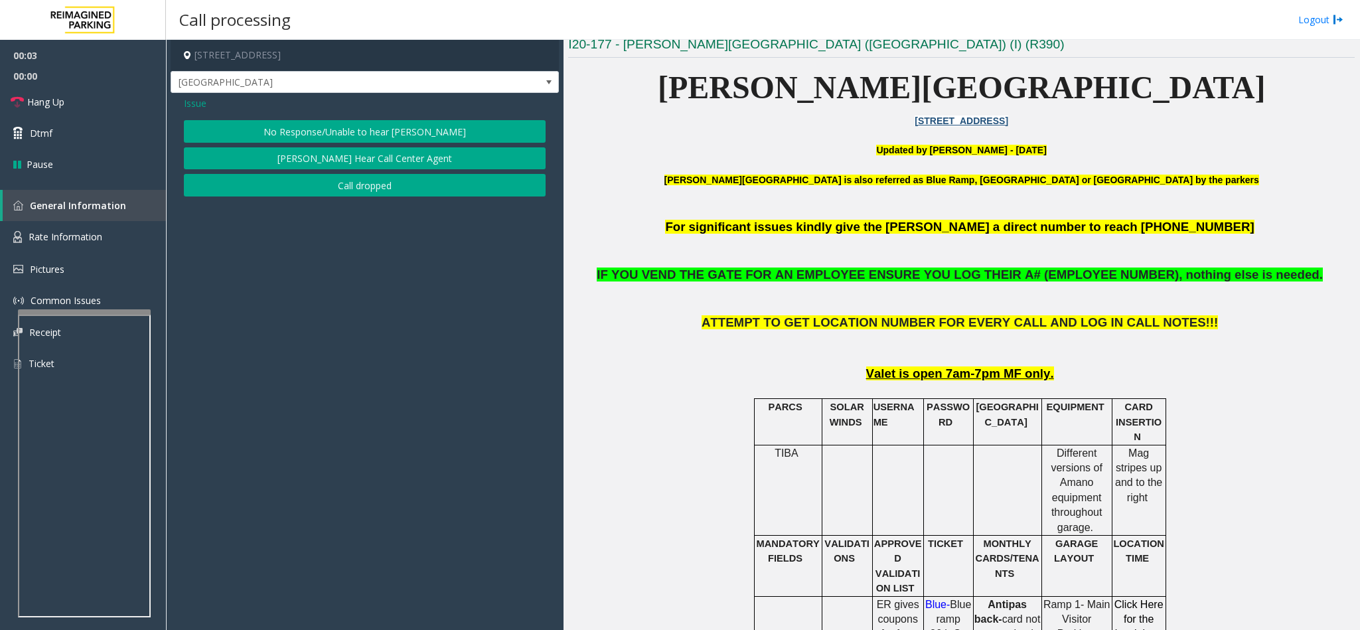
click at [325, 131] on button "No Response/Unable to hear [PERSON_NAME]" at bounding box center [365, 131] width 362 height 23
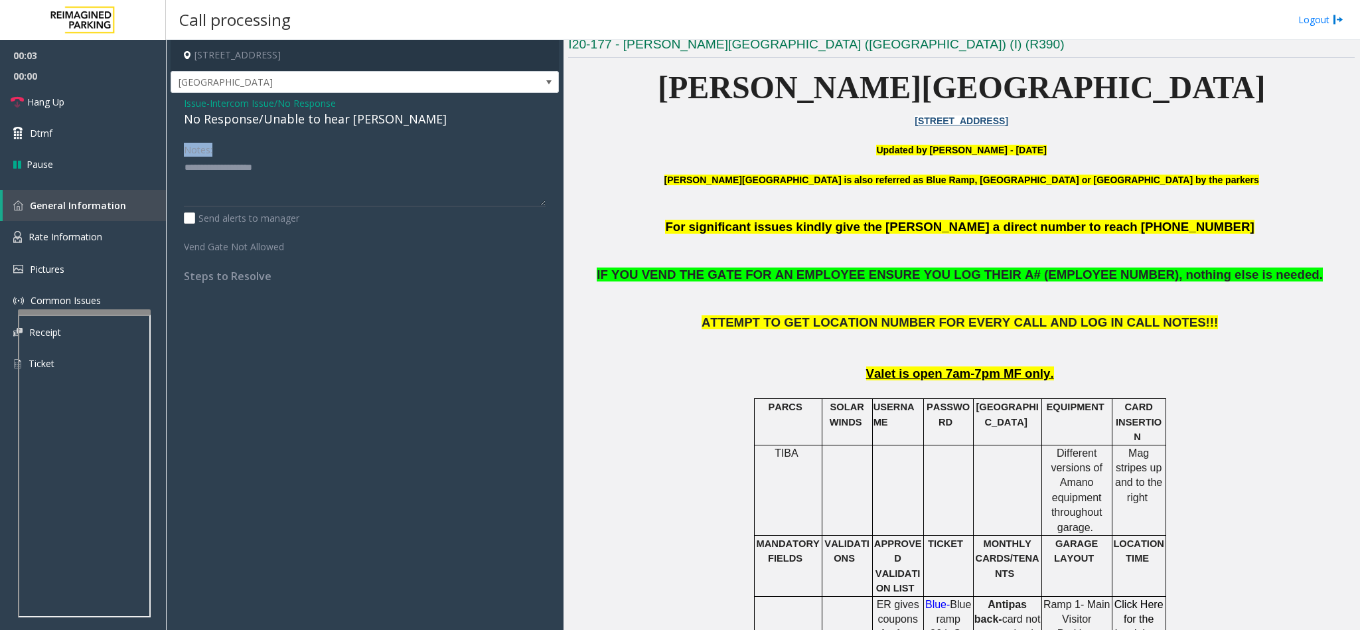
click at [325, 131] on div "Issue - Intercom Issue/No Response No Response/Unable to hear [PERSON_NAME] Not…" at bounding box center [365, 194] width 388 height 203
click at [332, 125] on div "No Response/Unable to hear [PERSON_NAME]" at bounding box center [365, 119] width 362 height 18
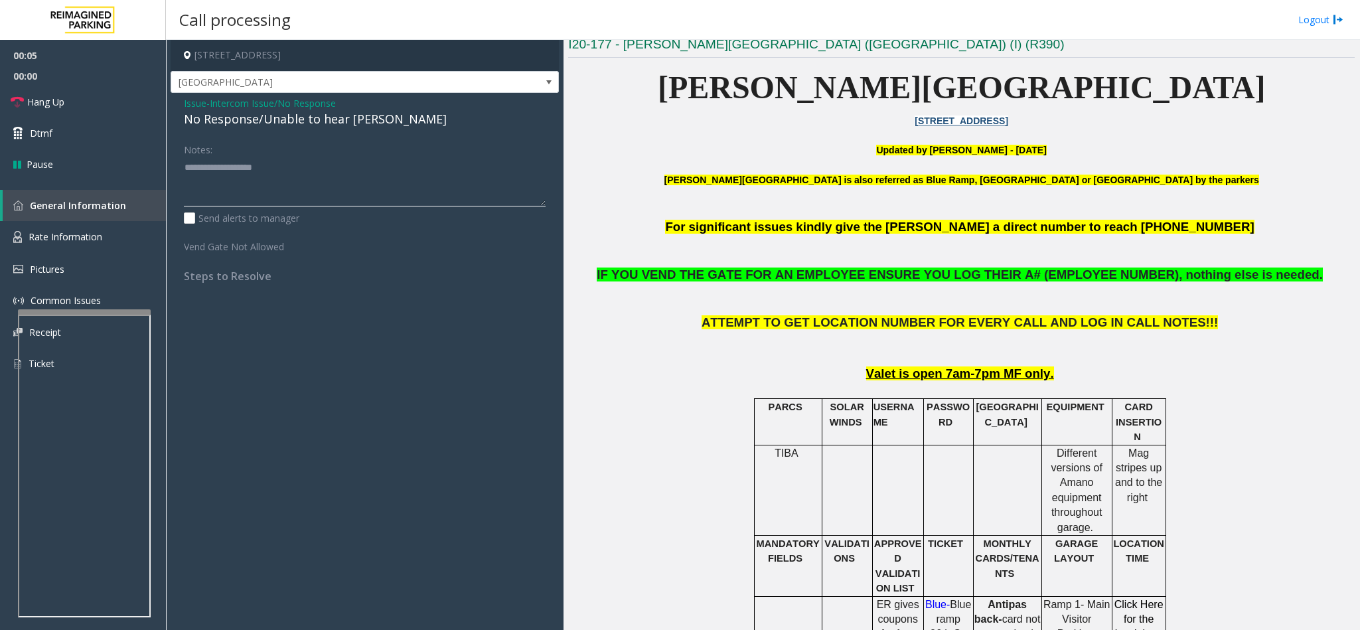
paste textarea "**********"
click at [331, 174] on textarea at bounding box center [365, 182] width 362 height 50
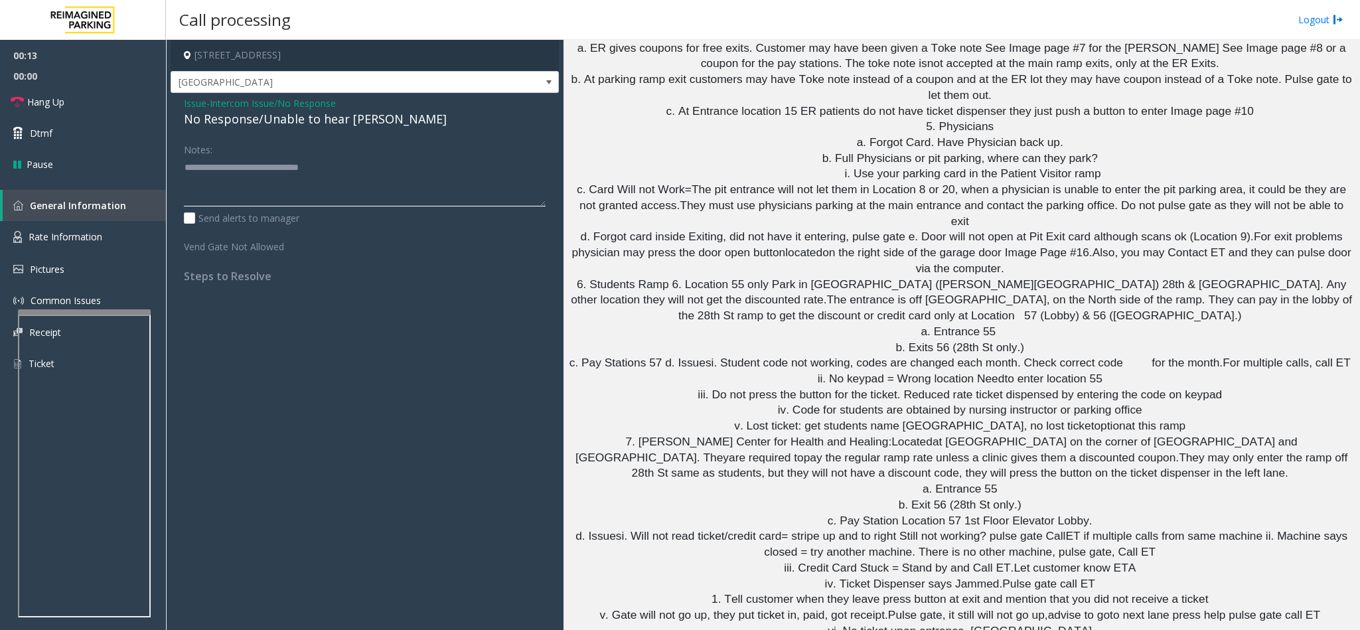
scroll to position [2489, 0]
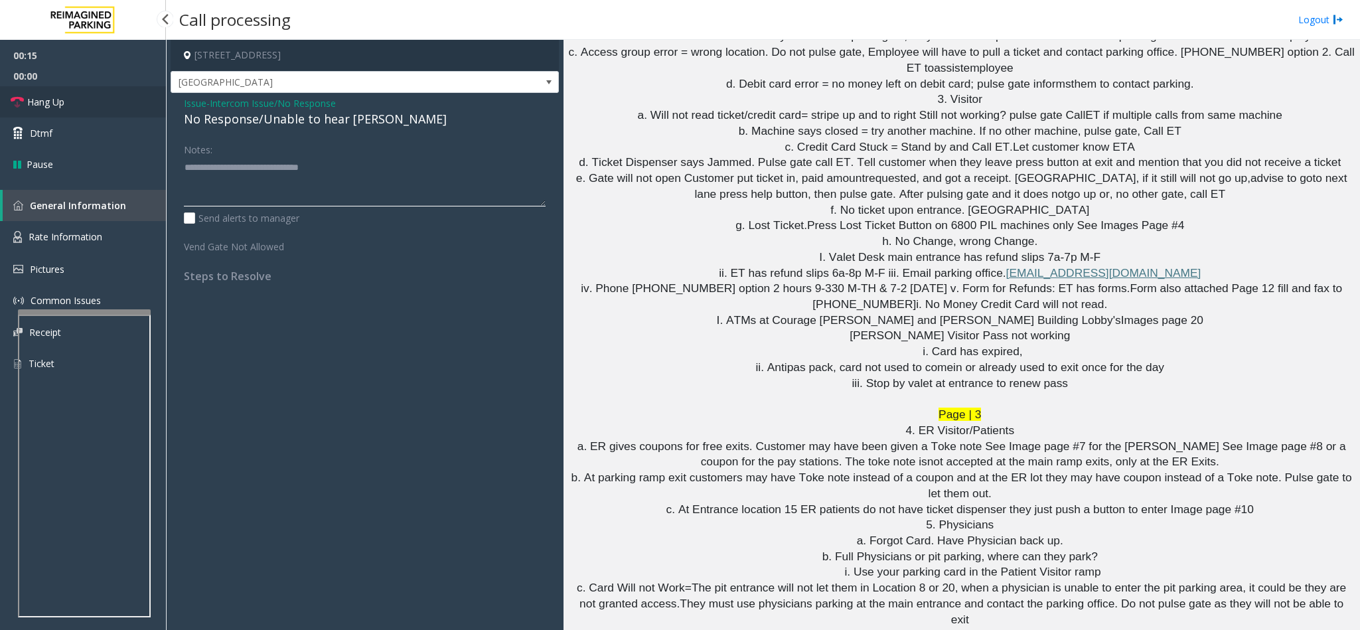
type textarea "**********"
click at [58, 92] on link "Hang Up" at bounding box center [83, 101] width 166 height 31
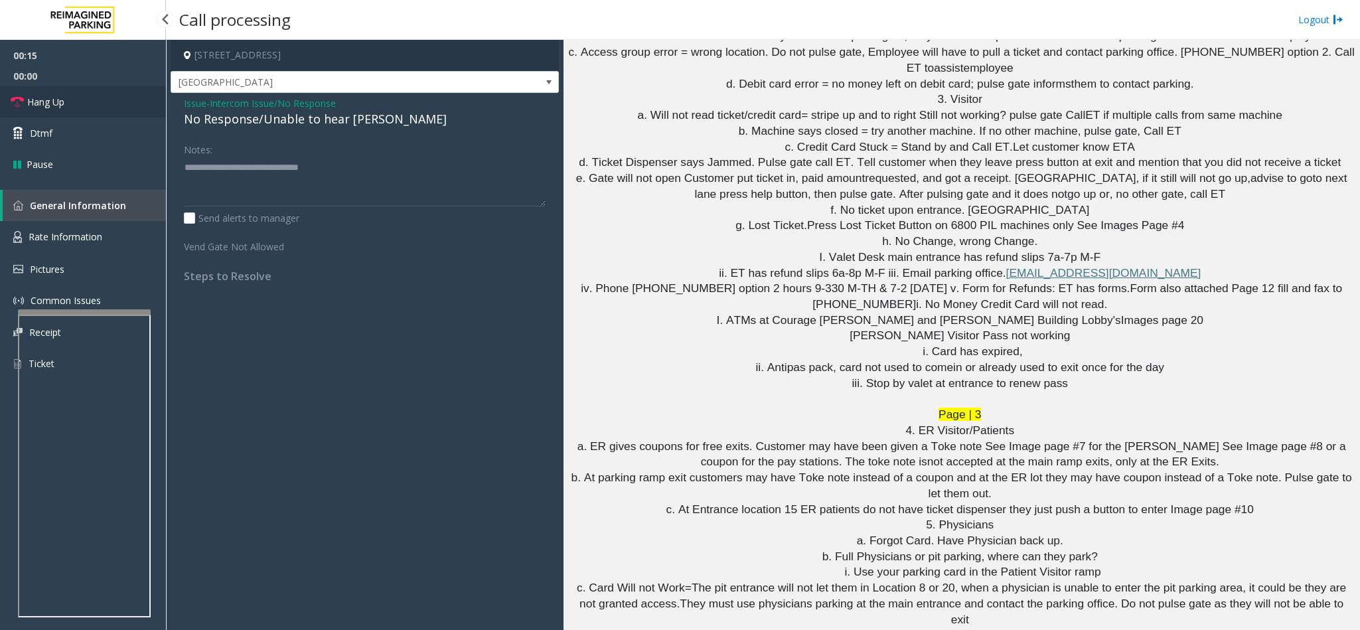
click at [58, 92] on link "Hang Up" at bounding box center [83, 101] width 166 height 31
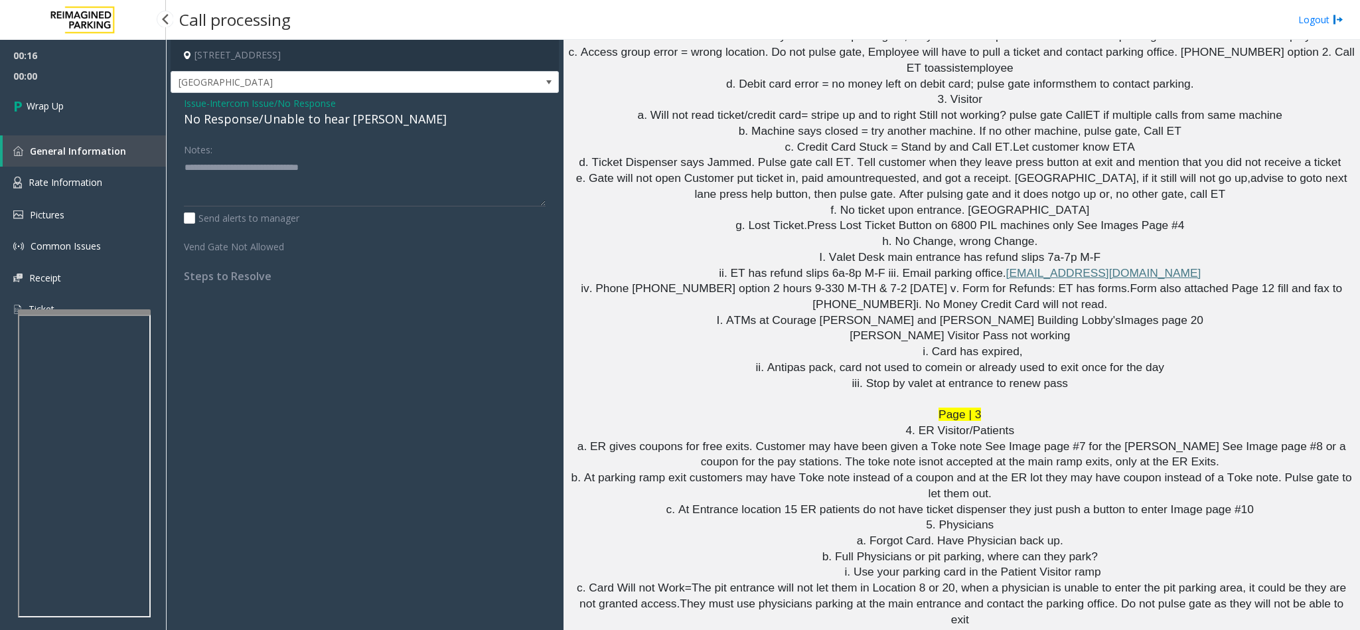
click at [58, 92] on link "Wrap Up" at bounding box center [83, 105] width 166 height 39
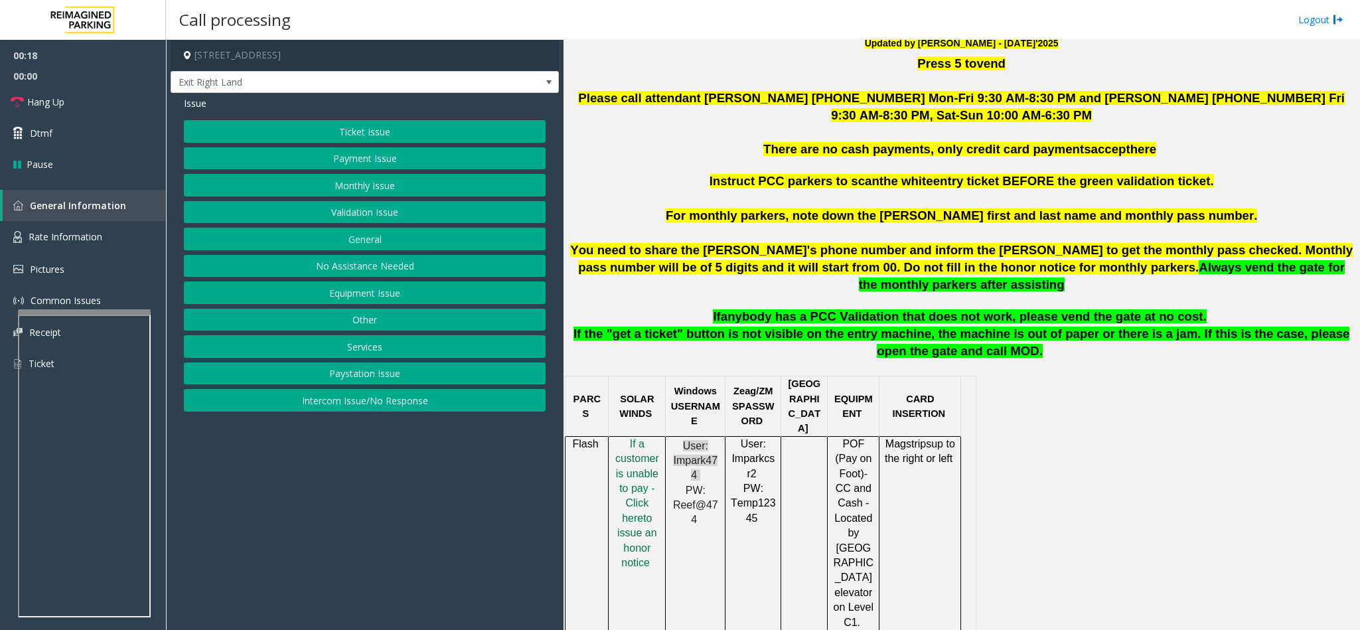
scroll to position [398, 0]
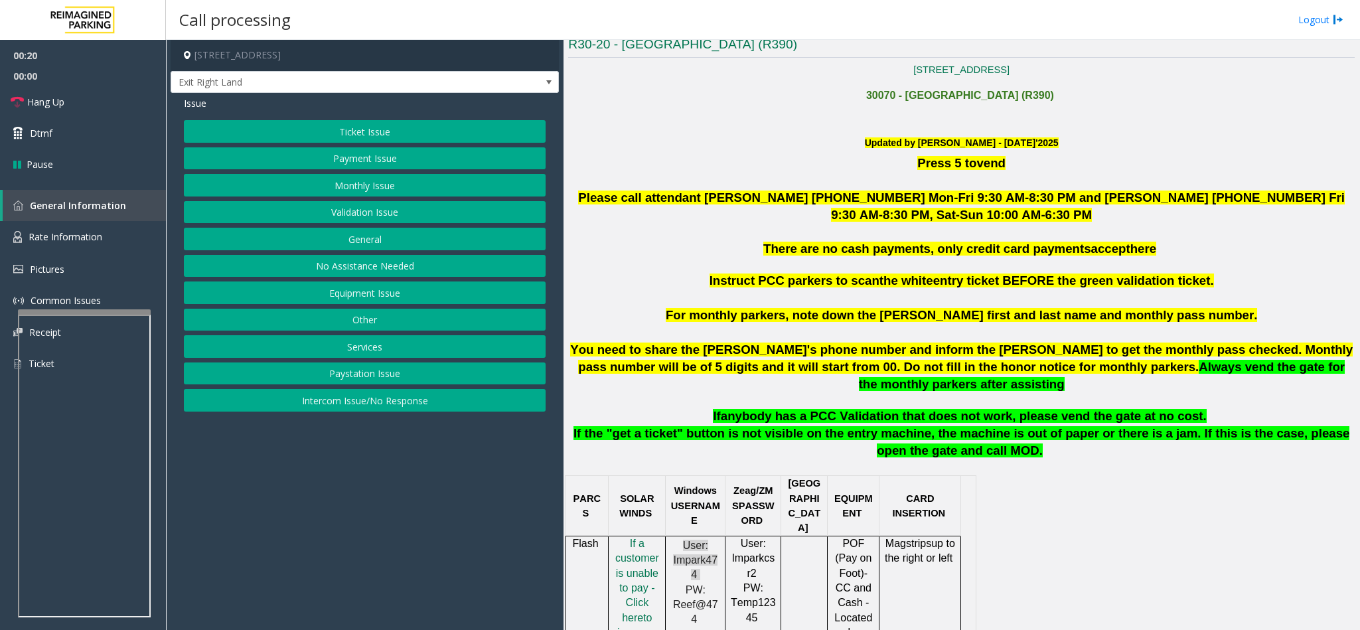
click at [334, 127] on button "Ticket Issue" at bounding box center [365, 131] width 362 height 23
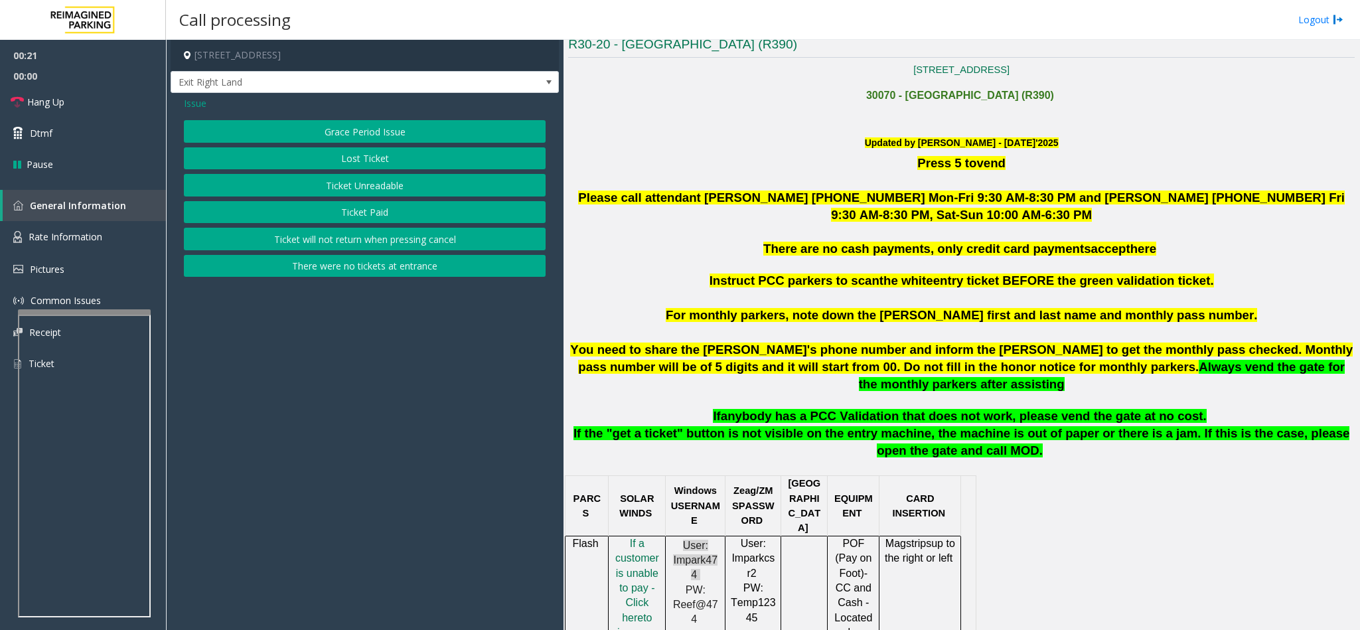
click at [395, 187] on button "Ticket Unreadable" at bounding box center [365, 185] width 362 height 23
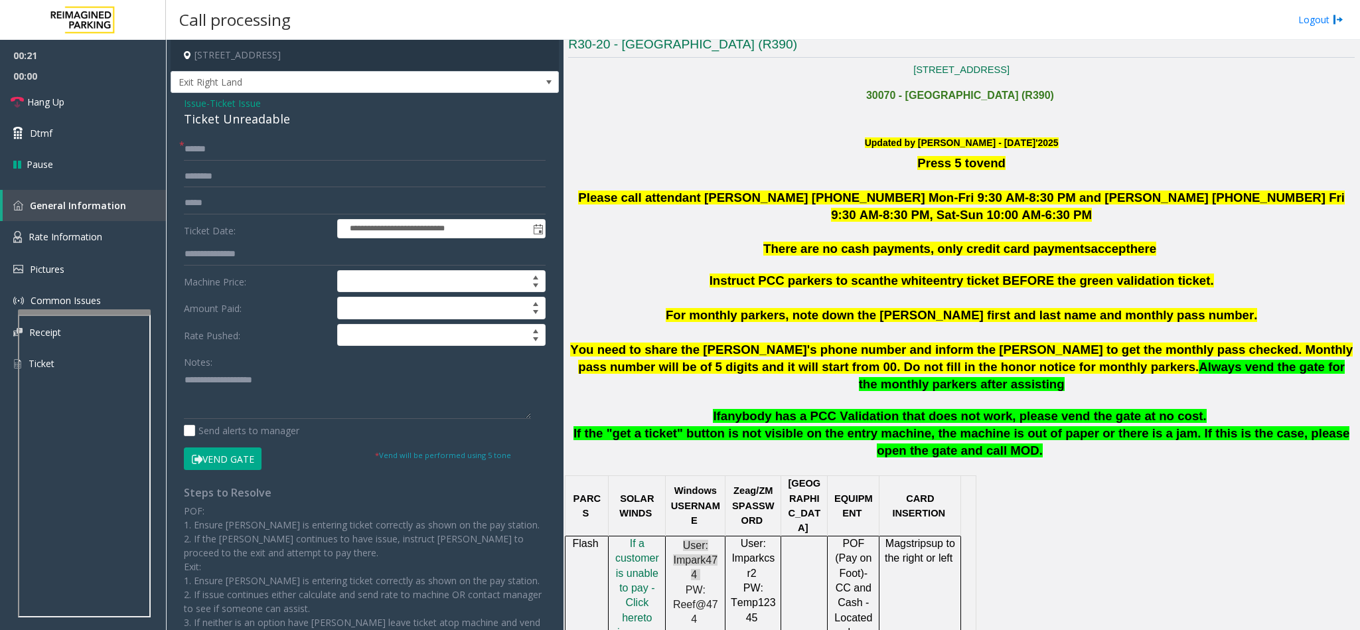
click at [187, 102] on span "Issue" at bounding box center [195, 103] width 23 height 14
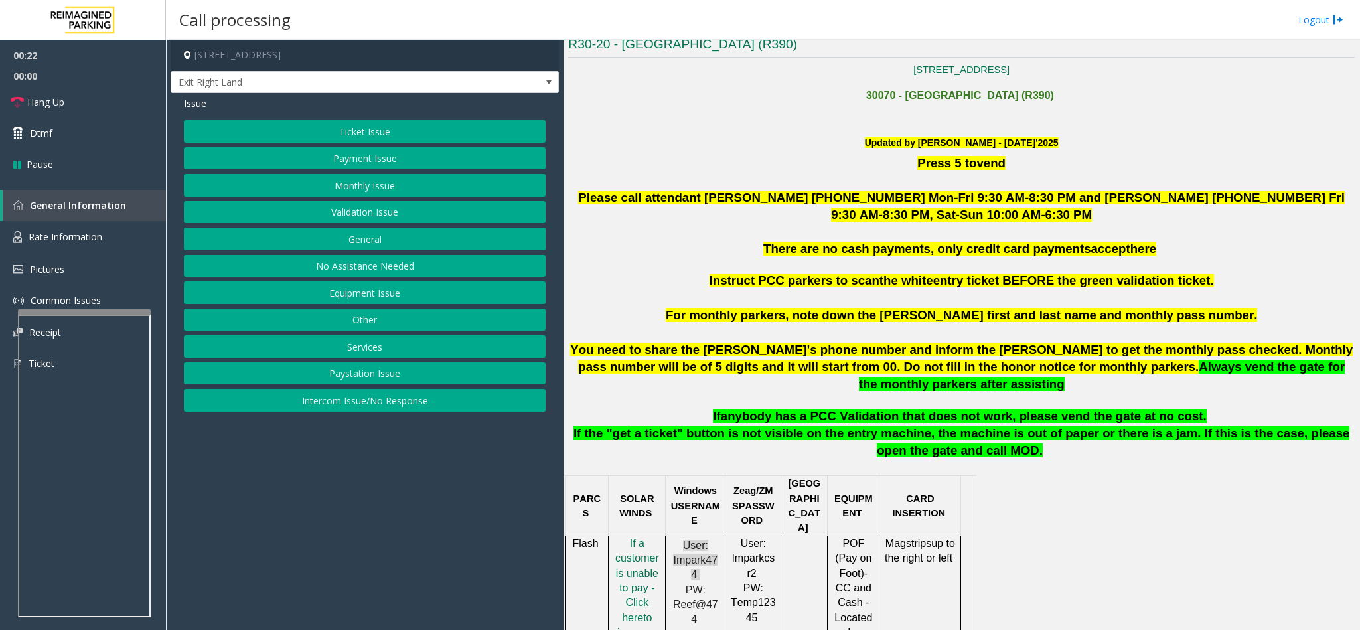
click at [346, 158] on button "Payment Issue" at bounding box center [365, 158] width 362 height 23
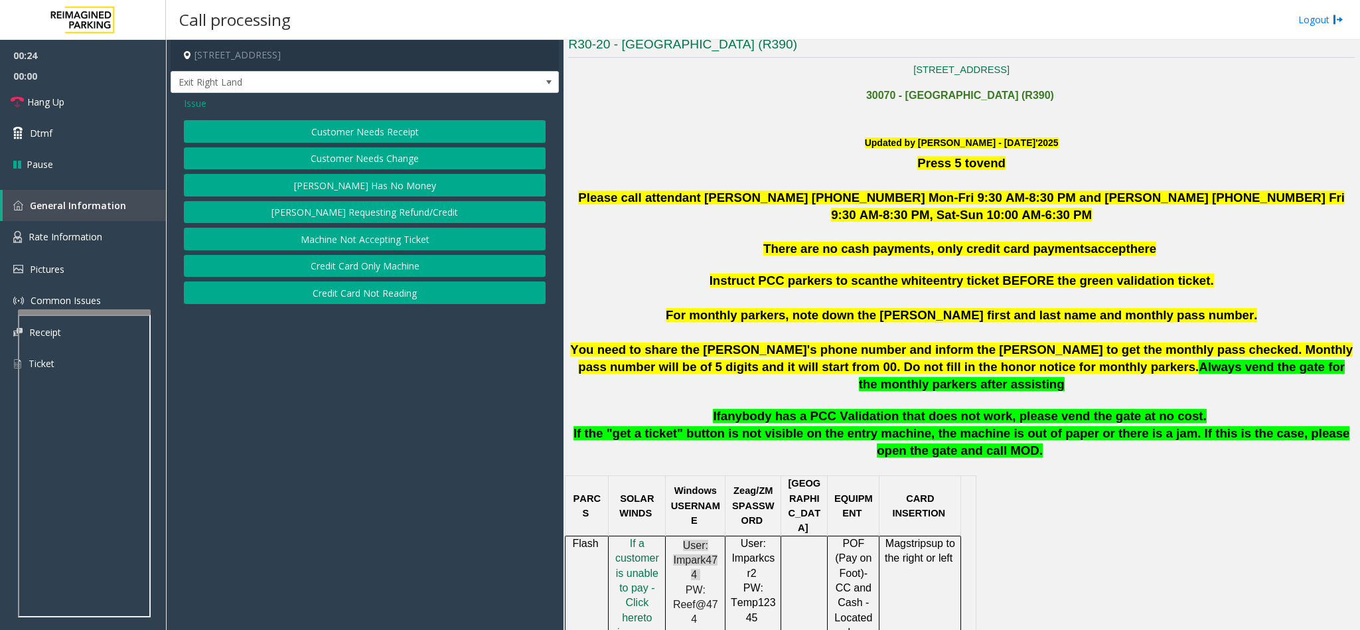
click at [374, 299] on button "Credit Card Not Reading" at bounding box center [365, 292] width 362 height 23
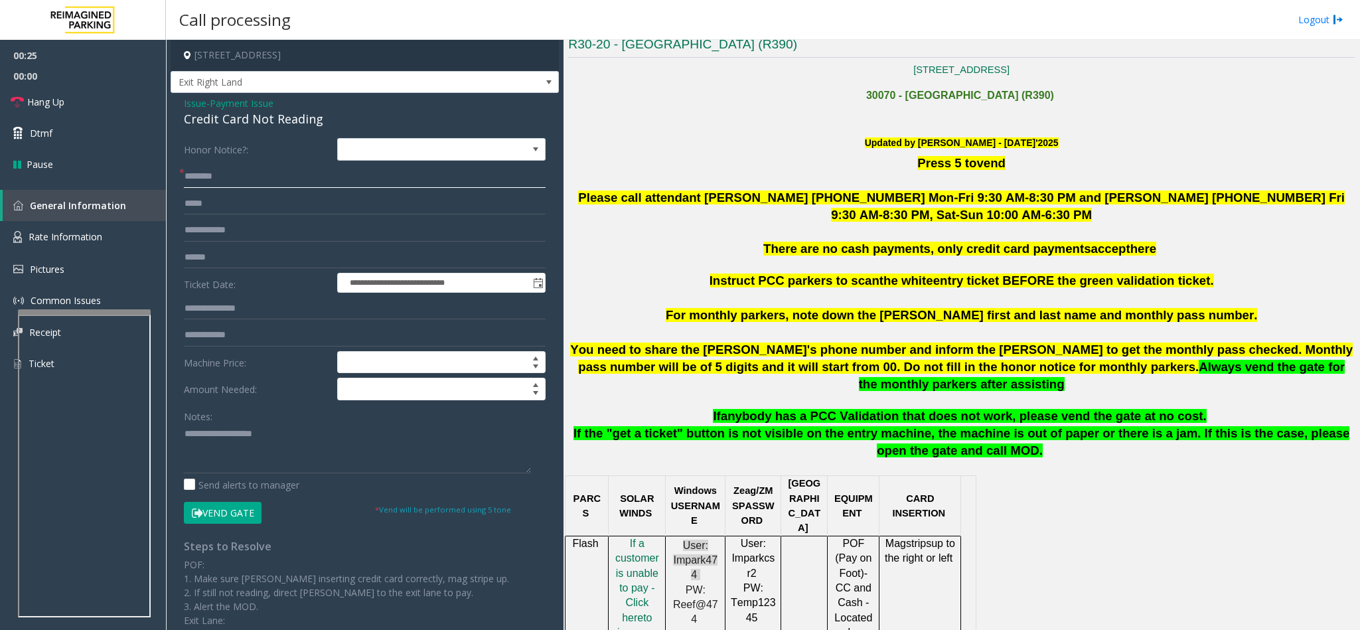
click at [222, 176] on input "text" at bounding box center [365, 176] width 362 height 23
click at [193, 257] on input "text" at bounding box center [365, 257] width 362 height 23
type input "********"
click at [227, 117] on div "Credit Card Not Reading" at bounding box center [365, 119] width 362 height 18
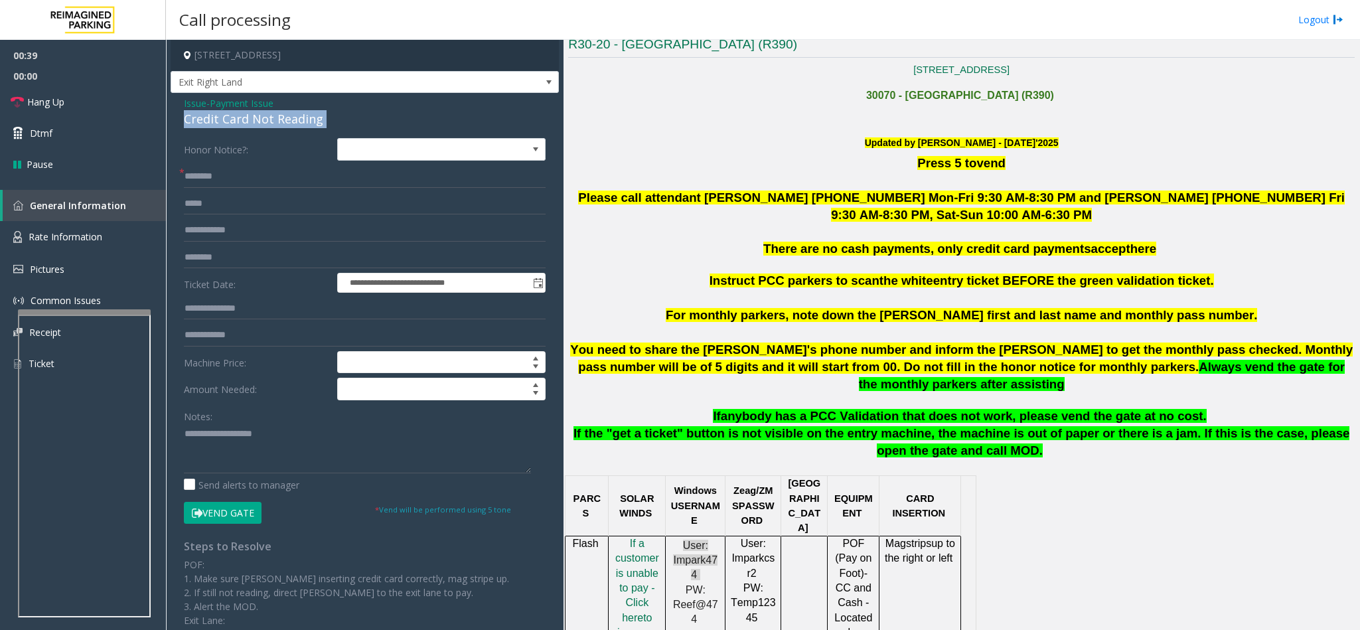
click at [227, 117] on div "Credit Card Not Reading" at bounding box center [365, 119] width 362 height 18
click at [269, 470] on textarea at bounding box center [357, 448] width 347 height 50
paste textarea "**********"
type textarea "**********"
click at [648, 538] on span "f a customer is unable to pay - Click her" at bounding box center [637, 581] width 44 height 86
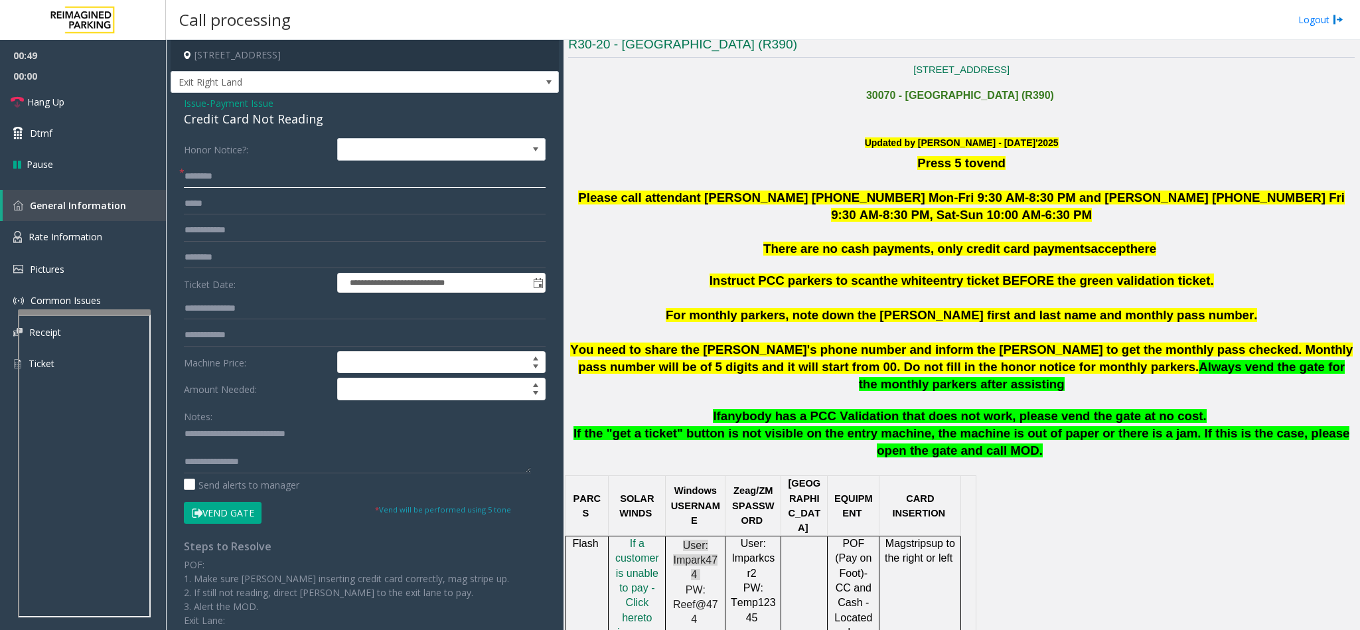
click at [209, 177] on input "text" at bounding box center [365, 176] width 362 height 23
type input "****"
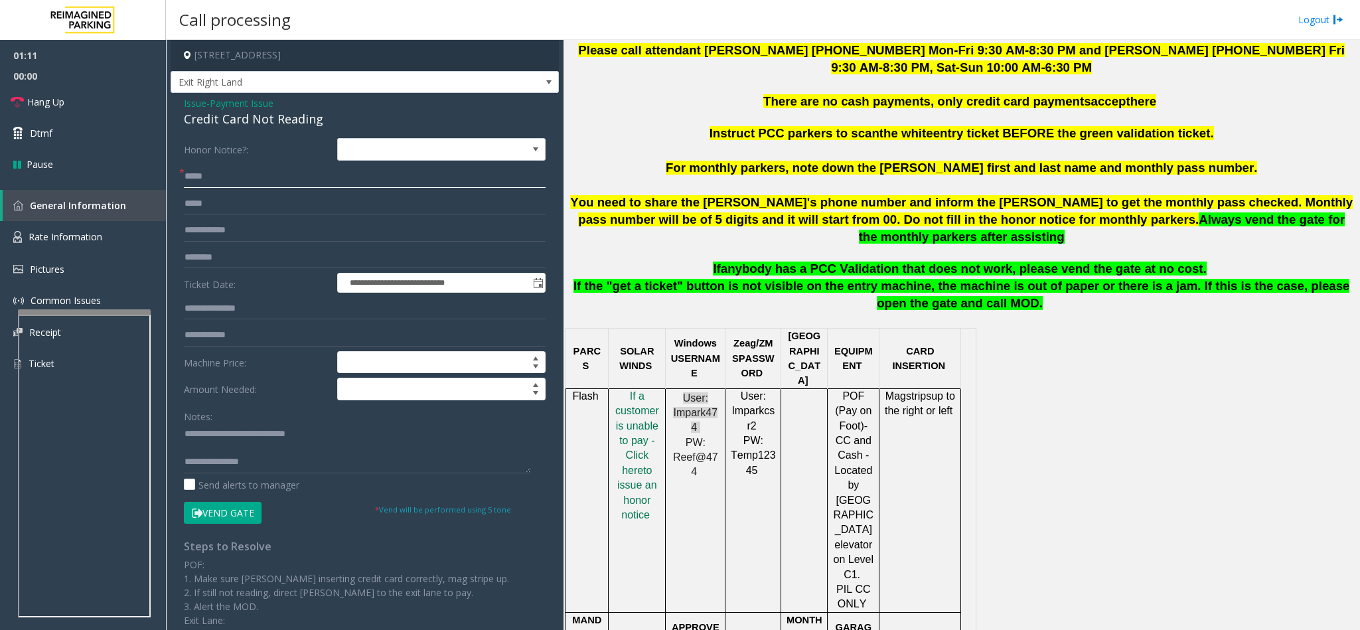
scroll to position [697, 0]
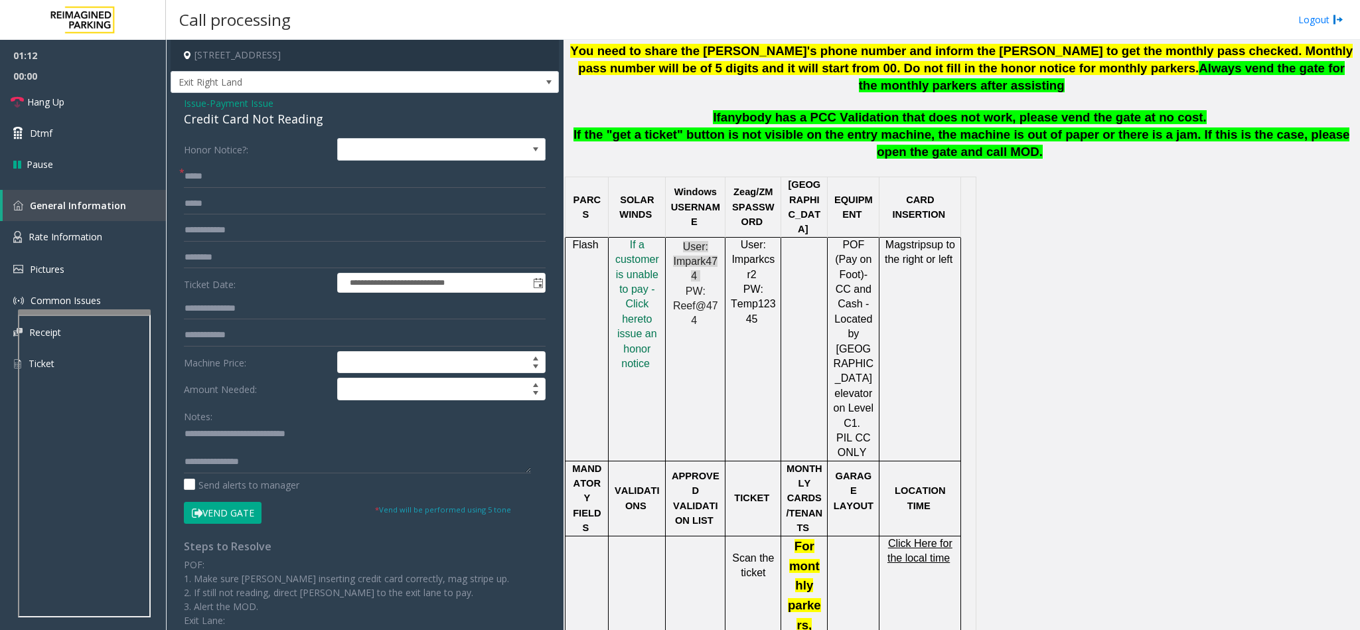
click at [926, 538] on span "Click Here for the local time" at bounding box center [919, 551] width 65 height 26
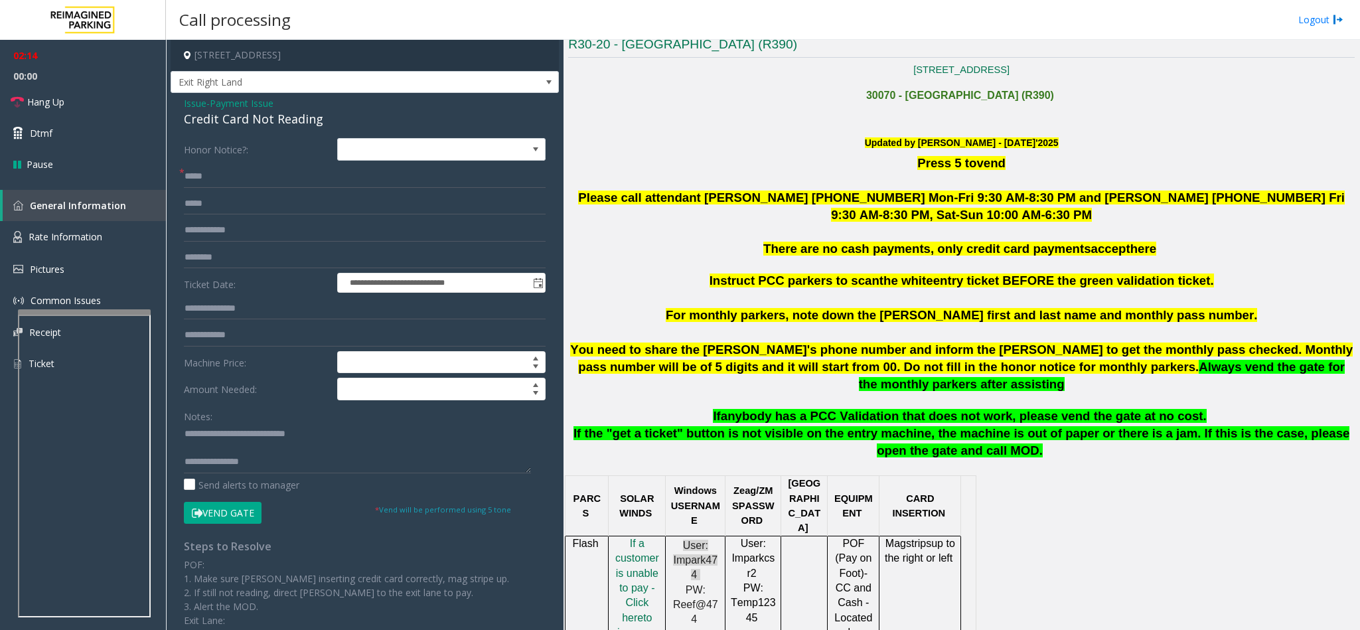
scroll to position [299, 0]
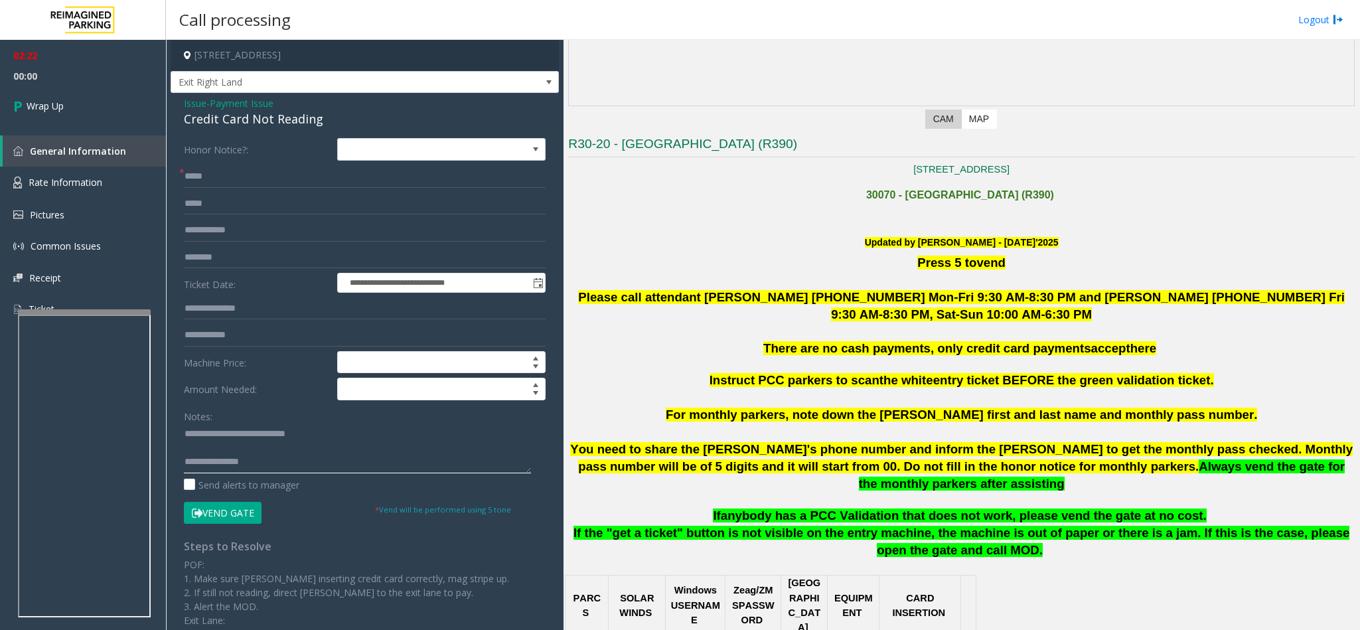
click at [289, 470] on textarea at bounding box center [357, 448] width 347 height 50
type textarea "**********"
click at [76, 119] on link "Wrap Up" at bounding box center [83, 105] width 166 height 39
